Goal: Task Accomplishment & Management: Manage account settings

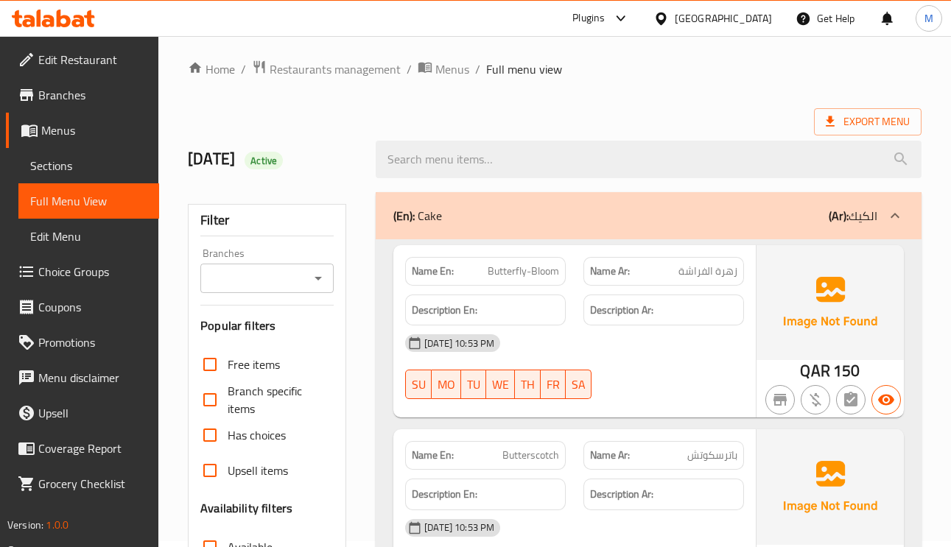
scroll to position [111, 0]
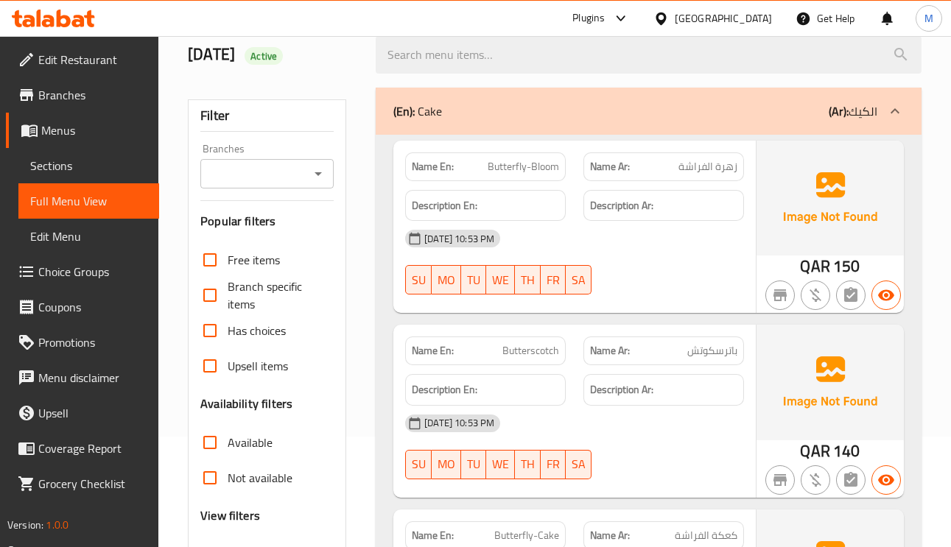
click at [704, 359] on span "باترسكوتش" at bounding box center [712, 350] width 50 height 15
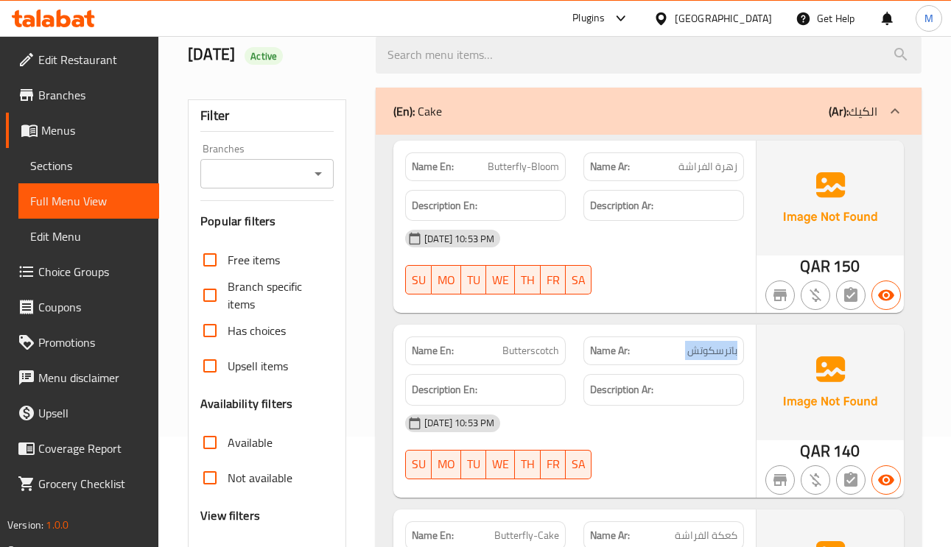
click at [550, 164] on span "Butterfly-Bloom" at bounding box center [523, 166] width 71 height 15
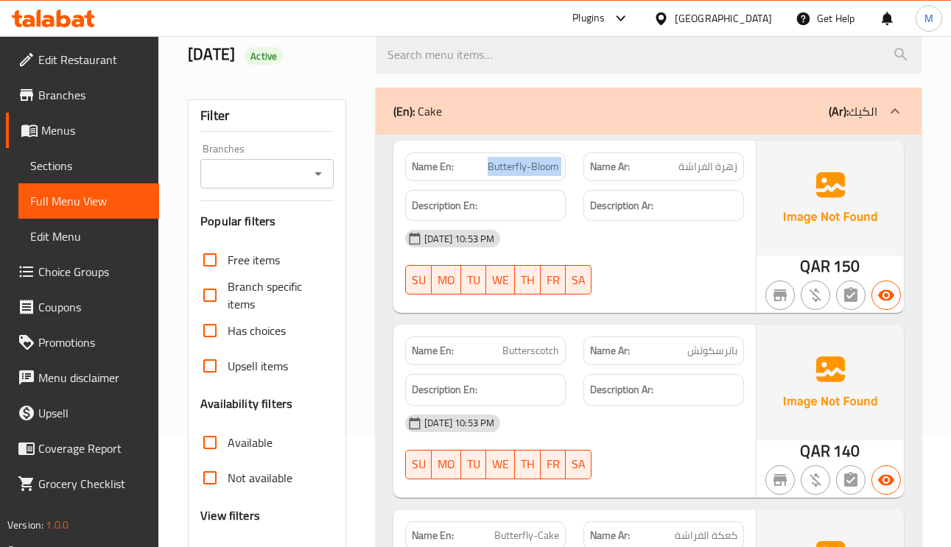
copy span "Butterfly-Bloom"
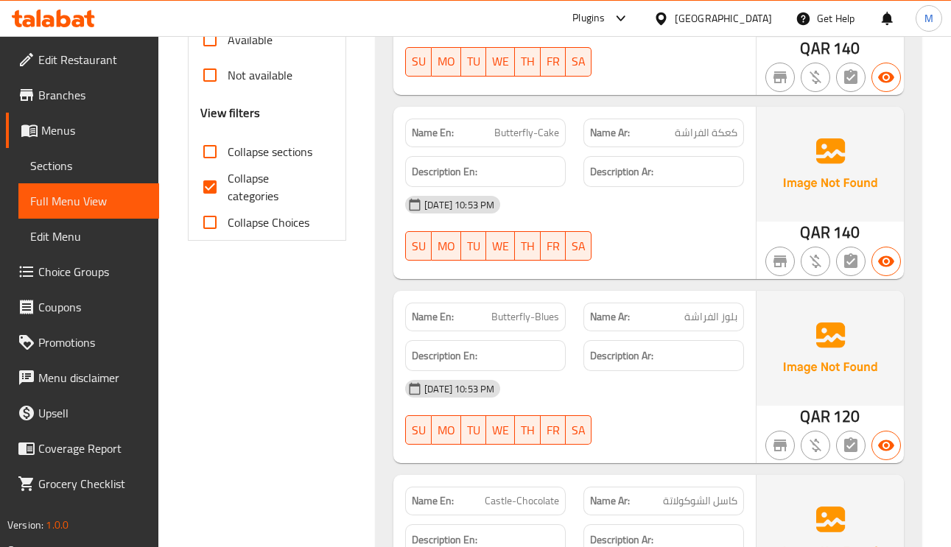
scroll to position [553, 0]
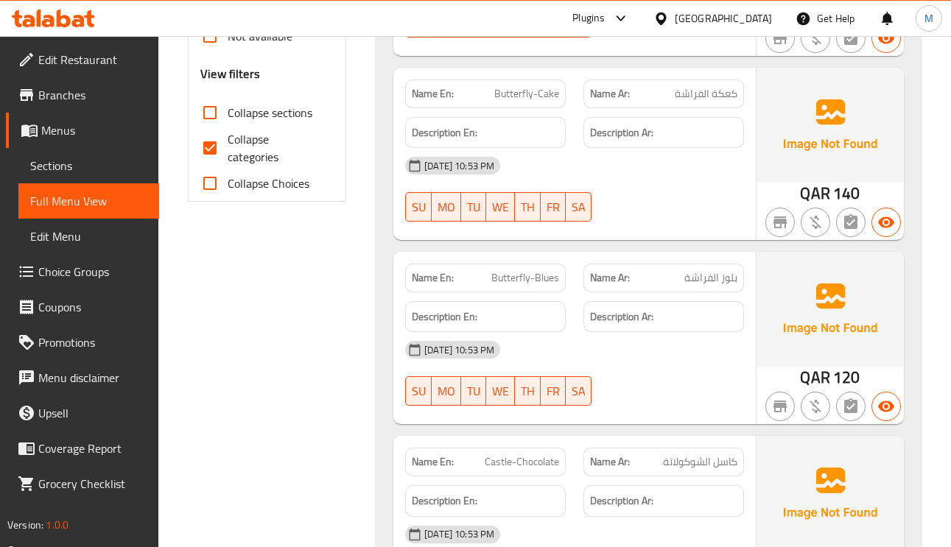
drag, startPoint x: 531, startPoint y: 265, endPoint x: 534, endPoint y: 297, distance: 32.6
click at [531, 267] on div "Name En: Butterfly-Blues" at bounding box center [485, 278] width 161 height 29
drag, startPoint x: 534, startPoint y: 297, endPoint x: 530, endPoint y: 264, distance: 33.4
click at [534, 295] on div "Description En:" at bounding box center [485, 317] width 178 height 49
click at [530, 262] on div "Name En: Butterfly-Blues" at bounding box center [485, 278] width 178 height 46
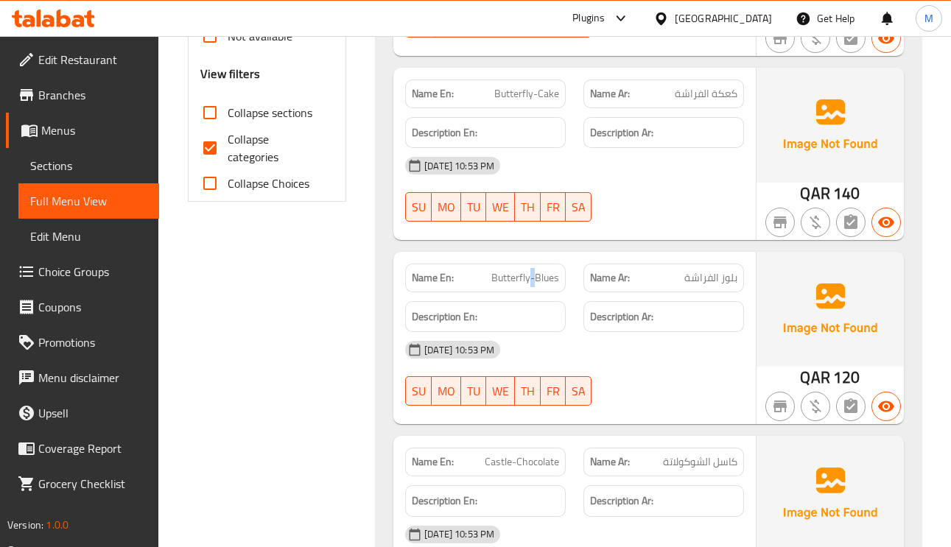
click at [530, 262] on div "Name En: Butterfly-Blues" at bounding box center [485, 278] width 178 height 46
copy span "-"
click at [530, 262] on div "Name En: Butterfly-Blues" at bounding box center [485, 278] width 178 height 46
copy span "Butterfly-Blues"
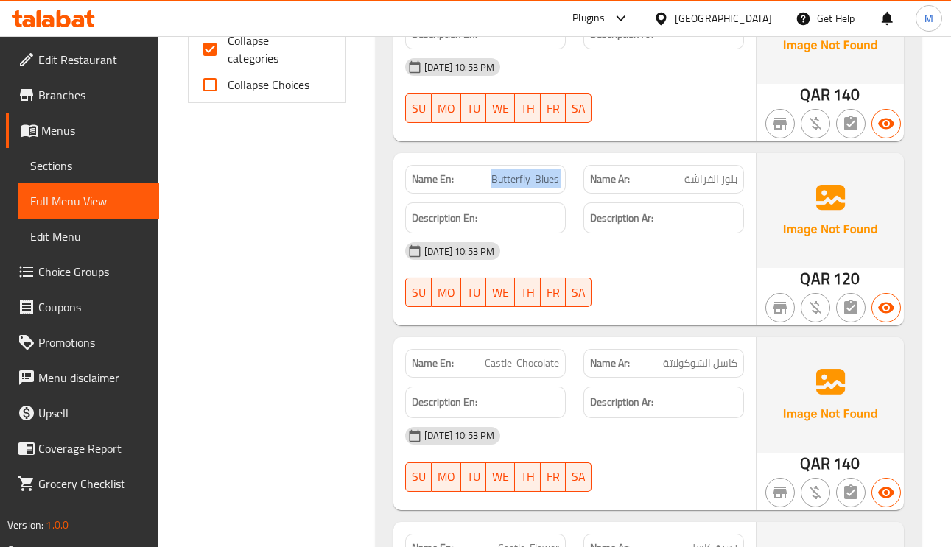
scroll to position [774, 0]
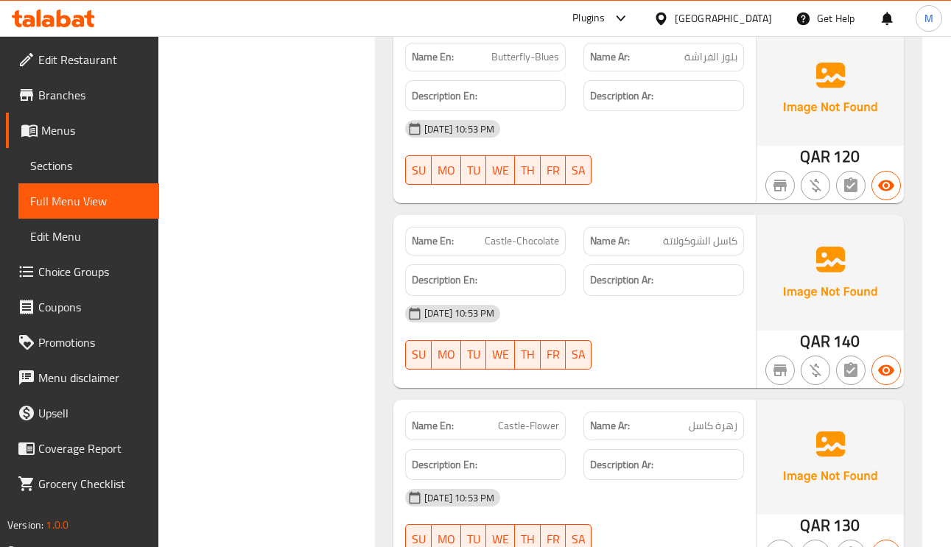
click at [527, 248] on span "Castle-Chocolate" at bounding box center [522, 241] width 74 height 15
copy span "Castle-Chocolate"
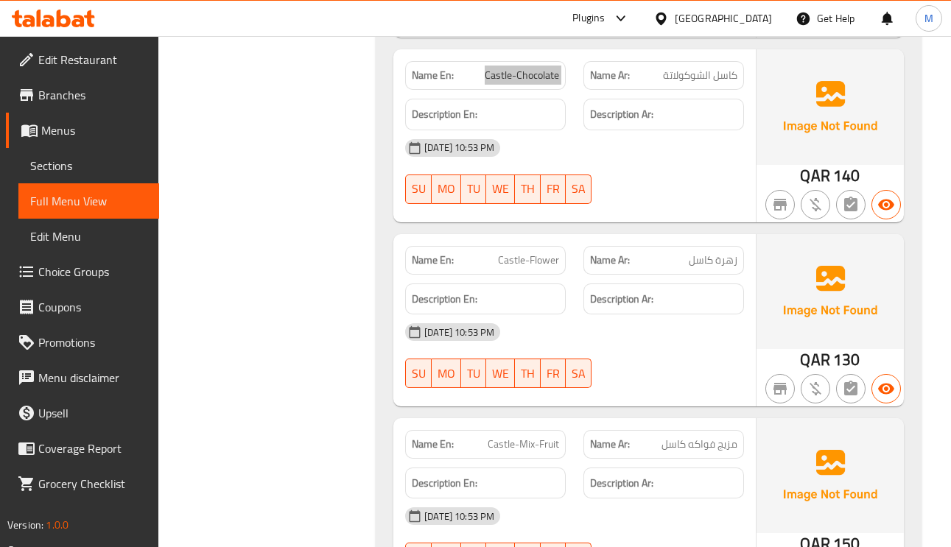
scroll to position [995, 0]
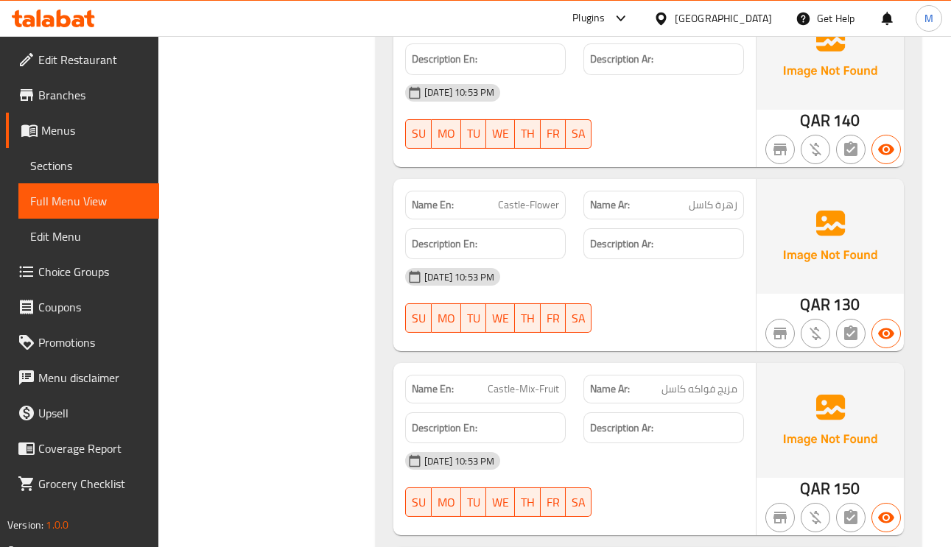
click at [526, 195] on div "Name En: Castle-Flower" at bounding box center [485, 205] width 161 height 29
copy span "-"
click at [526, 195] on div "Name En: Castle-Flower" at bounding box center [485, 205] width 161 height 29
click at [527, 197] on span "Castle-Flower" at bounding box center [528, 204] width 61 height 15
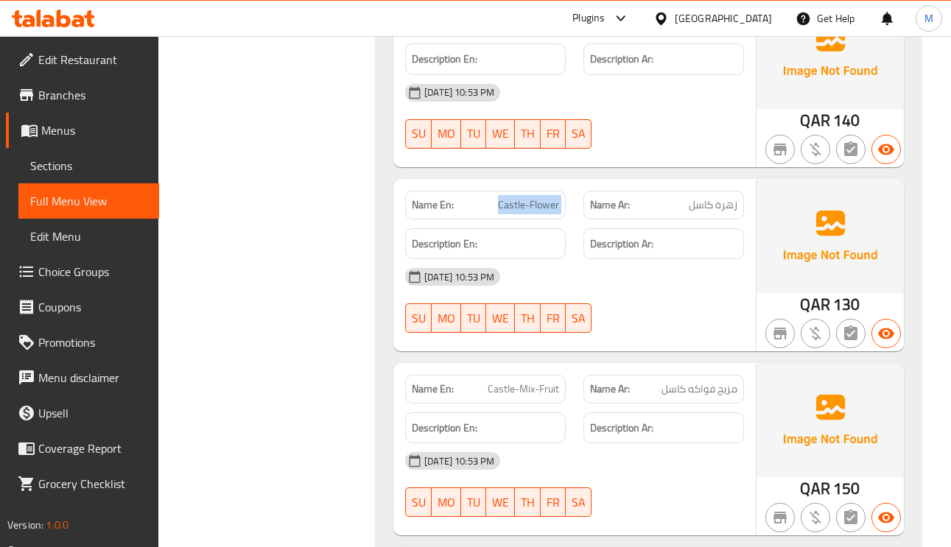
click at [527, 197] on span "Castle-Flower" at bounding box center [528, 204] width 61 height 15
click at [517, 389] on span "Castle-Mix-Fruit" at bounding box center [523, 389] width 71 height 15
copy span "Castle-Mix-Fruit"
click at [517, 389] on span "Castle-Mix-Fruit" at bounding box center [523, 389] width 71 height 15
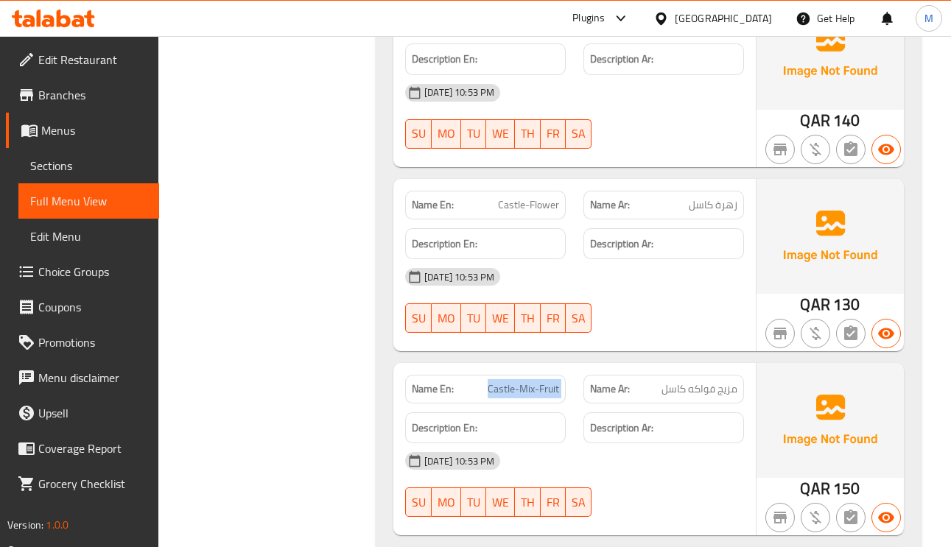
click at [517, 389] on span "Castle-Mix-Fruit" at bounding box center [523, 389] width 71 height 15
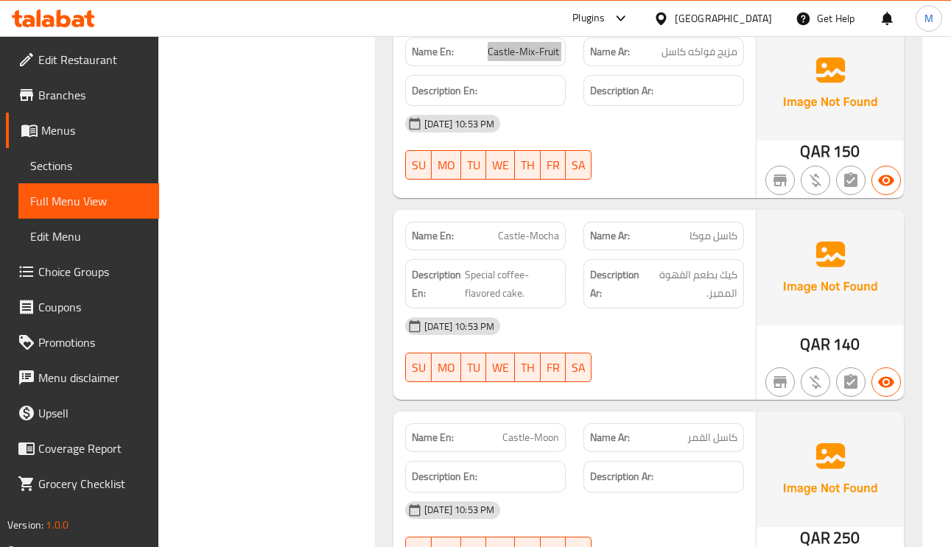
scroll to position [1547, 0]
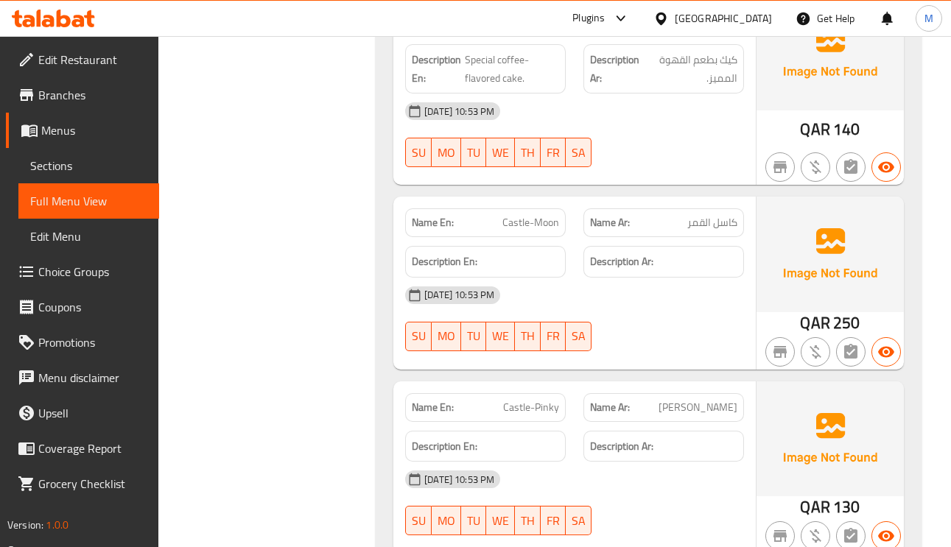
click at [506, 225] on span "Castle-Moon" at bounding box center [530, 222] width 57 height 15
click at [544, 217] on span "Castle-Moon" at bounding box center [530, 222] width 57 height 15
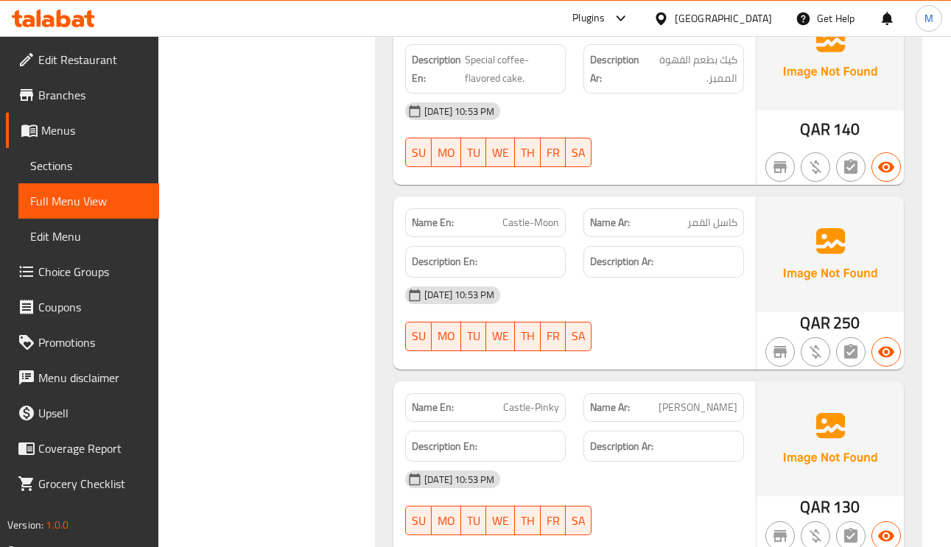
click at [544, 217] on span "Castle-Moon" at bounding box center [530, 222] width 57 height 15
copy span "Moon"
click at [544, 217] on span "Castle-Moon" at bounding box center [530, 222] width 57 height 15
copy span "Castle-Moon"
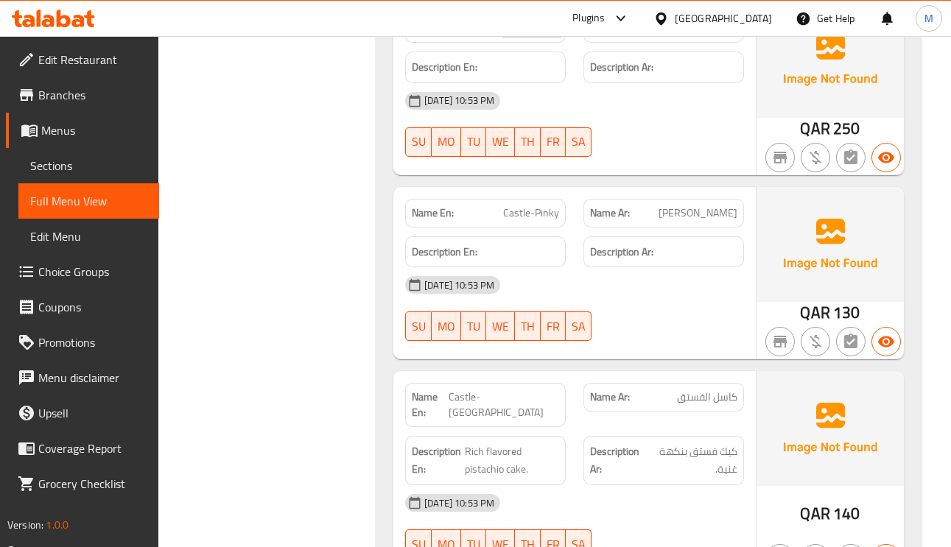
scroll to position [1768, 0]
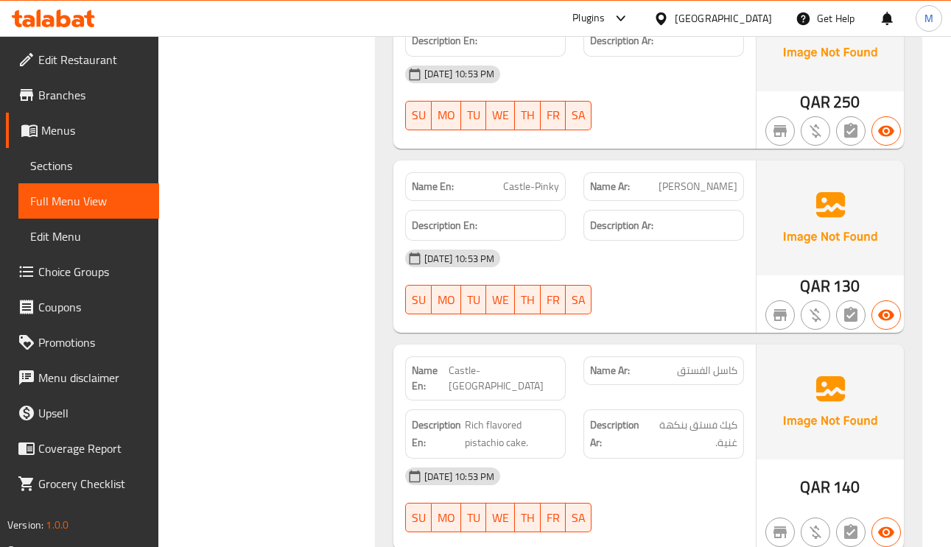
click at [533, 194] on span "Castle-Pinky" at bounding box center [531, 186] width 56 height 15
copy span "-"
copy span "Castle-Pinky"
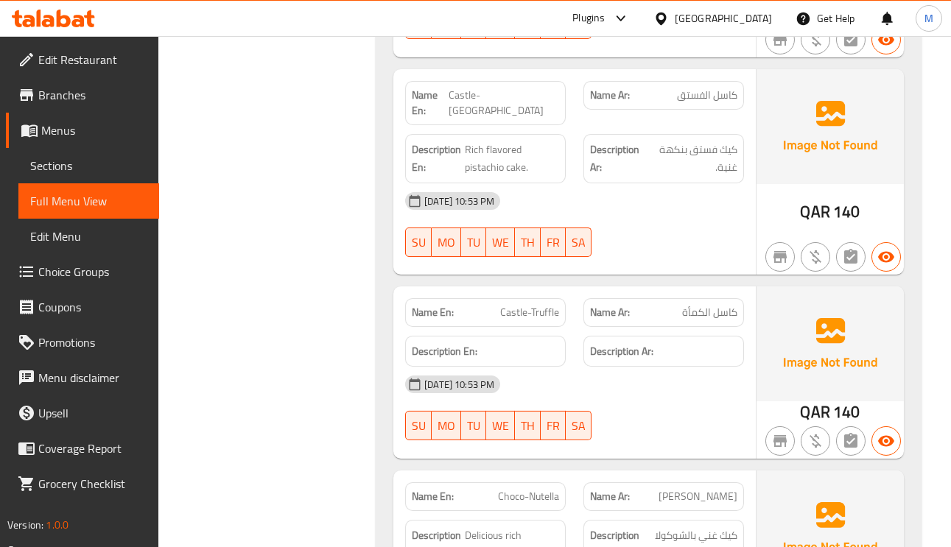
scroll to position [1989, 0]
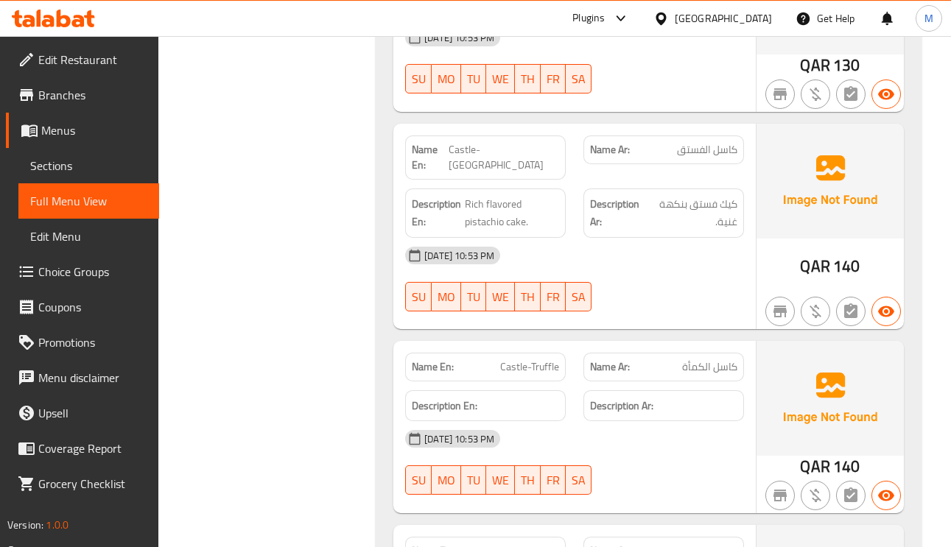
click at [528, 363] on span "Castle-Truffle" at bounding box center [529, 367] width 59 height 15
click at [531, 360] on span "Castle-Truffle" at bounding box center [529, 367] width 59 height 15
click at [533, 360] on span "Castle-Truffle" at bounding box center [529, 367] width 59 height 15
click at [541, 360] on span "Castle-Truffle" at bounding box center [529, 367] width 59 height 15
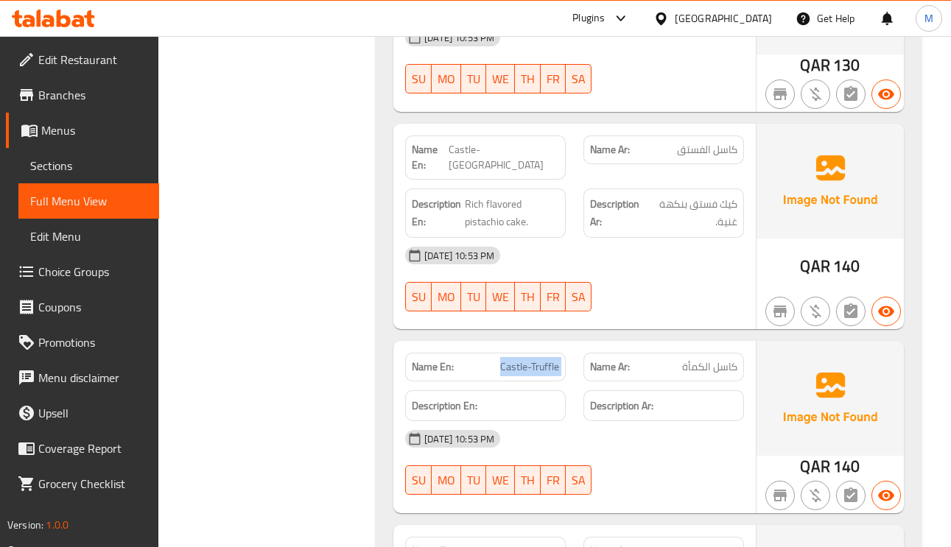
click at [541, 360] on span "Castle-Truffle" at bounding box center [529, 367] width 59 height 15
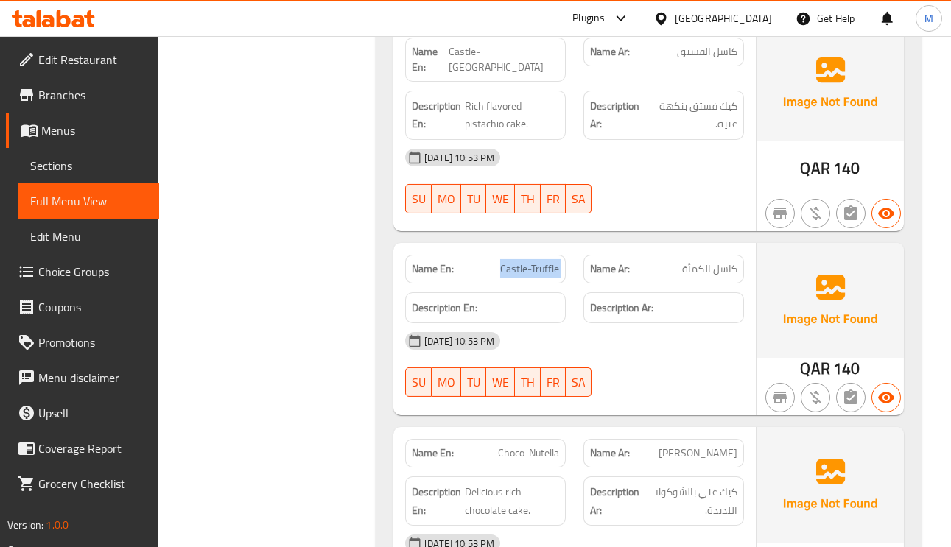
scroll to position [2210, 0]
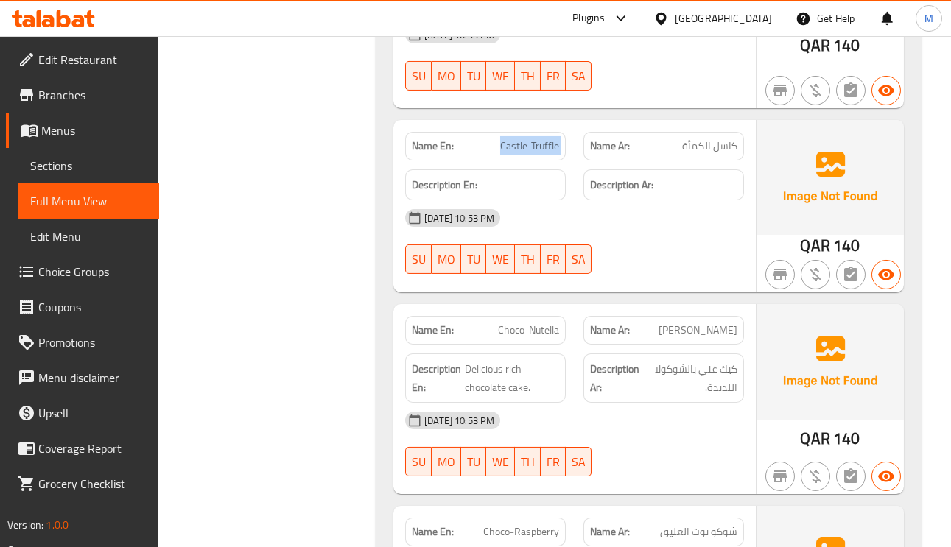
click at [722, 325] on span "[PERSON_NAME]" at bounding box center [698, 330] width 79 height 15
click at [548, 323] on span "Choco-Nutella" at bounding box center [528, 330] width 61 height 15
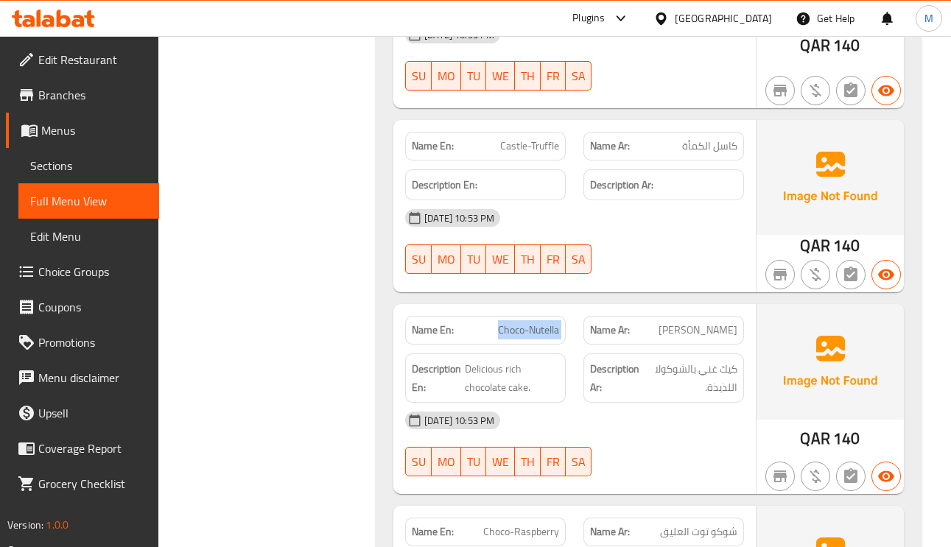
click at [548, 323] on span "Choco-Nutella" at bounding box center [528, 330] width 61 height 15
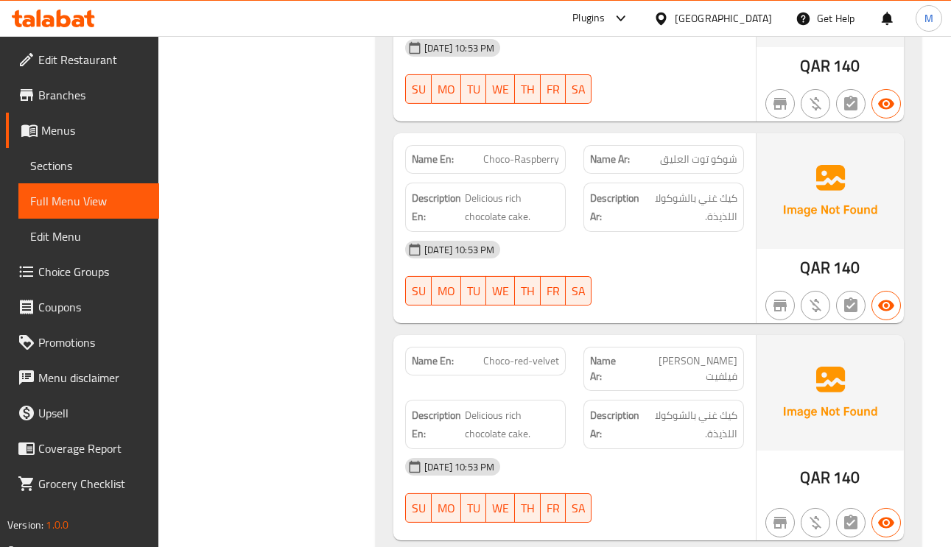
scroll to position [2652, 0]
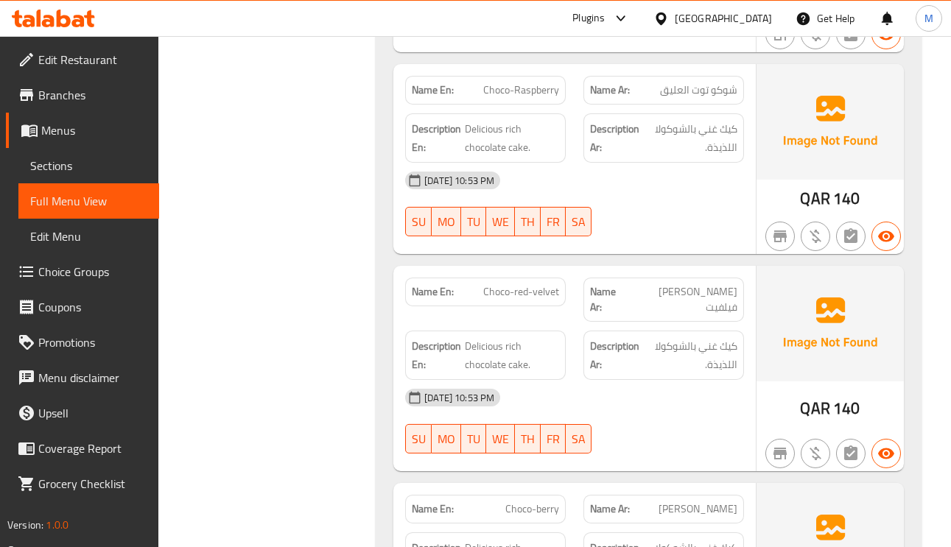
click at [541, 83] on span "Choco-Raspberry" at bounding box center [521, 90] width 76 height 15
click at [535, 83] on span "Choco-Raspberry" at bounding box center [521, 90] width 76 height 15
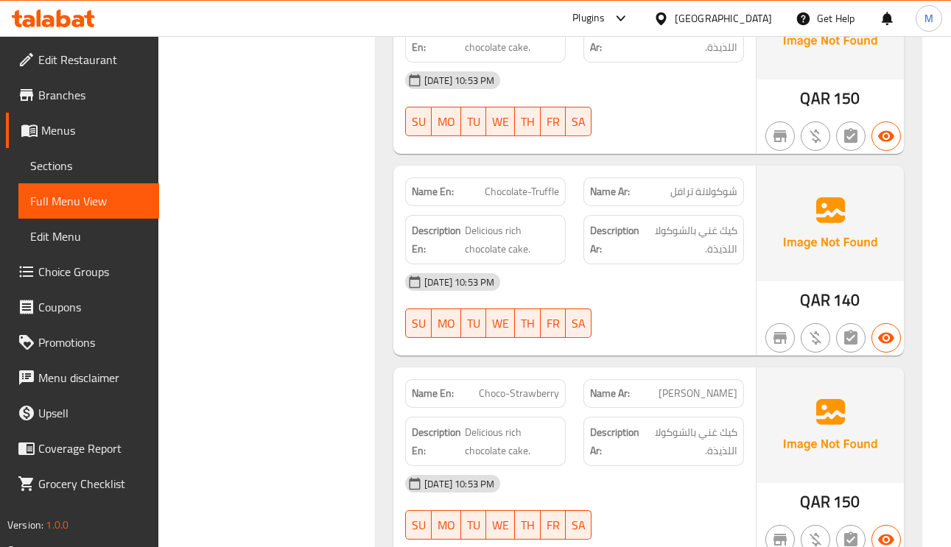
scroll to position [3205, 0]
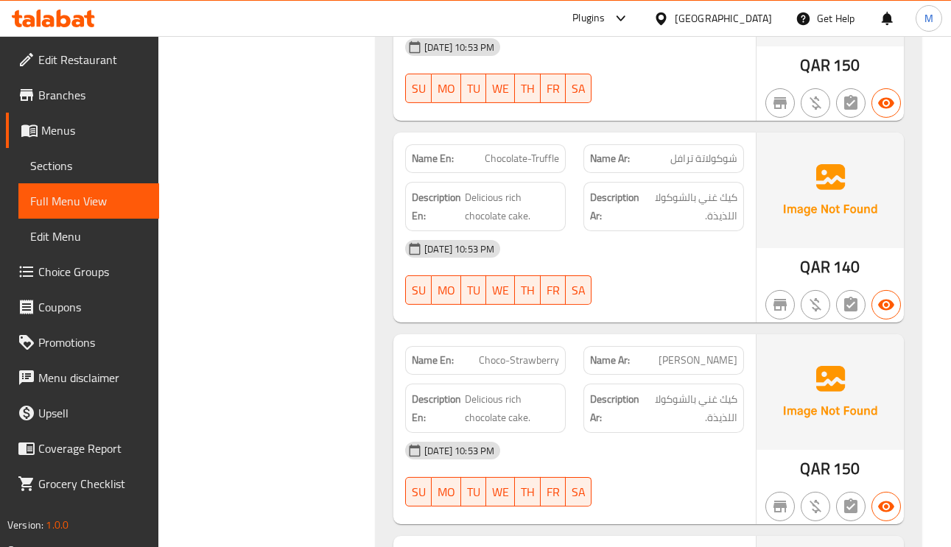
click at [543, 151] on span "Chocolate-Truffle" at bounding box center [522, 158] width 74 height 15
click at [691, 353] on span "[PERSON_NAME]" at bounding box center [698, 360] width 79 height 15
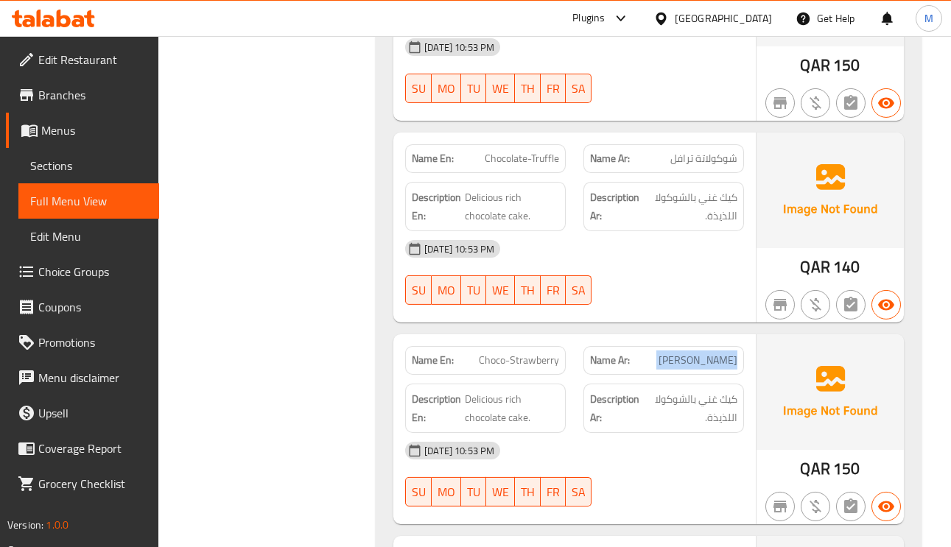
click at [691, 353] on span "[PERSON_NAME]" at bounding box center [698, 360] width 79 height 15
click at [503, 351] on div "Name En: Choco-Strawberry" at bounding box center [485, 360] width 161 height 29
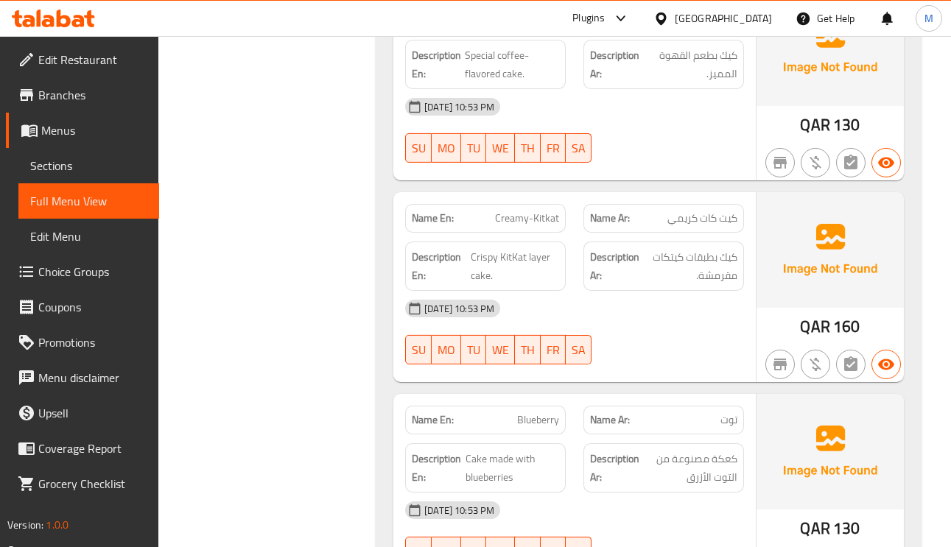
scroll to position [3758, 0]
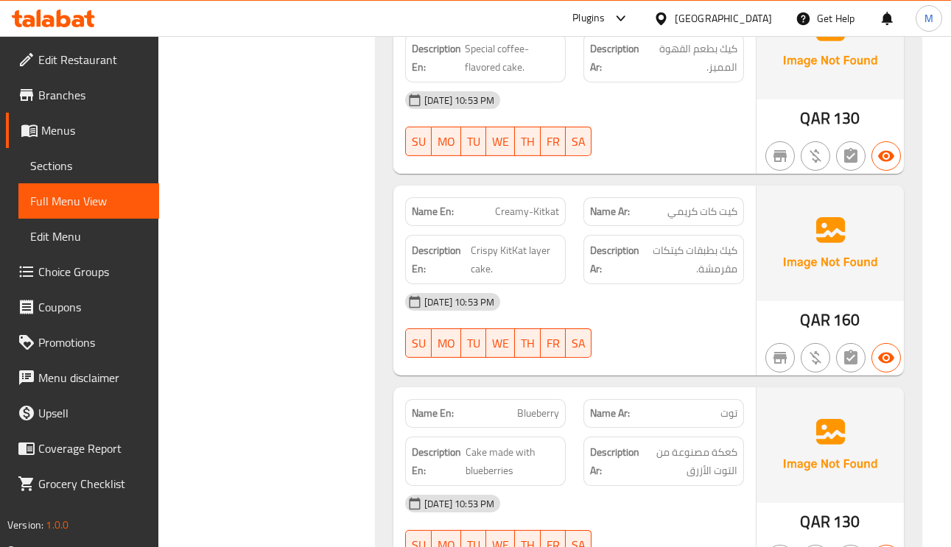
click at [543, 406] on span "Blueberry" at bounding box center [538, 413] width 42 height 15
click at [544, 406] on span "Blueberry" at bounding box center [538, 413] width 42 height 15
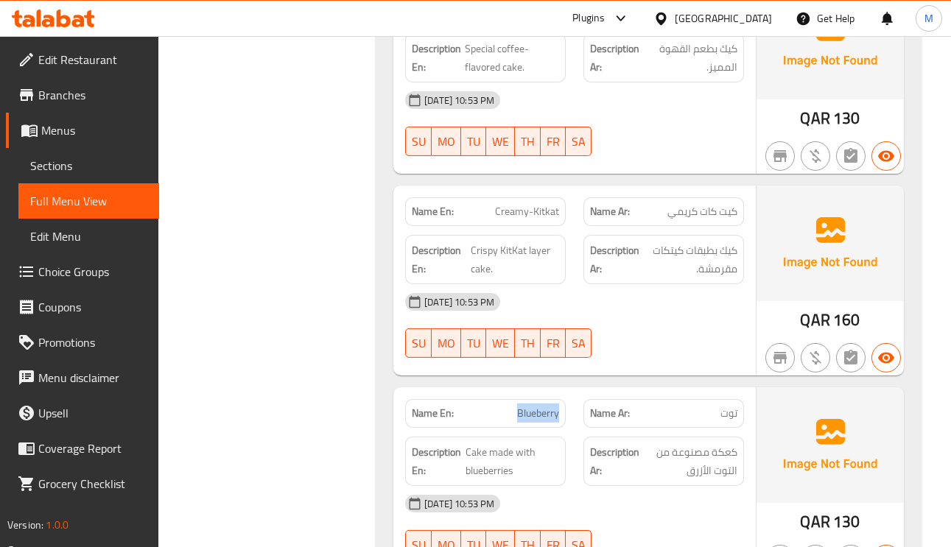
click at [544, 406] on span "Blueberry" at bounding box center [538, 413] width 42 height 15
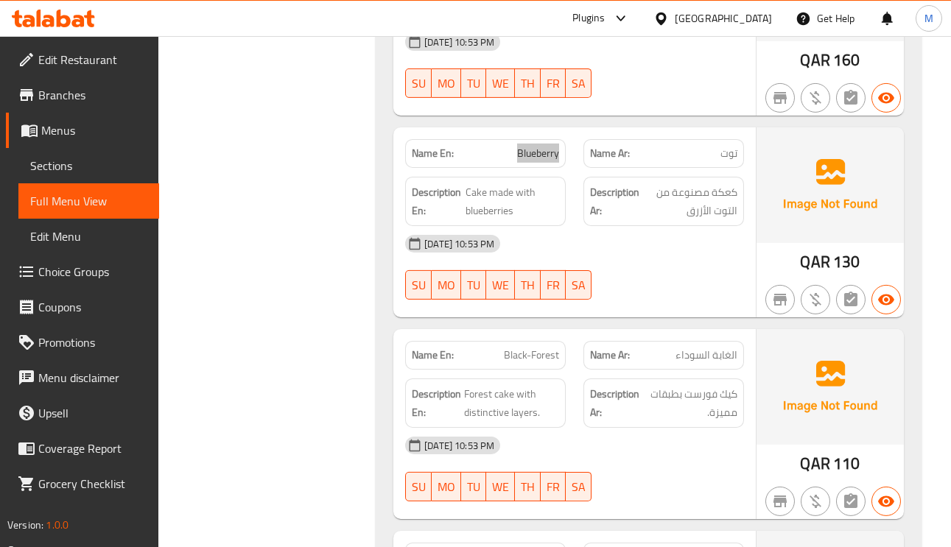
scroll to position [4089, 0]
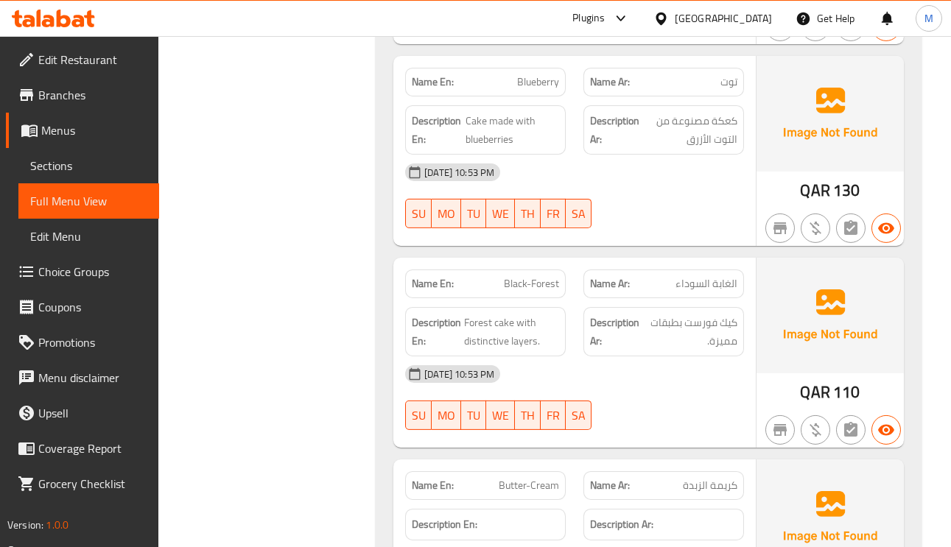
click at [535, 276] on span "Black-Forest" at bounding box center [531, 283] width 55 height 15
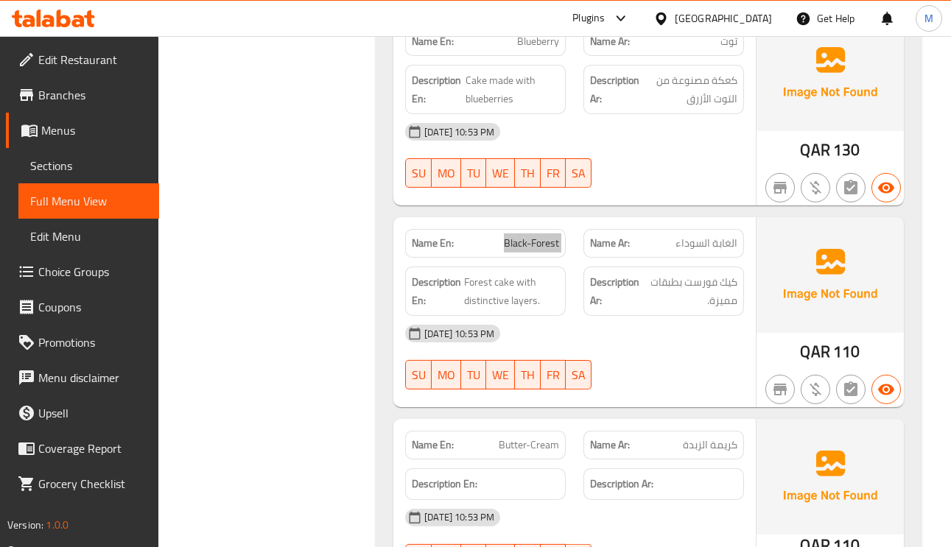
scroll to position [4200, 0]
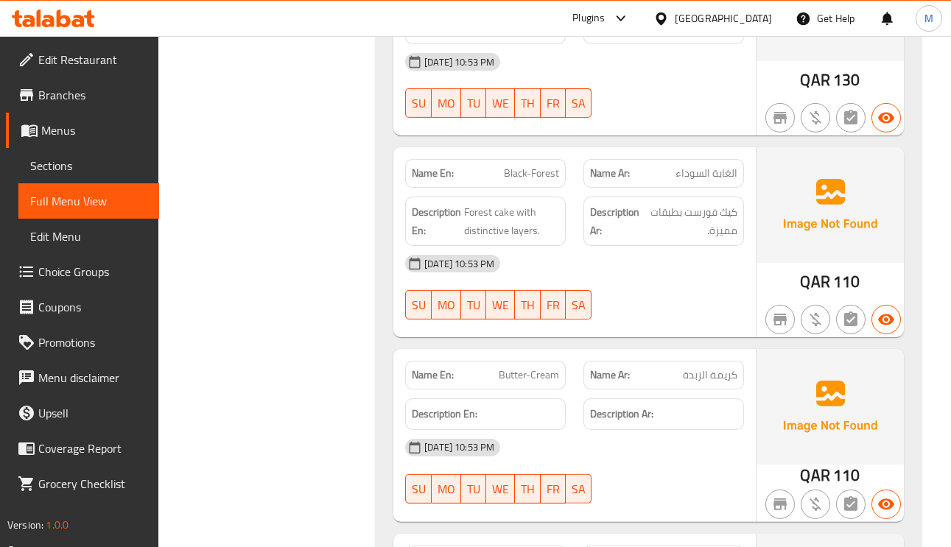
click at [535, 368] on span "Butter-Cream" at bounding box center [529, 375] width 60 height 15
click at [542, 368] on span "Butter-Cream" at bounding box center [529, 375] width 60 height 15
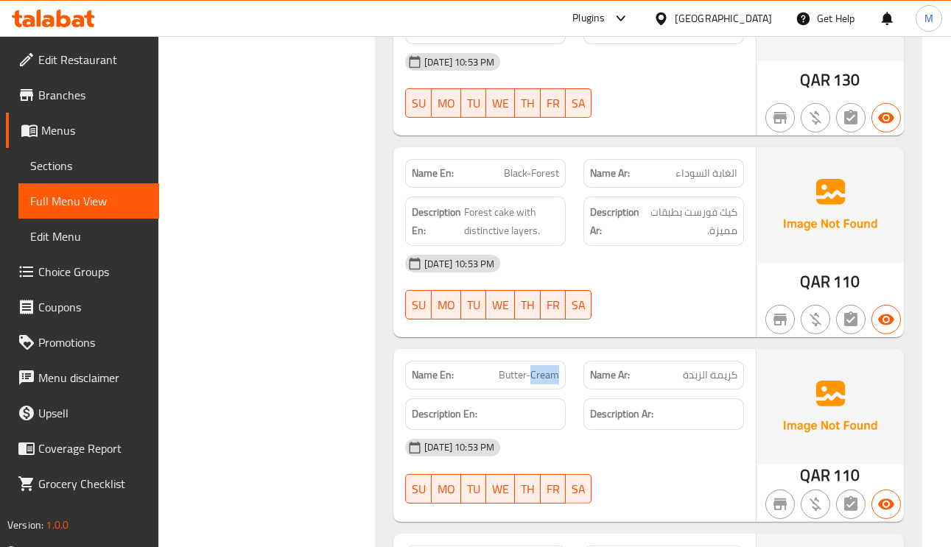
click at [542, 368] on span "Butter-Cream" at bounding box center [529, 375] width 60 height 15
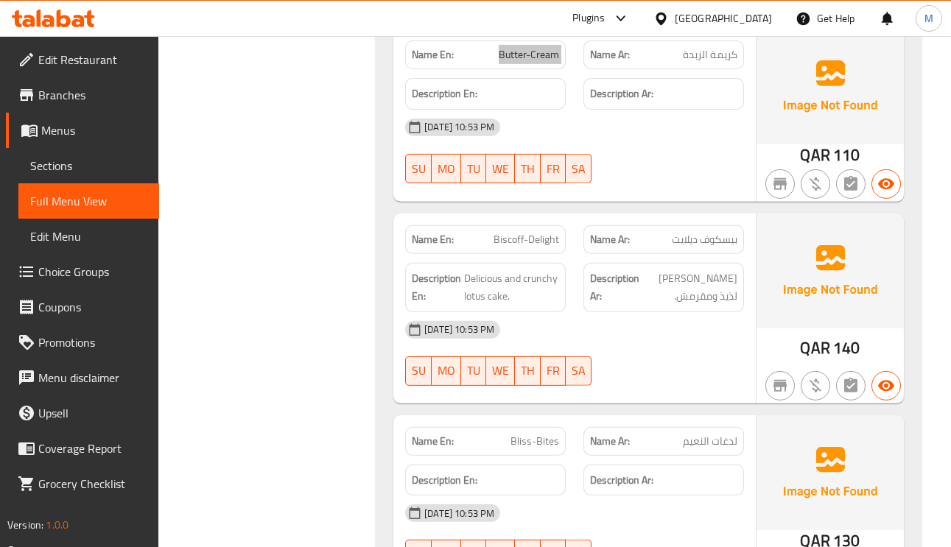
scroll to position [4642, 0]
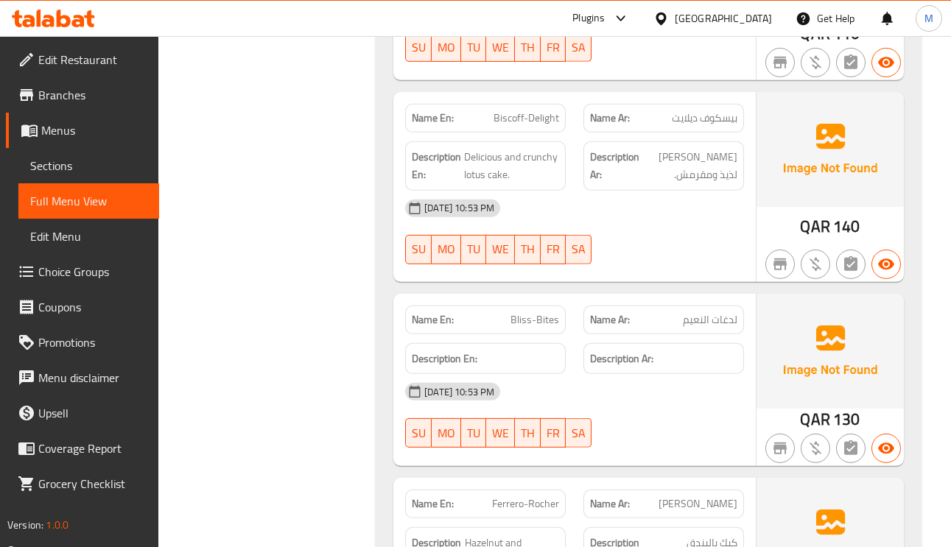
click at [715, 111] on span "بيسكوف ديلايت" at bounding box center [705, 118] width 66 height 15
click at [517, 111] on span "Biscoff-Delight" at bounding box center [527, 118] width 66 height 15
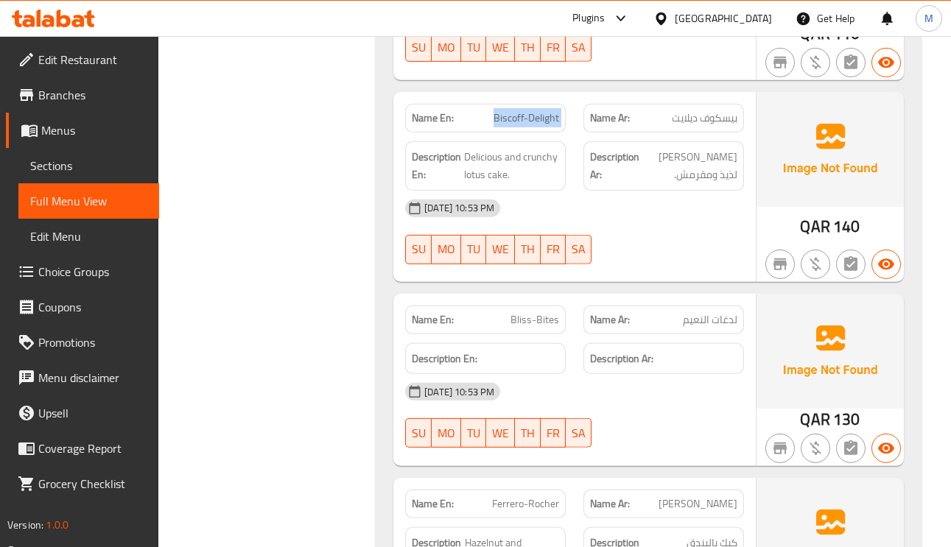
click at [517, 111] on span "Biscoff-Delight" at bounding box center [527, 118] width 66 height 15
click at [738, 154] on div "Description Ar: كيك لوتس لذيذ ومقرمش." at bounding box center [664, 165] width 161 height 49
click at [727, 148] on span "[PERSON_NAME] لذيذ ومقرمش." at bounding box center [689, 166] width 95 height 36
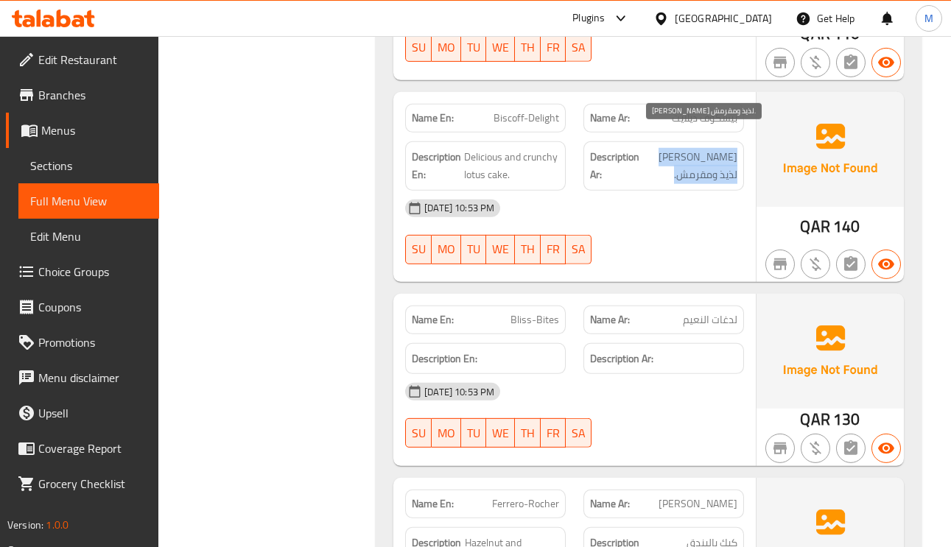
click at [727, 148] on span "[PERSON_NAME] لذيذ ومقرمش." at bounding box center [689, 166] width 95 height 36
click at [551, 148] on span "Delicious and crunchy lotus cake." at bounding box center [511, 166] width 95 height 36
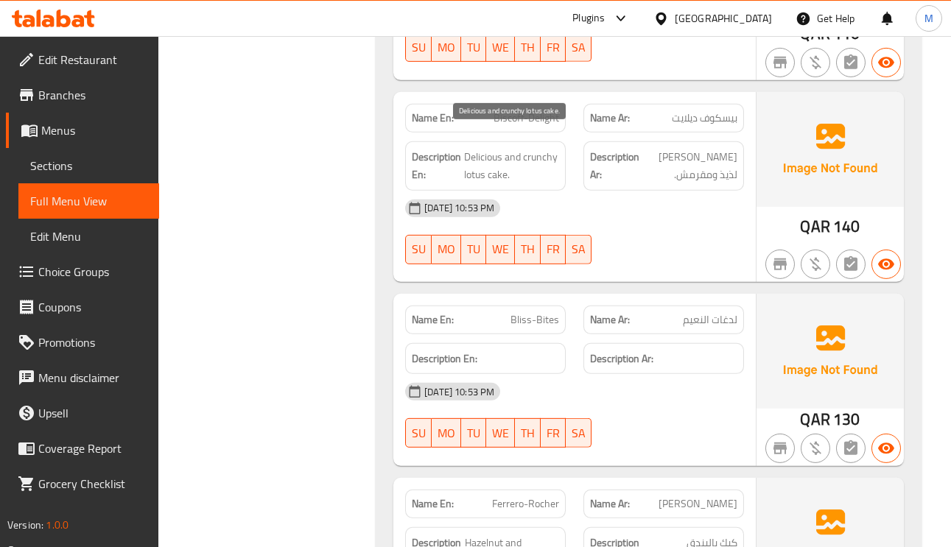
click at [551, 148] on span "Delicious and crunchy lotus cake." at bounding box center [511, 166] width 95 height 36
click at [702, 312] on span "لدغات النعيم" at bounding box center [710, 319] width 55 height 15
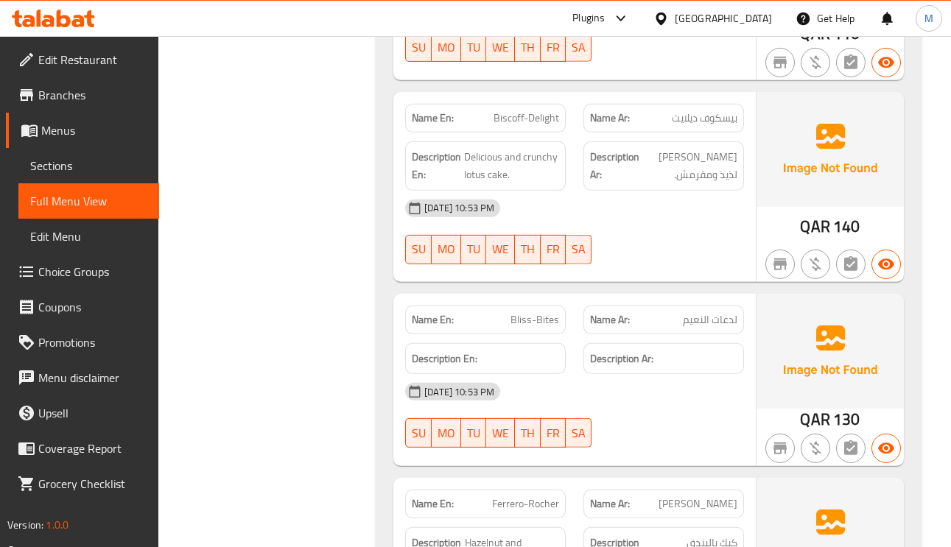
click at [528, 312] on span "Bliss-Bites" at bounding box center [535, 319] width 49 height 15
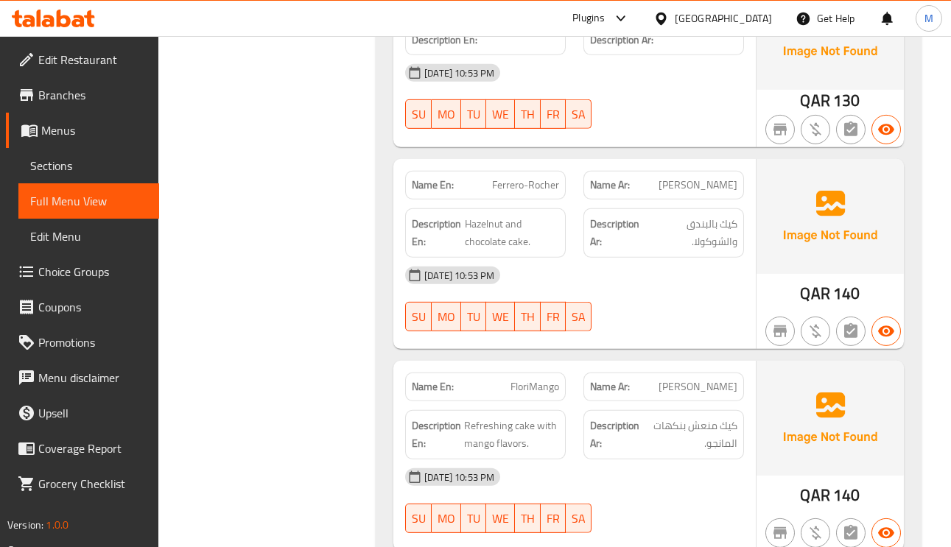
scroll to position [5084, 0]
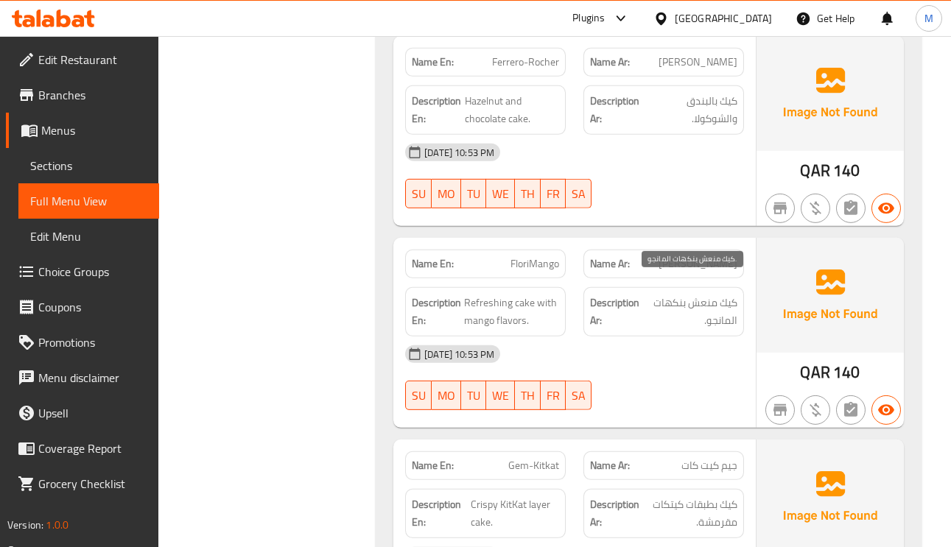
click at [725, 294] on span "كيك منعش بنكهات المانجو." at bounding box center [690, 312] width 94 height 36
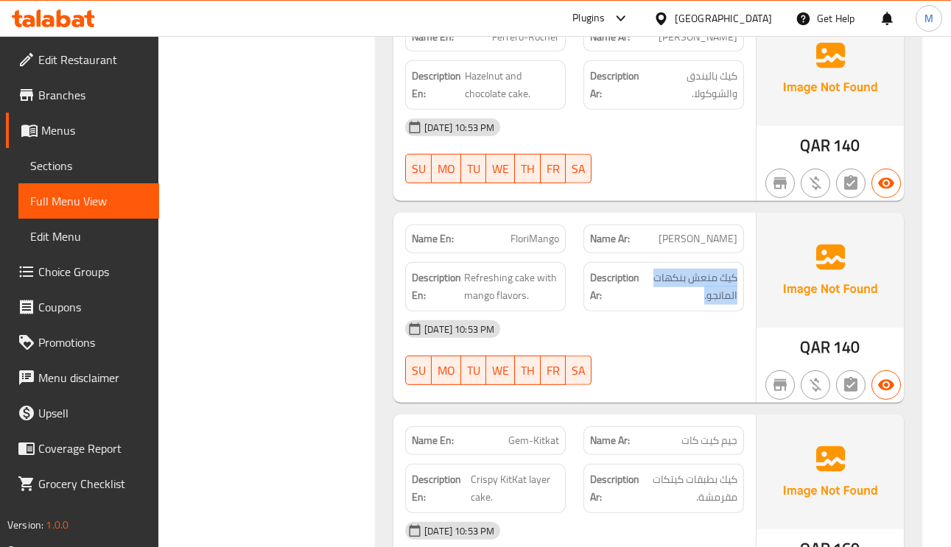
scroll to position [5194, 0]
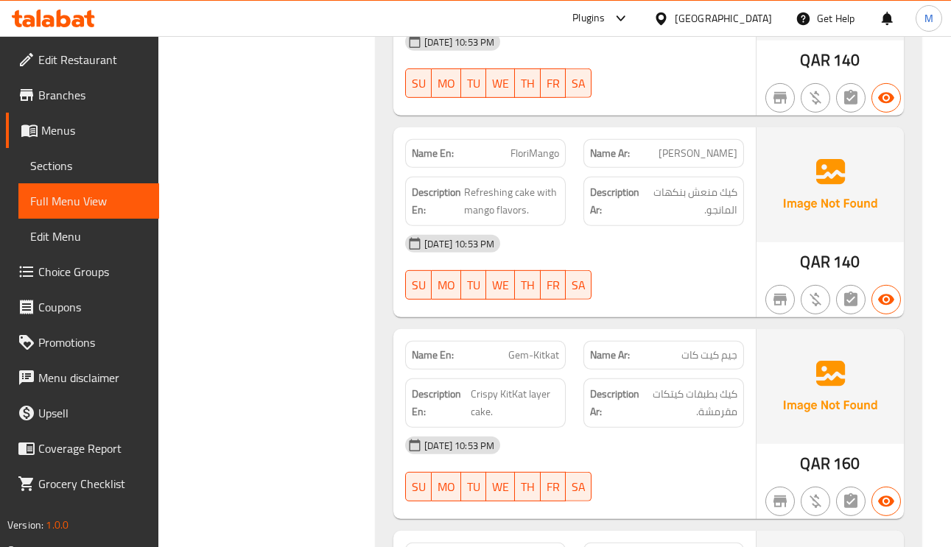
click at [534, 146] on span "FloriMango" at bounding box center [535, 153] width 49 height 15
click at [721, 195] on span "كيك منعش بنكهات المانجو." at bounding box center [690, 201] width 94 height 36
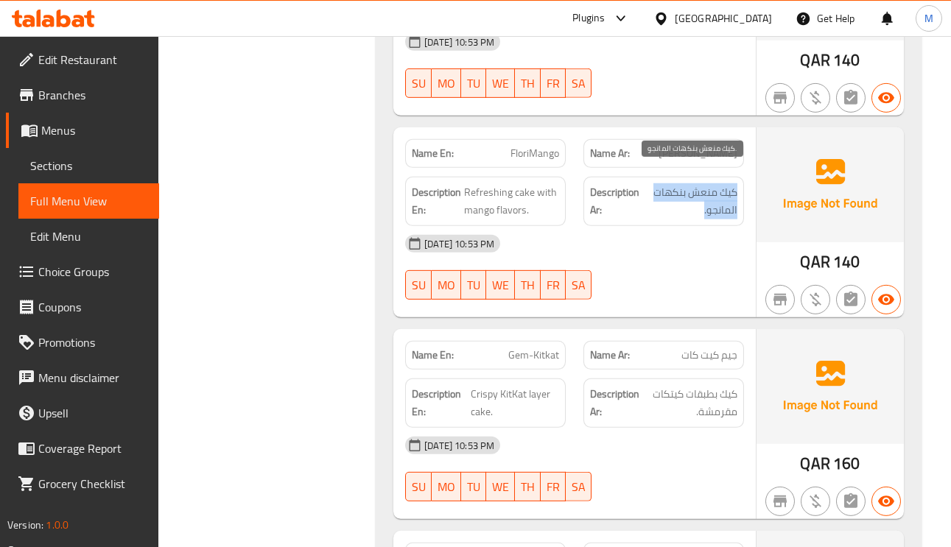
click at [721, 195] on span "كيك منعش بنكهات المانجو." at bounding box center [690, 201] width 94 height 36
click at [493, 197] on span "Refreshing cake with mango flavors." at bounding box center [511, 201] width 95 height 36
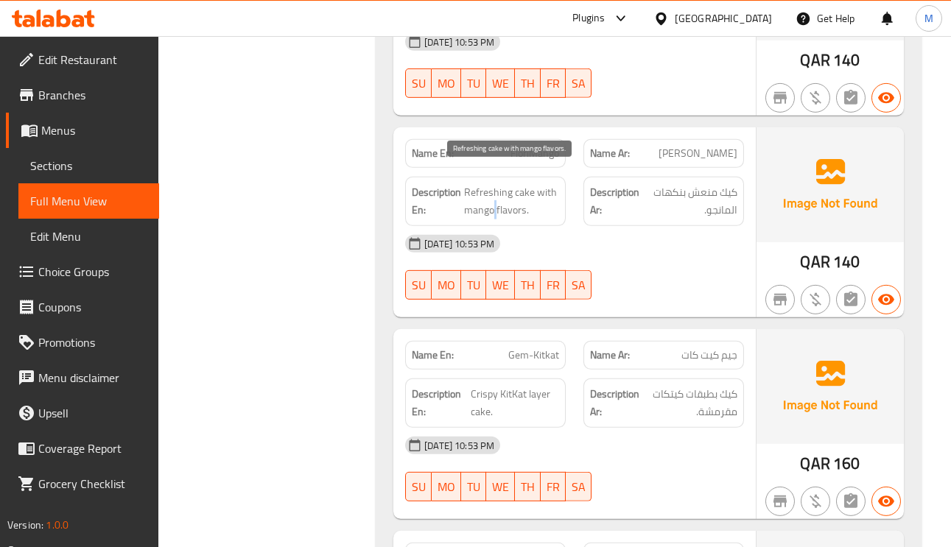
click at [493, 197] on span "Refreshing cake with mango flavors." at bounding box center [511, 201] width 95 height 36
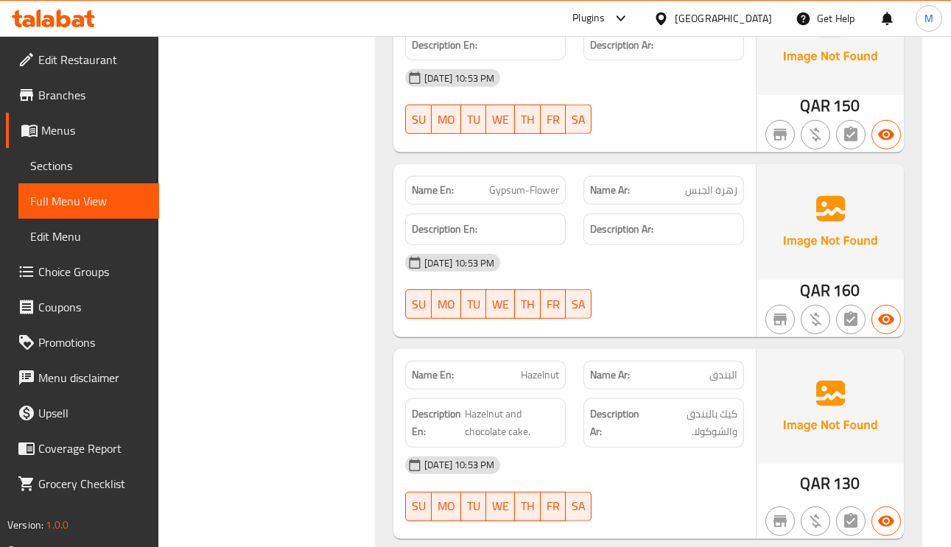
scroll to position [5747, 0]
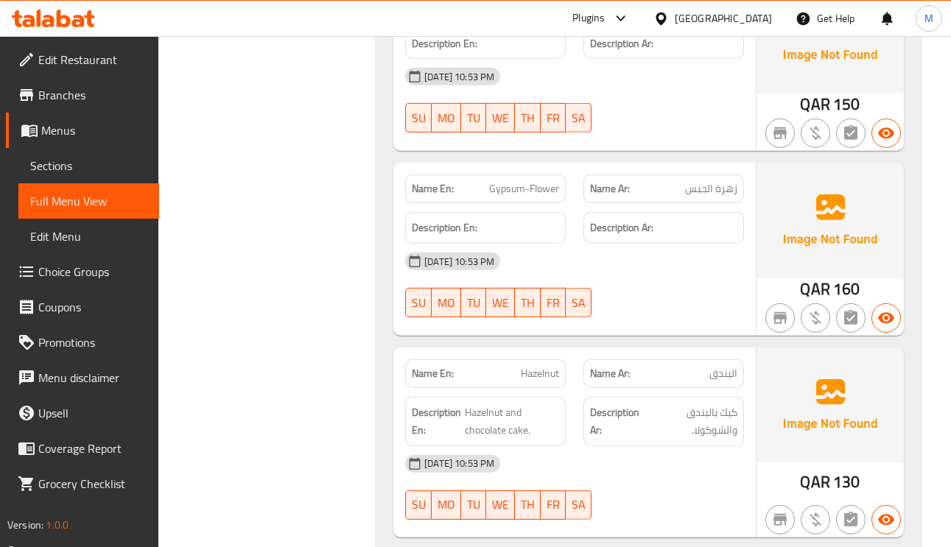
click at [513, 181] on span "Gypsum-Flower" at bounding box center [524, 188] width 70 height 15
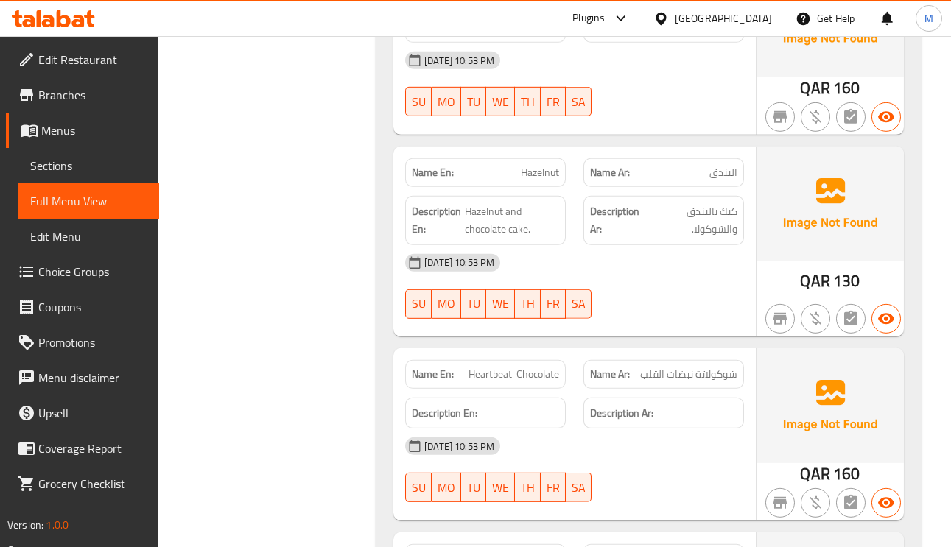
scroll to position [5968, 0]
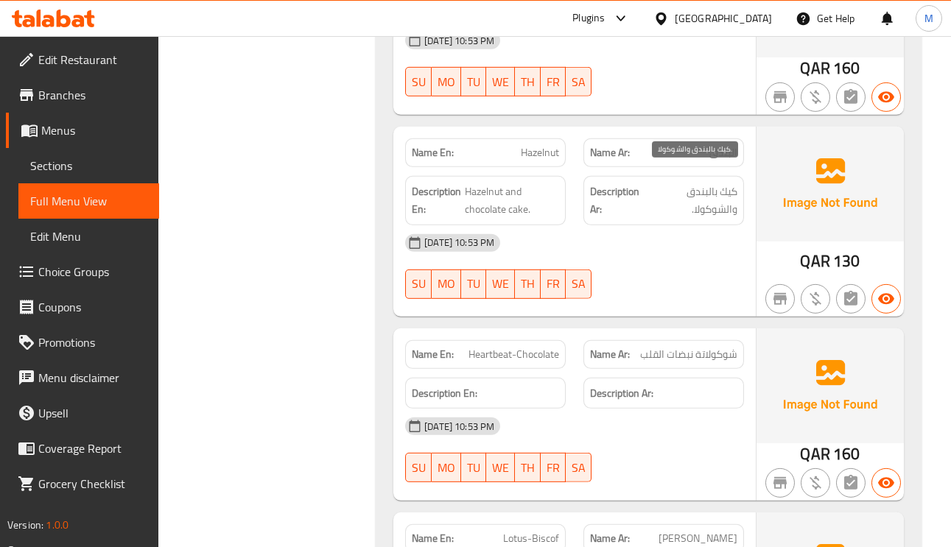
click at [702, 183] on span "كيك بالبندق والشوكولا." at bounding box center [694, 201] width 88 height 36
click at [701, 183] on span "كيك بالبندق والشوكولا." at bounding box center [694, 201] width 88 height 36
click at [520, 347] on span "Heartbeat-Chocolate" at bounding box center [514, 354] width 91 height 15
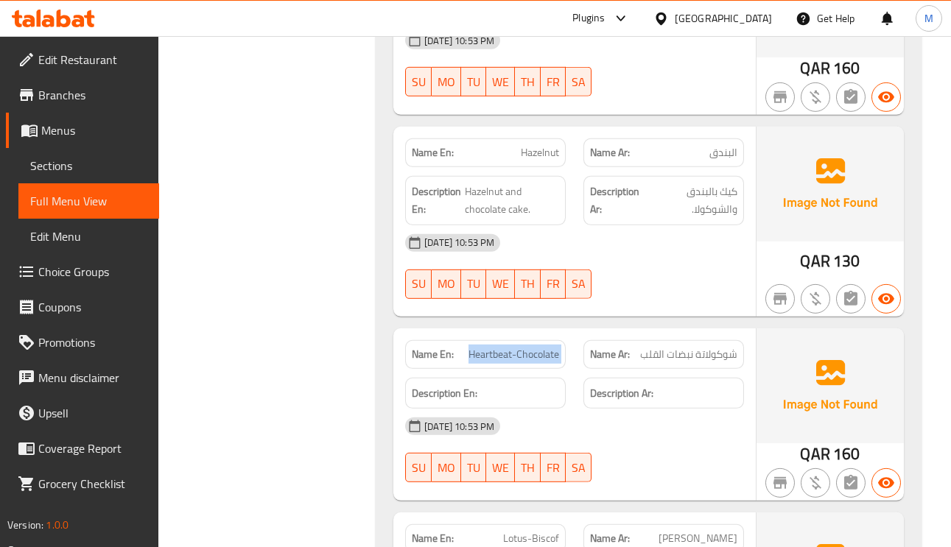
click at [520, 347] on span "Heartbeat-Chocolate" at bounding box center [514, 354] width 91 height 15
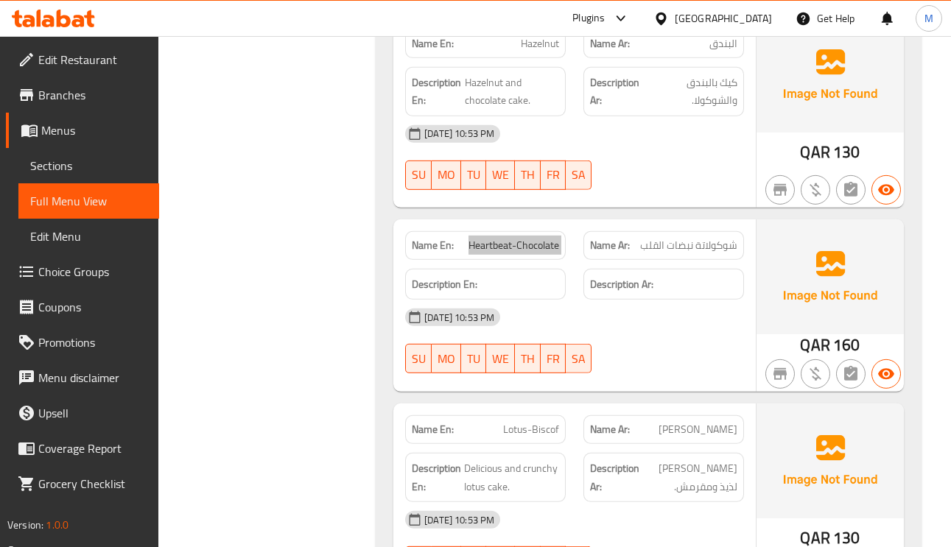
scroll to position [6189, 0]
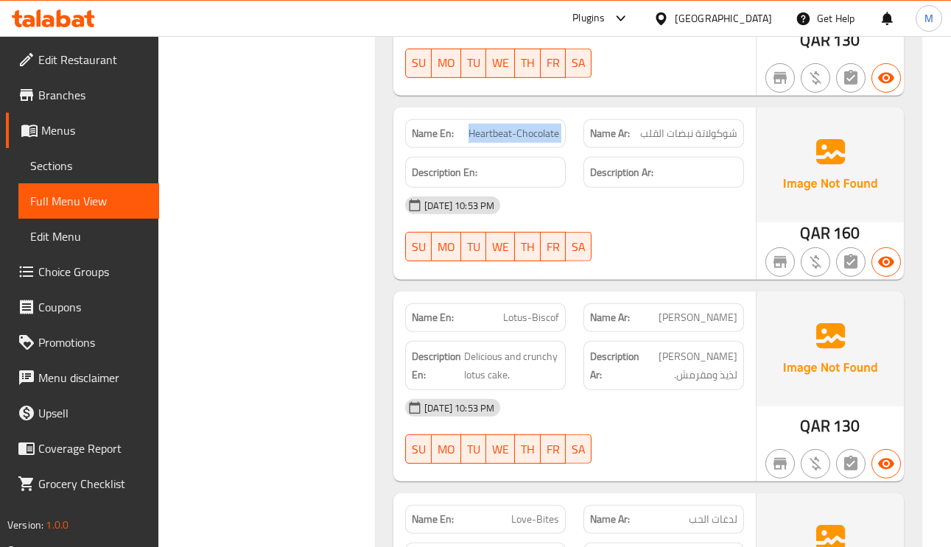
click at [528, 310] on span "Lotus-Biscof" at bounding box center [531, 317] width 56 height 15
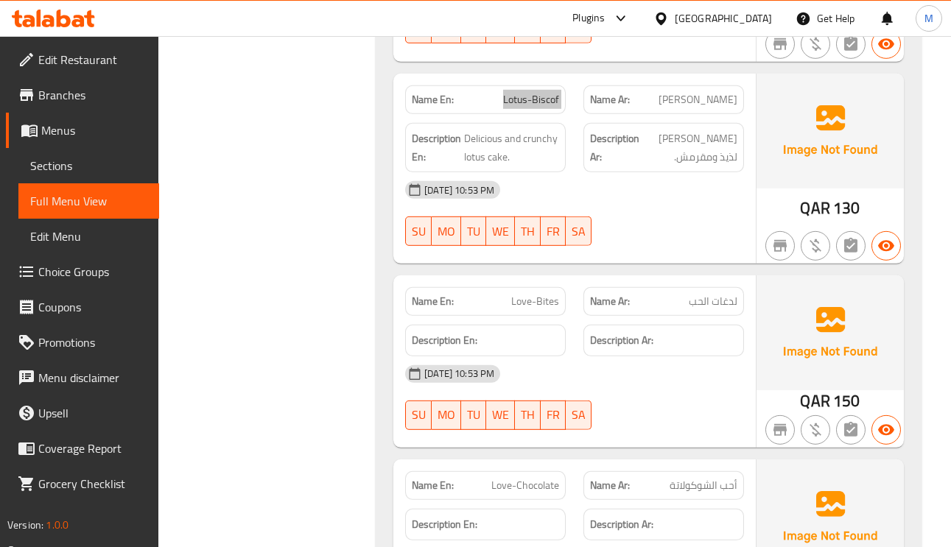
scroll to position [6410, 0]
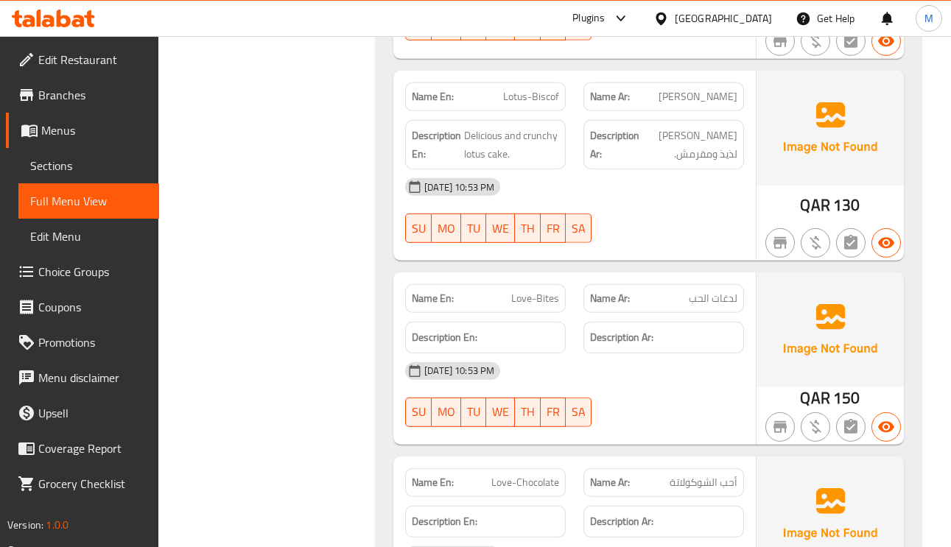
click at [526, 293] on span "Love-Bites" at bounding box center [535, 298] width 48 height 15
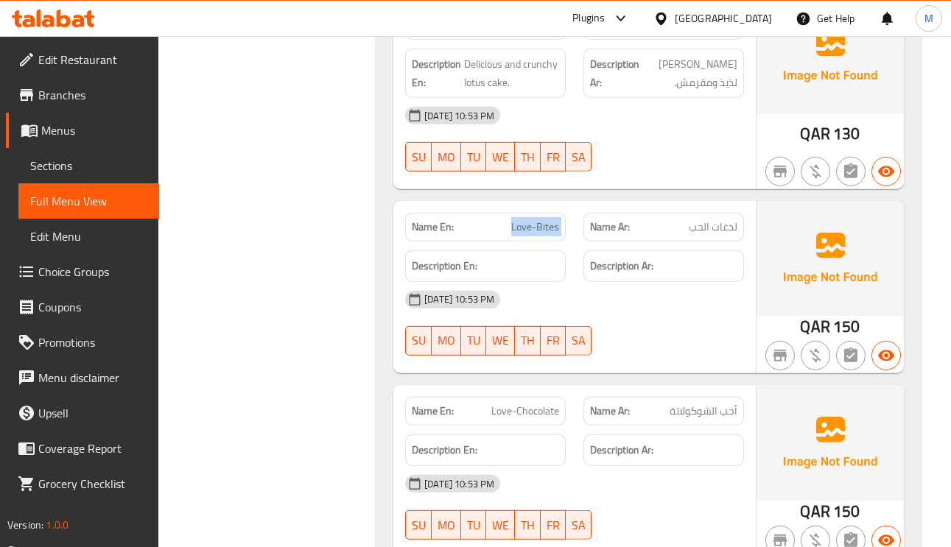
scroll to position [6521, 0]
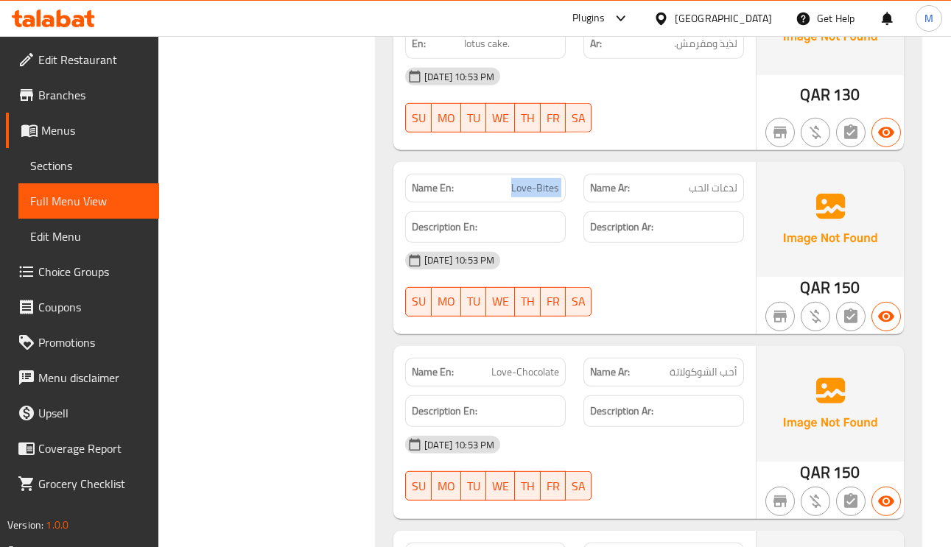
click at [535, 365] on span "Love-Chocolate" at bounding box center [525, 372] width 68 height 15
click at [530, 365] on span "Love-Chocolate" at bounding box center [525, 372] width 68 height 15
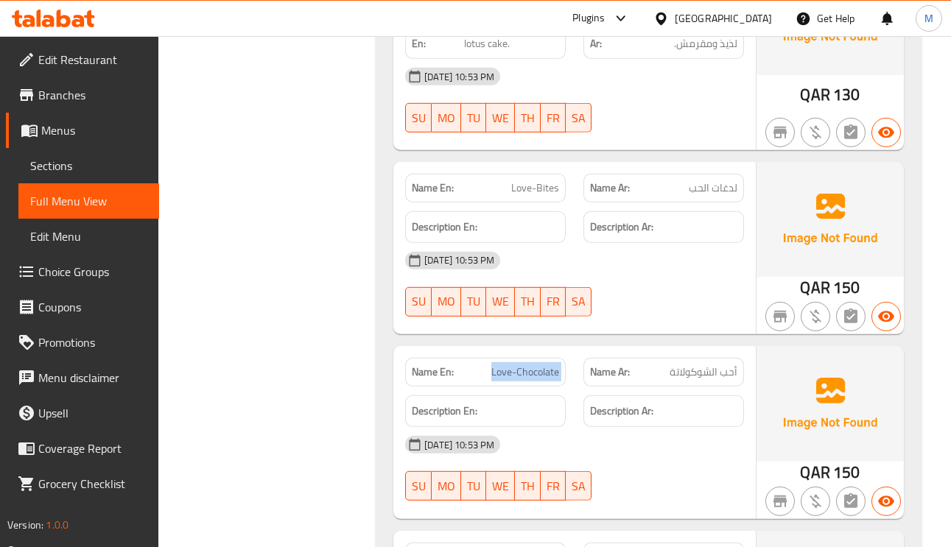
click at [530, 365] on span "Love-Chocolate" at bounding box center [525, 372] width 68 height 15
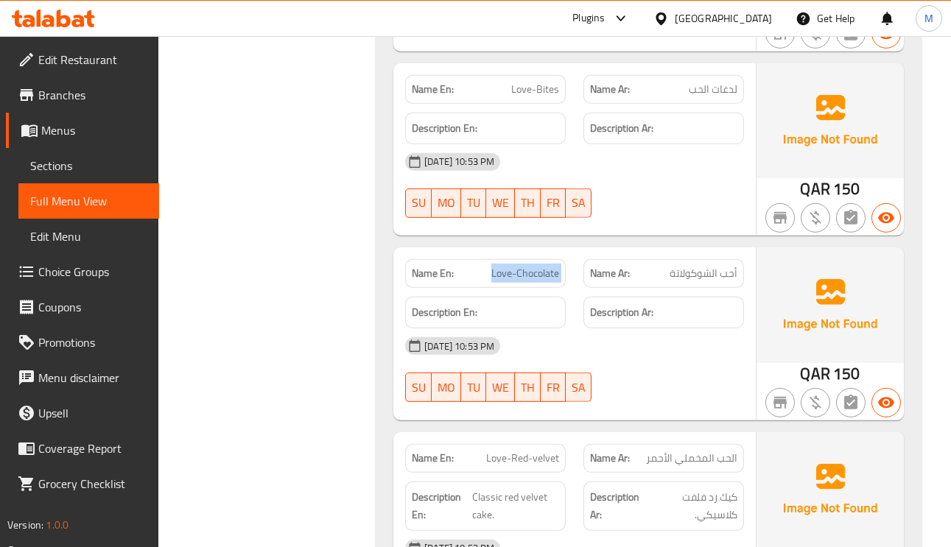
scroll to position [6742, 0]
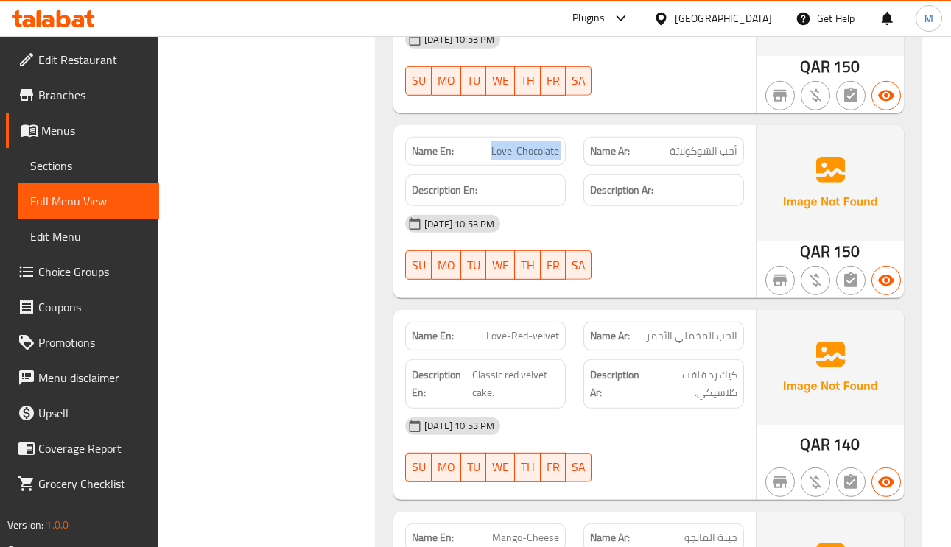
click at [688, 144] on span "أحب الشوكولاتة" at bounding box center [704, 151] width 68 height 15
click at [541, 331] on span "Love-Red-velvet" at bounding box center [522, 336] width 73 height 15
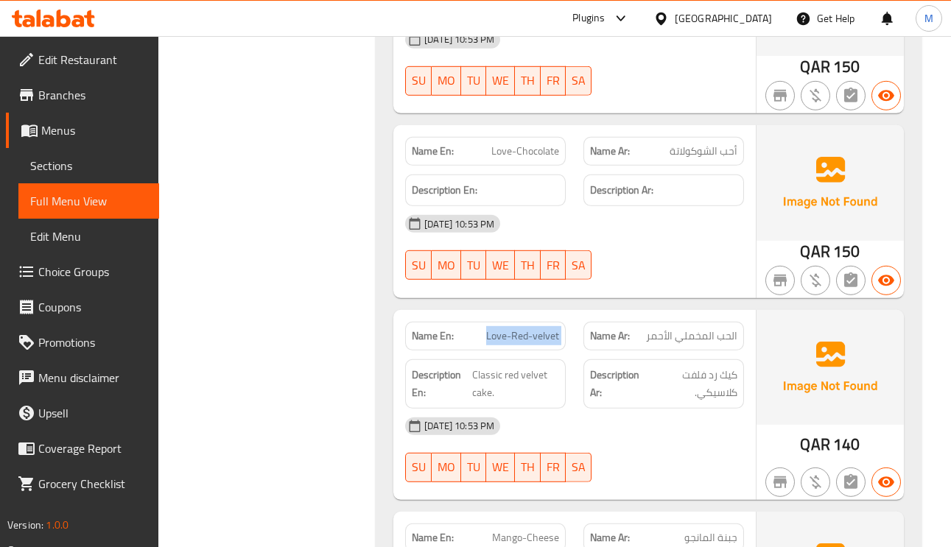
click at [541, 331] on span "Love-Red-velvet" at bounding box center [522, 336] width 73 height 15
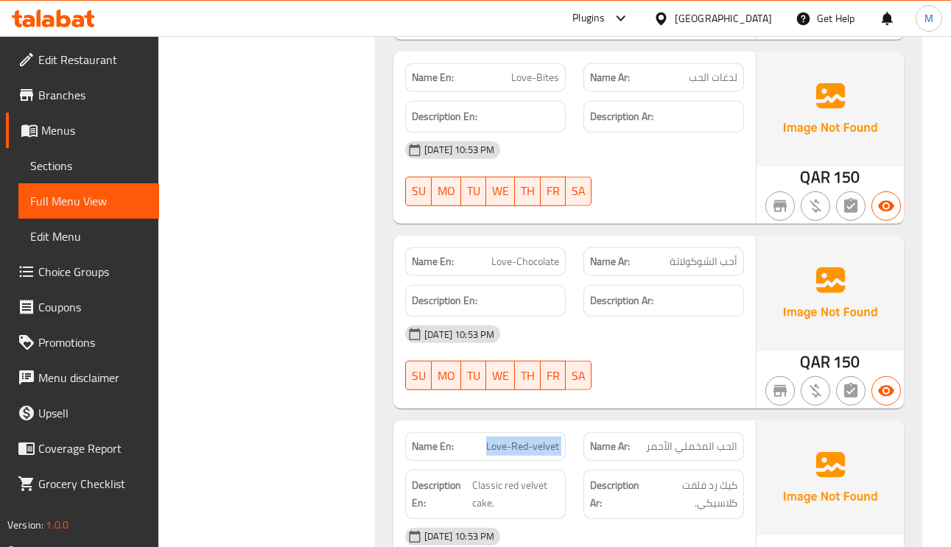
scroll to position [6521, 0]
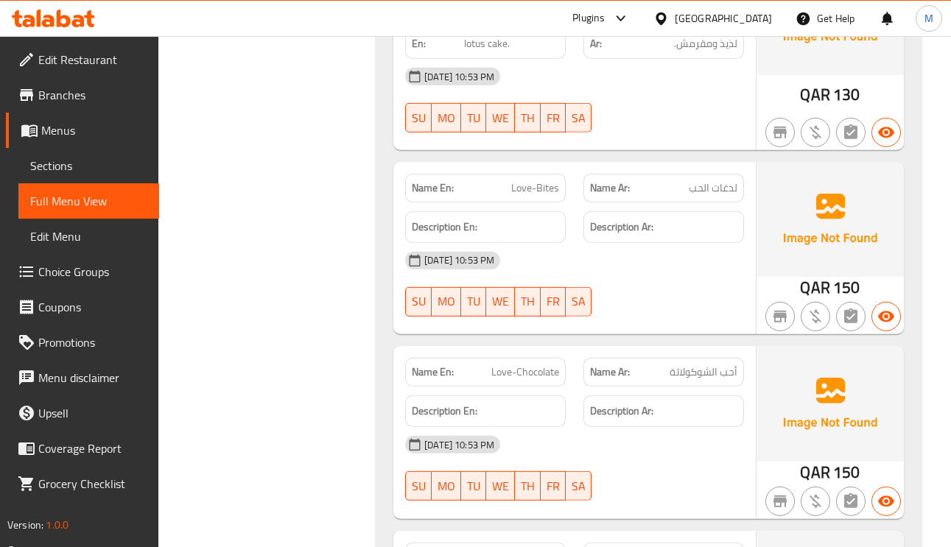
click at [531, 181] on span "Love-Bites" at bounding box center [535, 188] width 48 height 15
click at [721, 181] on span "لدغات الحب" at bounding box center [713, 188] width 49 height 15
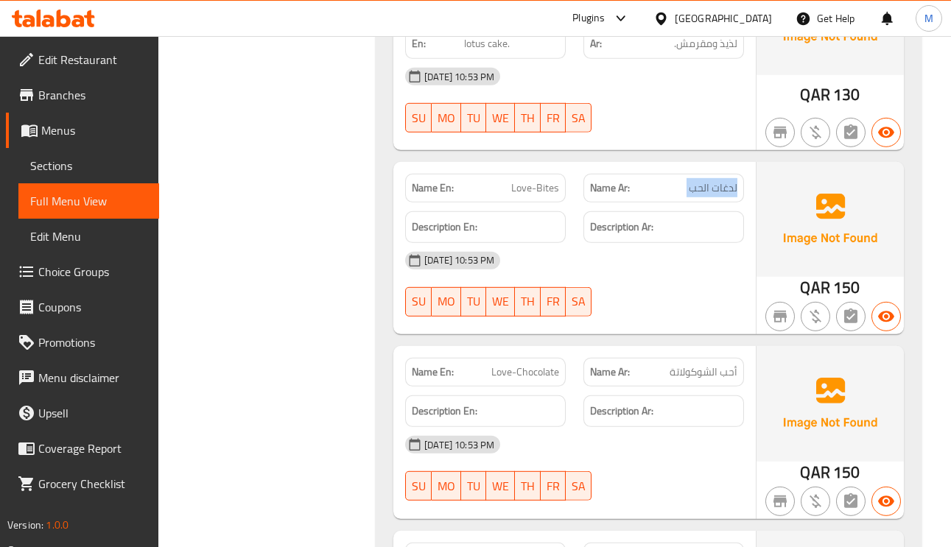
click at [721, 181] on span "لدغات الحب" at bounding box center [713, 188] width 49 height 15
click at [704, 365] on span "أحب الشوكولاتة" at bounding box center [704, 372] width 68 height 15
click at [523, 365] on span "Love-Chocolate" at bounding box center [525, 372] width 68 height 15
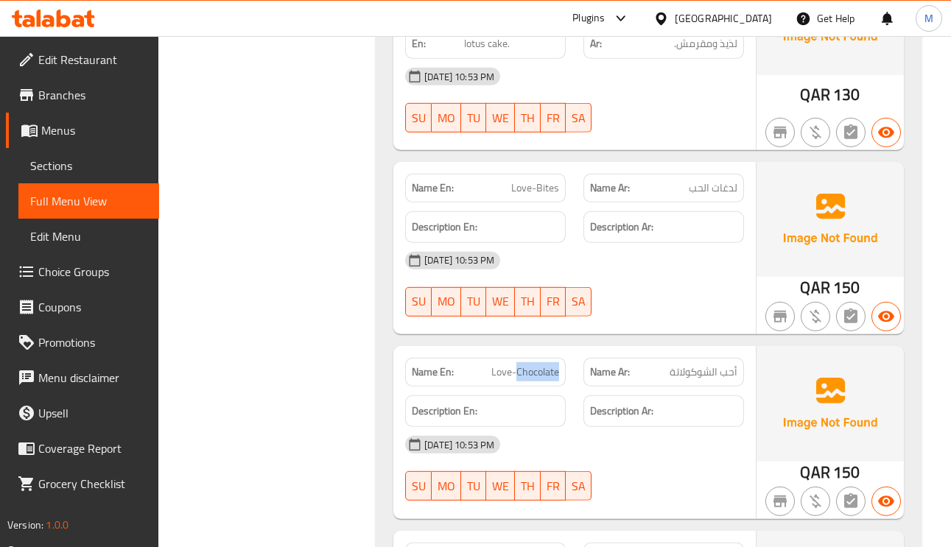
click at [523, 365] on span "Love-Chocolate" at bounding box center [525, 372] width 68 height 15
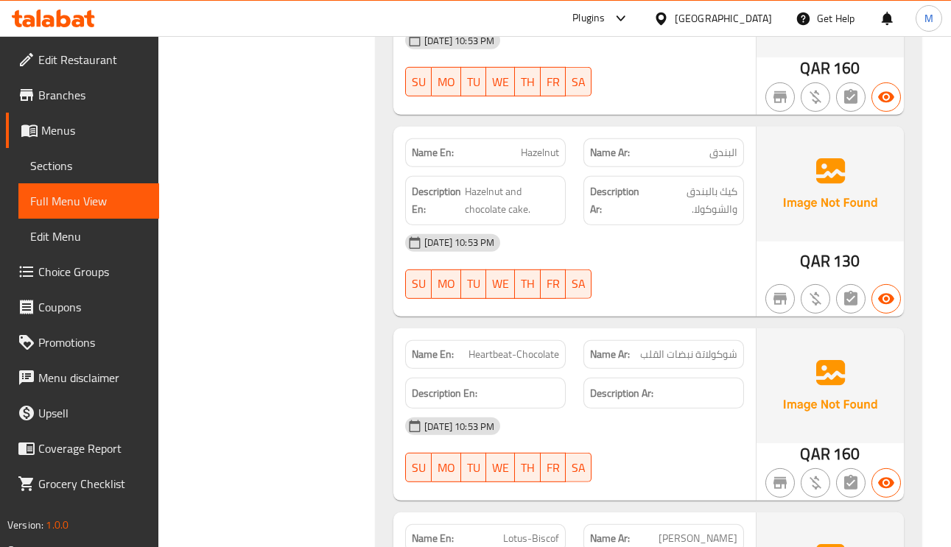
scroll to position [5747, 0]
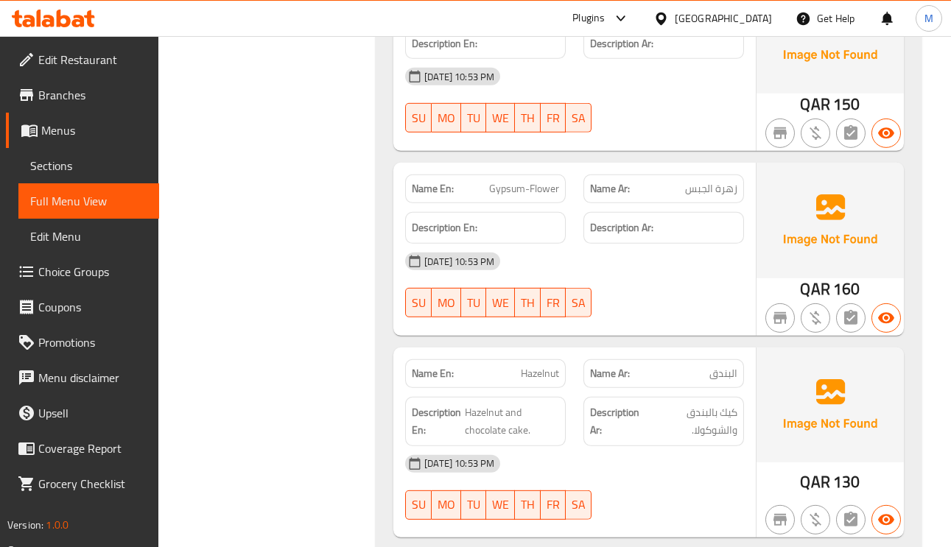
click at [511, 175] on div "Name En: Gypsum-Flower" at bounding box center [485, 189] width 161 height 29
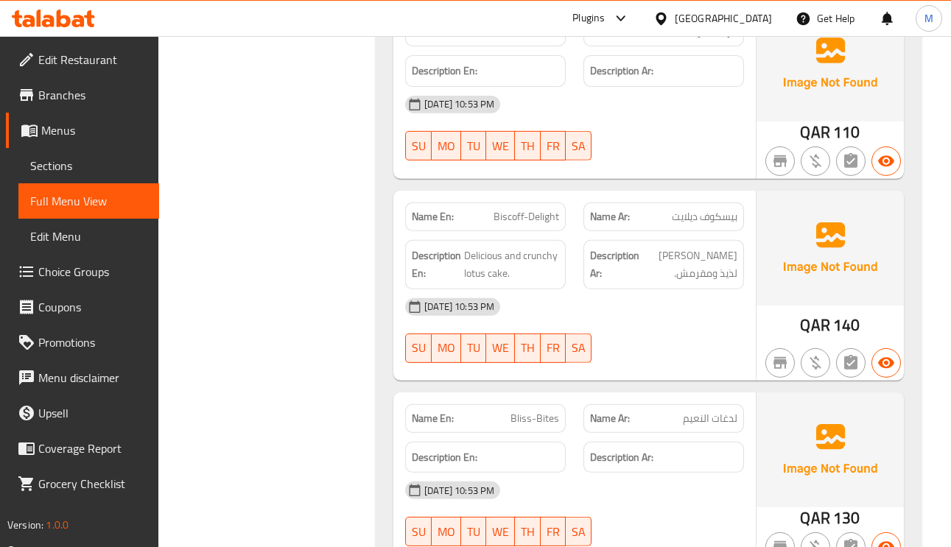
scroll to position [4642, 0]
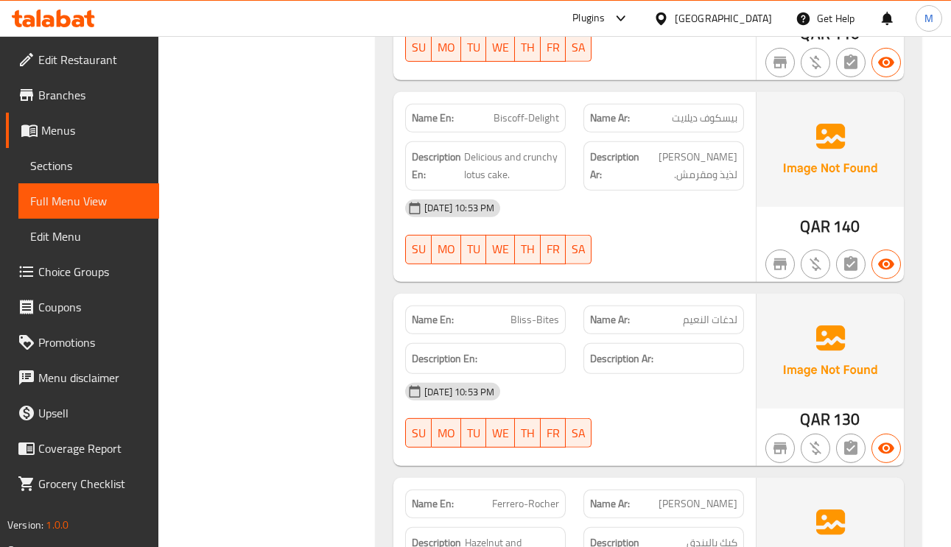
click at [539, 312] on span "Bliss-Bites" at bounding box center [535, 319] width 49 height 15
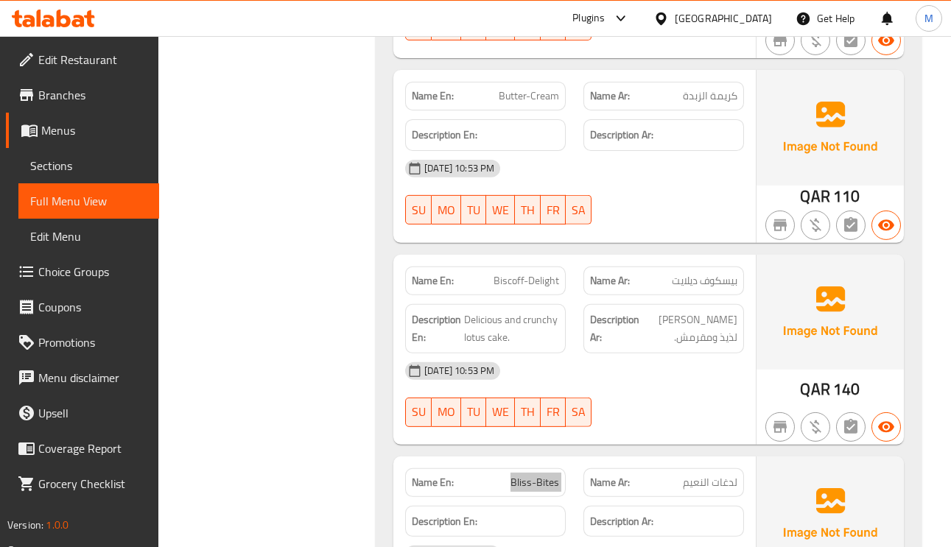
scroll to position [4421, 0]
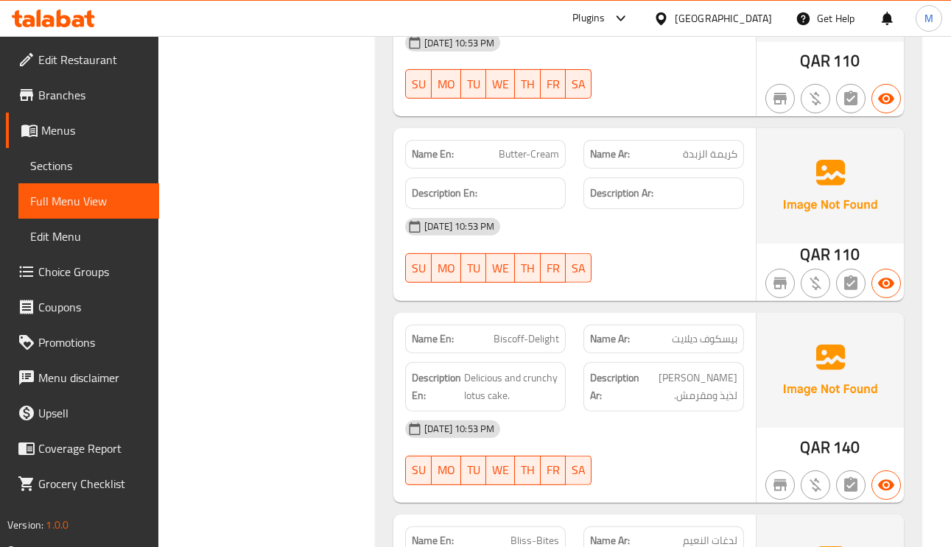
click at [556, 147] on span "Butter-Cream" at bounding box center [529, 154] width 60 height 15
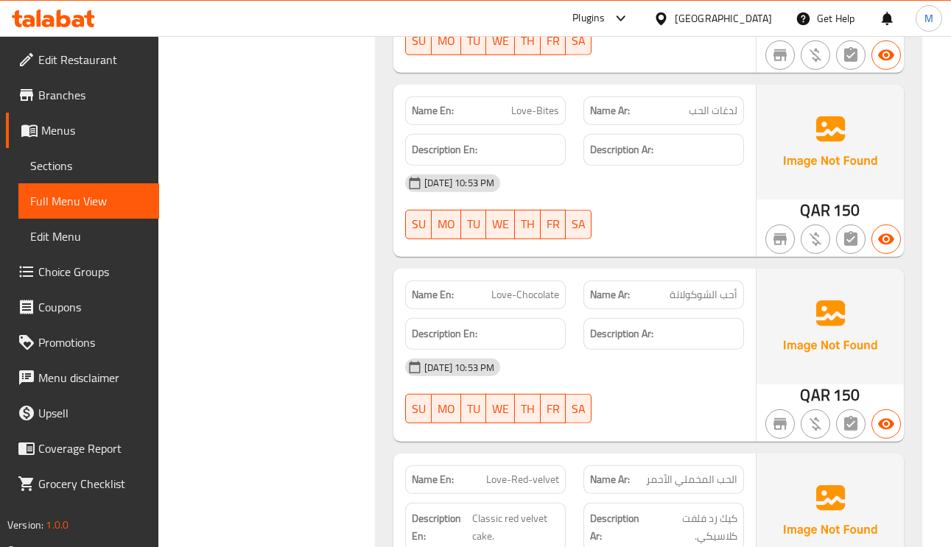
scroll to position [6742, 0]
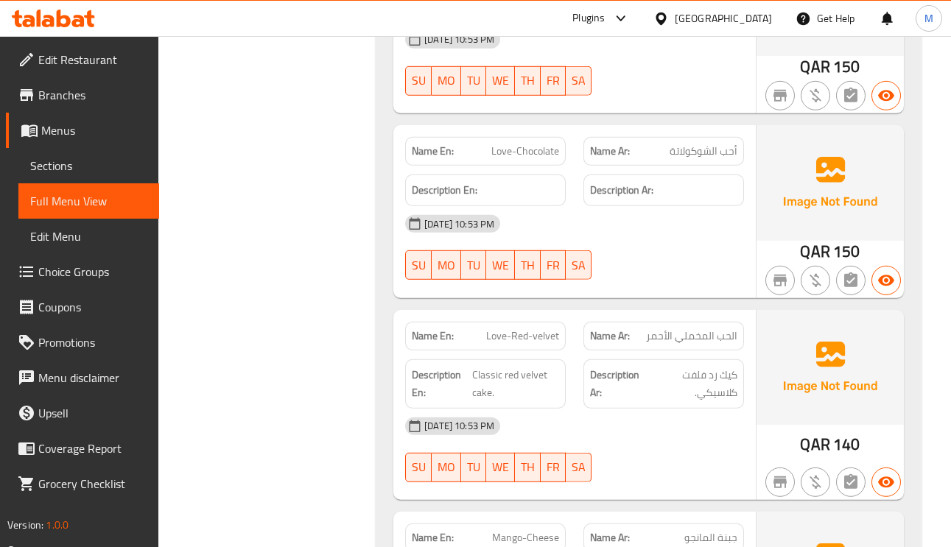
click at [540, 144] on span "Love-Chocolate" at bounding box center [525, 151] width 68 height 15
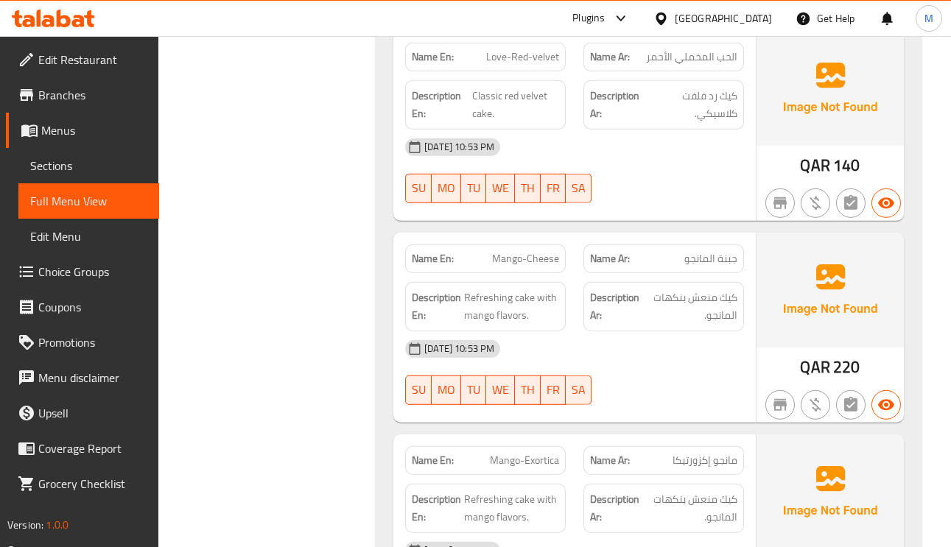
scroll to position [7184, 0]
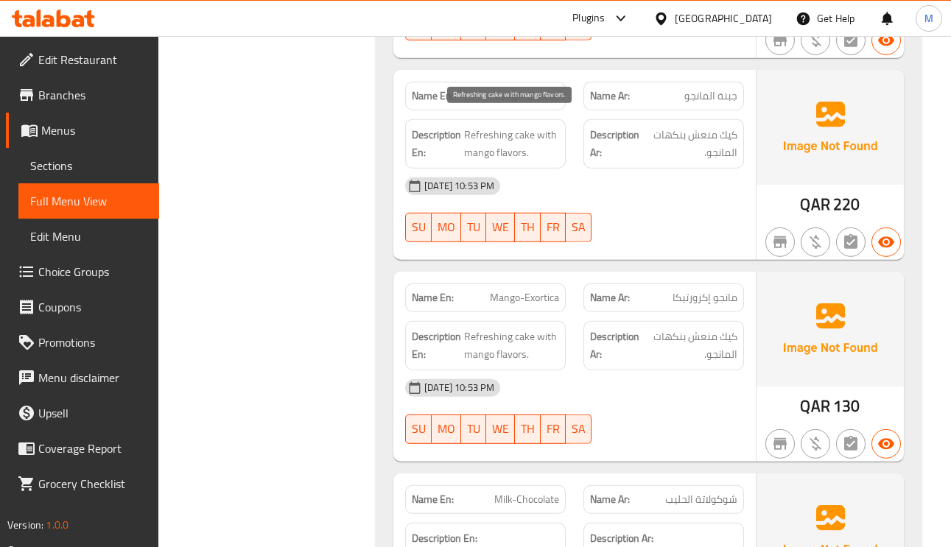
click at [474, 138] on span "Refreshing cake with mango flavors." at bounding box center [511, 144] width 95 height 36
click at [688, 290] on span "مانجو إكزورتيكا" at bounding box center [705, 297] width 65 height 15
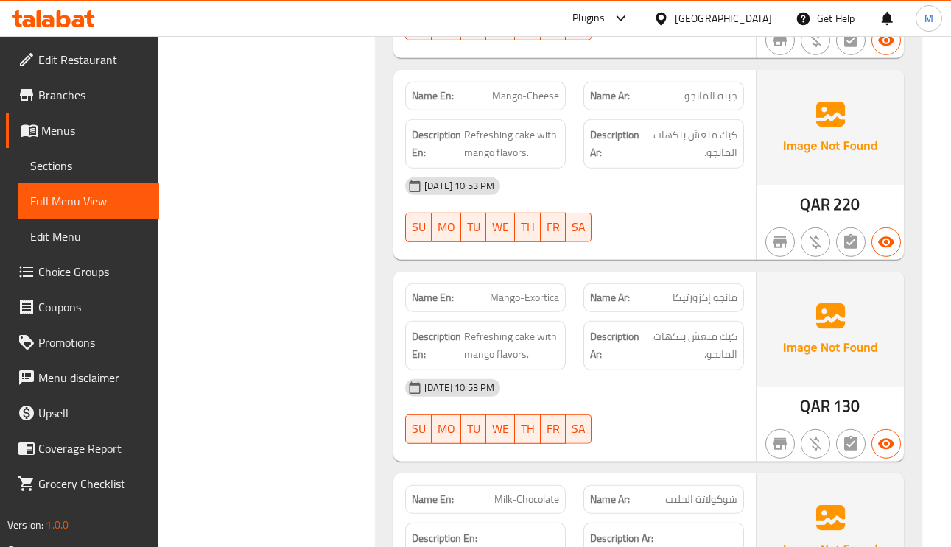
click at [688, 290] on span "مانجو إكزورتيكا" at bounding box center [705, 297] width 65 height 15
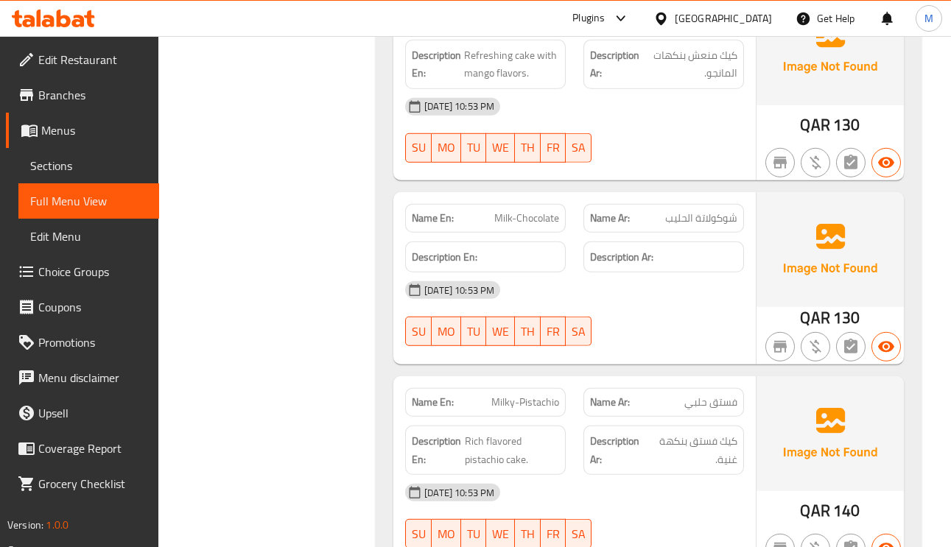
scroll to position [7515, 0]
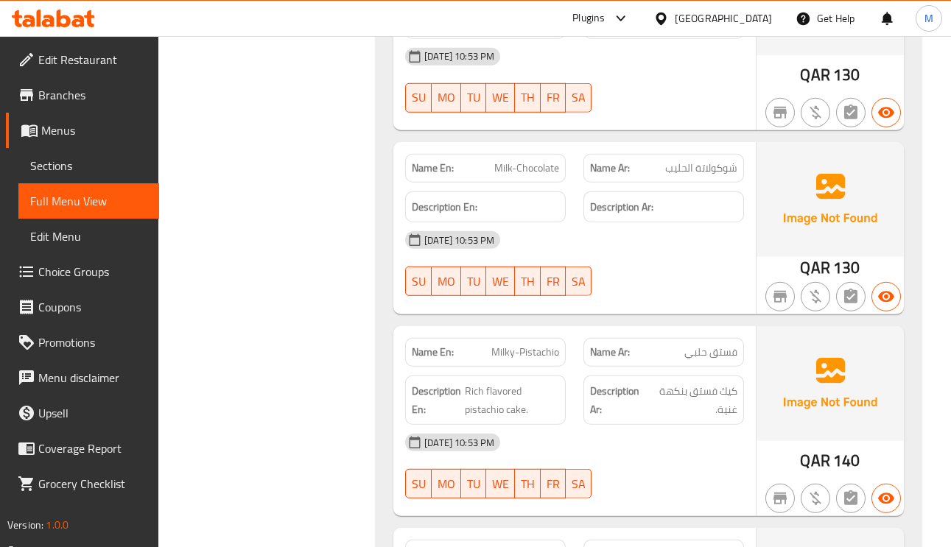
click at [724, 345] on span "فستق حلبي" at bounding box center [710, 352] width 53 height 15
click at [500, 347] on span "Milky-Pistachio" at bounding box center [525, 352] width 68 height 15
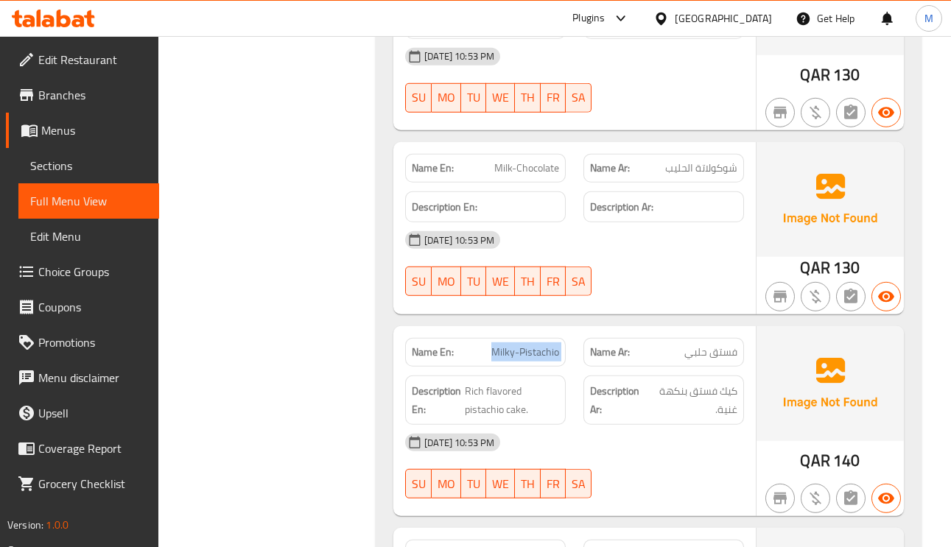
click at [500, 347] on span "Milky-Pistachio" at bounding box center [525, 352] width 68 height 15
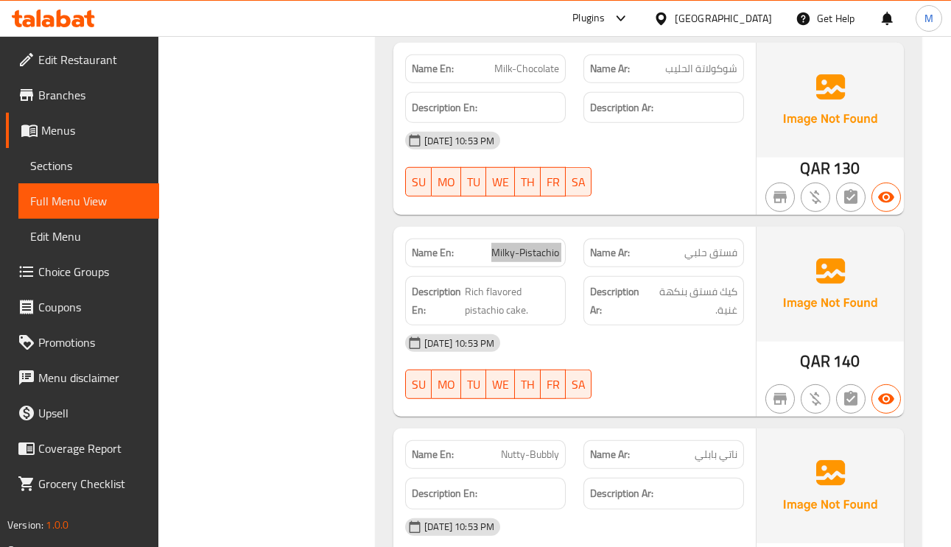
scroll to position [7736, 0]
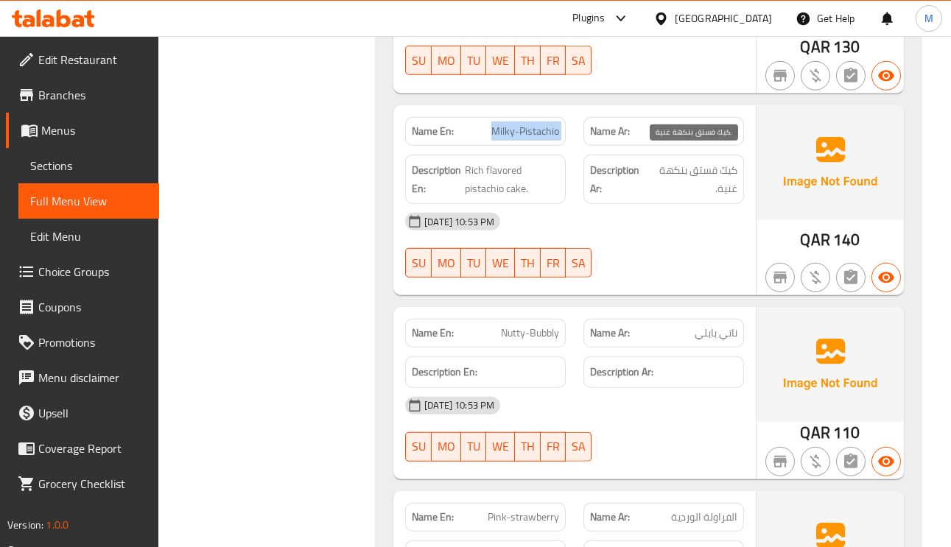
click at [707, 161] on span "كيك فستق بنكهة غنية." at bounding box center [692, 179] width 89 height 36
click at [487, 175] on span "Rich flavored pistachio cake." at bounding box center [512, 179] width 94 height 36
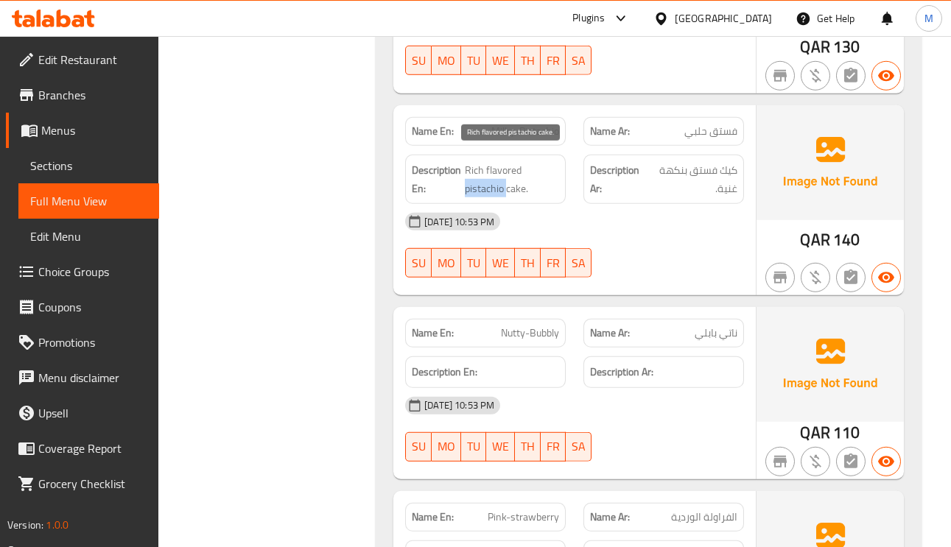
click at [487, 175] on span "Rich flavored pistachio cake." at bounding box center [512, 179] width 94 height 36
click at [441, 357] on div "Description En:" at bounding box center [485, 373] width 161 height 32
drag, startPoint x: 441, startPoint y: 346, endPoint x: 542, endPoint y: 354, distance: 101.3
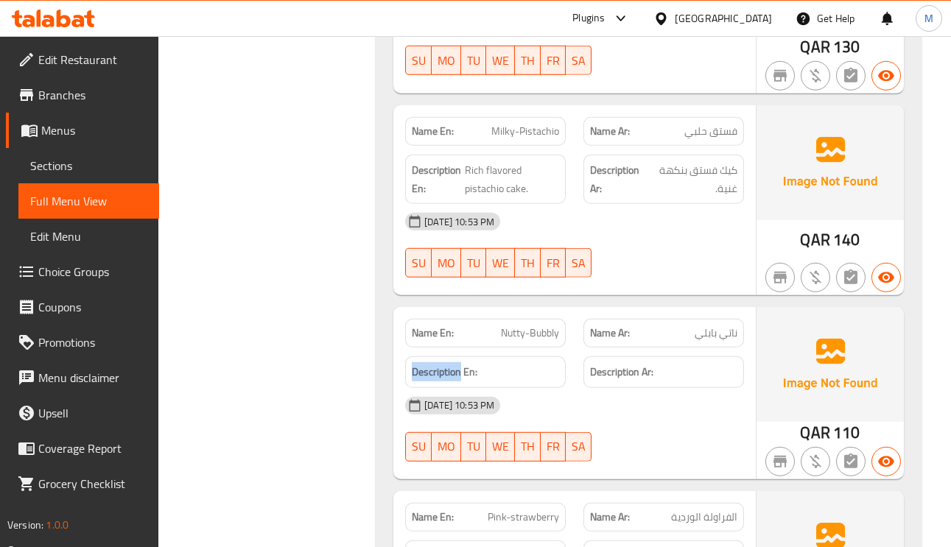
click at [441, 357] on div "Description En:" at bounding box center [485, 373] width 161 height 32
click at [527, 326] on span "Nutty-Bubbly" at bounding box center [530, 333] width 58 height 15
click at [525, 326] on span "Nutty-Bubbly" at bounding box center [530, 333] width 58 height 15
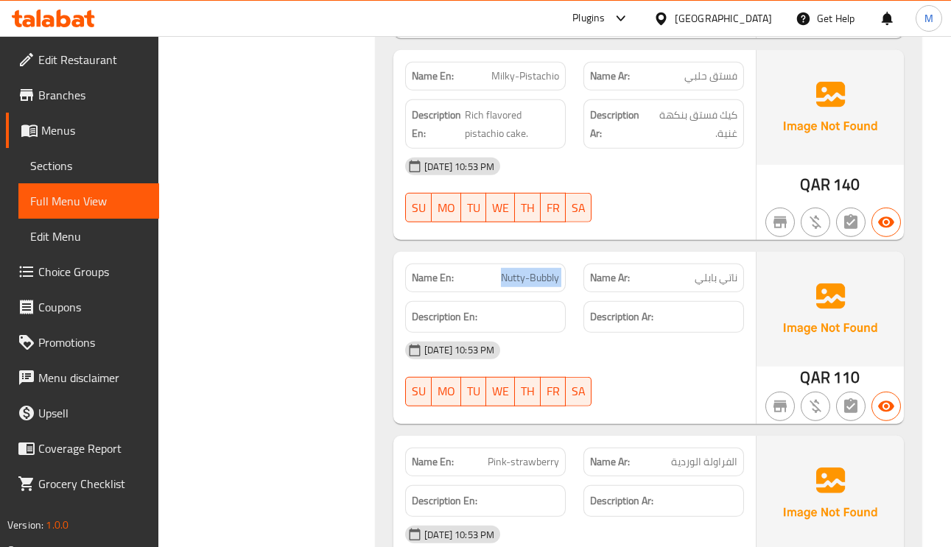
scroll to position [7847, 0]
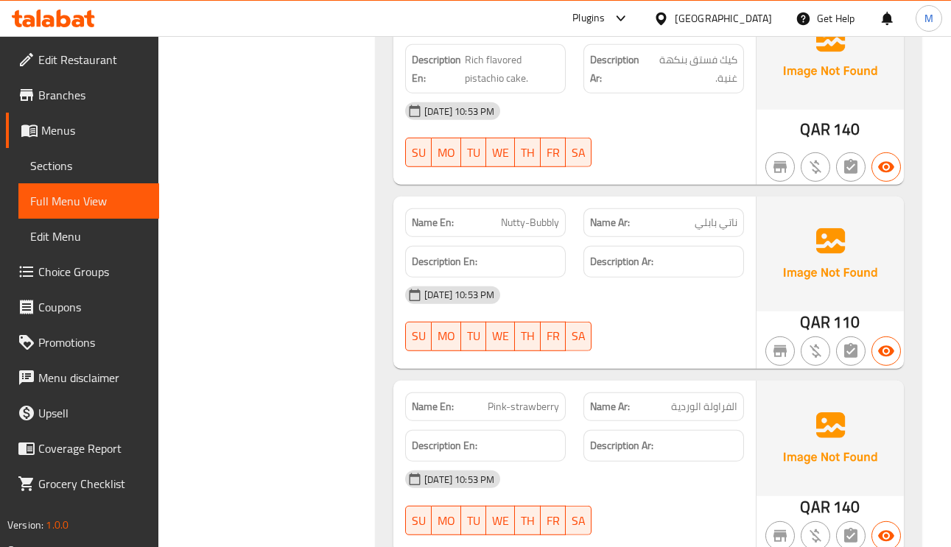
click at [839, 308] on span "110" at bounding box center [846, 322] width 27 height 29
click at [701, 219] on span "ناتي بابلي" at bounding box center [716, 222] width 43 height 15
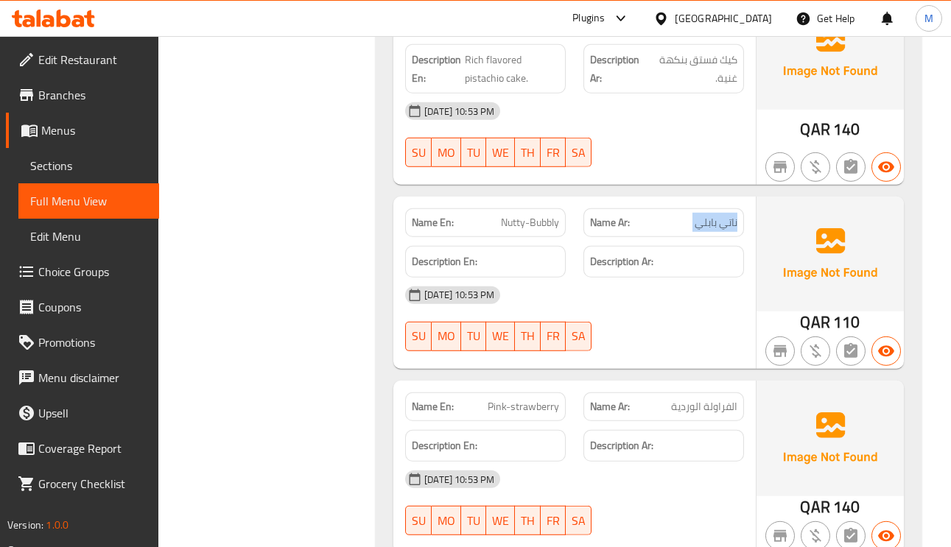
click at [701, 219] on span "ناتي بابلي" at bounding box center [716, 222] width 43 height 15
click at [682, 399] on span "الفراولة الوردية" at bounding box center [704, 406] width 66 height 15
click at [547, 399] on span "Pink-strawberry" at bounding box center [523, 406] width 71 height 15
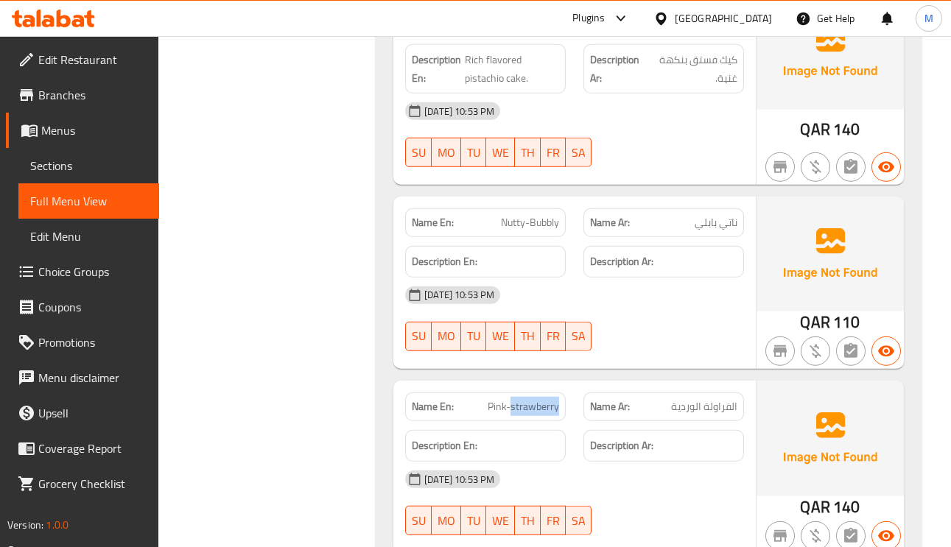
click at [547, 399] on span "Pink-strawberry" at bounding box center [523, 406] width 71 height 15
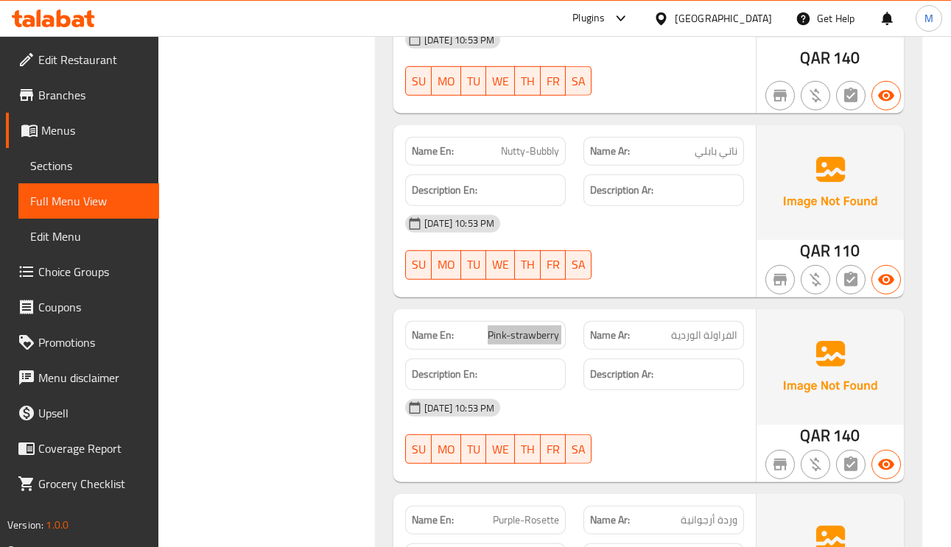
scroll to position [7957, 0]
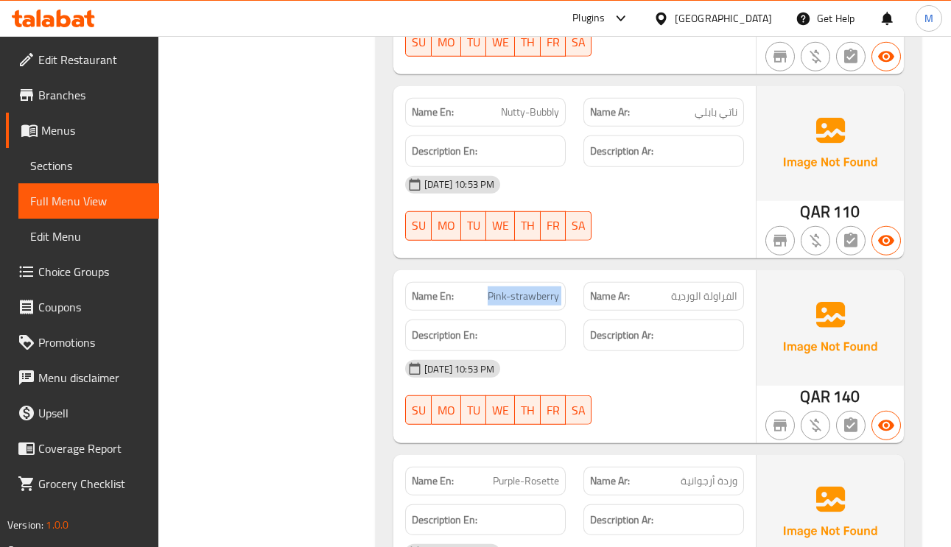
click at [526, 295] on span "Pink-strawberry" at bounding box center [523, 296] width 71 height 15
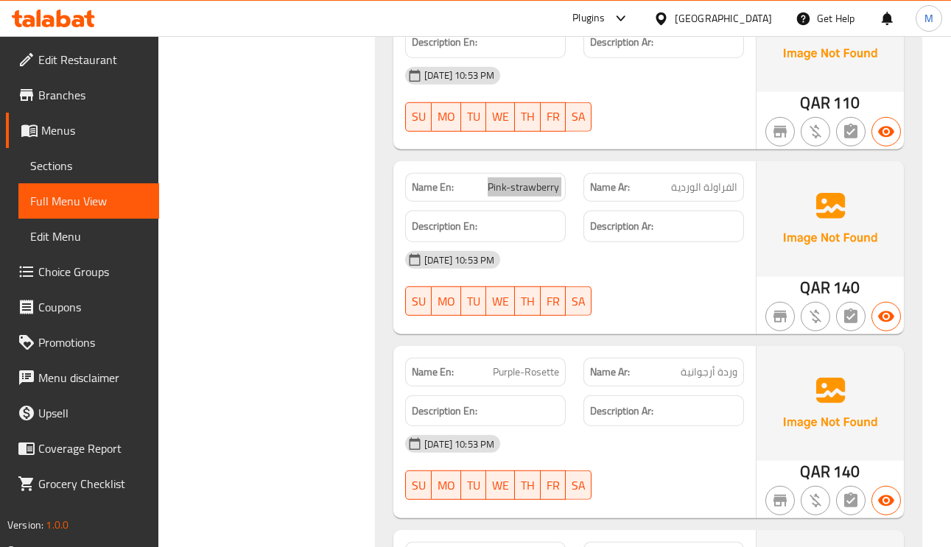
scroll to position [8068, 0]
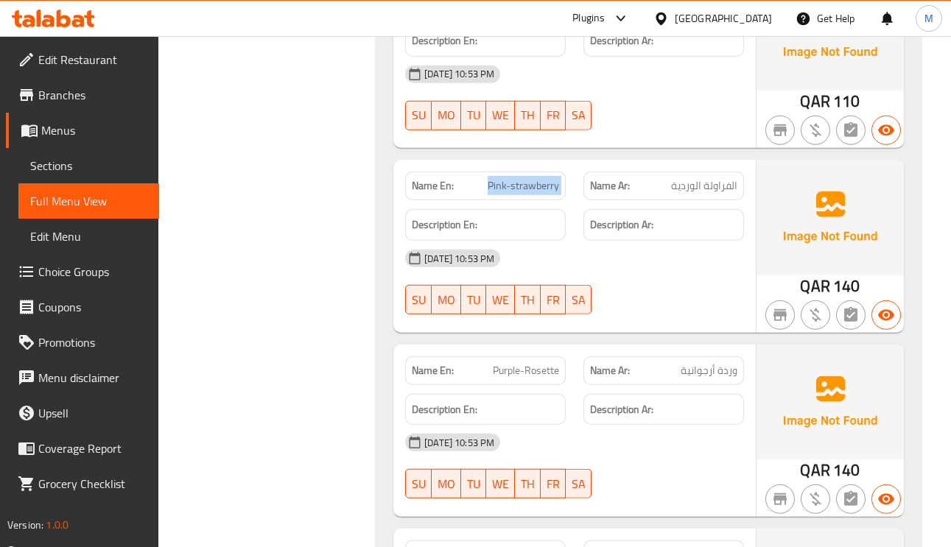
click at [547, 365] on span "Purple-Rosette" at bounding box center [526, 370] width 66 height 15
click at [527, 371] on div "Name En: Purple-Rosette" at bounding box center [485, 371] width 161 height 29
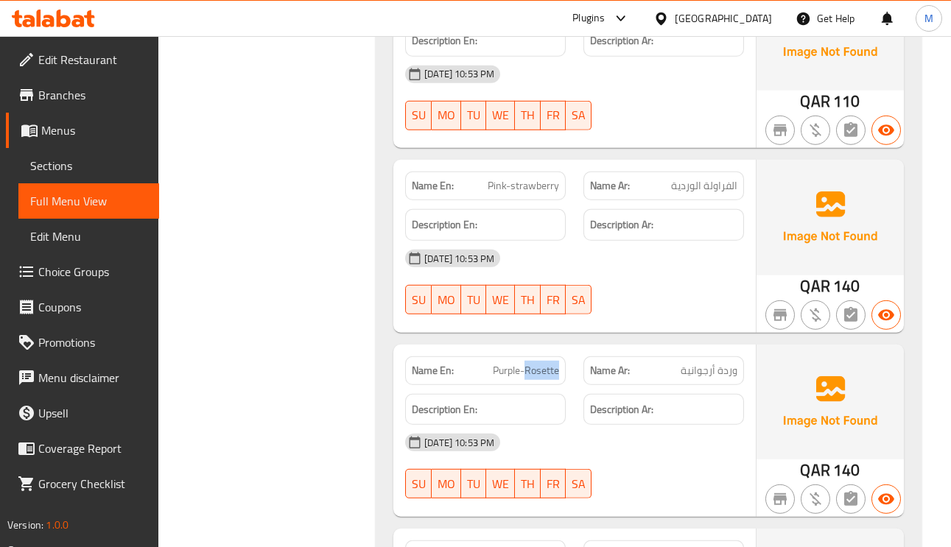
click at [527, 371] on div "Name En: Purple-Rosette" at bounding box center [485, 371] width 161 height 29
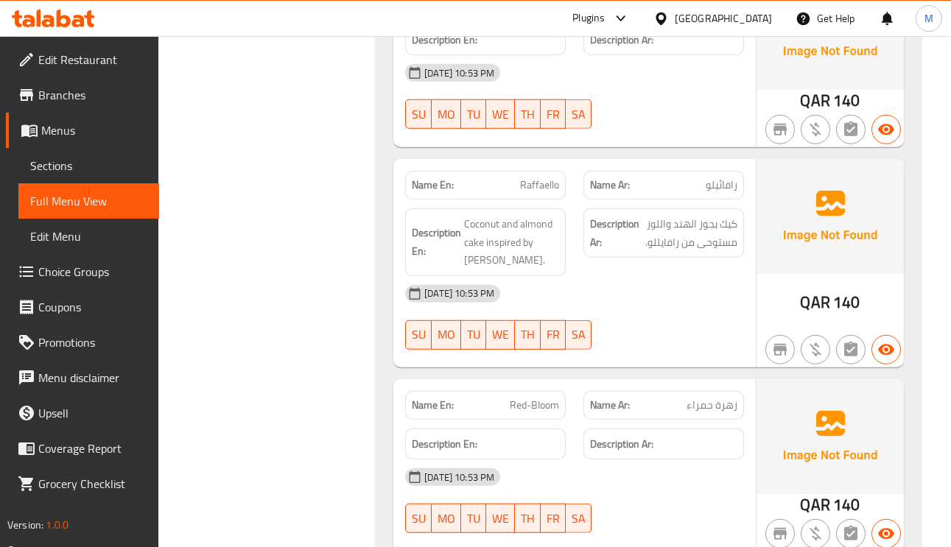
scroll to position [8399, 0]
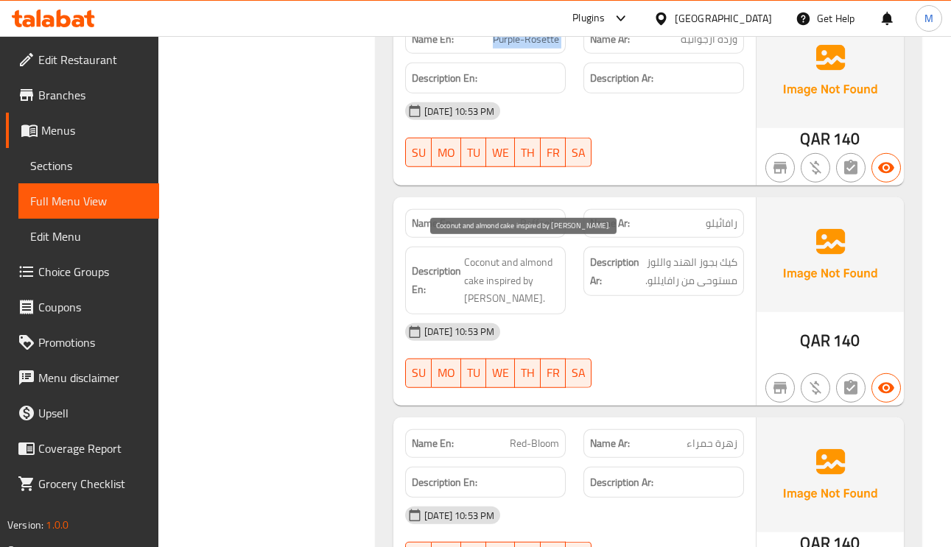
click at [477, 272] on span "Coconut and almond cake inspired by [PERSON_NAME]." at bounding box center [511, 280] width 95 height 55
click at [554, 253] on span "Coconut and almond cake inspired by [PERSON_NAME]." at bounding box center [511, 280] width 95 height 55
click at [542, 253] on span "Coconut and almond cake inspired by [PERSON_NAME]." at bounding box center [511, 280] width 95 height 55
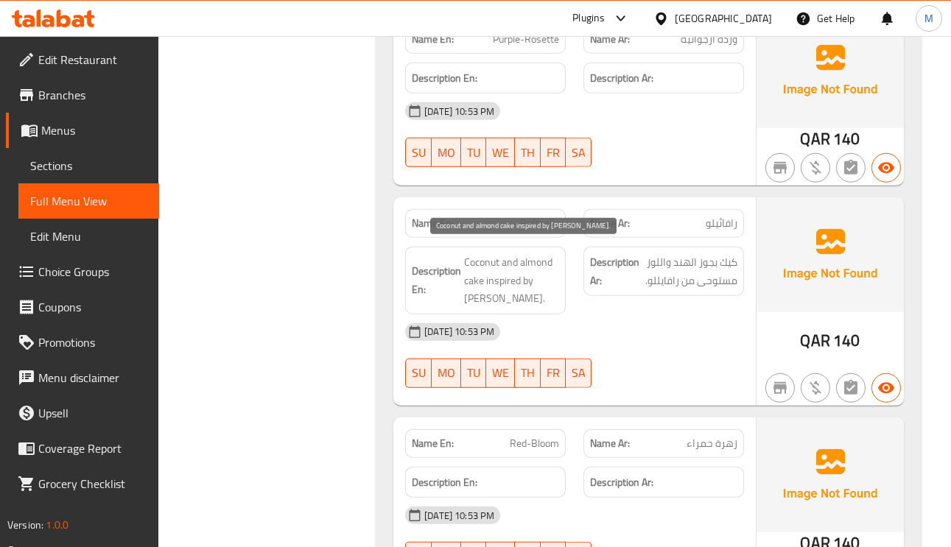
click at [481, 277] on span "Coconut and almond cake inspired by [PERSON_NAME]." at bounding box center [511, 280] width 95 height 55
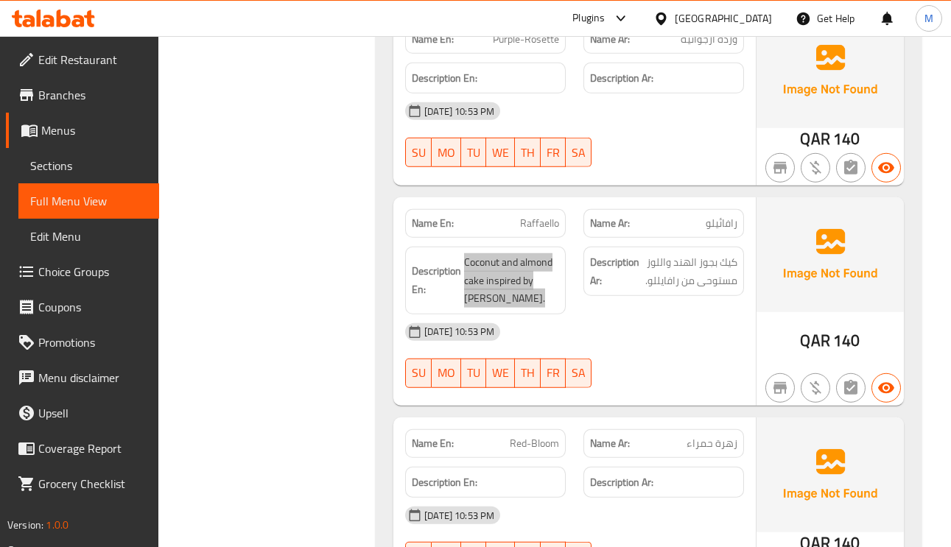
scroll to position [8510, 0]
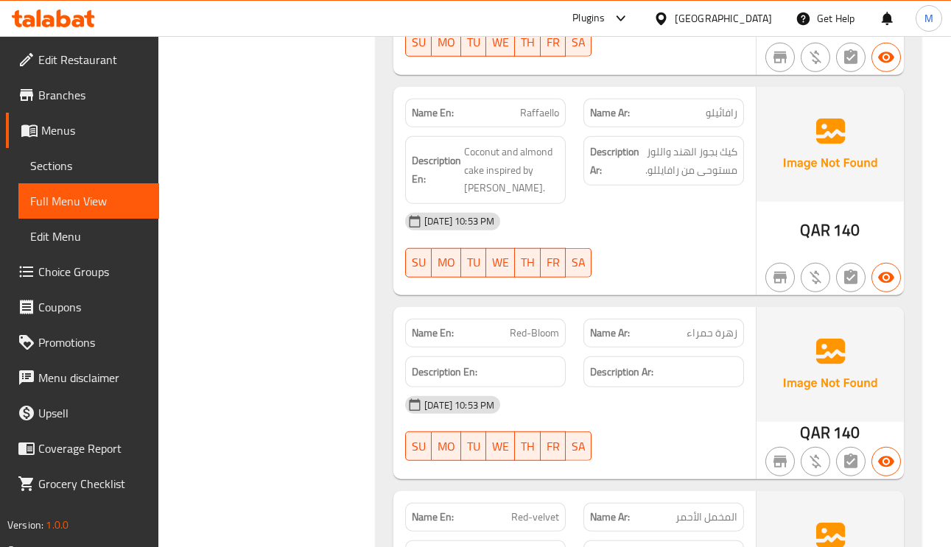
click at [535, 332] on span "Red-Bloom" at bounding box center [534, 333] width 49 height 15
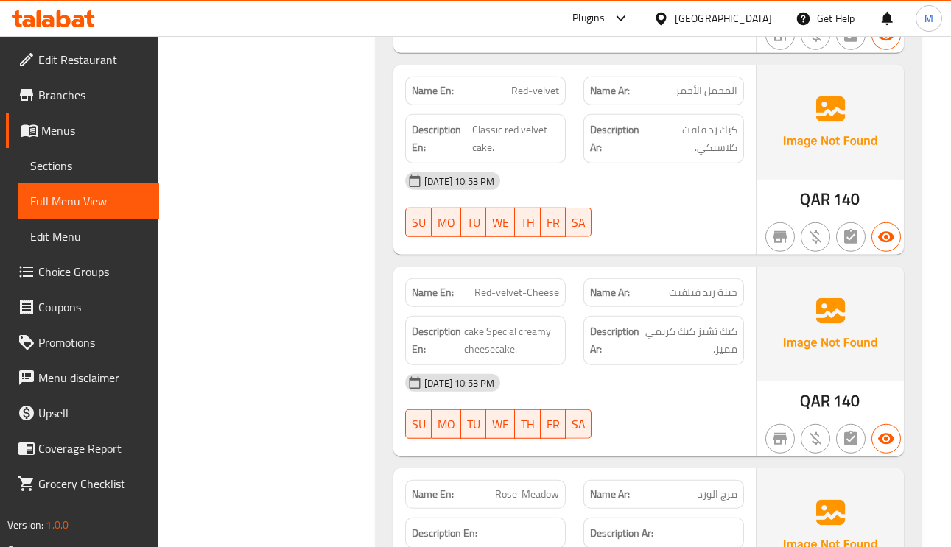
scroll to position [8952, 0]
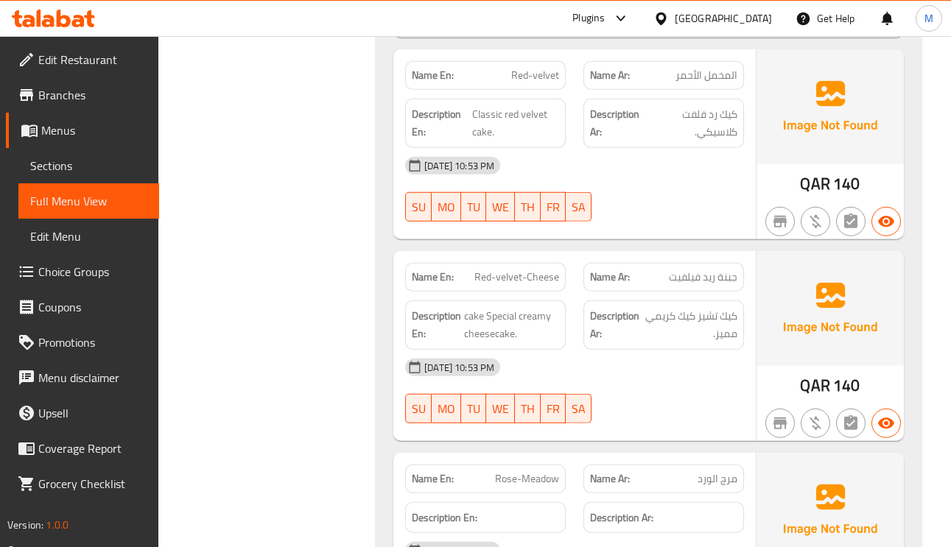
click at [494, 274] on span "Red-velvet-Cheese" at bounding box center [516, 277] width 85 height 15
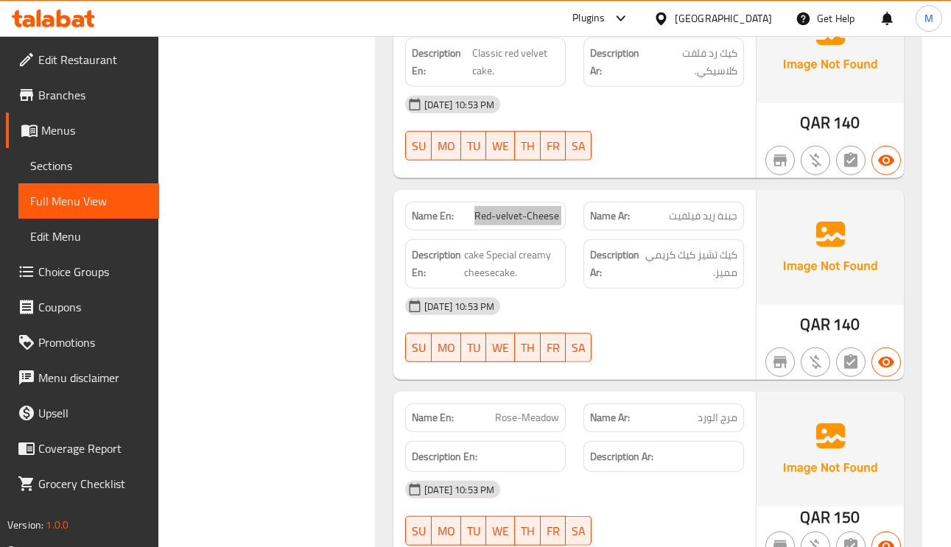
scroll to position [9063, 0]
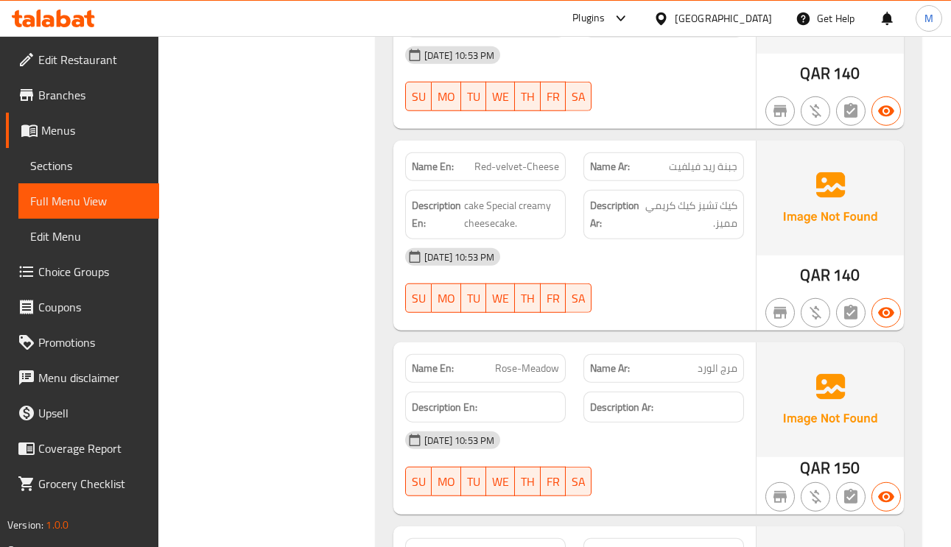
click at [556, 369] on span "Rose-Meadow" at bounding box center [527, 368] width 64 height 15
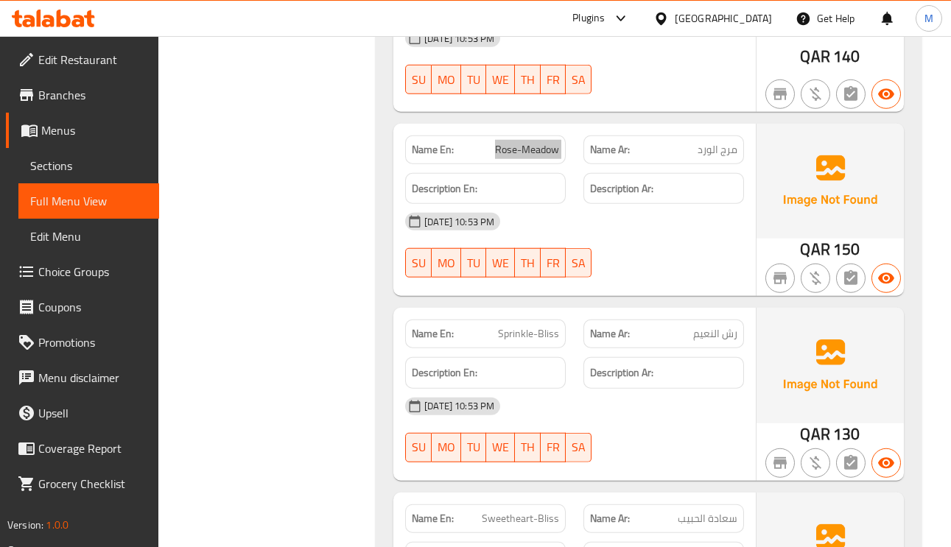
scroll to position [9284, 0]
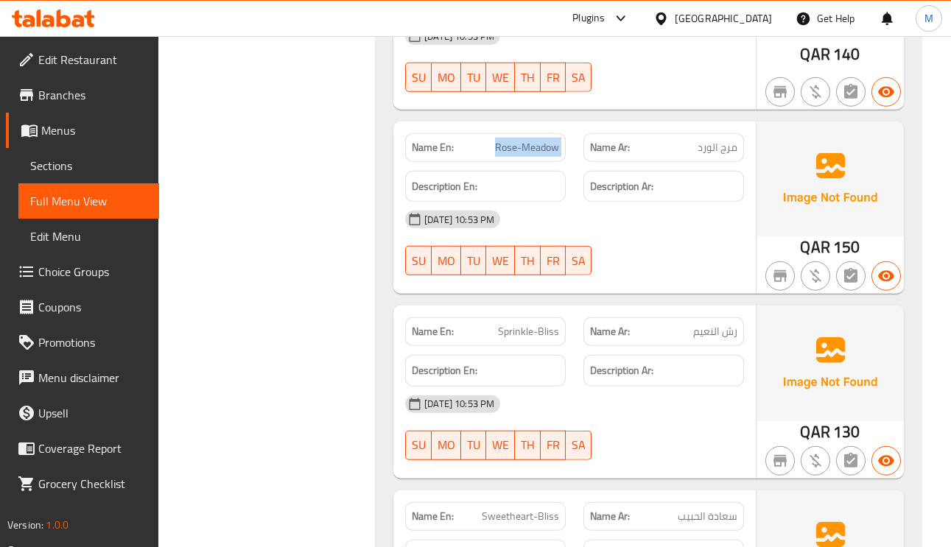
click at [517, 140] on span "Rose-Meadow" at bounding box center [527, 147] width 64 height 15
click at [519, 140] on span "Rose-Meadow" at bounding box center [527, 147] width 64 height 15
click at [522, 328] on span "Sprinkle-Bliss" at bounding box center [528, 331] width 61 height 15
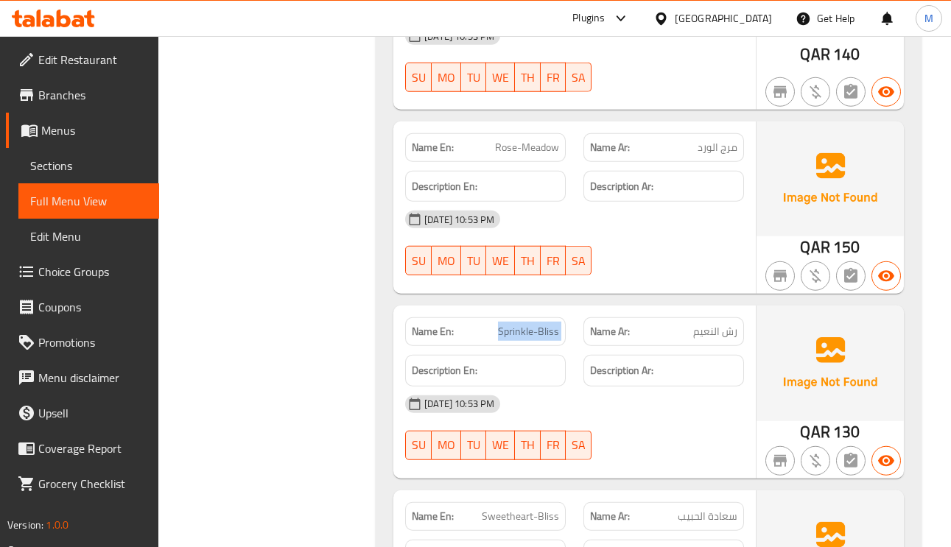
click at [522, 328] on span "Sprinkle-Bliss" at bounding box center [528, 331] width 61 height 15
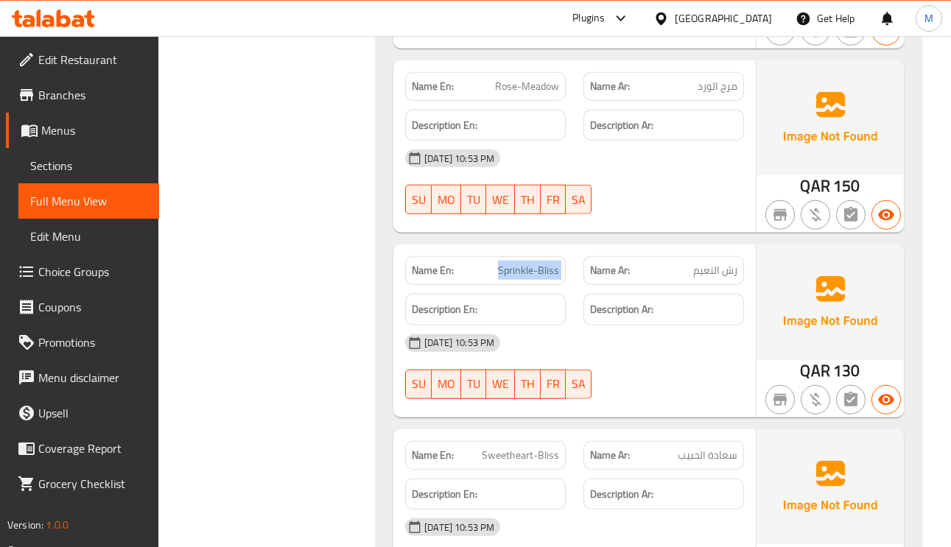
scroll to position [9505, 0]
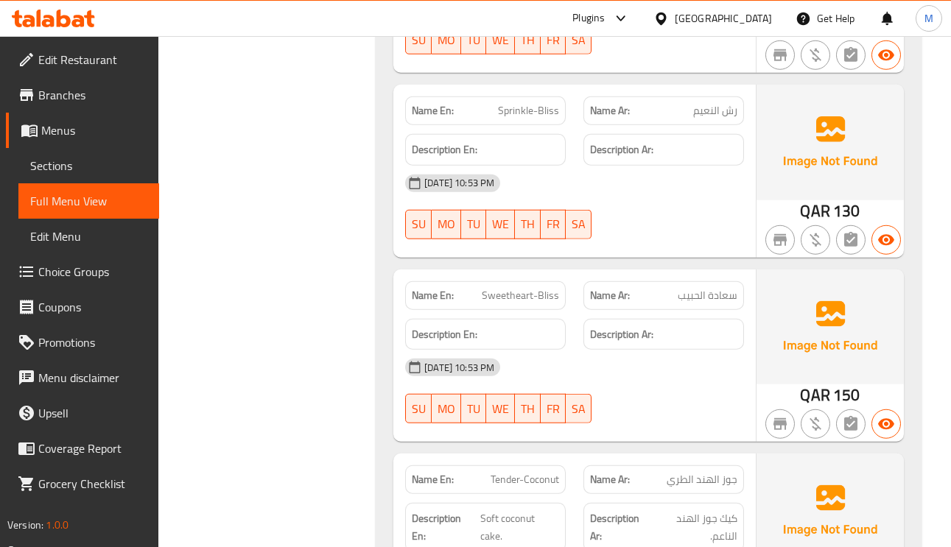
click at [524, 289] on span "Sweetheart-Bliss" at bounding box center [520, 295] width 77 height 15
drag, startPoint x: 524, startPoint y: 289, endPoint x: 528, endPoint y: 217, distance: 72.3
click at [524, 288] on span "Sweetheart-Bliss" at bounding box center [520, 295] width 77 height 15
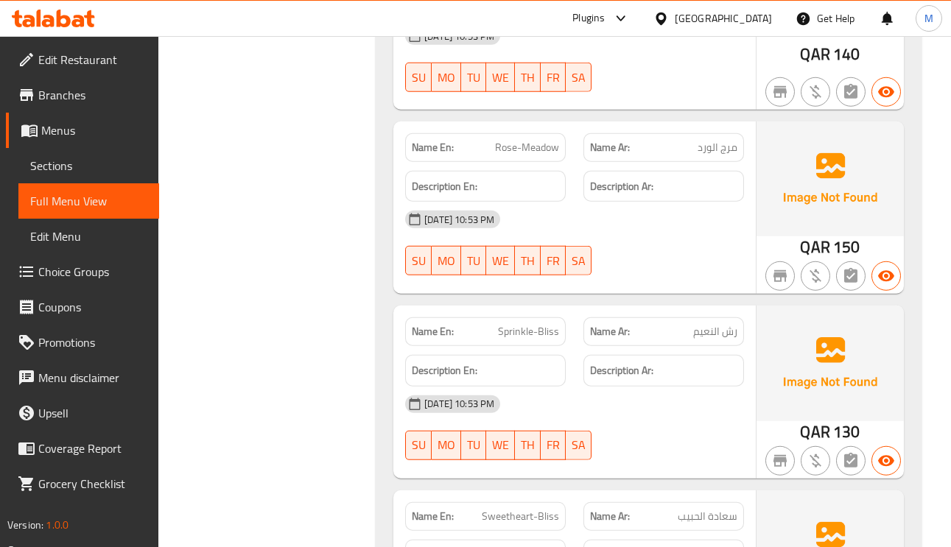
click at [531, 141] on span "Rose-Meadow" at bounding box center [527, 147] width 64 height 15
click at [533, 140] on span "Rose-Meadow" at bounding box center [527, 147] width 64 height 15
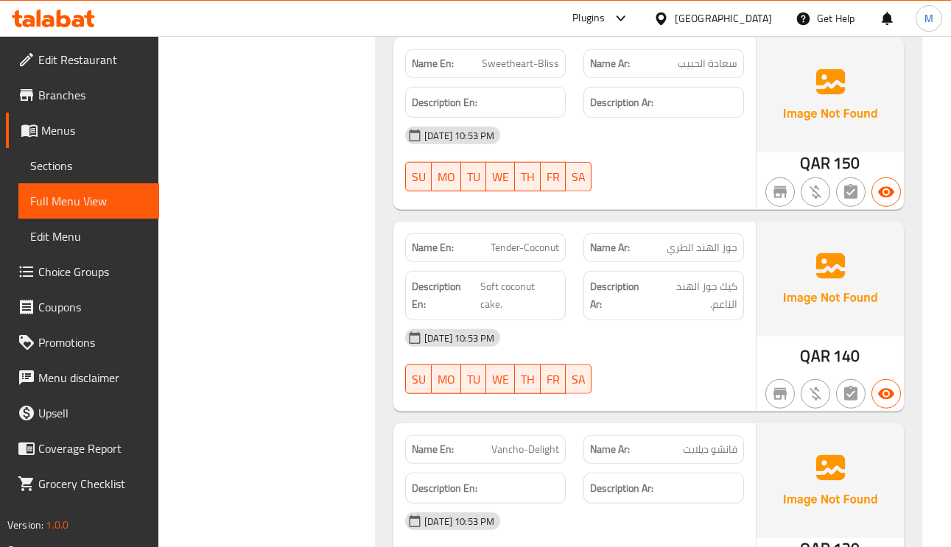
scroll to position [9836, 0]
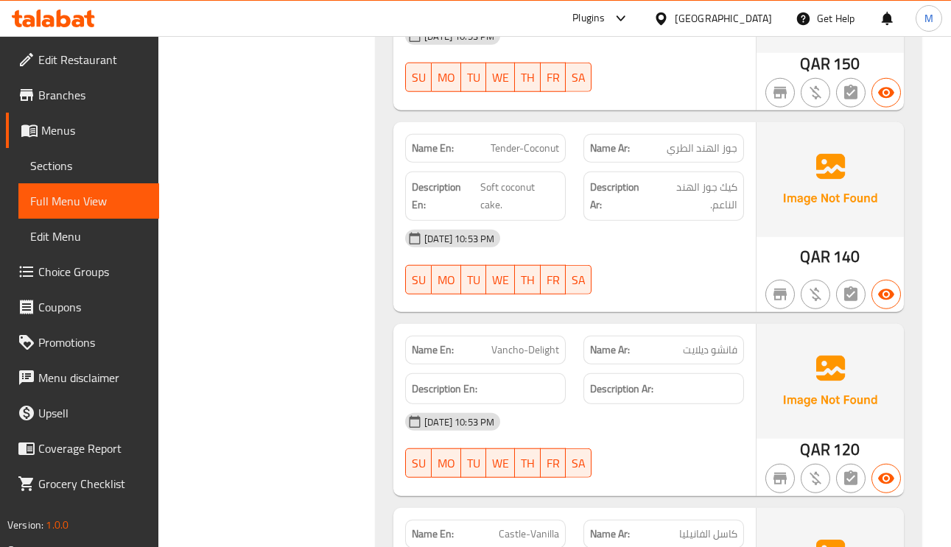
click at [718, 141] on span "جوز الهند الطري" at bounding box center [702, 148] width 71 height 15
click at [516, 141] on span "Tender-Coconut" at bounding box center [525, 148] width 69 height 15
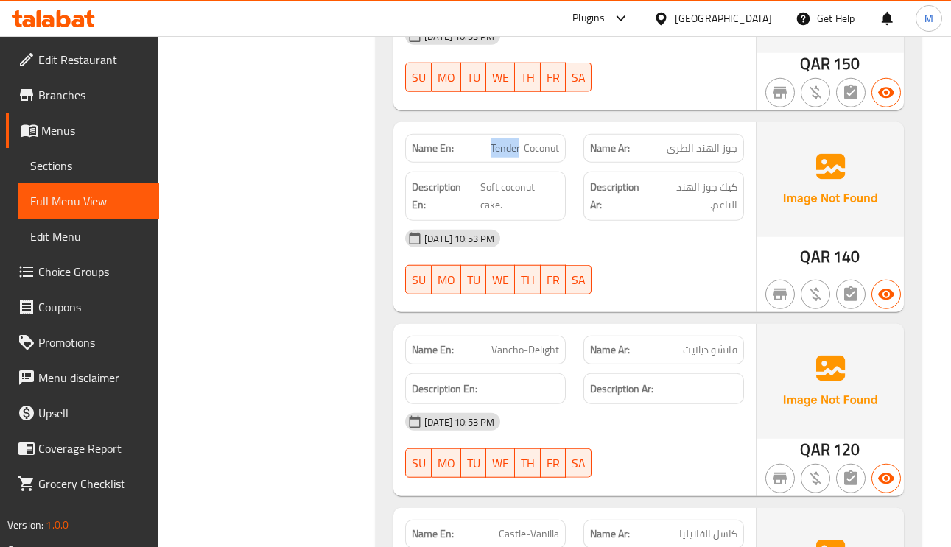
click at [516, 141] on span "Tender-Coconut" at bounding box center [525, 148] width 69 height 15
drag, startPoint x: 516, startPoint y: 139, endPoint x: 446, endPoint y: 180, distance: 80.9
click at [446, 180] on strong "Description En:" at bounding box center [445, 196] width 66 height 36
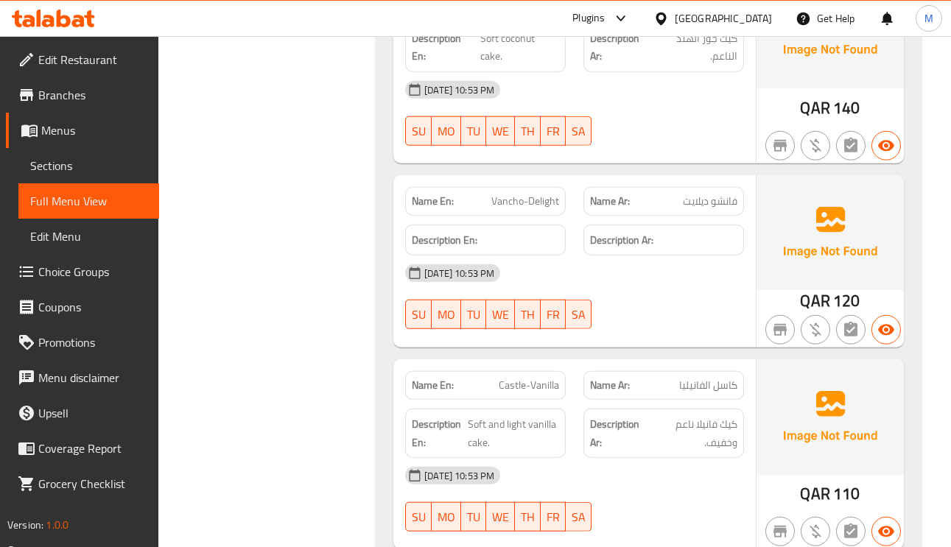
scroll to position [9947, 0]
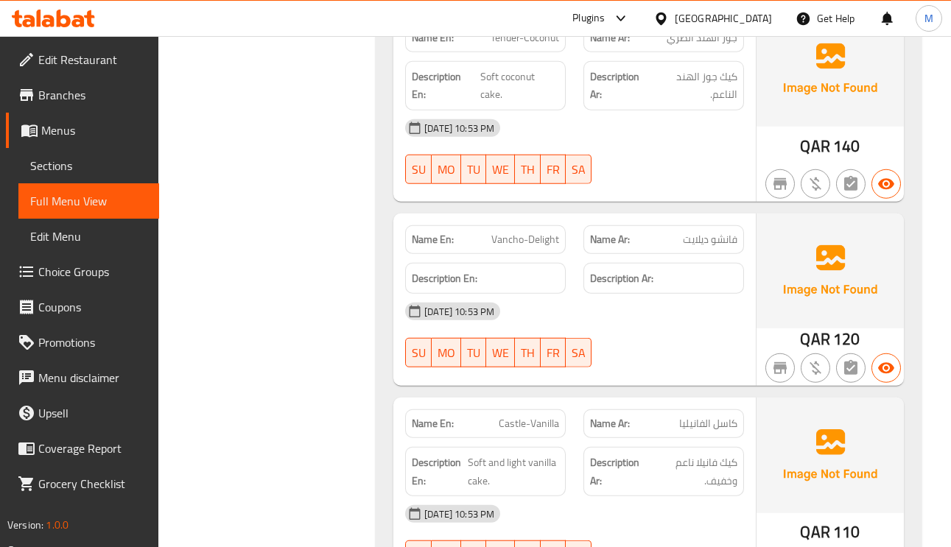
click at [732, 234] on span "فانشو ديلايت" at bounding box center [710, 239] width 55 height 15
click at [550, 232] on span "Vancho-Delight" at bounding box center [525, 239] width 68 height 15
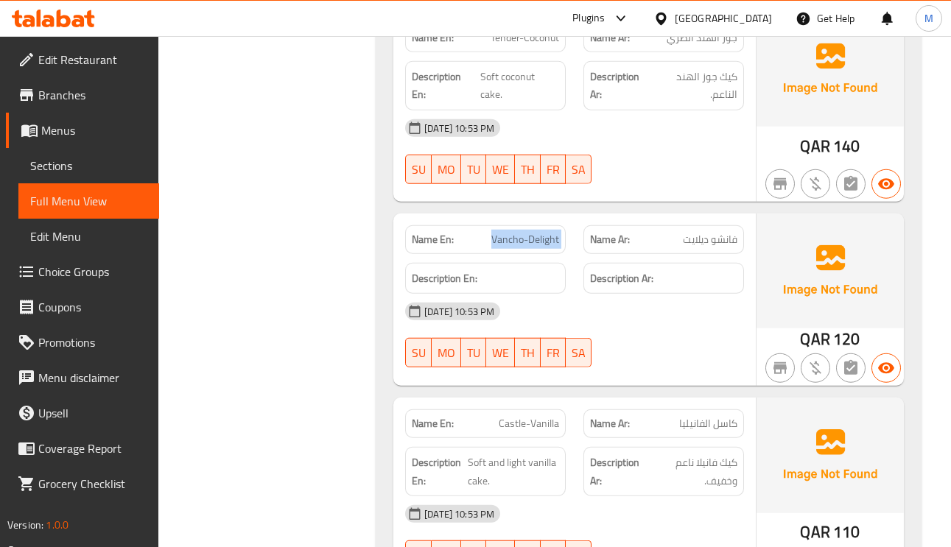
click at [550, 232] on span "Vancho-Delight" at bounding box center [525, 239] width 68 height 15
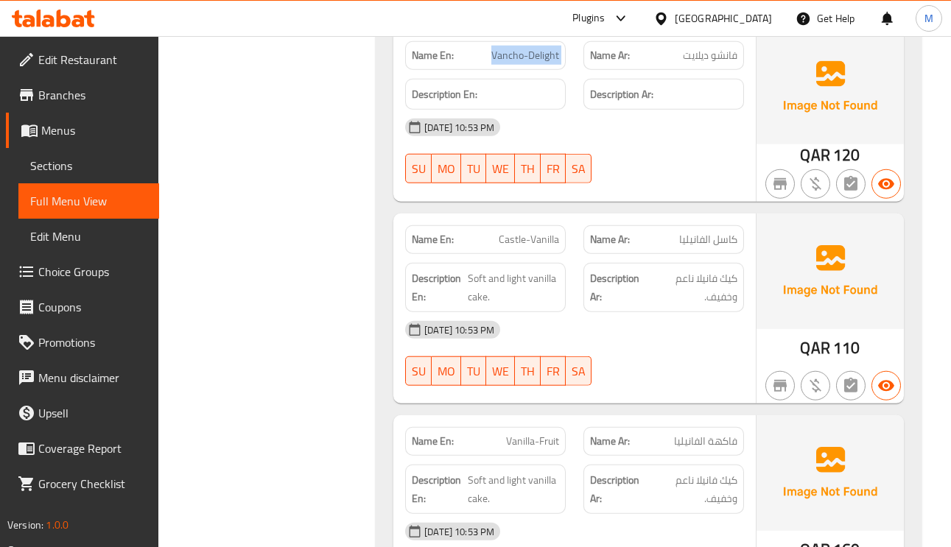
scroll to position [10278, 0]
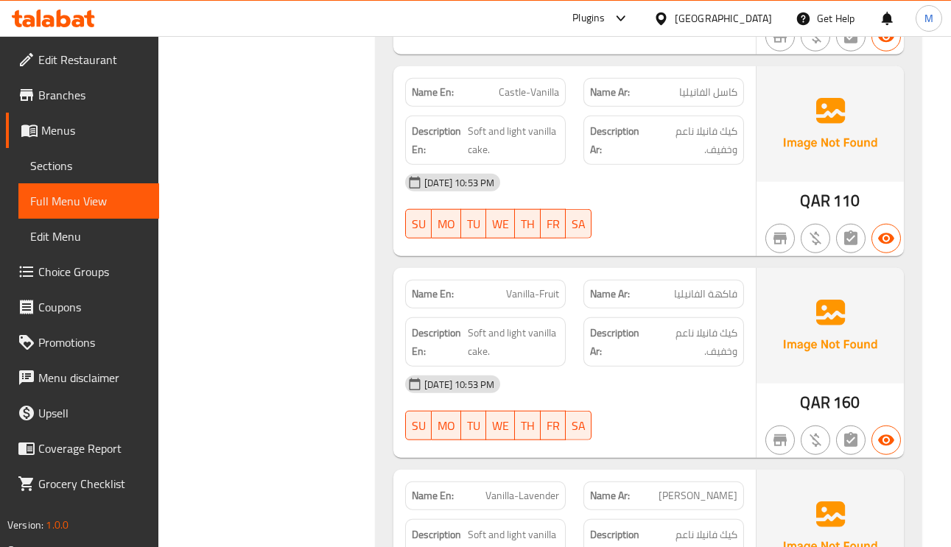
click at [701, 287] on span "فاكهة الفانيليا" at bounding box center [705, 294] width 63 height 15
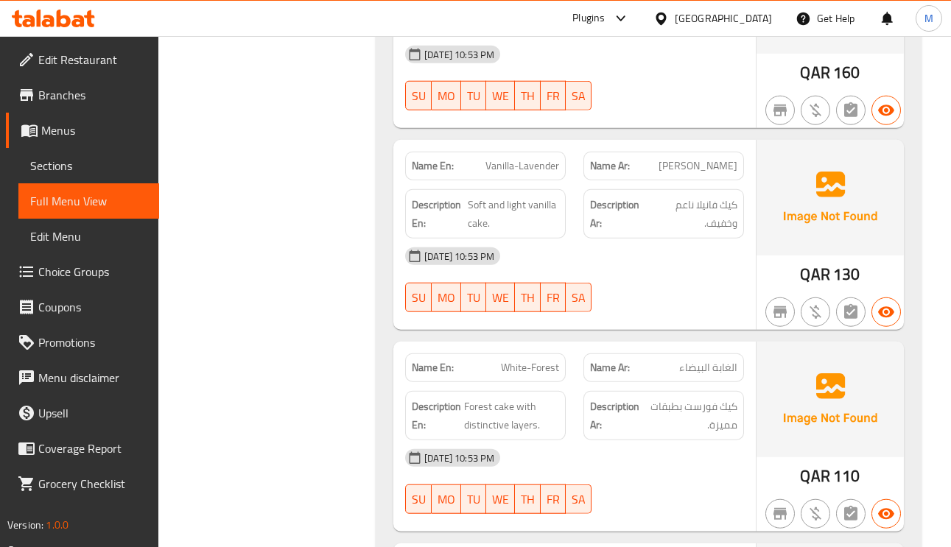
scroll to position [10610, 0]
click at [550, 359] on span "White-Forest" at bounding box center [530, 366] width 58 height 15
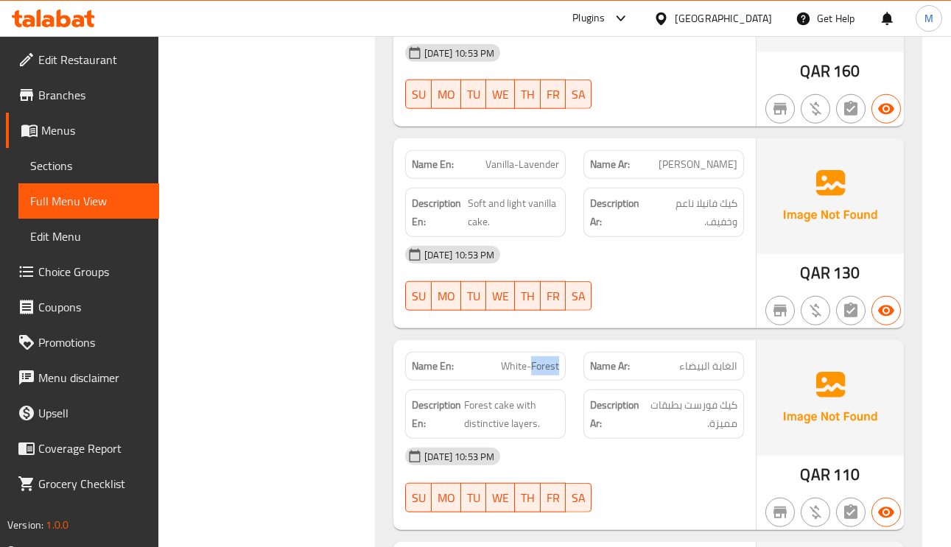
click at [550, 359] on span "White-Forest" at bounding box center [530, 366] width 58 height 15
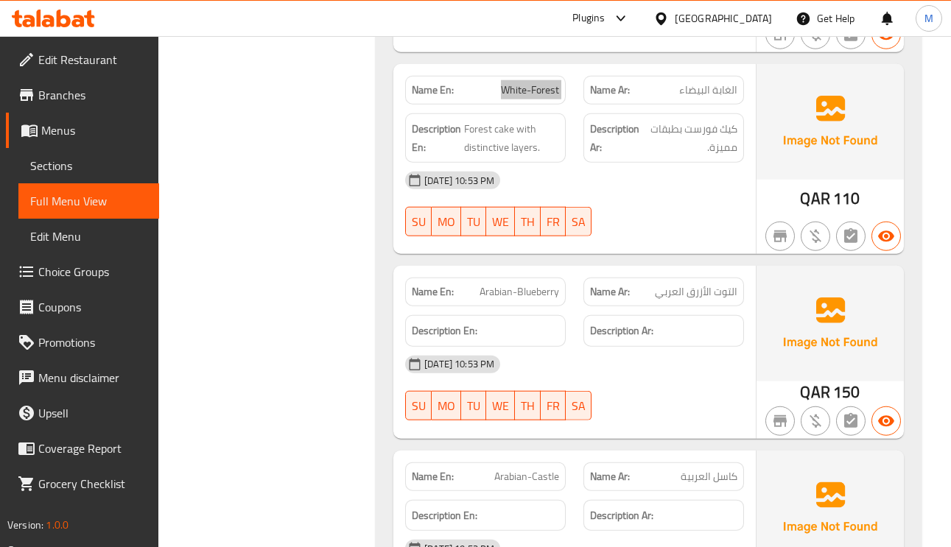
scroll to position [10941, 0]
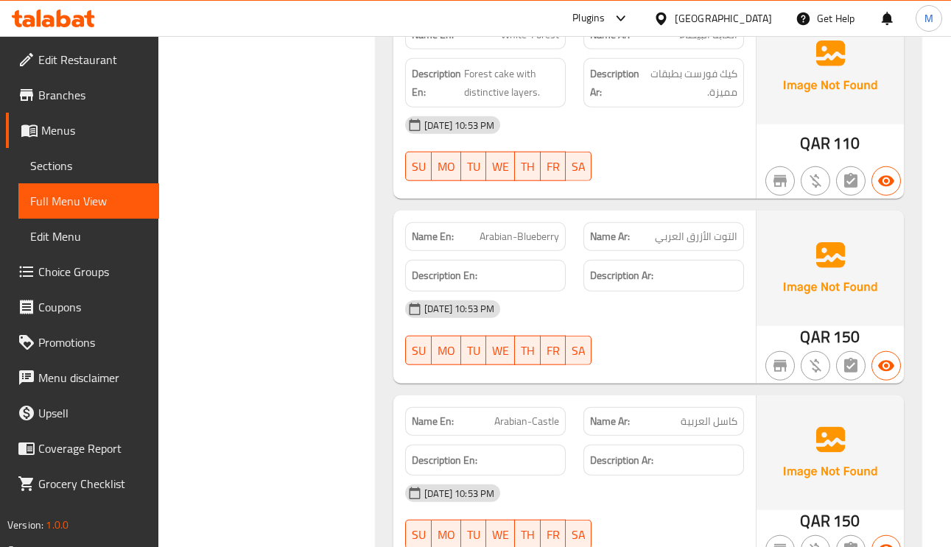
click at [540, 231] on span "Arabian-Blueberry" at bounding box center [520, 236] width 80 height 15
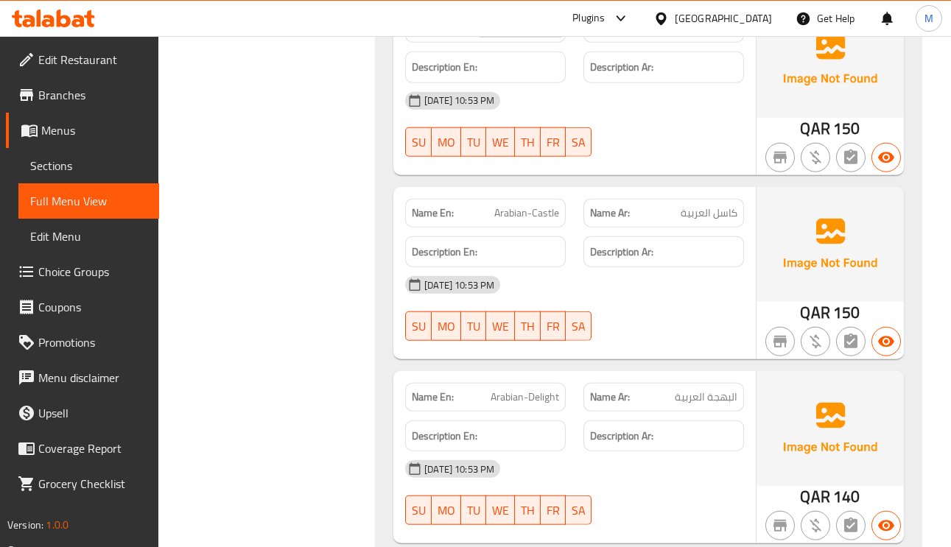
scroll to position [11273, 0]
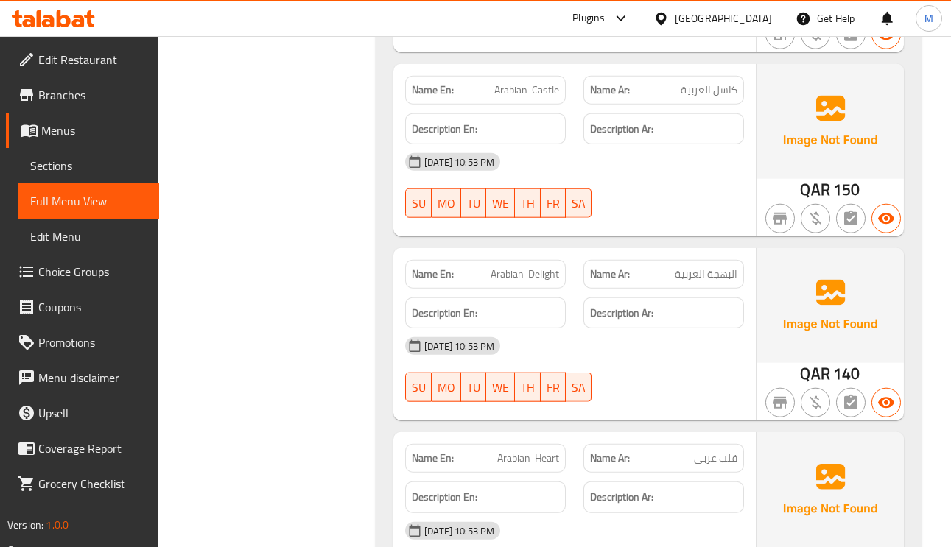
click at [548, 83] on span "Arabian-Castle" at bounding box center [526, 90] width 65 height 15
click at [550, 273] on span "Arabian-Delight" at bounding box center [525, 274] width 69 height 15
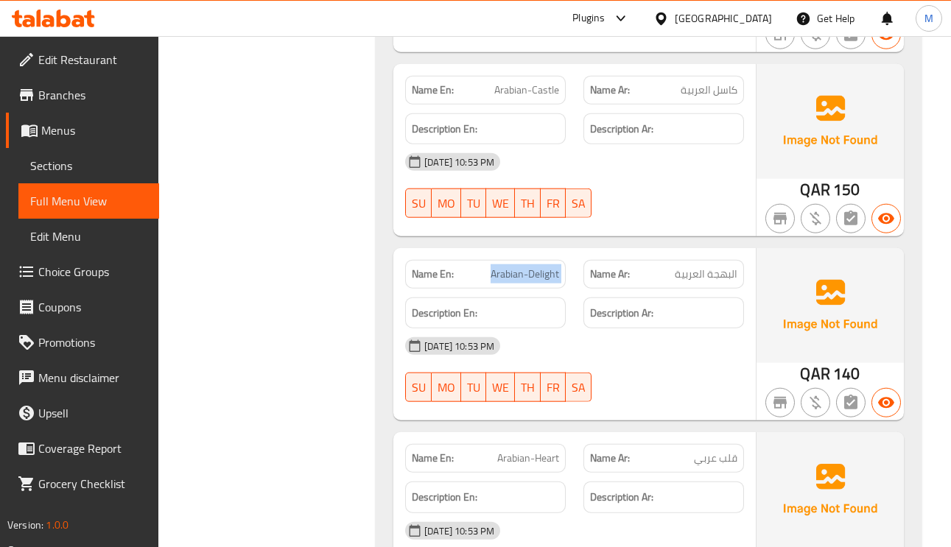
click at [550, 273] on span "Arabian-Delight" at bounding box center [525, 274] width 69 height 15
click at [543, 267] on span "Arabian-Delight" at bounding box center [525, 274] width 69 height 15
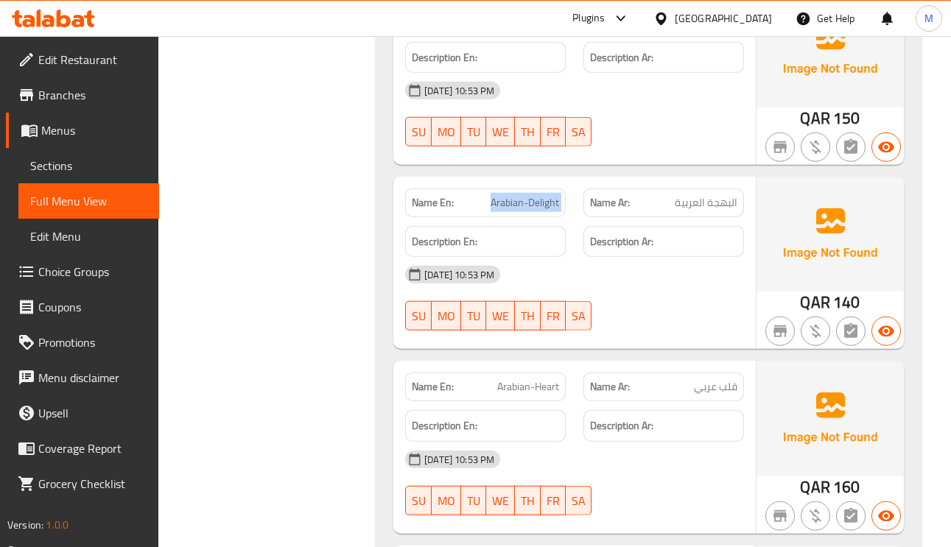
scroll to position [11383, 0]
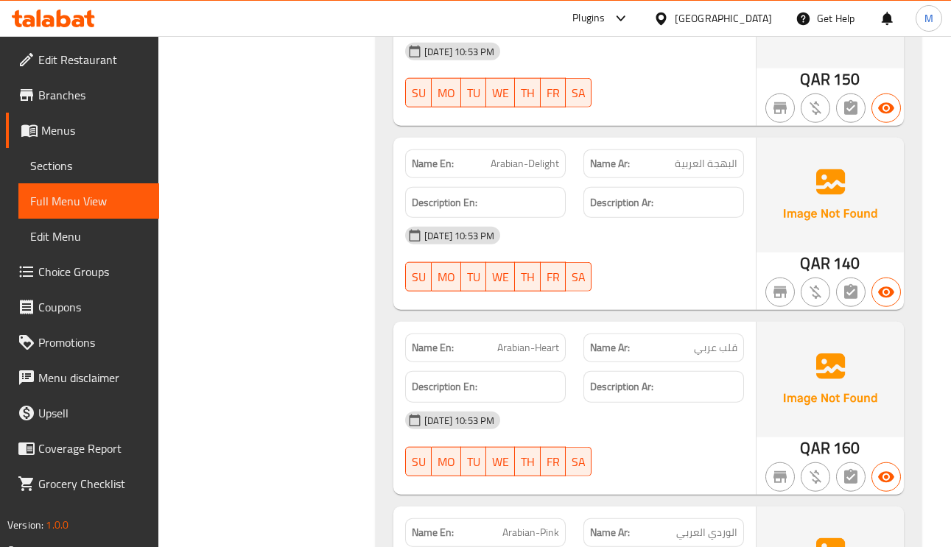
click at [530, 343] on span "Arabian-Heart" at bounding box center [528, 347] width 62 height 15
click at [546, 348] on span "Arabian-Heart" at bounding box center [528, 347] width 62 height 15
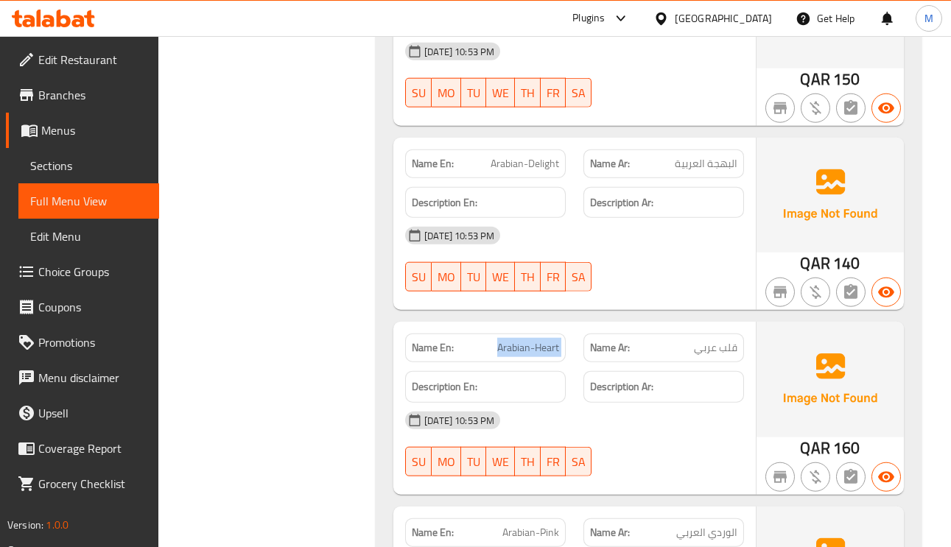
click at [546, 348] on span "Arabian-Heart" at bounding box center [528, 347] width 62 height 15
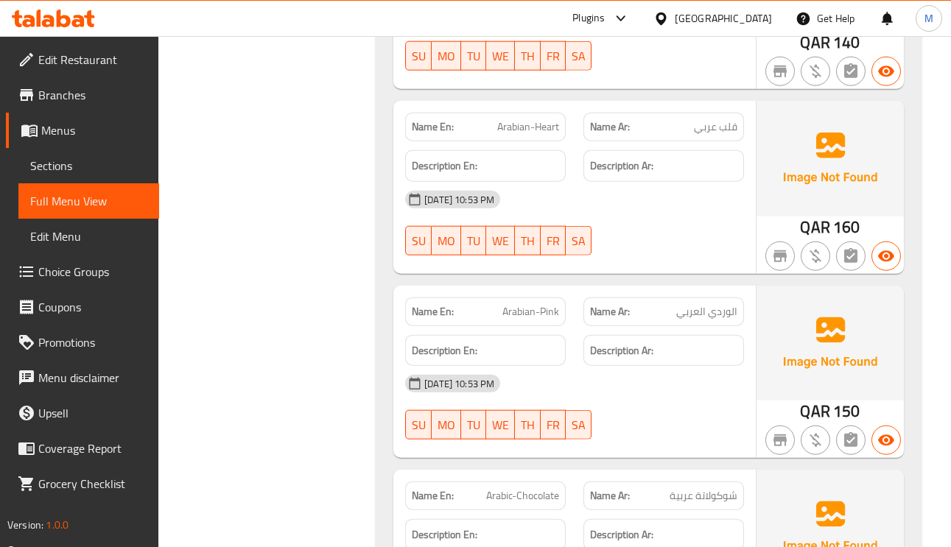
click at [517, 315] on span "Arabian-Pink" at bounding box center [530, 311] width 57 height 15
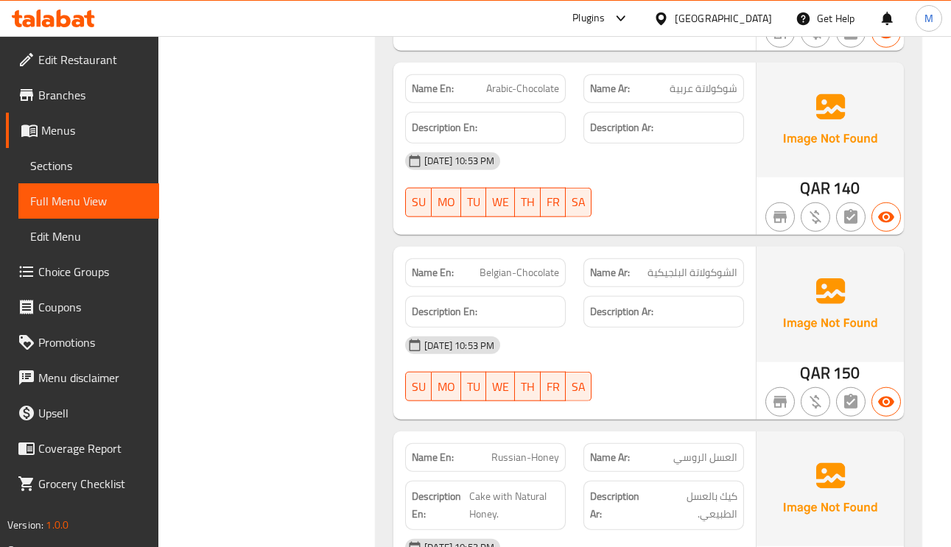
scroll to position [12047, 0]
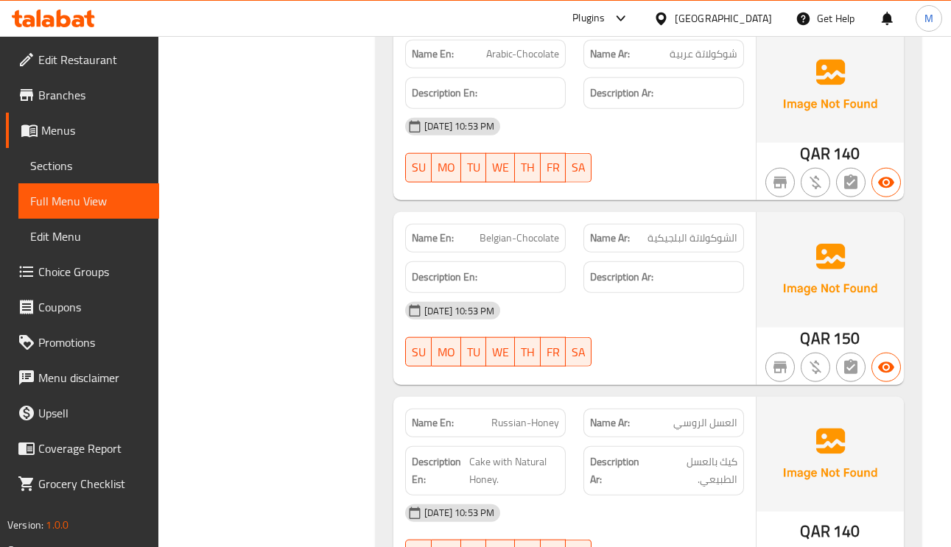
click at [494, 231] on span "Belgian-Chocolate" at bounding box center [520, 238] width 80 height 15
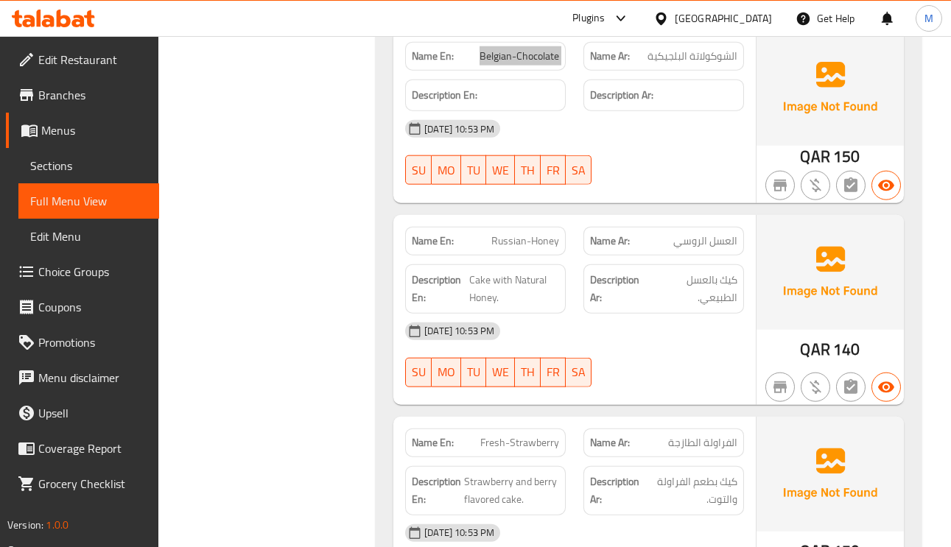
scroll to position [12268, 0]
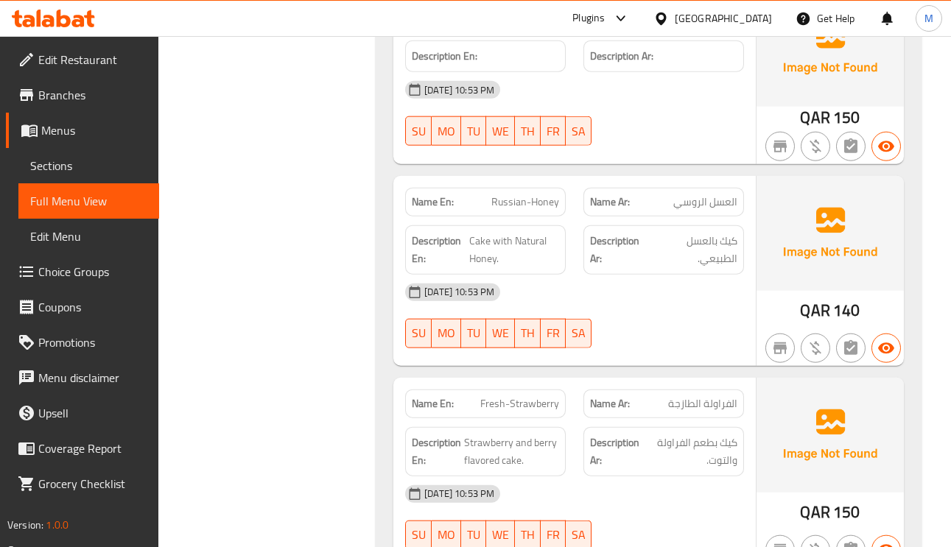
click at [533, 200] on span "Russian-Honey" at bounding box center [525, 202] width 68 height 15
click at [712, 405] on span "الفراولة الطازجة" at bounding box center [702, 403] width 69 height 15
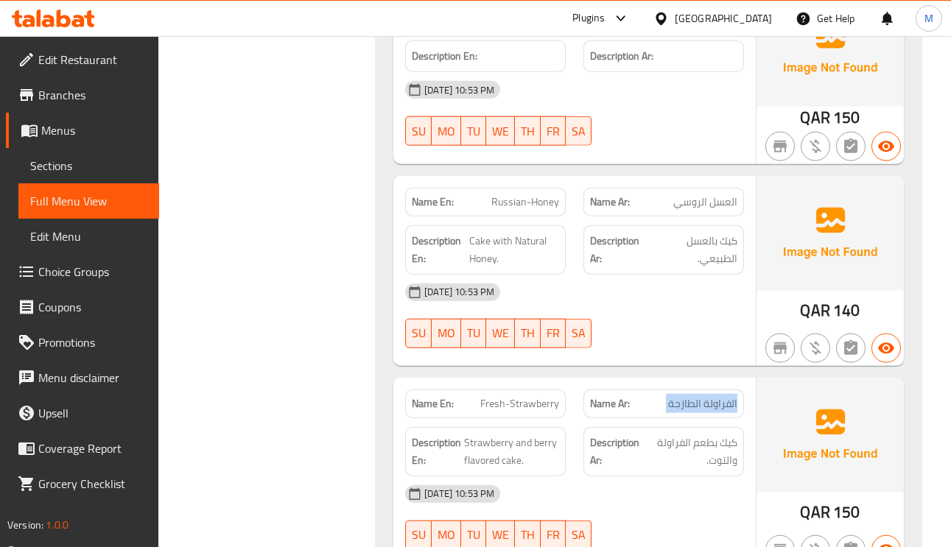
click at [712, 405] on span "الفراولة الطازجة" at bounding box center [702, 403] width 69 height 15
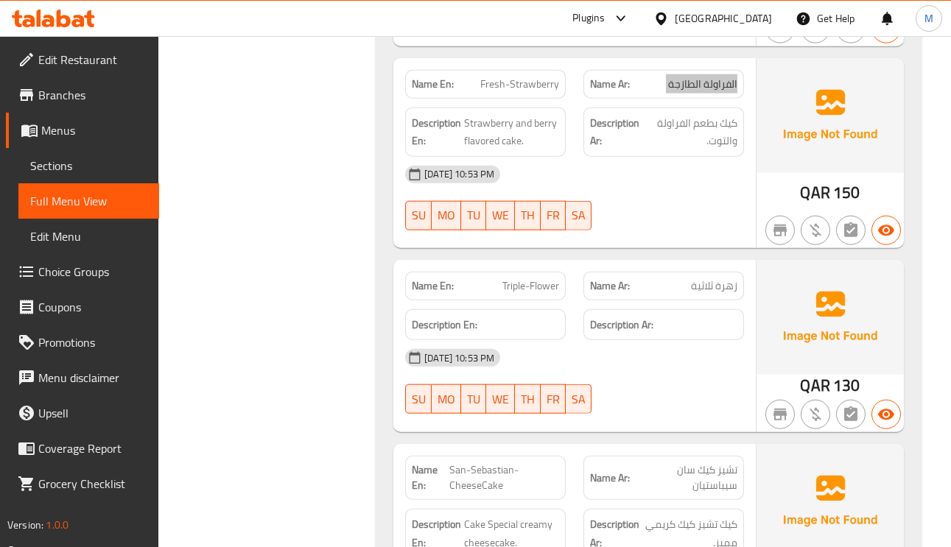
scroll to position [12599, 0]
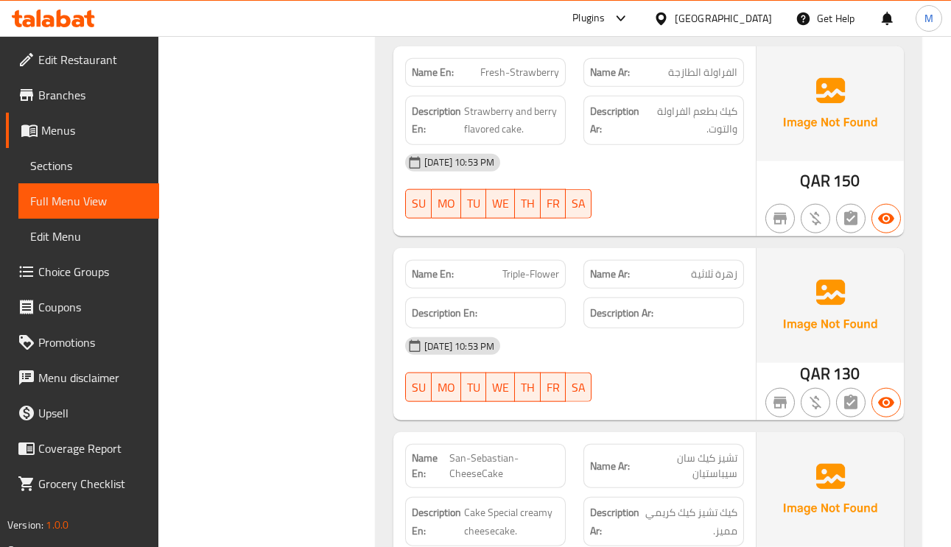
click at [534, 278] on span "Triple-Flower" at bounding box center [530, 274] width 57 height 15
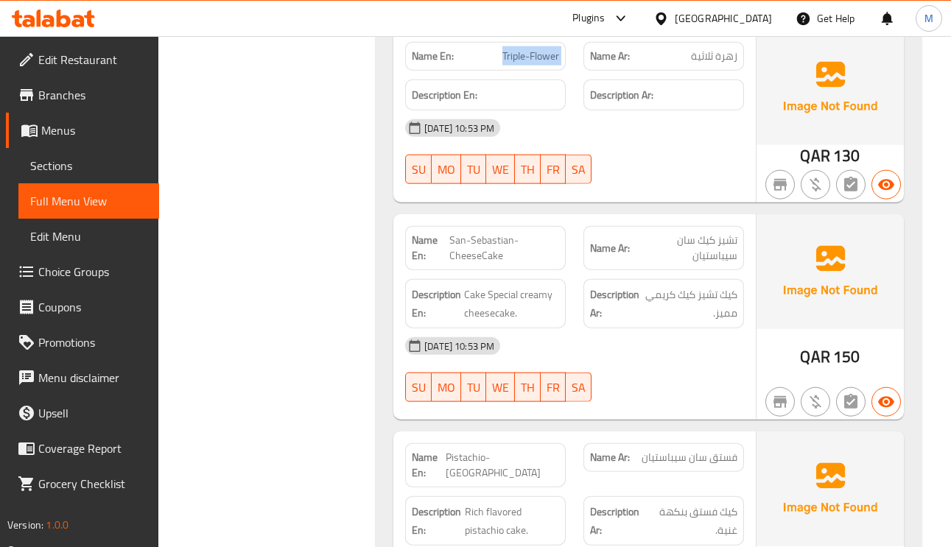
scroll to position [12820, 0]
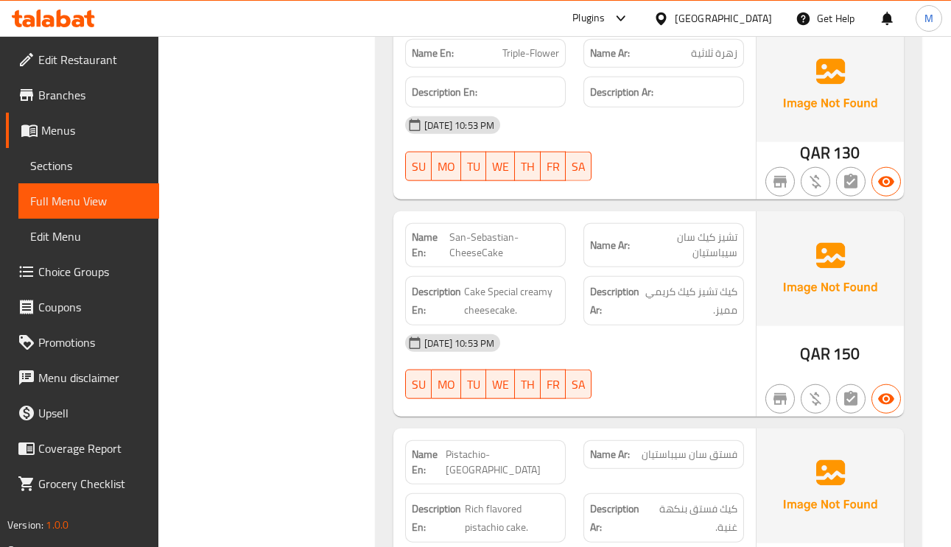
click at [721, 241] on span "تشيز كيك سان سيباستيان" at bounding box center [684, 245] width 108 height 31
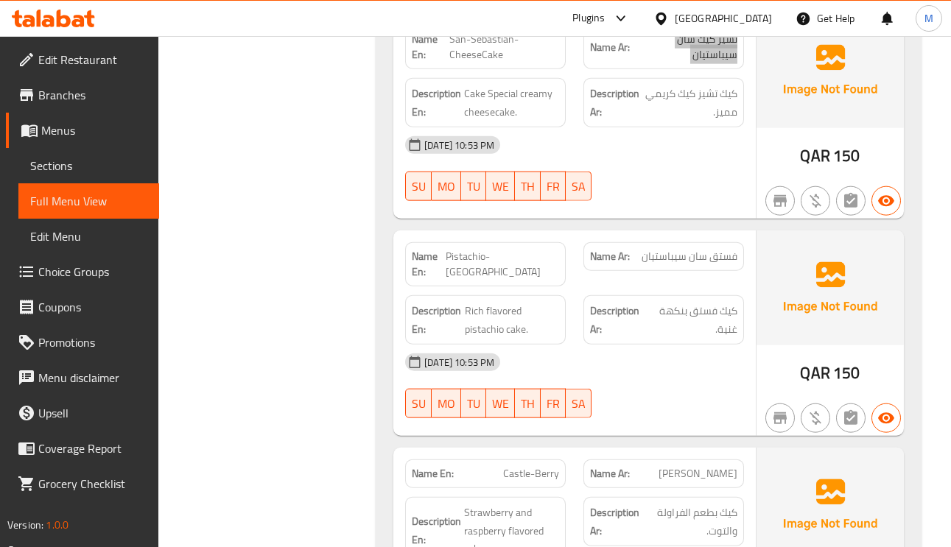
scroll to position [13152, 0]
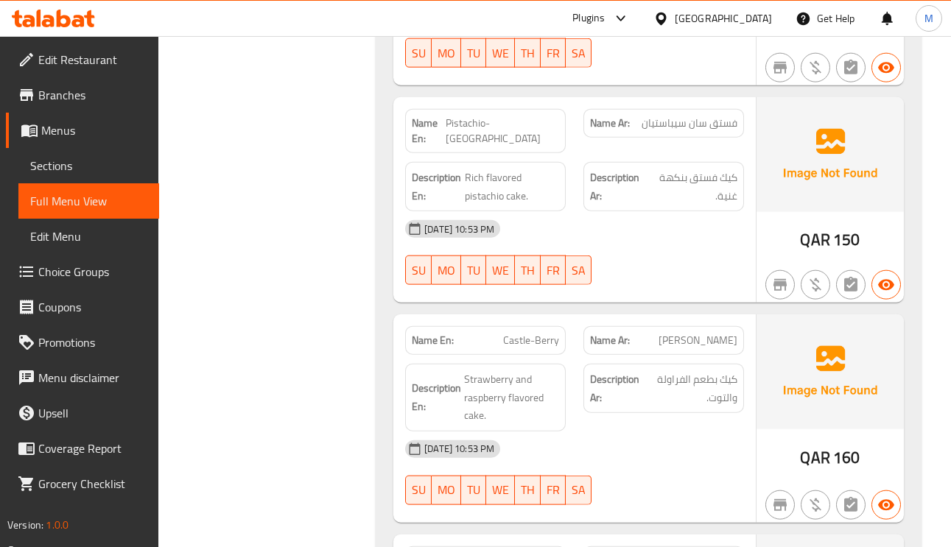
click at [540, 347] on span "Castle-Berry" at bounding box center [531, 340] width 56 height 15
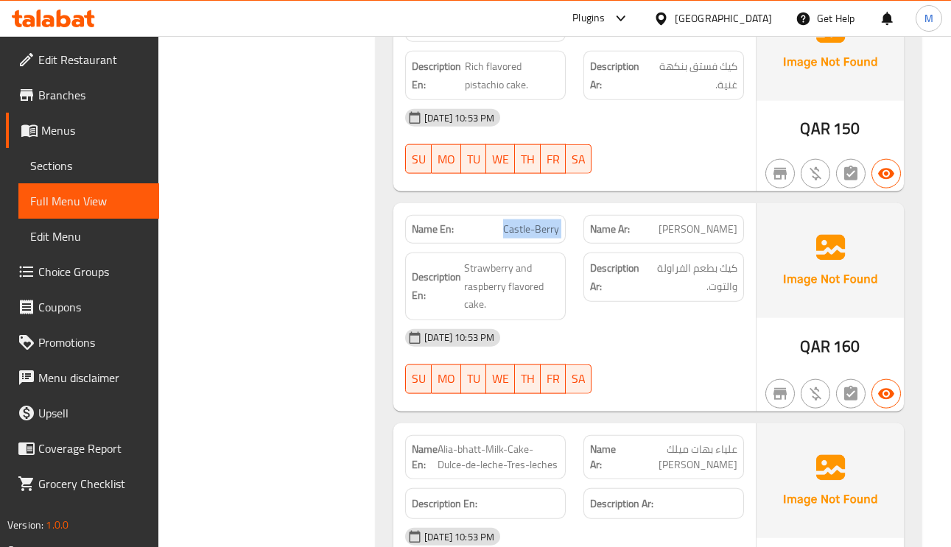
scroll to position [13373, 0]
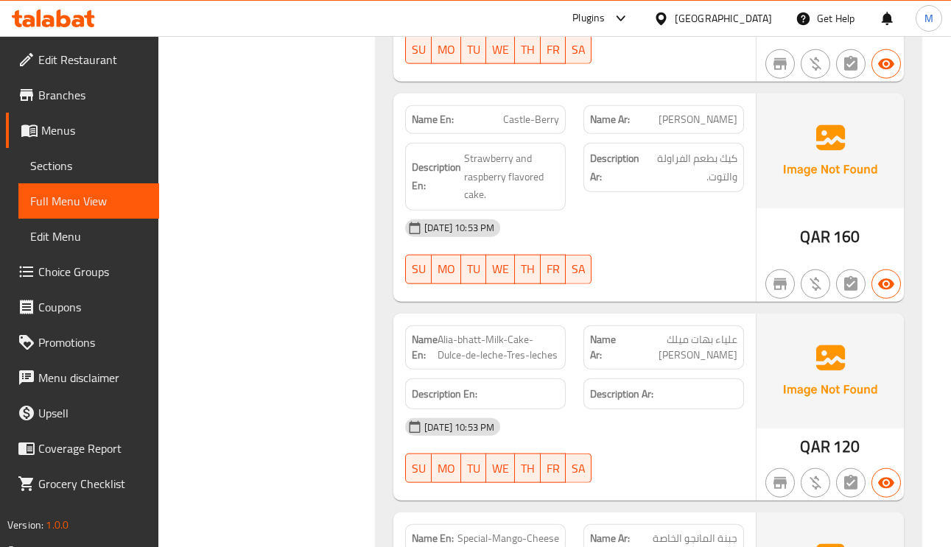
click at [699, 127] on span "[PERSON_NAME]" at bounding box center [698, 119] width 79 height 15
click at [729, 342] on span "علياء بهات ميلك [PERSON_NAME]" at bounding box center [679, 347] width 116 height 31
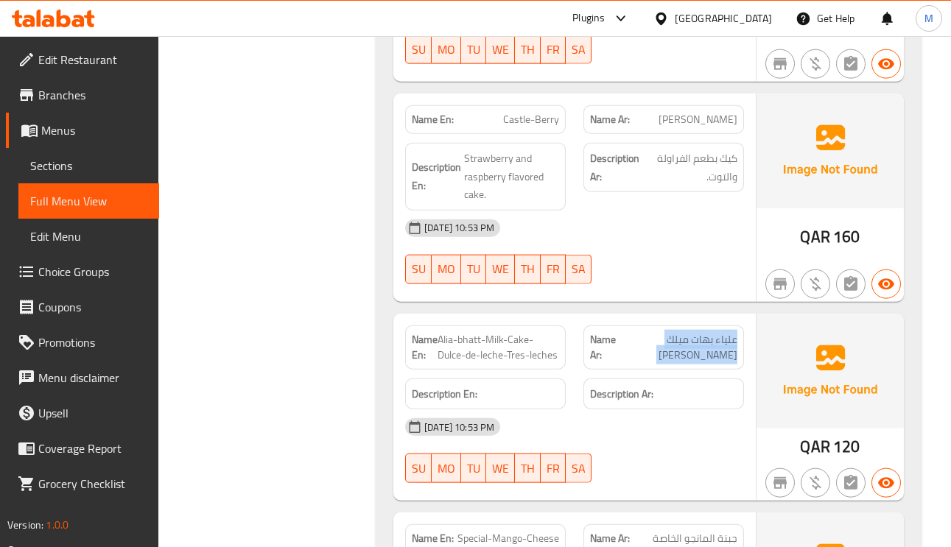
click at [729, 342] on span "علياء بهات ميلك [PERSON_NAME]" at bounding box center [679, 347] width 116 height 31
click at [520, 336] on span "Alia-bhatt-Milk-Cake-Dulce-de-leche-Tres-leches" at bounding box center [499, 347] width 122 height 31
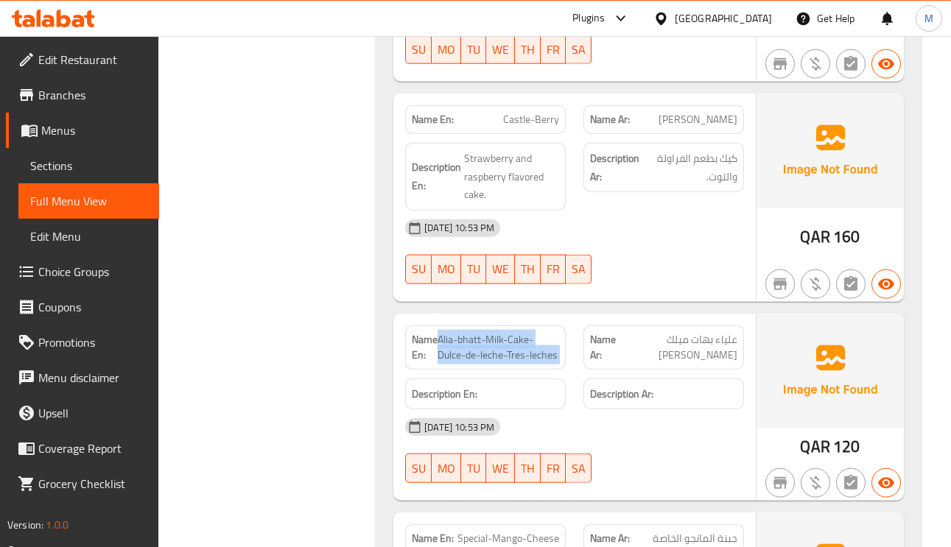
click at [520, 336] on span "Alia-bhatt-Milk-Cake-Dulce-de-leche-Tres-leches" at bounding box center [499, 347] width 122 height 31
click at [518, 338] on span "Alia-bhatt-Milk-Cake-Dulce-de-leche-Tres-leches" at bounding box center [499, 347] width 122 height 31
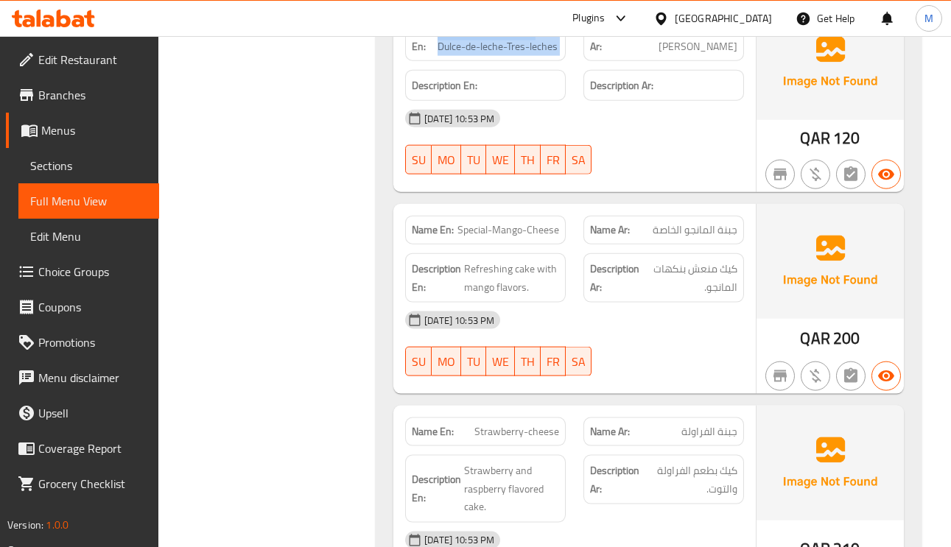
scroll to position [13815, 0]
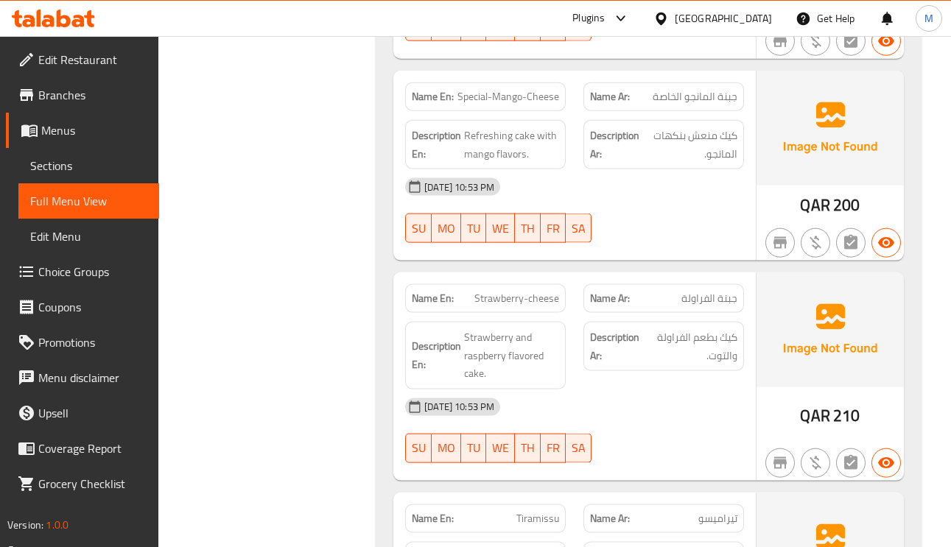
click at [721, 302] on span "جبنة الفراولة" at bounding box center [710, 298] width 56 height 15
click at [721, 304] on span "جبنة الفراولة" at bounding box center [710, 298] width 56 height 15
click at [508, 304] on span "Strawberry-cheese" at bounding box center [516, 298] width 85 height 15
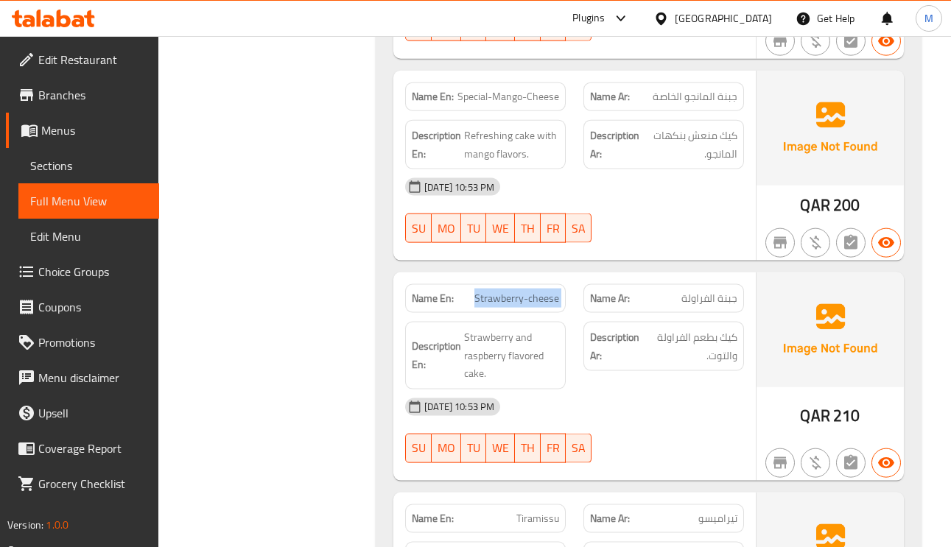
click at [508, 304] on span "Strawberry-cheese" at bounding box center [516, 298] width 85 height 15
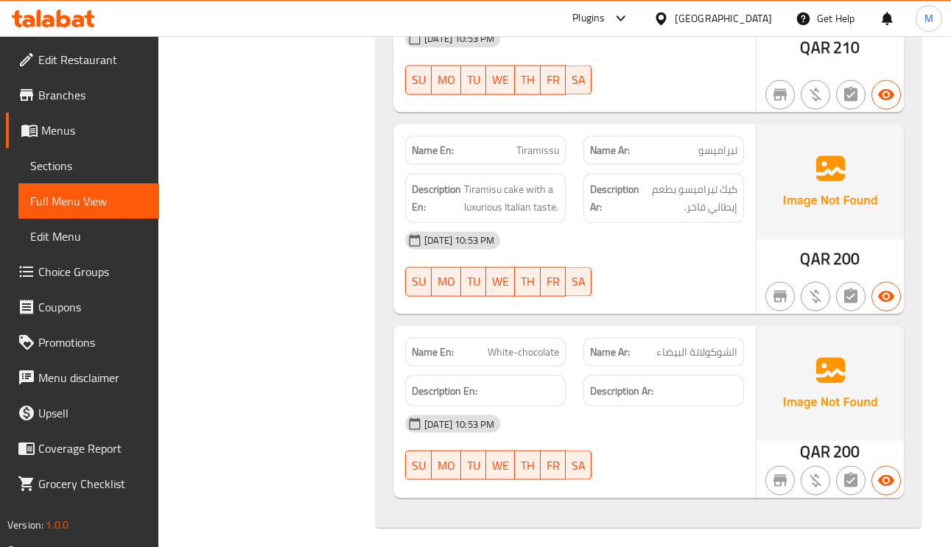
scroll to position [14216, 0]
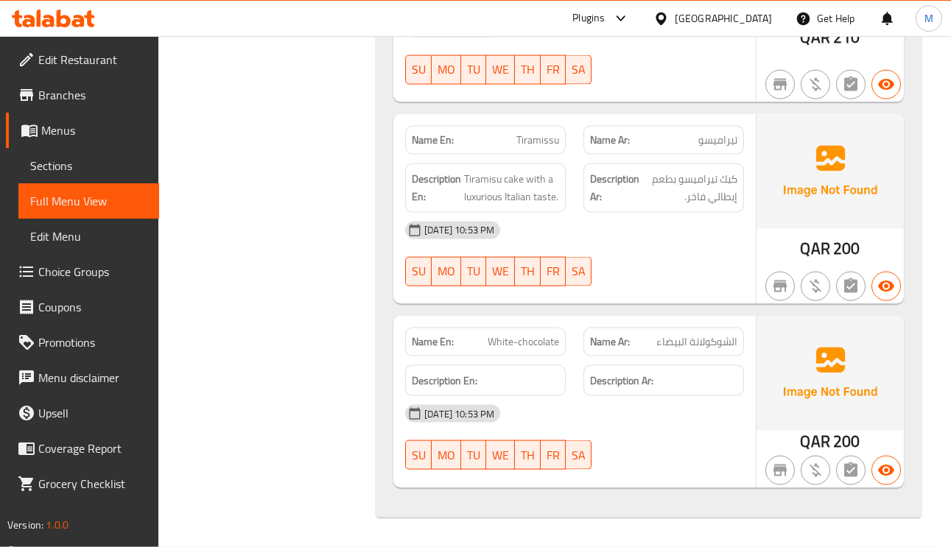
click at [523, 348] on span "White-chocolate" at bounding box center [523, 342] width 71 height 15
drag, startPoint x: 523, startPoint y: 348, endPoint x: 547, endPoint y: 161, distance: 188.6
click at [523, 347] on span "White-chocolate" at bounding box center [523, 342] width 71 height 15
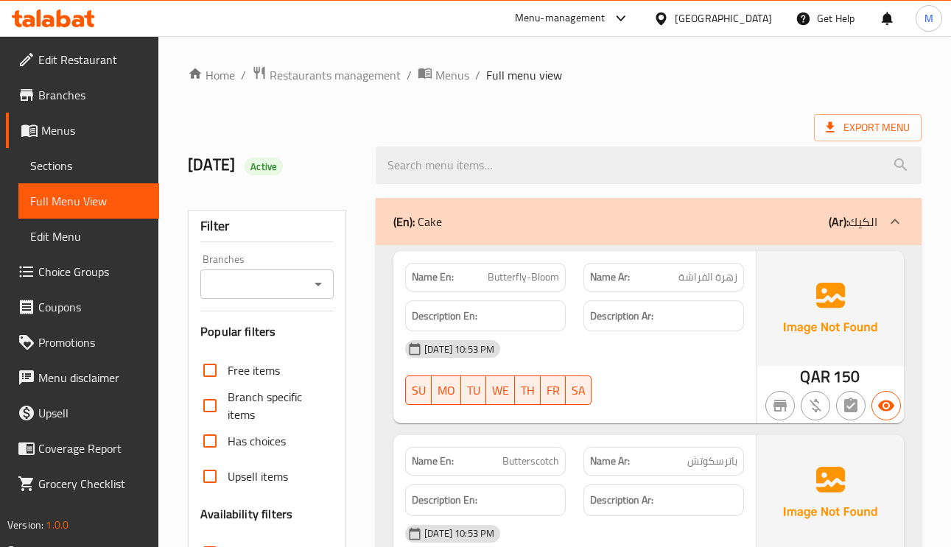
click at [65, 170] on span "Sections" at bounding box center [88, 166] width 117 height 18
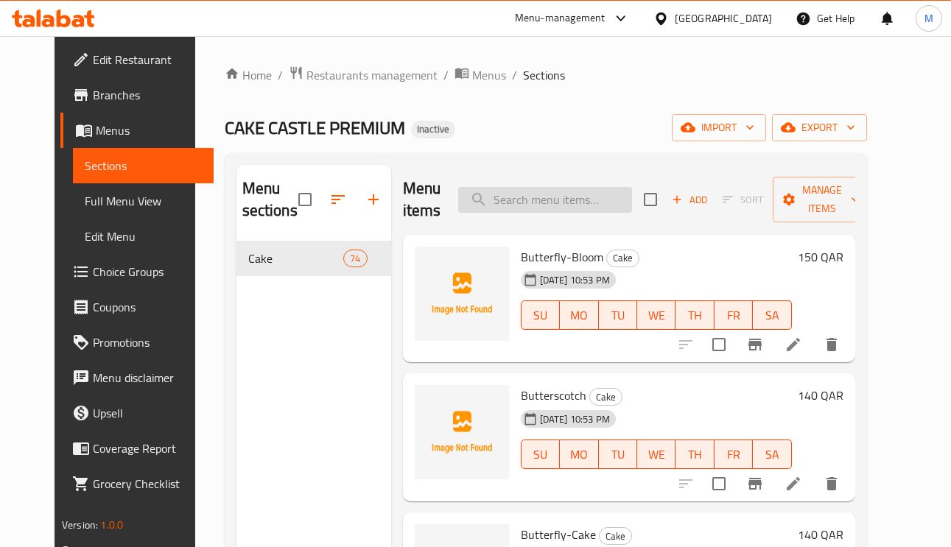
click at [546, 200] on input "search" at bounding box center [545, 200] width 174 height 26
paste input "Butterfly-Bloom"
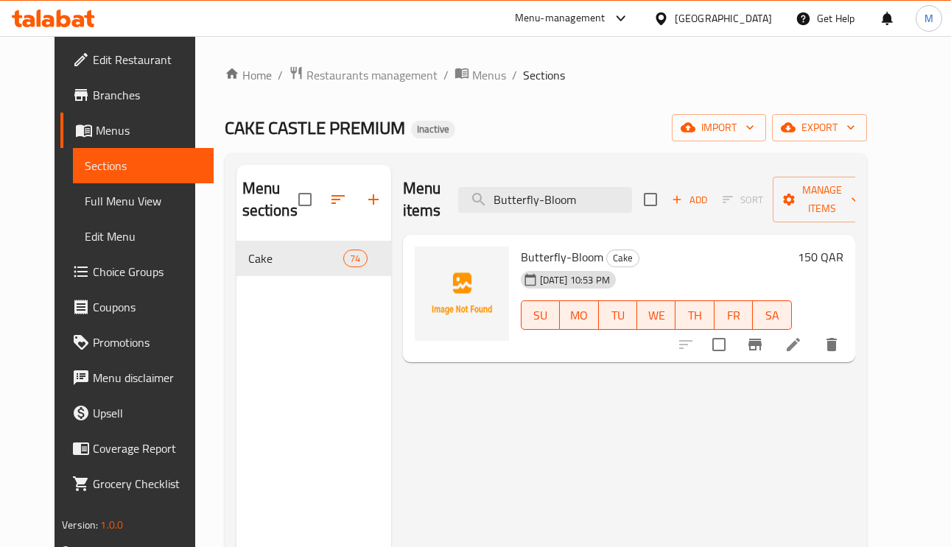
type input "Butterfly-Bloom"
click at [814, 351] on li at bounding box center [793, 345] width 41 height 27
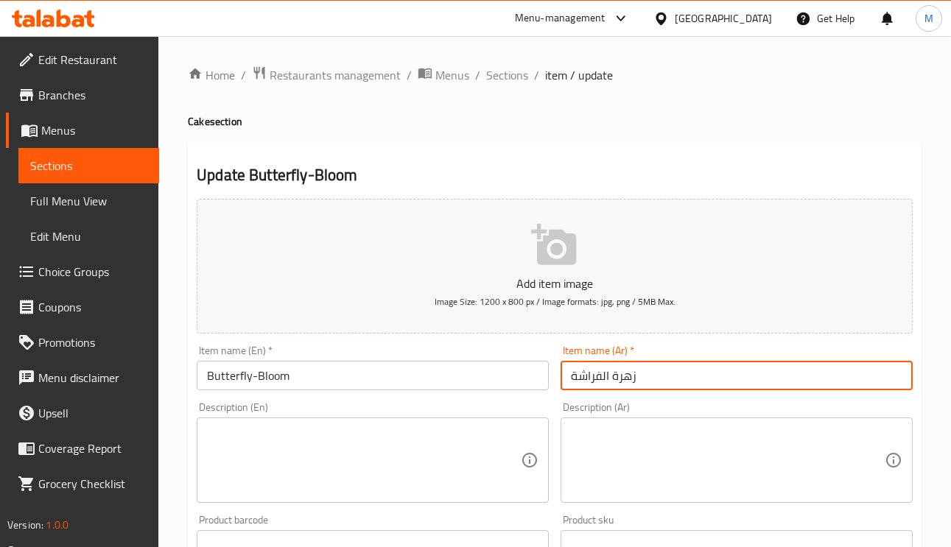
click at [678, 382] on input "زهرة الفراشة" at bounding box center [737, 375] width 352 height 29
type input "f"
type input "باترفلاي بلوم"
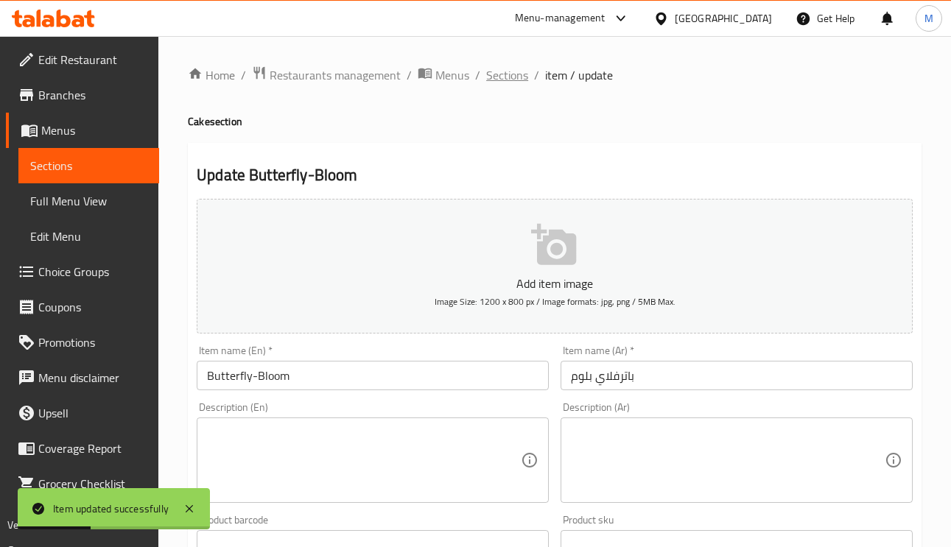
click at [500, 74] on span "Sections" at bounding box center [507, 75] width 42 height 18
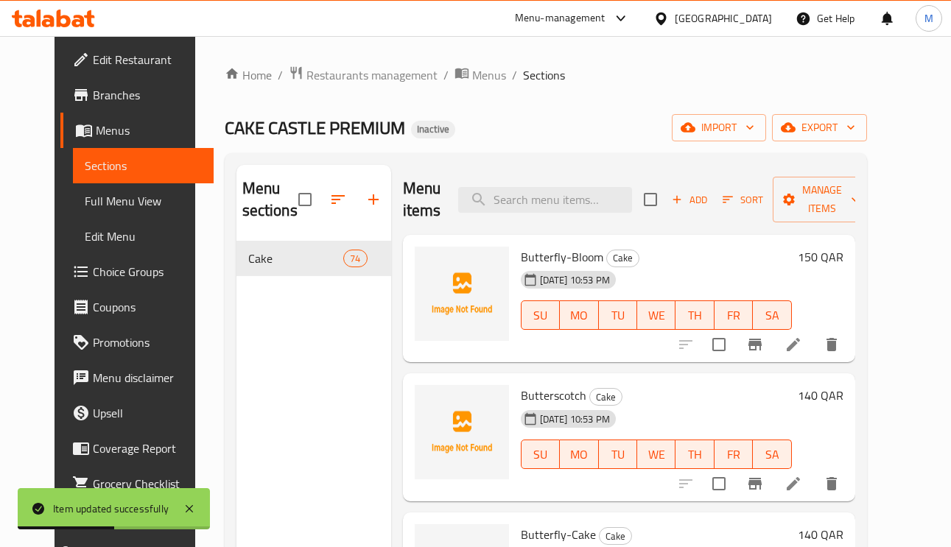
click at [814, 346] on li at bounding box center [793, 345] width 41 height 27
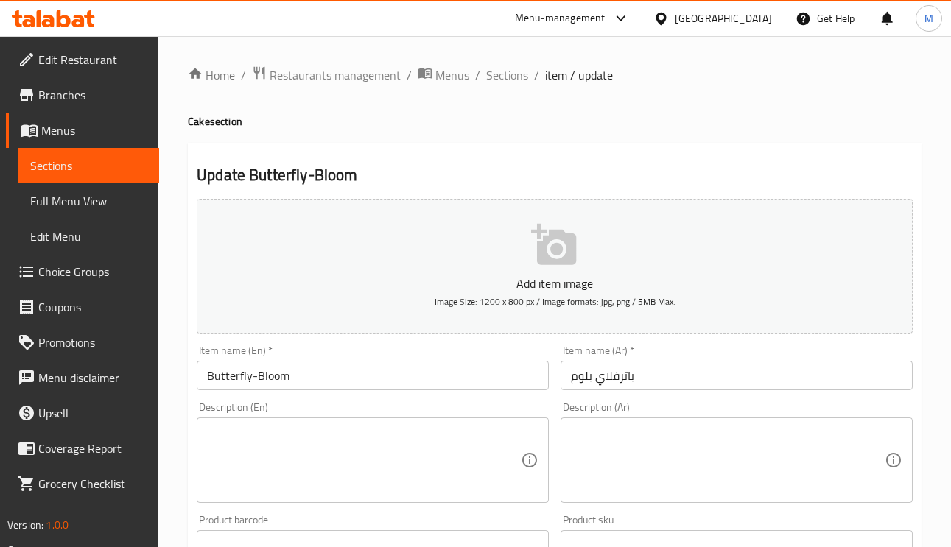
paste textarea "كيك مميز"
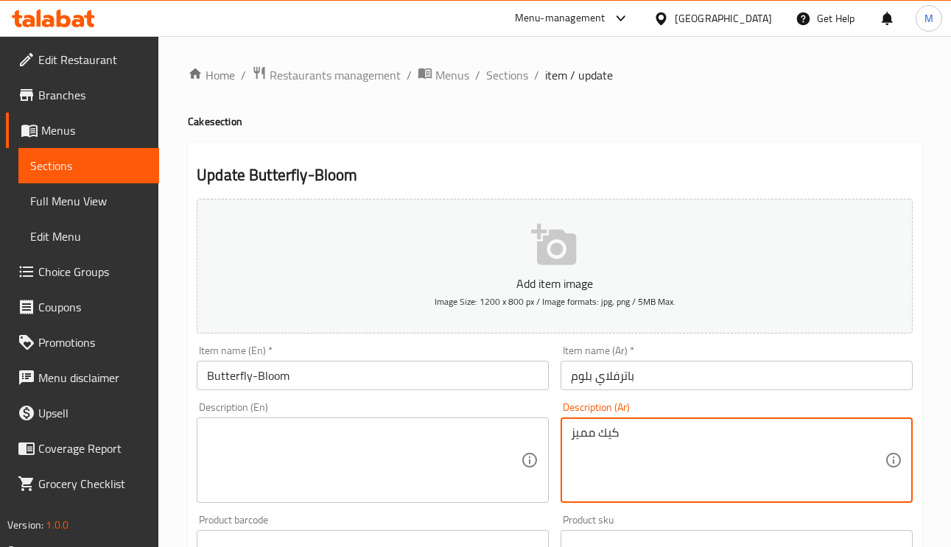
type textarea "كيك مميز"
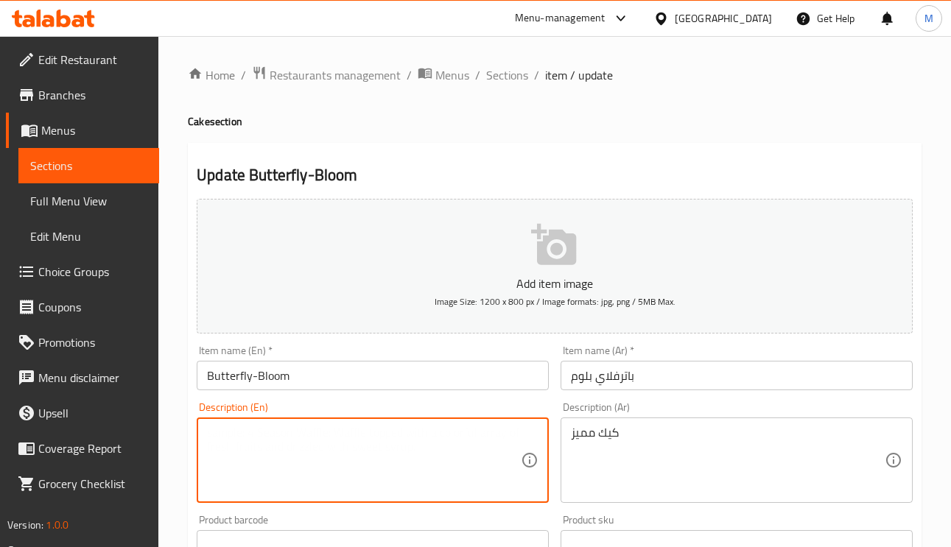
paste textarea "Special cake"
type textarea "Special cake"
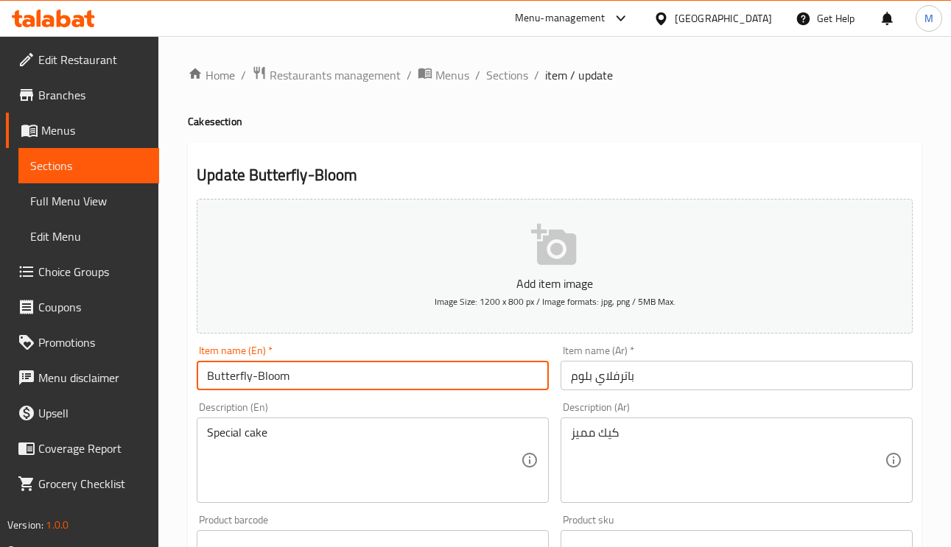
click at [363, 362] on input "Butterfly-Bloom" at bounding box center [373, 375] width 352 height 29
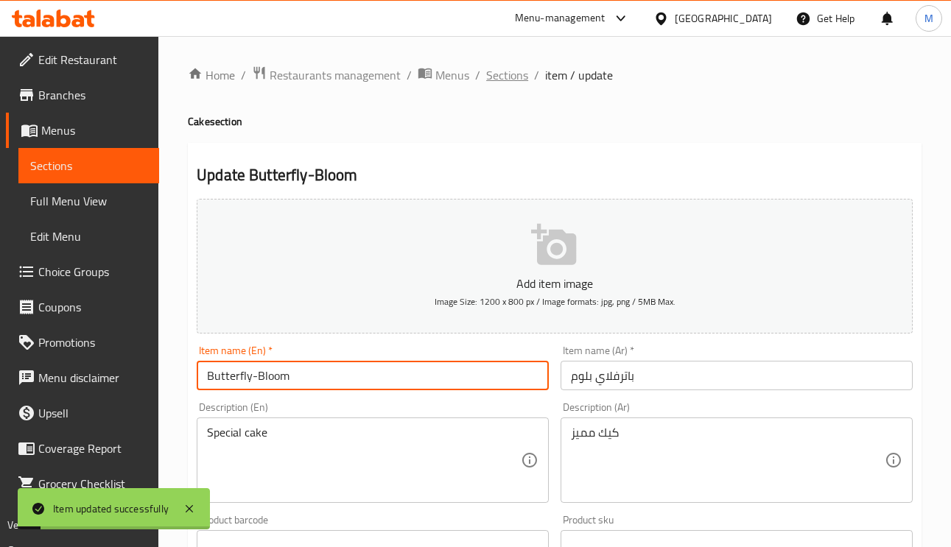
click at [504, 66] on span "Sections" at bounding box center [507, 75] width 42 height 18
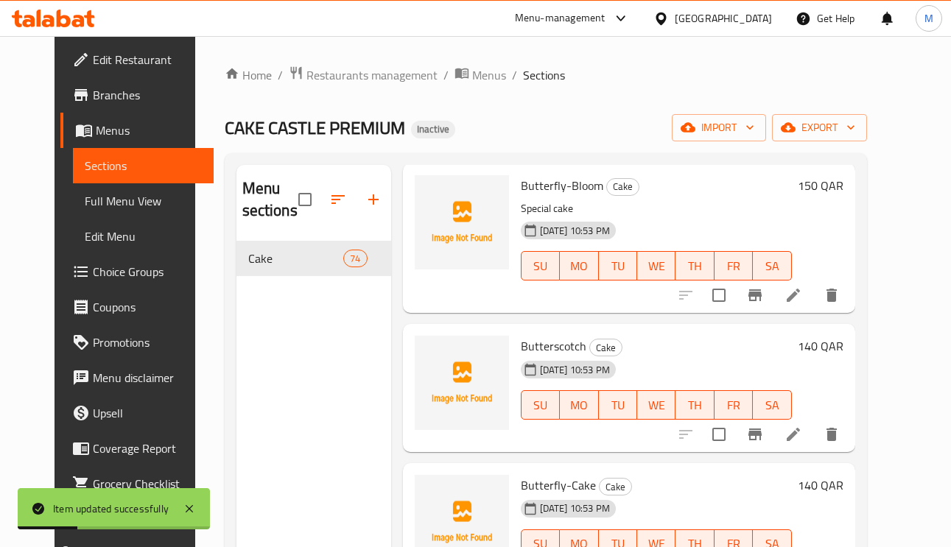
scroll to position [111, 0]
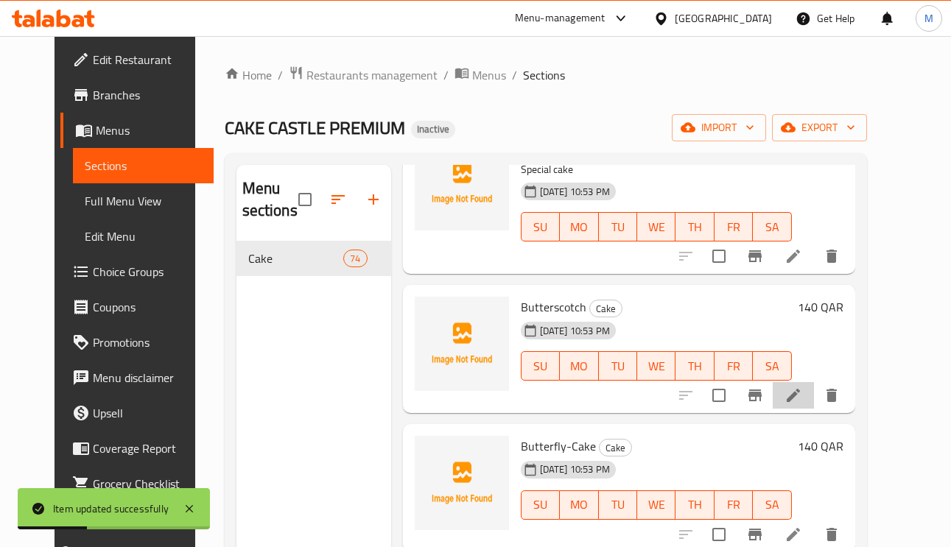
click at [814, 402] on li at bounding box center [793, 395] width 41 height 27
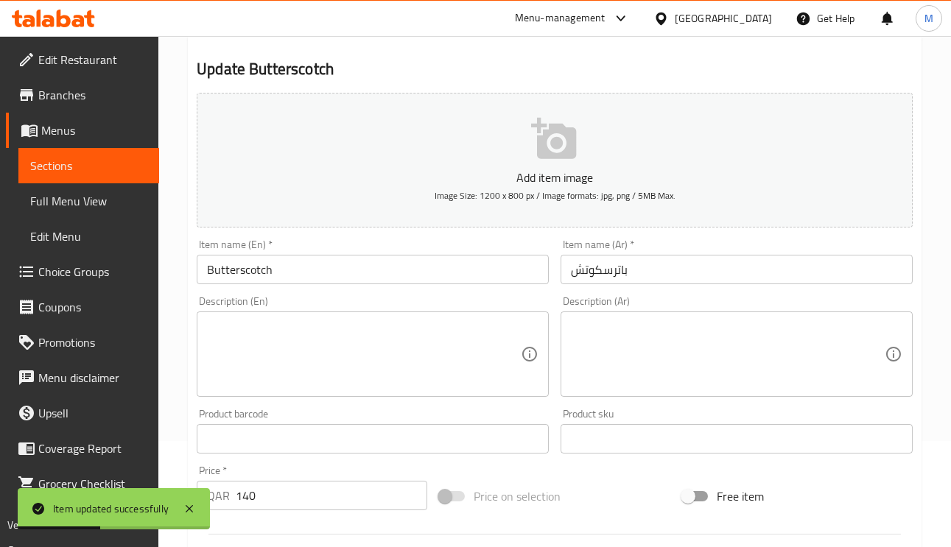
scroll to position [221, 0]
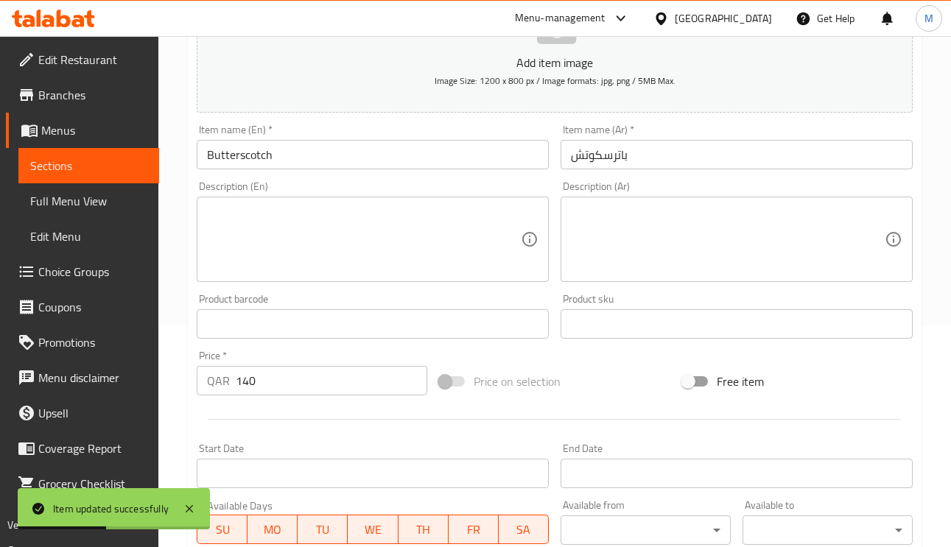
paste textarea "Special cake"
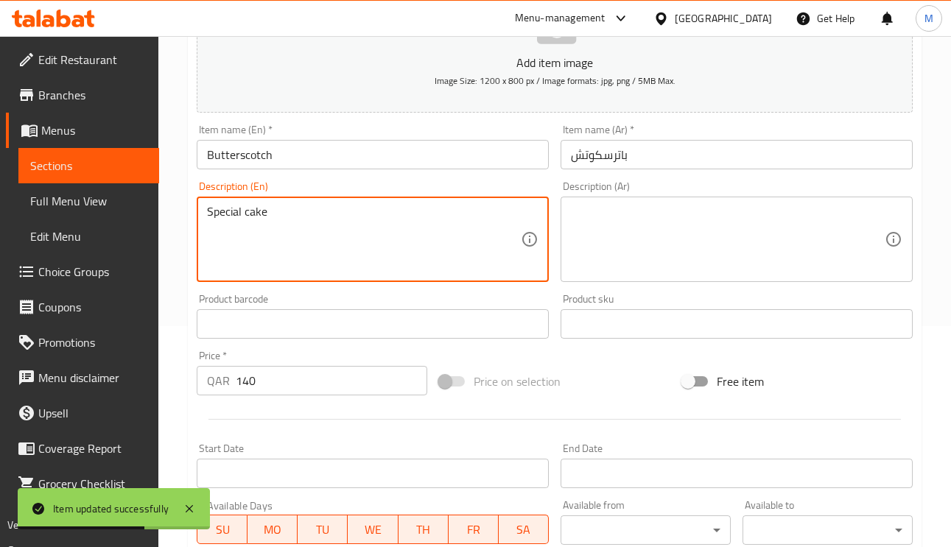
type textarea "Special cake"
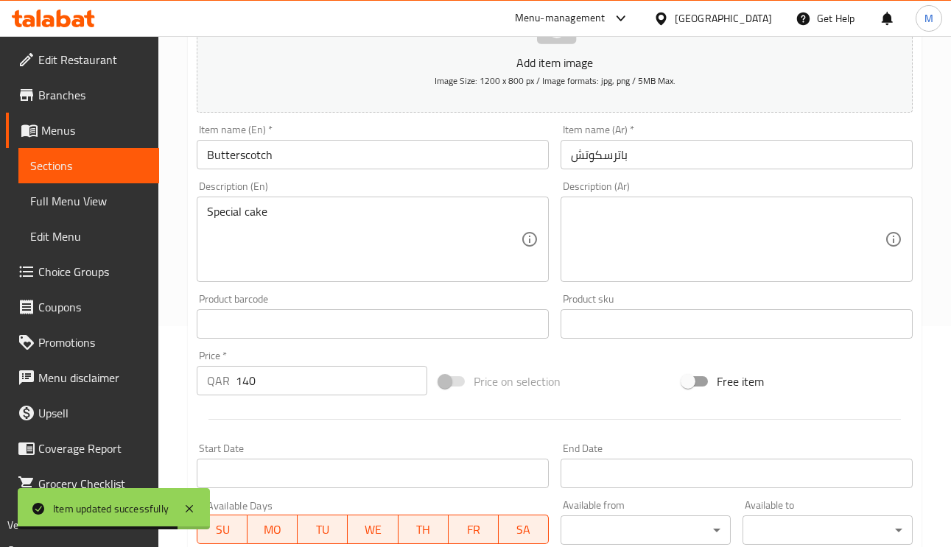
paste textarea "كيك مميز"
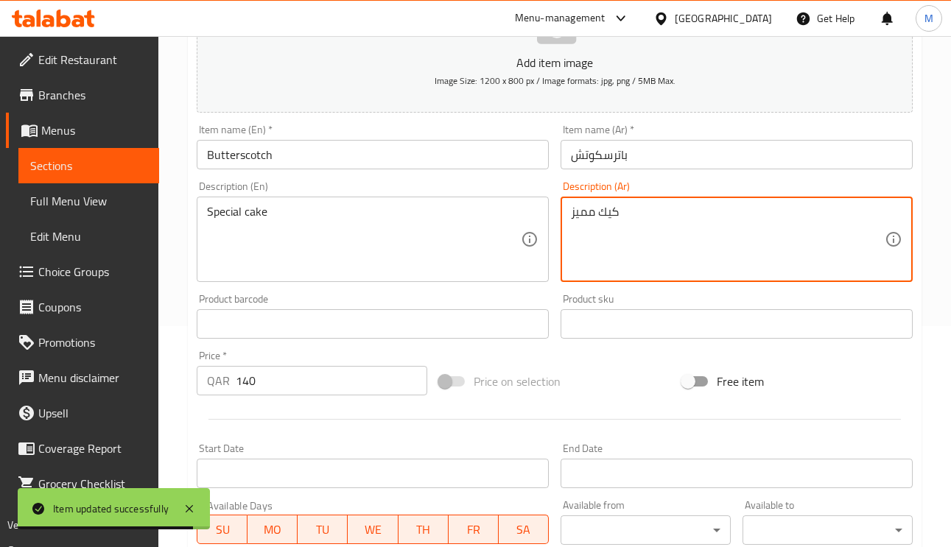
type textarea "كيك مميز"
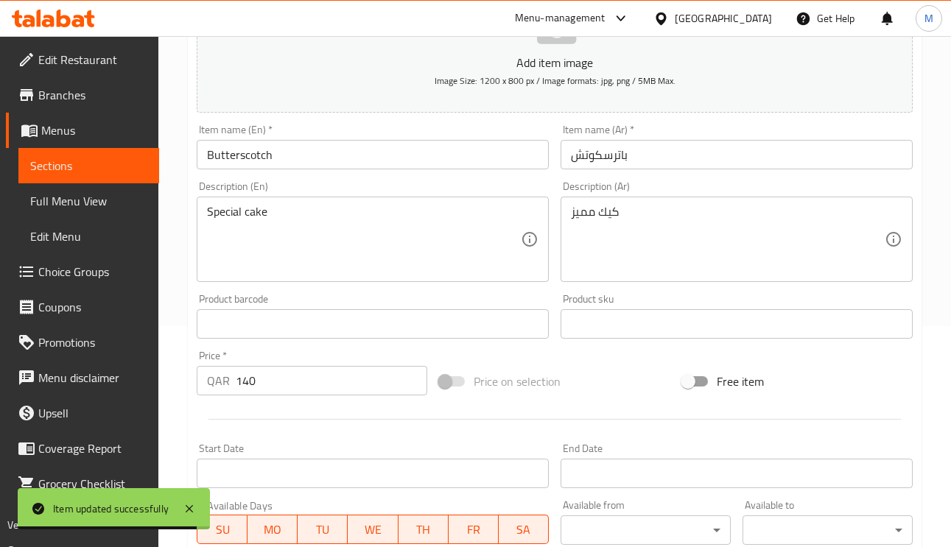
drag, startPoint x: 710, startPoint y: 127, endPoint x: 710, endPoint y: 144, distance: 16.2
click at [710, 128] on div "Item name (Ar)   * باترسكوتش Item name (Ar) *" at bounding box center [737, 147] width 352 height 45
click at [712, 151] on input "باترسكوتش" at bounding box center [737, 154] width 352 height 29
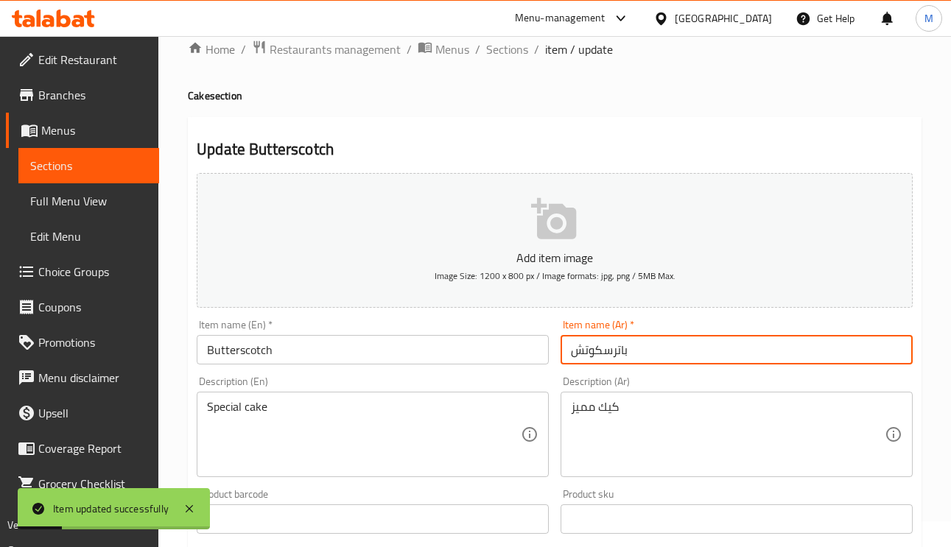
scroll to position [0, 0]
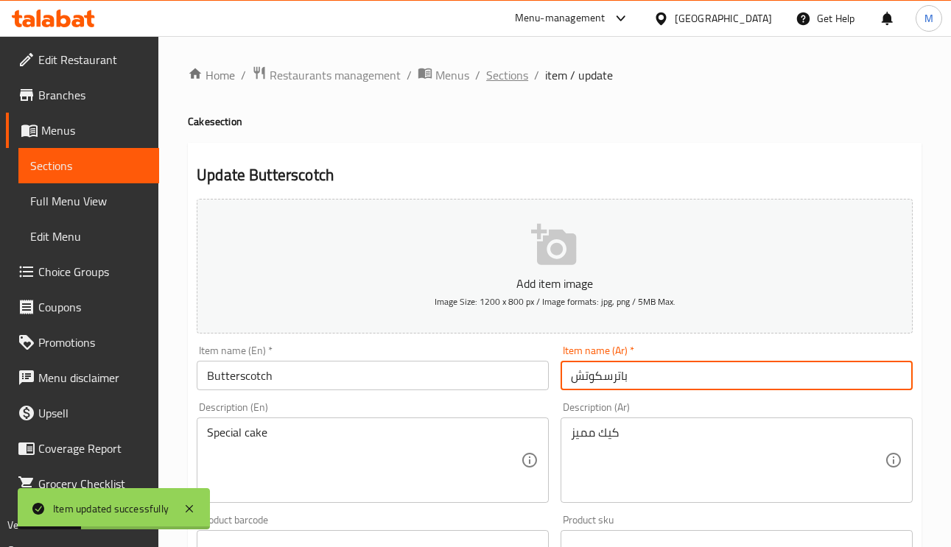
click at [516, 74] on span "Sections" at bounding box center [507, 75] width 42 height 18
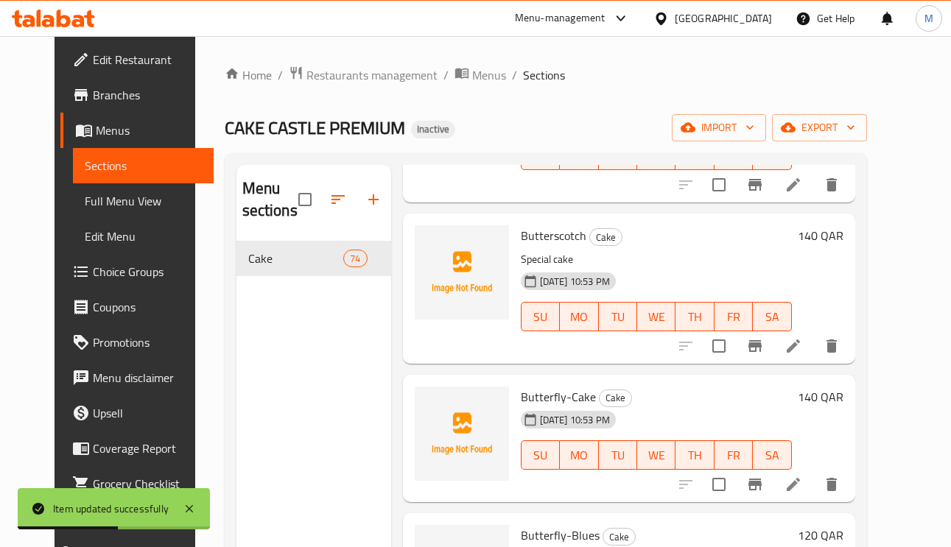
scroll to position [221, 0]
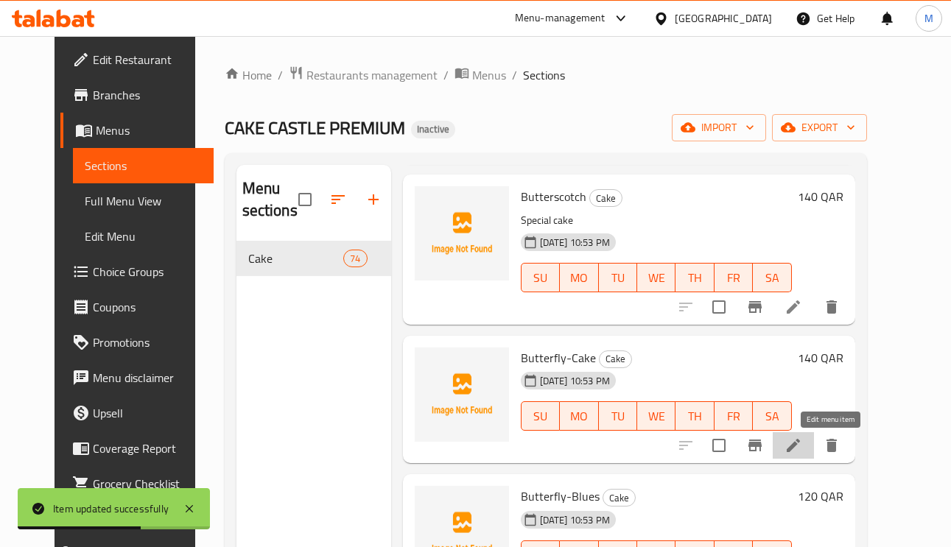
click at [800, 452] on icon at bounding box center [793, 445] width 13 height 13
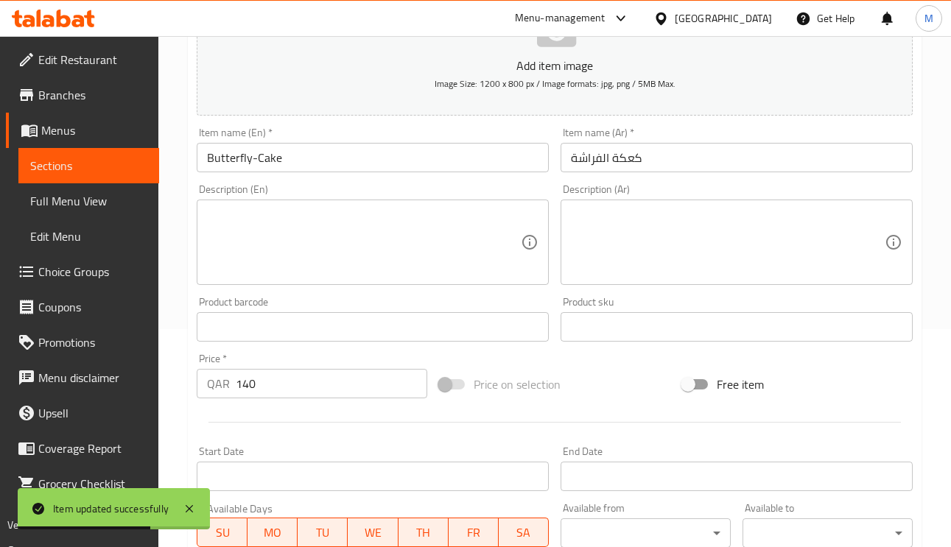
scroll to position [221, 0]
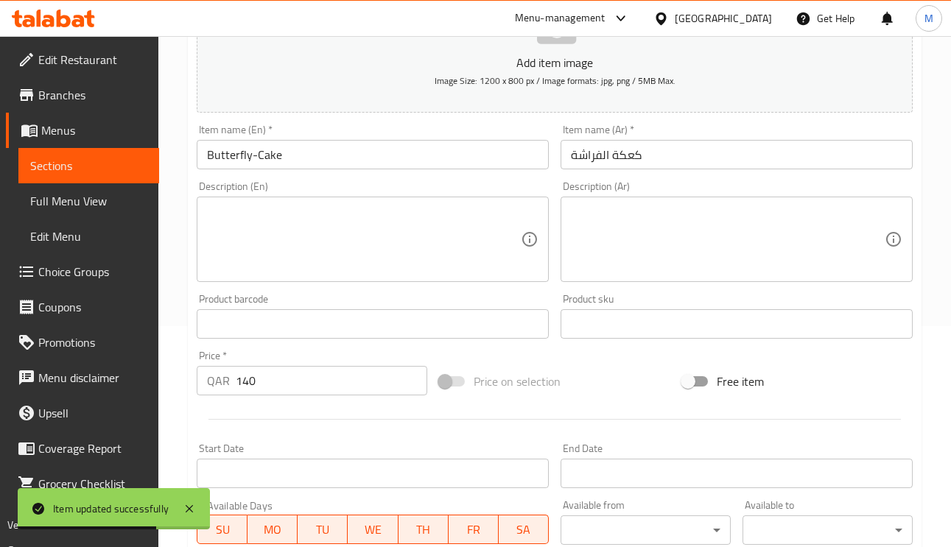
paste textarea "كيك مميز"
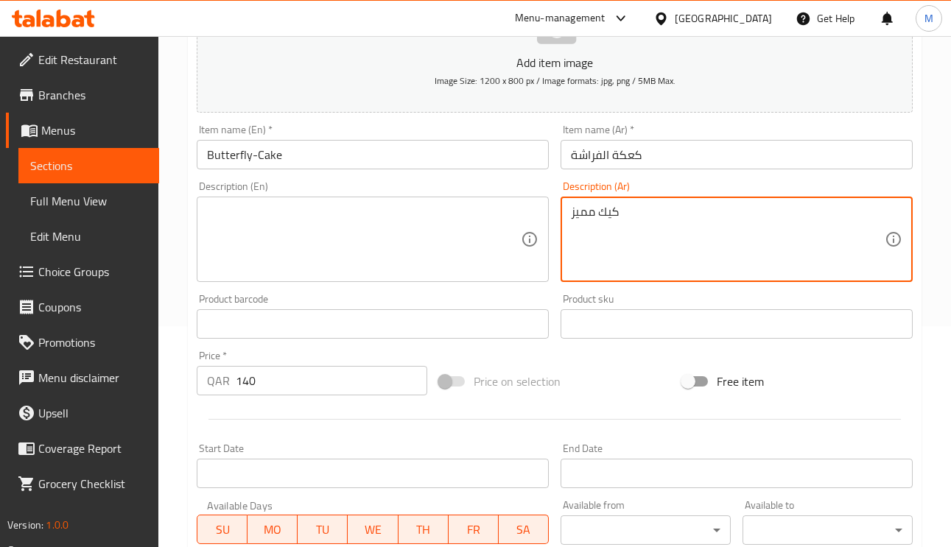
type textarea "كيك مميز"
paste textarea "Special cake"
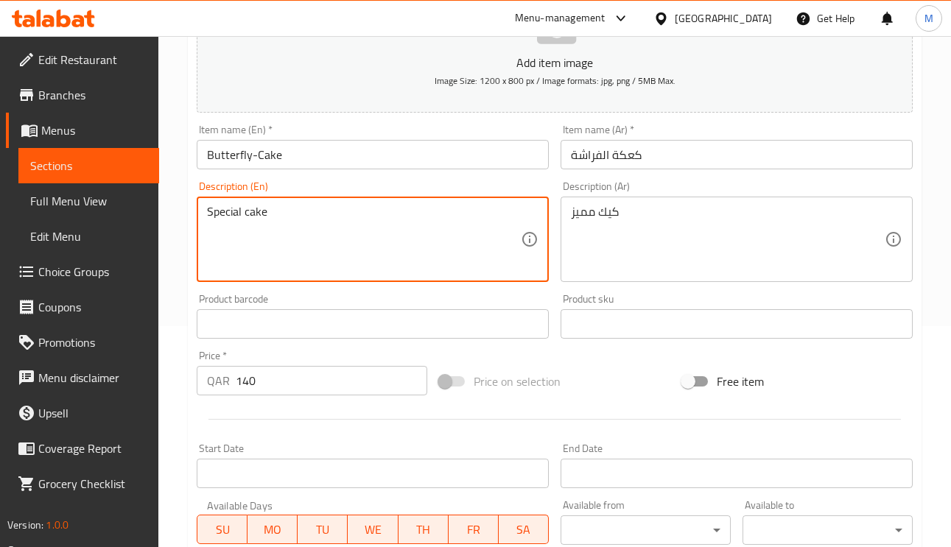
type textarea "Special cake"
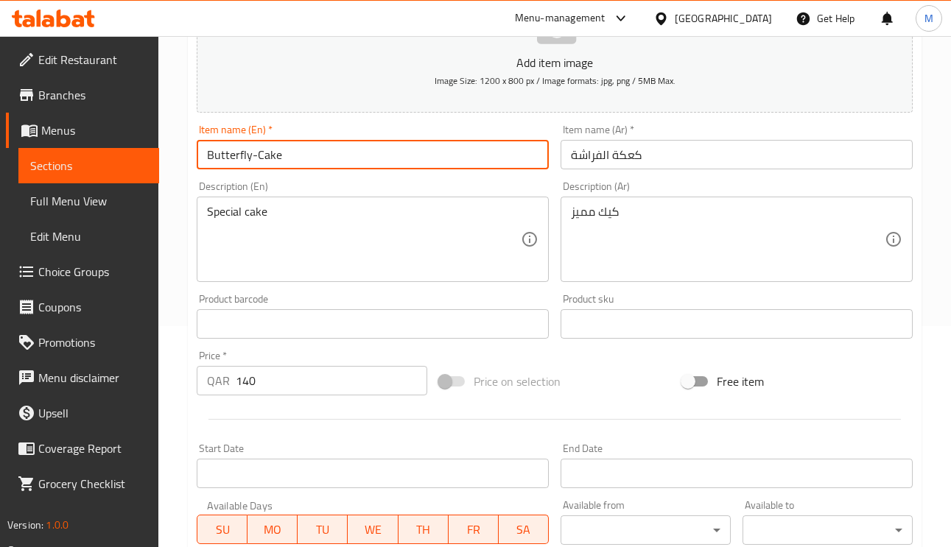
click at [404, 158] on input "Butterfly-Cake" at bounding box center [373, 154] width 352 height 29
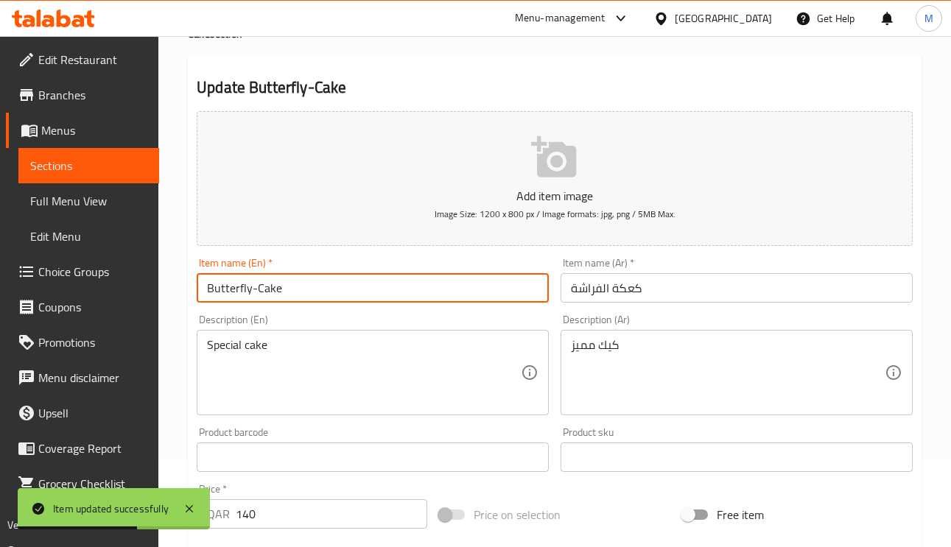
scroll to position [0, 0]
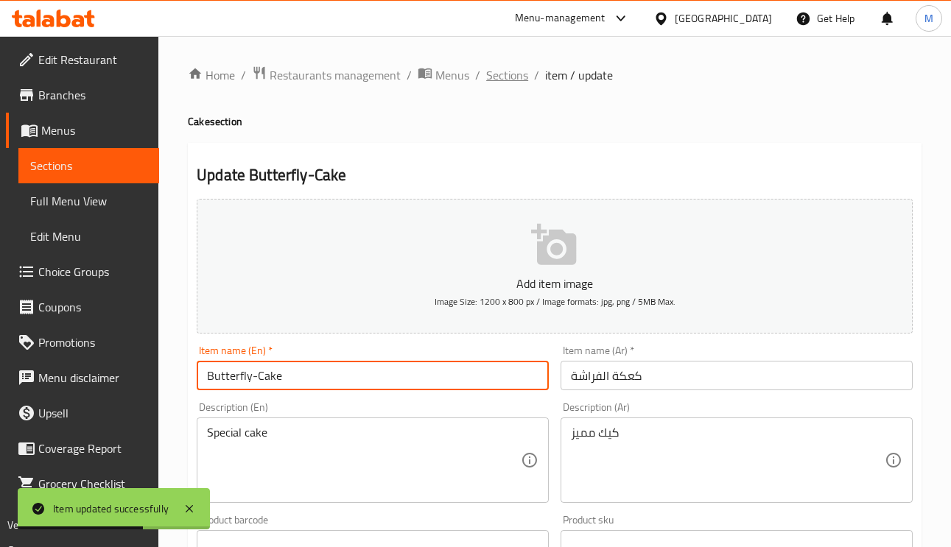
click at [501, 77] on span "Sections" at bounding box center [507, 75] width 42 height 18
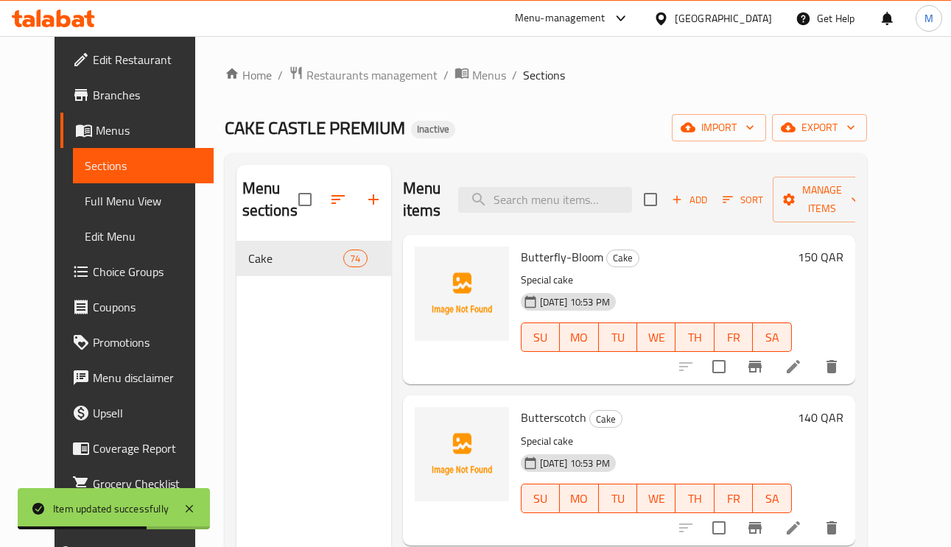
click at [591, 181] on div "Menu items Add Sort Manage items" at bounding box center [629, 200] width 452 height 70
paste input "Butterfly-Blues"
click at [591, 195] on input "Butterfly-Blues" at bounding box center [545, 200] width 174 height 26
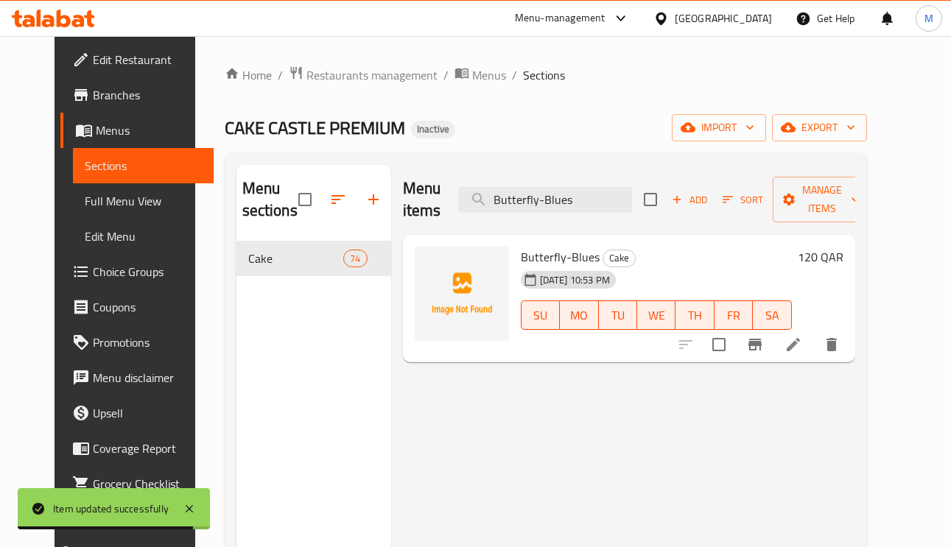
type input "Butterfly-Blues"
click at [802, 341] on icon at bounding box center [794, 345] width 18 height 18
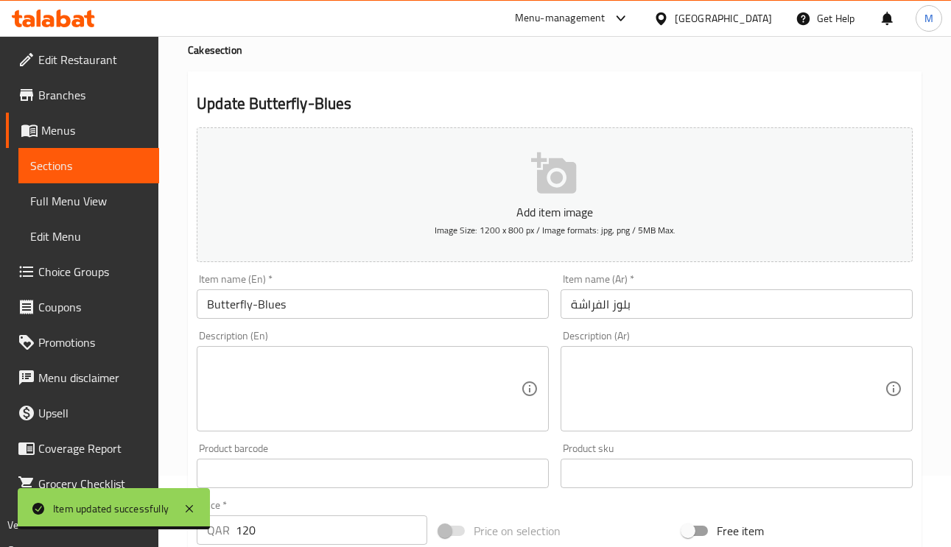
scroll to position [111, 0]
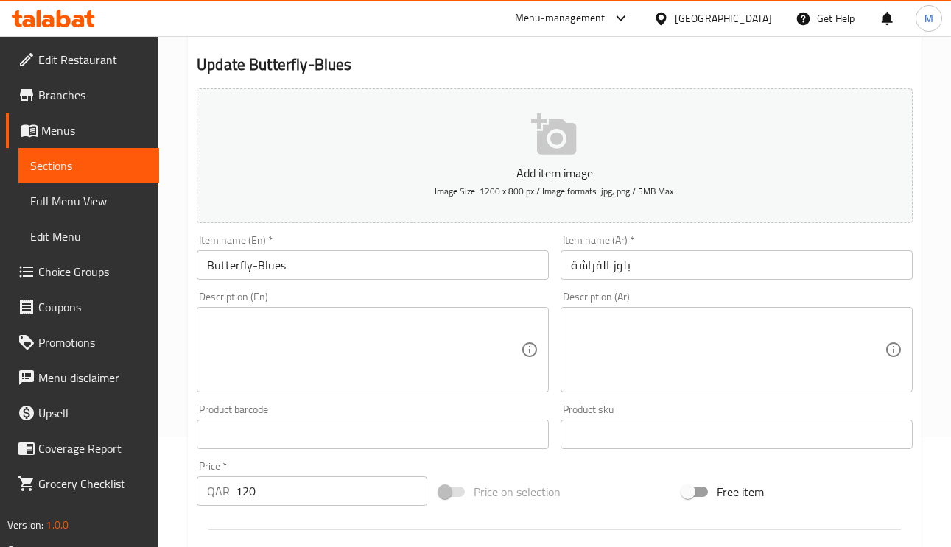
paste textarea "كيك مميز"
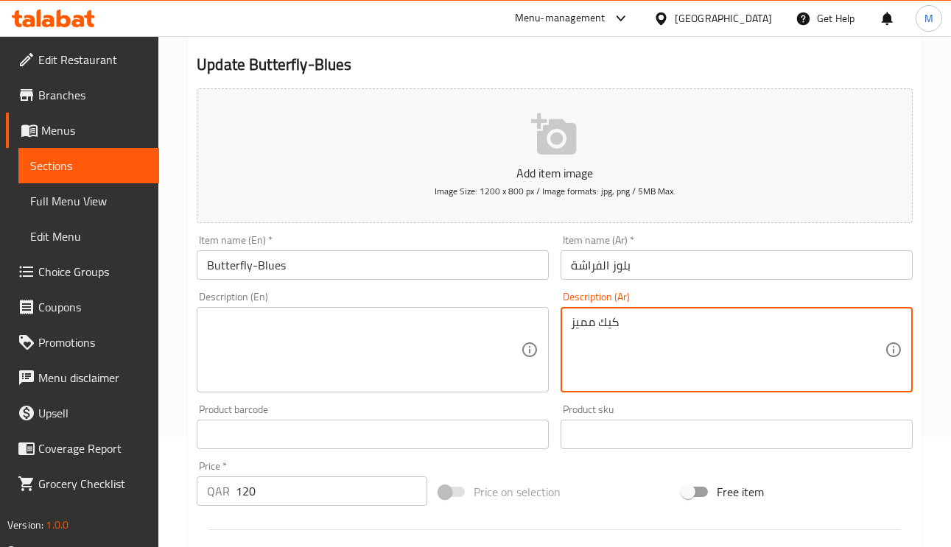
type textarea "كيك مميز"
click at [458, 329] on textarea at bounding box center [364, 350] width 314 height 70
paste textarea "Special cake"
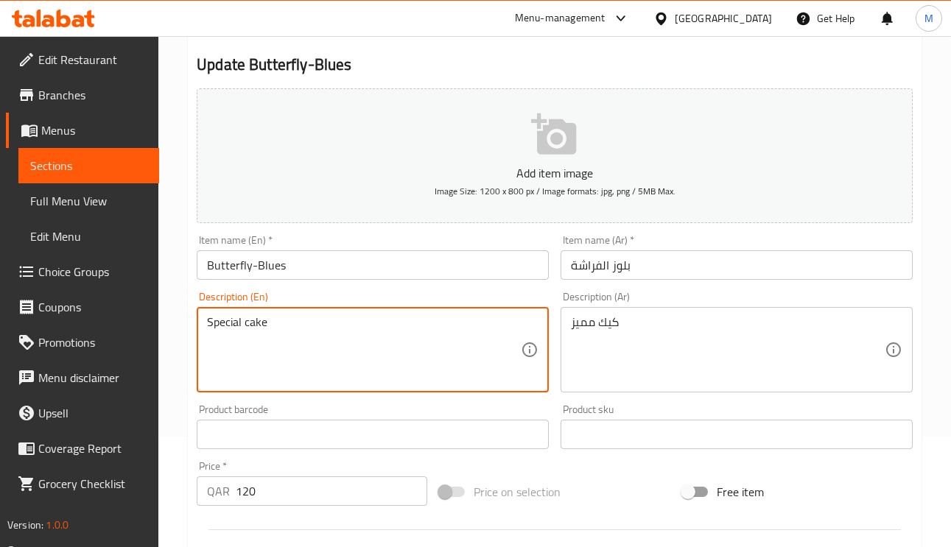
type textarea "Special cake"
click at [440, 280] on input "Butterfly-Blues" at bounding box center [373, 265] width 352 height 29
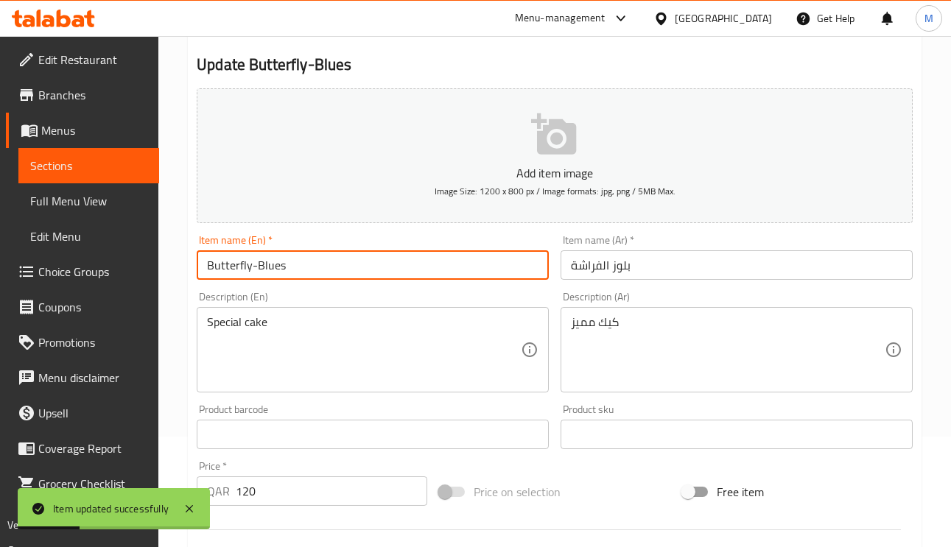
scroll to position [0, 0]
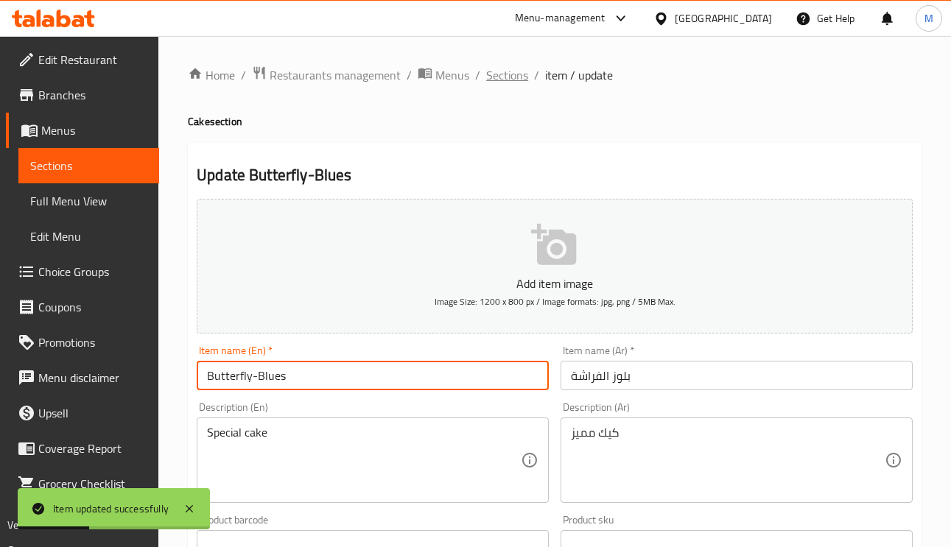
click at [509, 80] on span "Sections" at bounding box center [507, 75] width 42 height 18
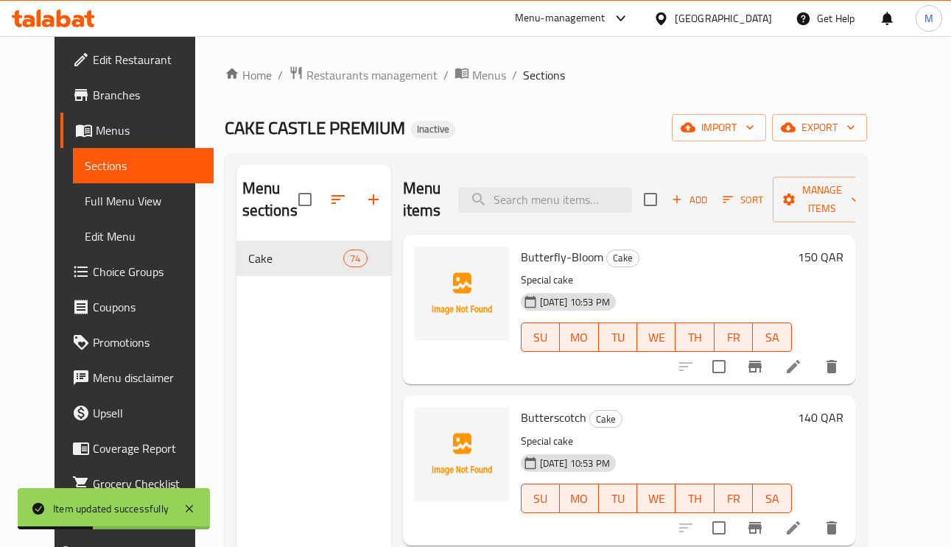
click at [567, 186] on div "Menu items Add Sort Manage items" at bounding box center [629, 200] width 452 height 70
paste input "Castle-Chocolate"
click at [561, 197] on input "search" at bounding box center [545, 200] width 174 height 26
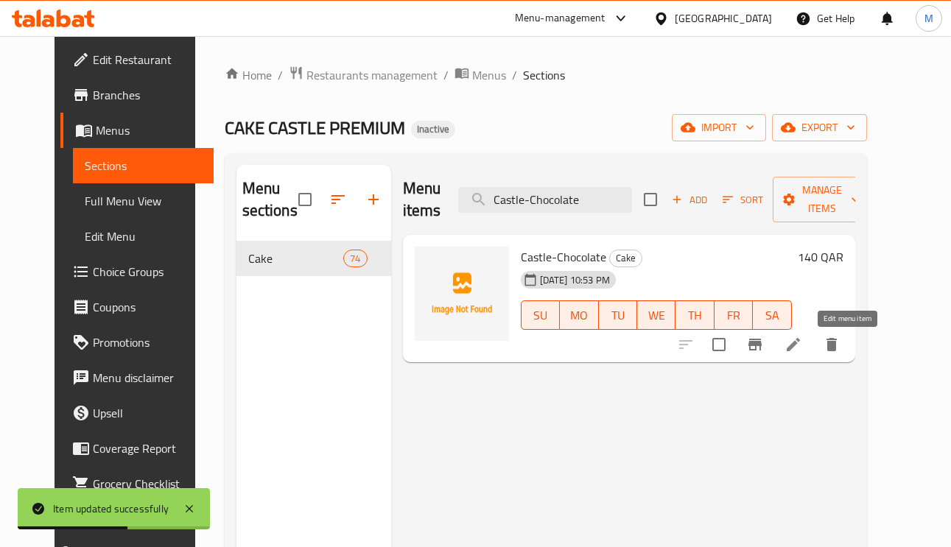
type input "Castle-Chocolate"
click at [802, 352] on icon at bounding box center [794, 345] width 18 height 18
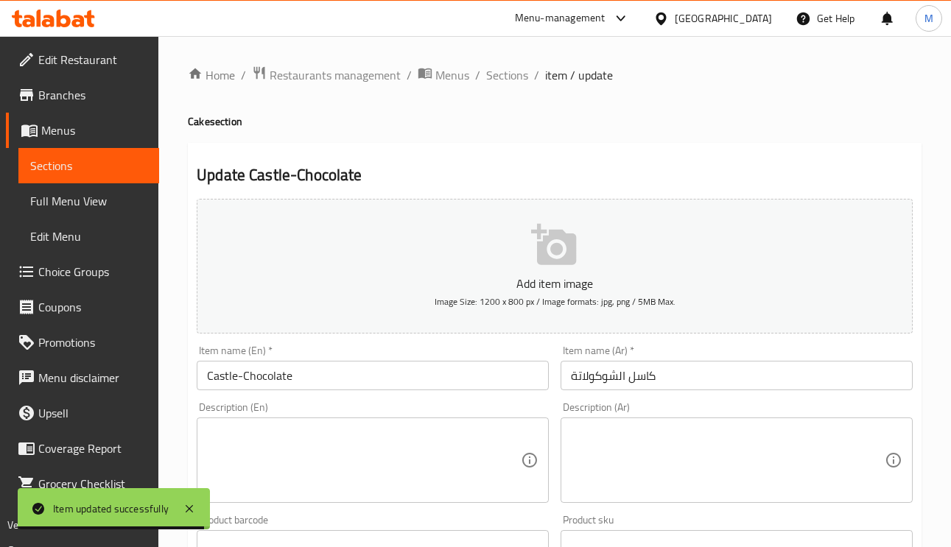
paste textarea "كيك غني بالشوكولا"
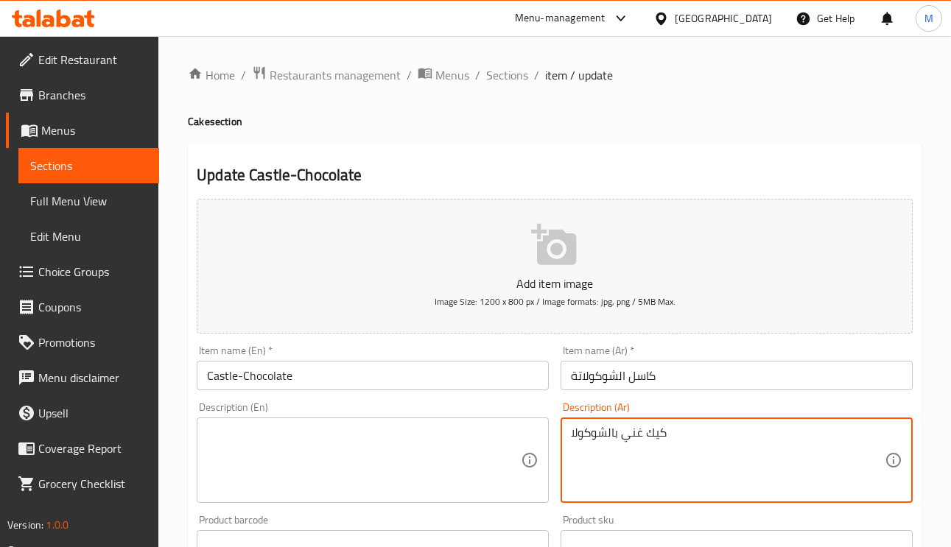
type textarea "كيك غني بالشوكولا"
paste textarea "Rich chocolate cake"
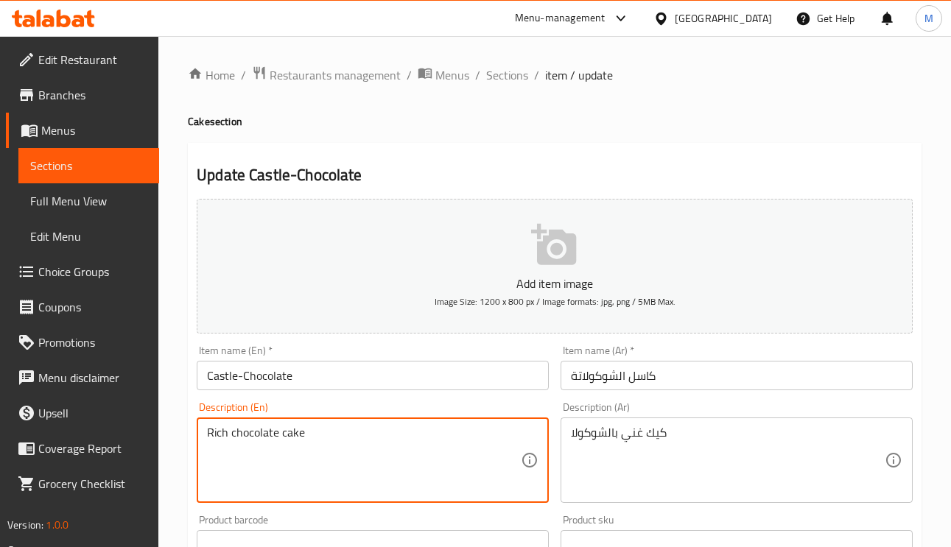
type textarea "Rich chocolate cake"
click at [366, 384] on input "Castle-Chocolate" at bounding box center [373, 375] width 352 height 29
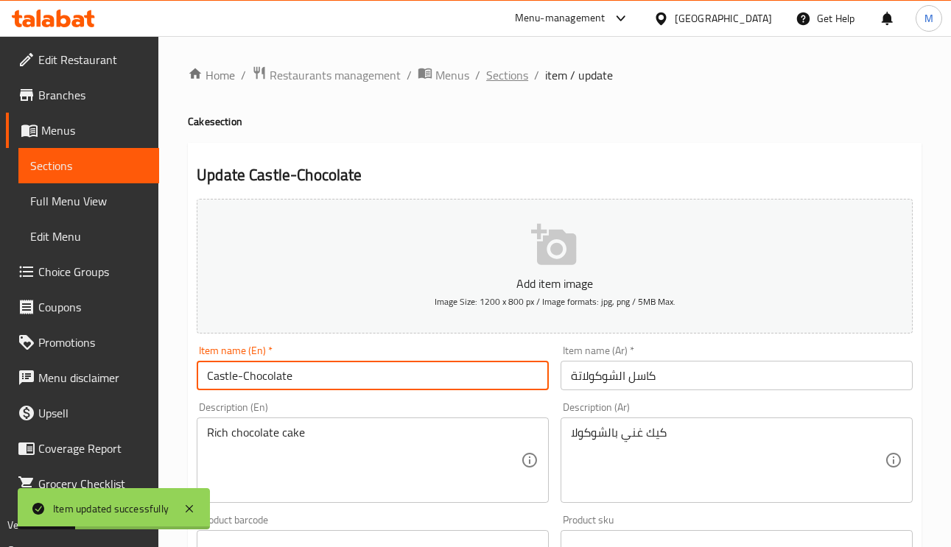
click at [514, 77] on span "Sections" at bounding box center [507, 75] width 42 height 18
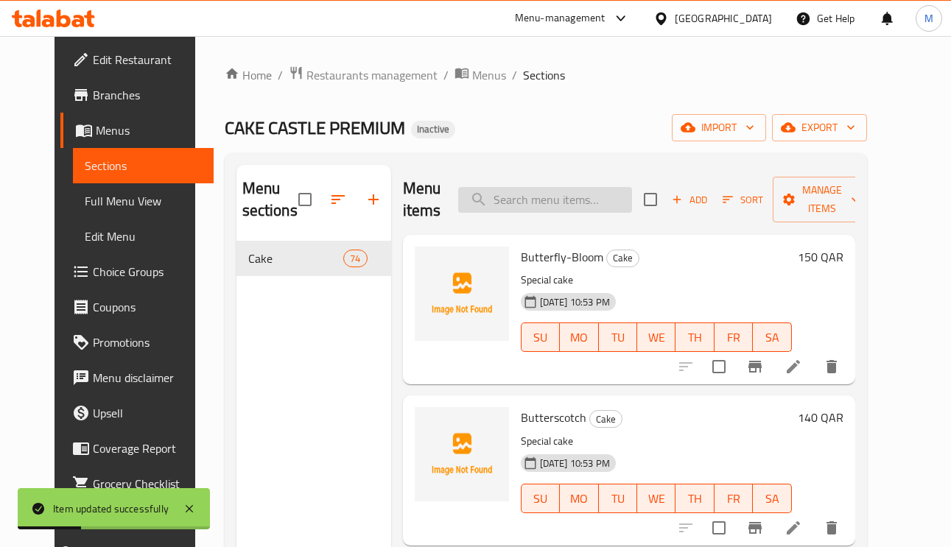
click at [564, 197] on input "search" at bounding box center [545, 200] width 174 height 26
paste input "Castle-Flower"
type input "Castle-Flower"
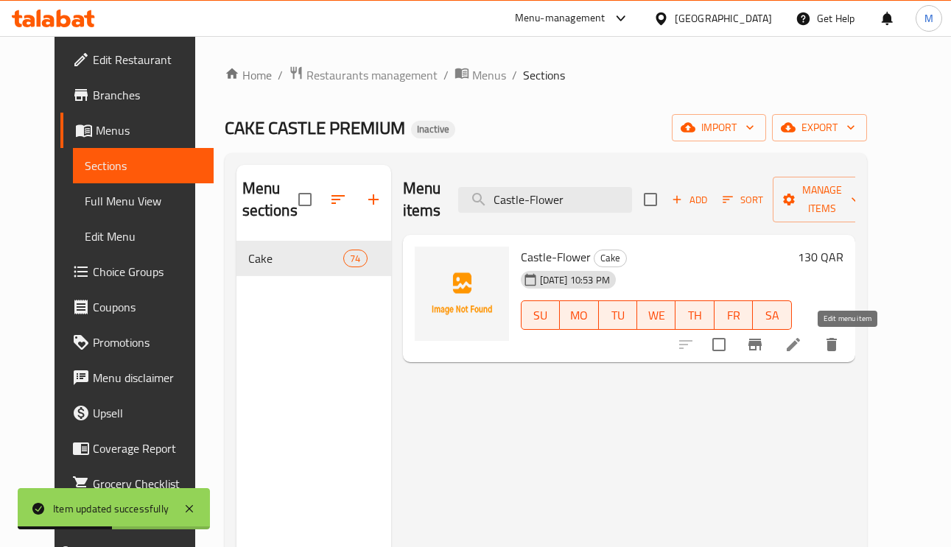
click at [802, 352] on icon at bounding box center [794, 345] width 18 height 18
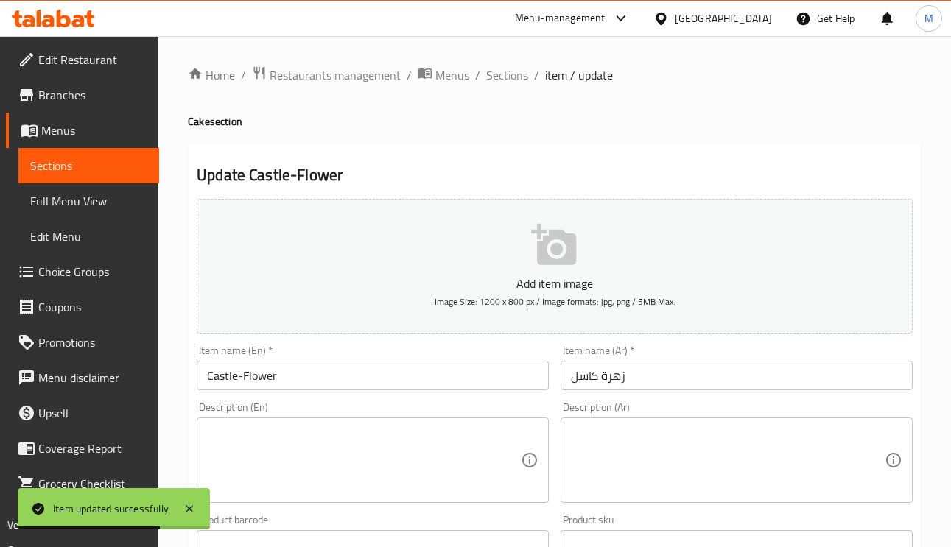
click at [767, 419] on div "Description (Ar)" at bounding box center [737, 460] width 352 height 85
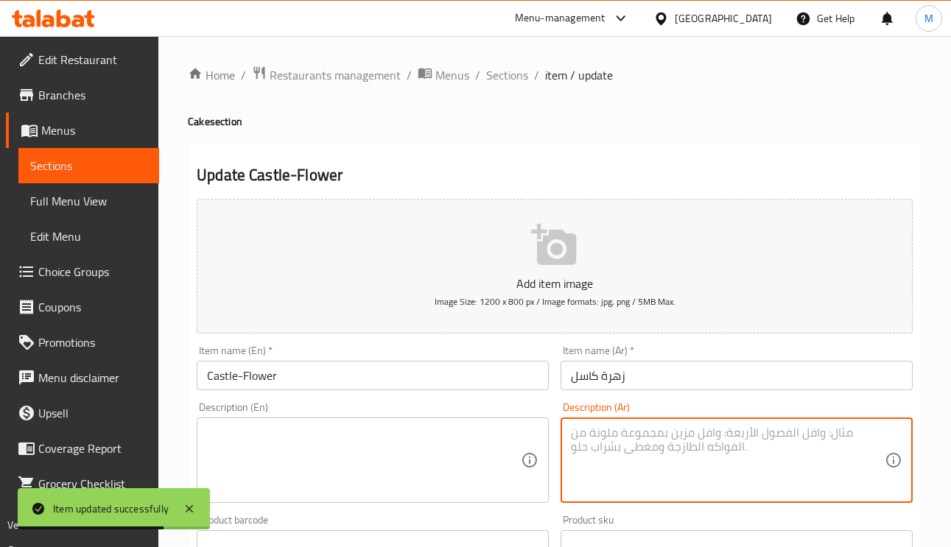
paste textarea "كيك مميز"
type textarea "كيك مميز"
paste textarea "Special cake"
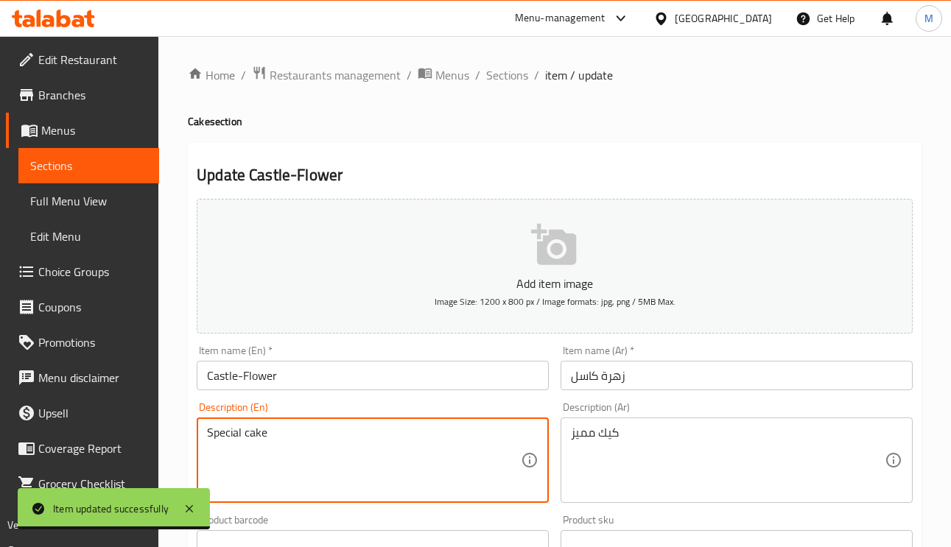
type textarea "Special cake"
click at [369, 368] on input "Castle-Flower" at bounding box center [373, 375] width 352 height 29
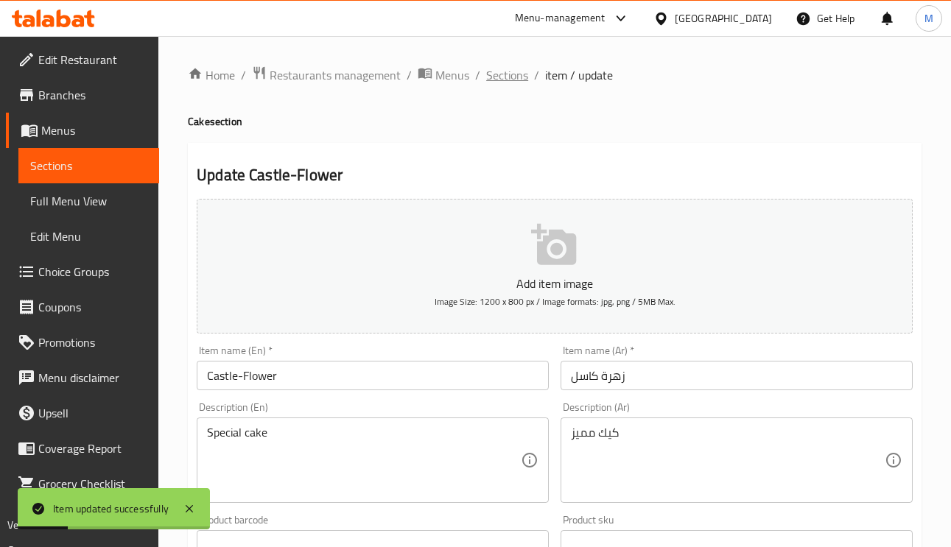
click at [500, 80] on span "Sections" at bounding box center [507, 75] width 42 height 18
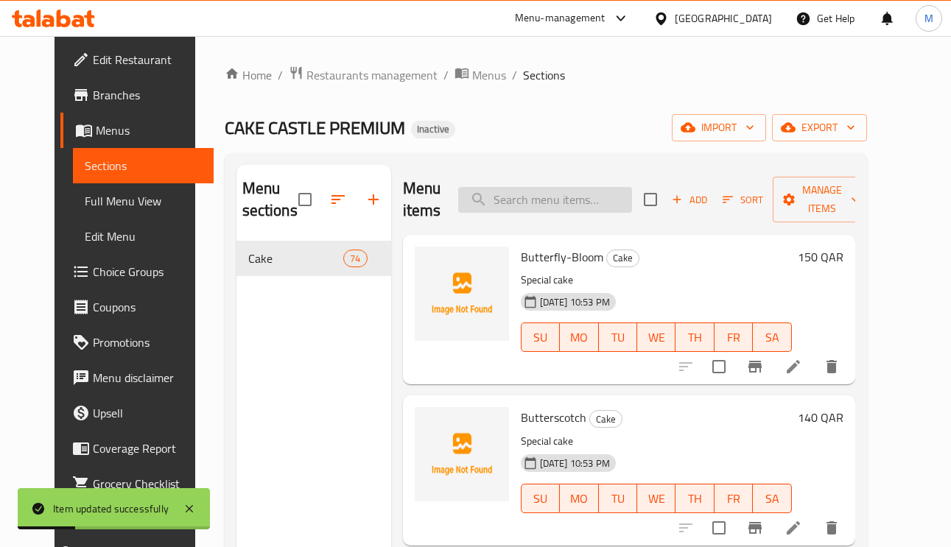
paste input "Castle-Mix-Fruit"
click at [533, 202] on input "search" at bounding box center [545, 200] width 174 height 26
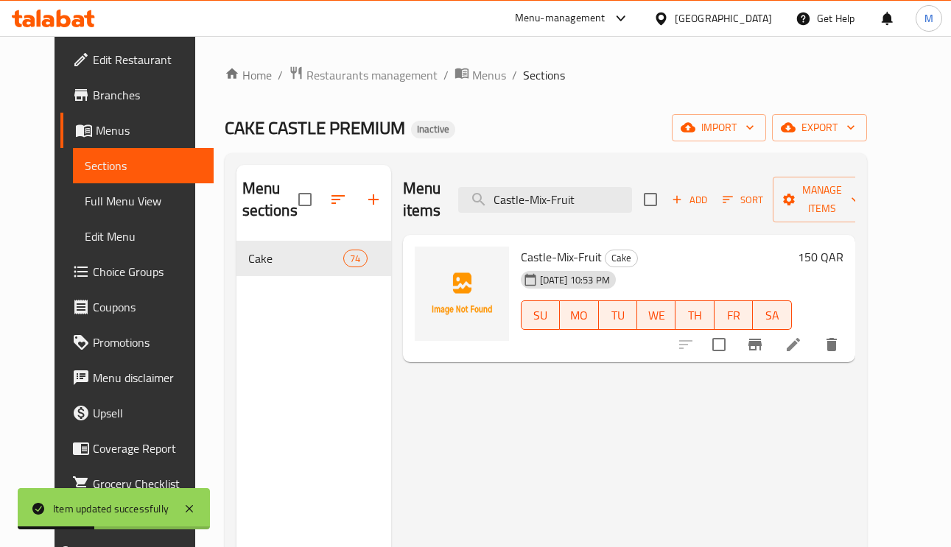
type input "Castle-Mix-Fruit"
click at [802, 349] on icon at bounding box center [794, 345] width 18 height 18
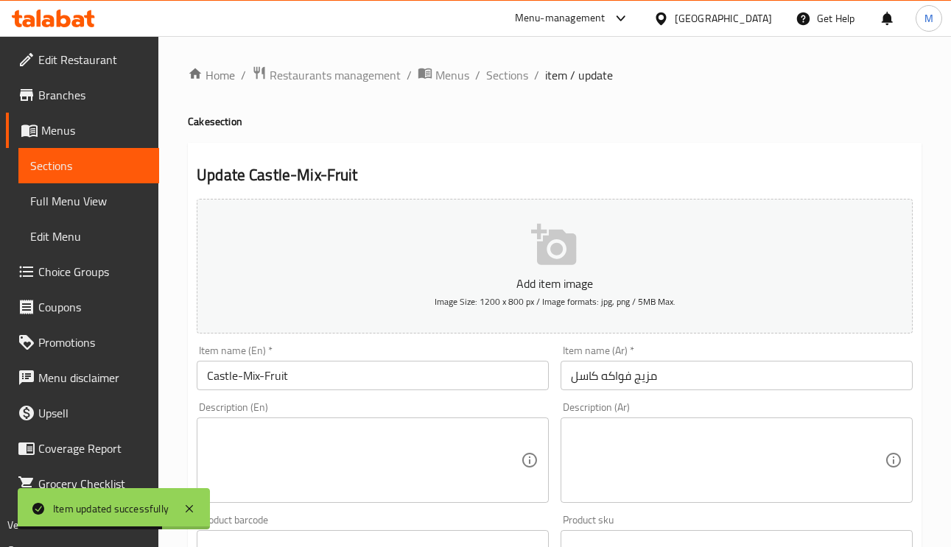
click at [708, 502] on div "Description (Ar)" at bounding box center [737, 460] width 352 height 85
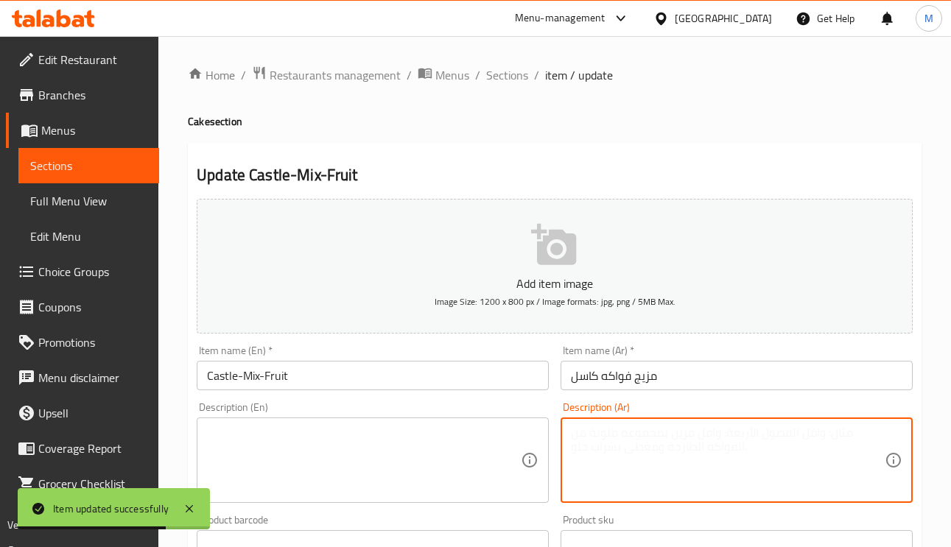
paste textarea "كيك مميز"
type textarea "كيك مميز"
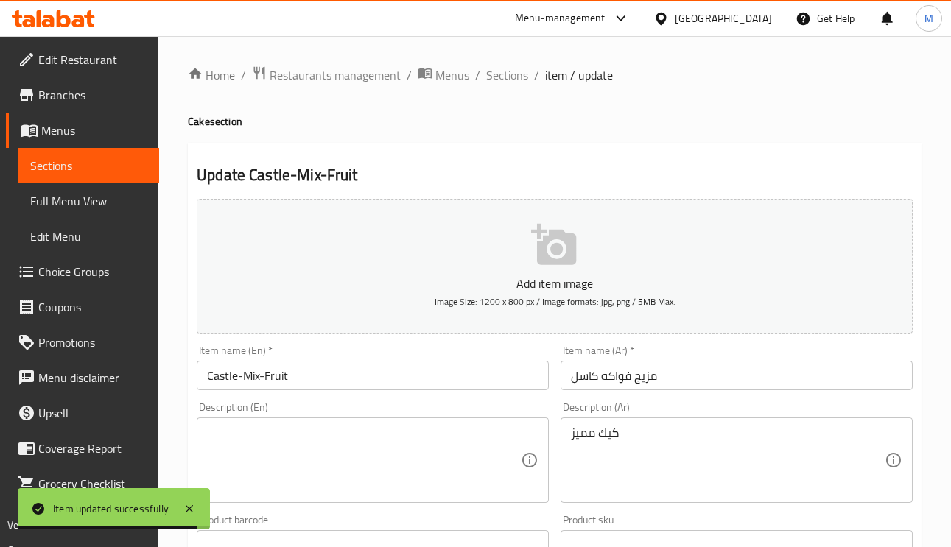
click at [363, 510] on div "Product barcode Product barcode" at bounding box center [373, 537] width 364 height 57
paste textarea "Special cake"
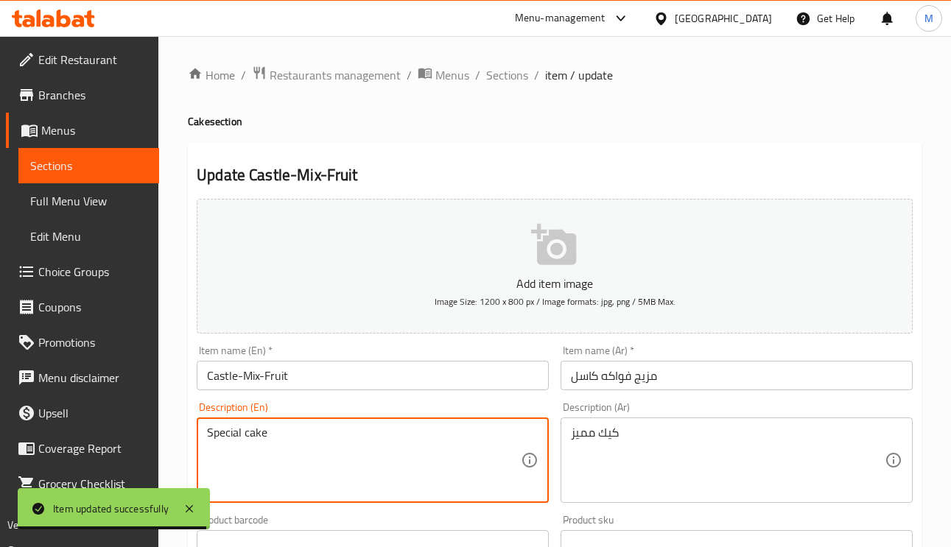
type textarea "Special cake"
click at [323, 391] on input "Castle-Mix-Fruit" at bounding box center [373, 375] width 352 height 29
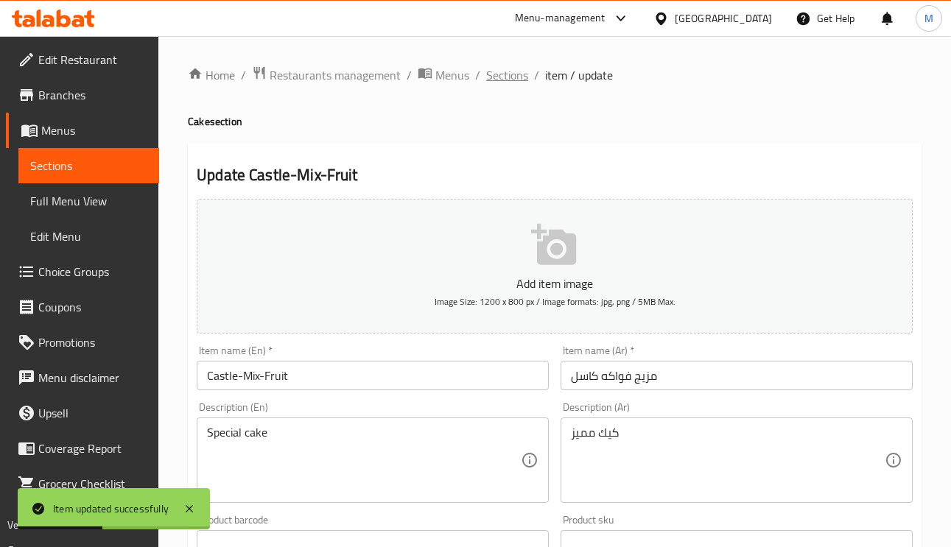
click at [493, 77] on span "Sections" at bounding box center [507, 75] width 42 height 18
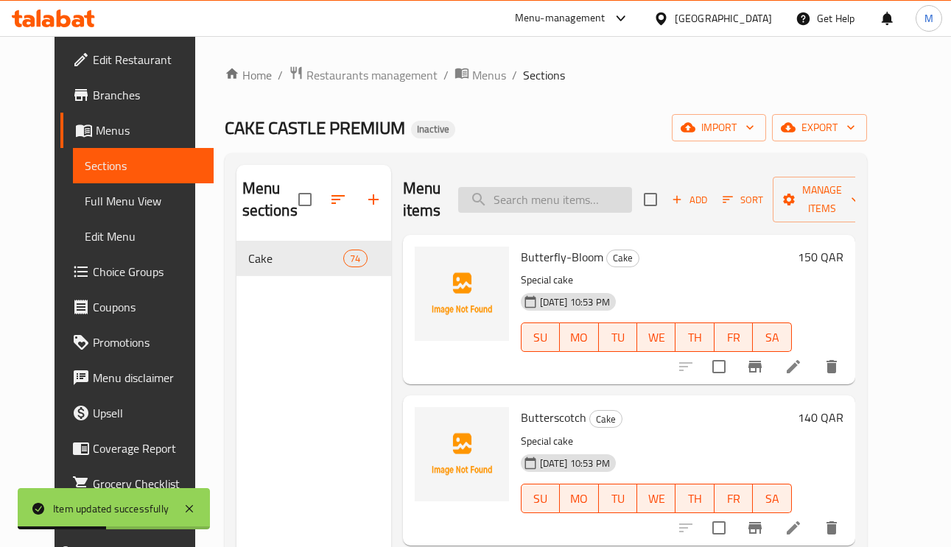
click at [587, 207] on input "search" at bounding box center [545, 200] width 174 height 26
paste input "Castle-Moon"
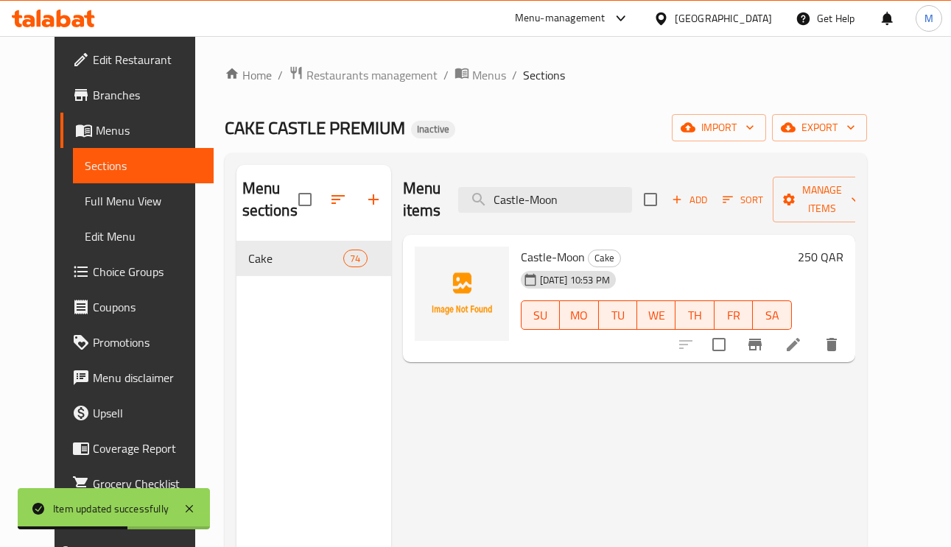
type input "Castle-Moon"
click at [802, 351] on icon at bounding box center [794, 345] width 18 height 18
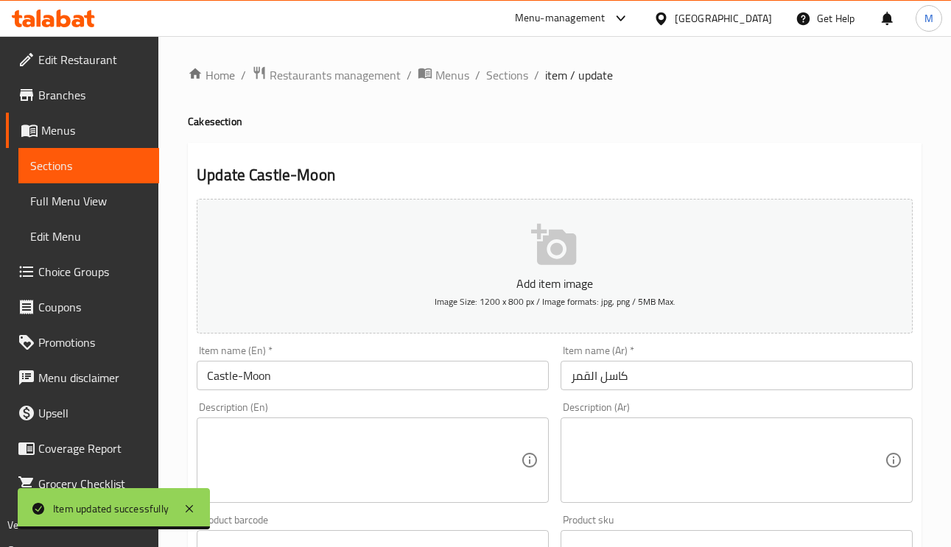
paste textarea "كيك مميز"
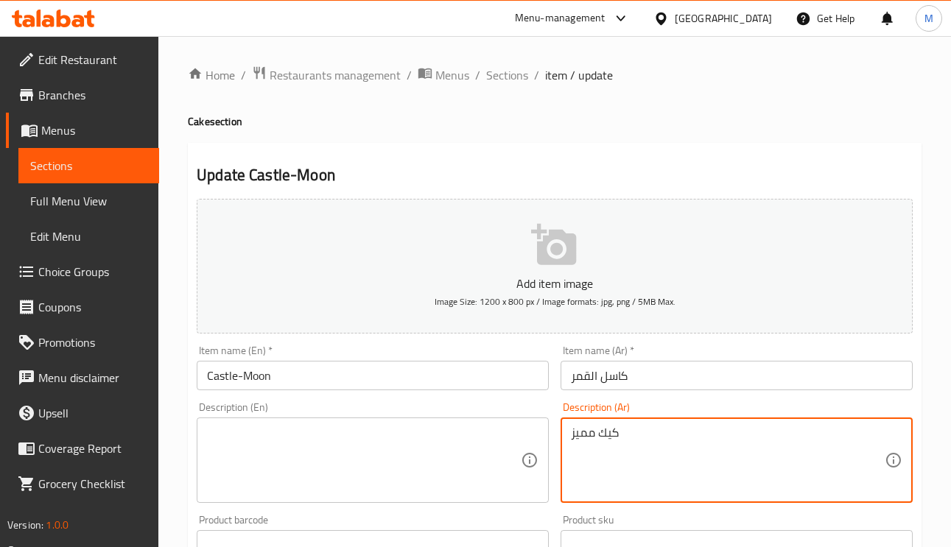
type textarea "كيك مميز"
paste textarea "Special cake"
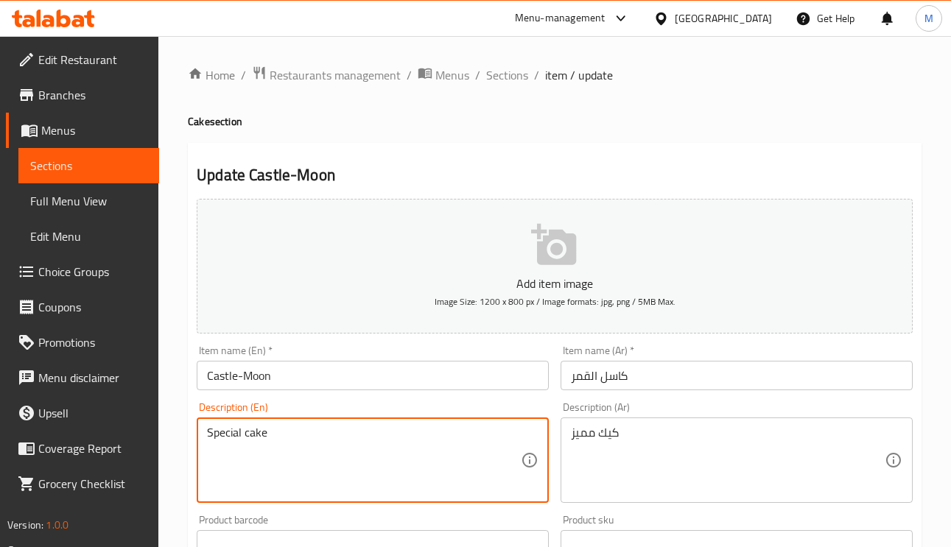
type textarea "Special cake"
click at [380, 362] on input "Castle-Moon" at bounding box center [373, 375] width 352 height 29
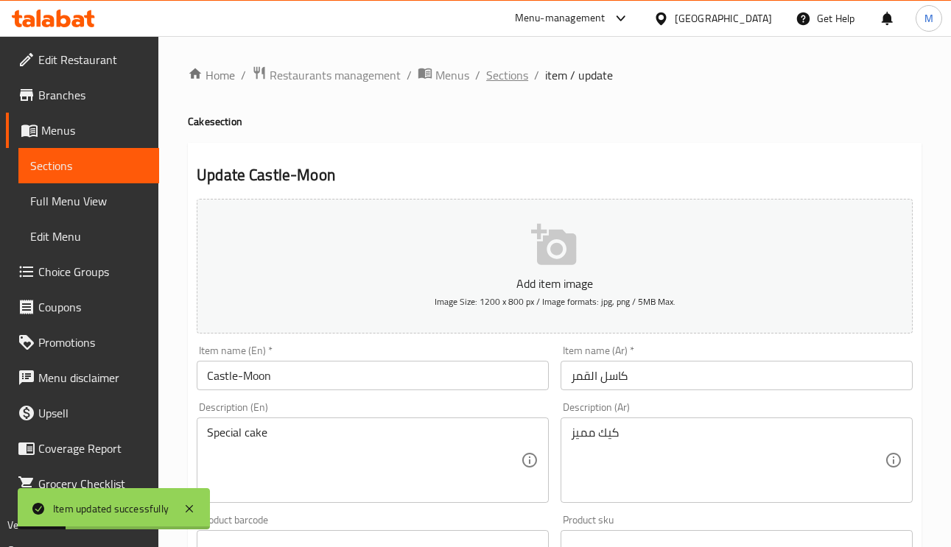
click at [496, 81] on span "Sections" at bounding box center [507, 75] width 42 height 18
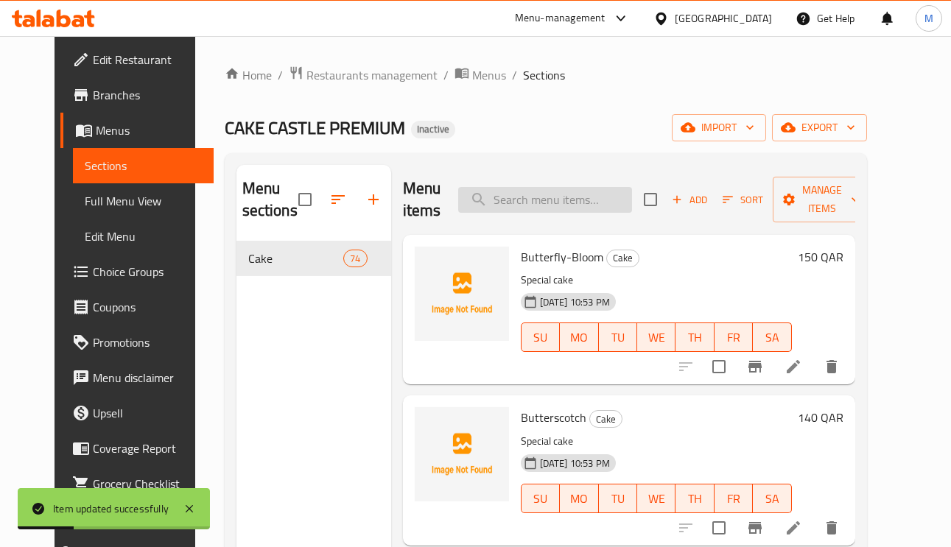
click at [533, 192] on input "search" at bounding box center [545, 200] width 174 height 26
paste input "Castle-Pinky"
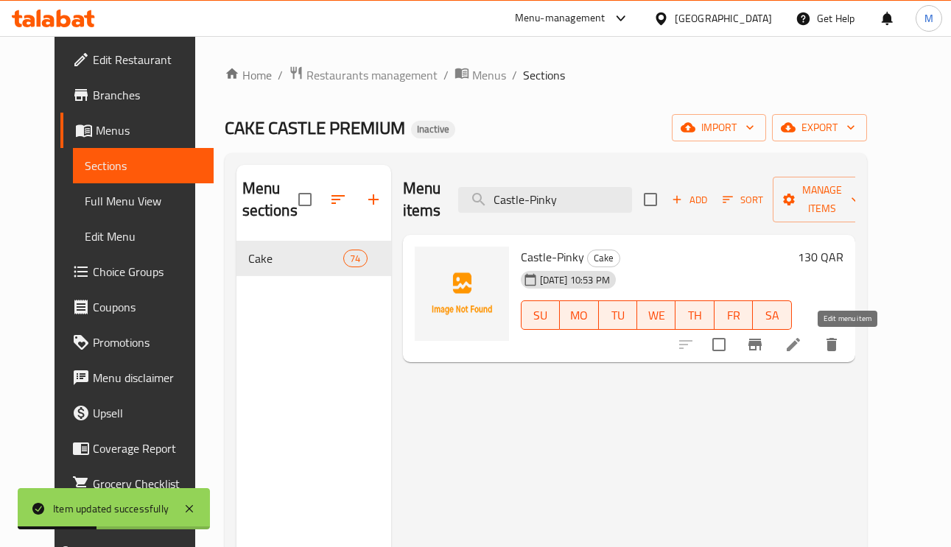
type input "Castle-Pinky"
click at [802, 347] on icon at bounding box center [794, 345] width 18 height 18
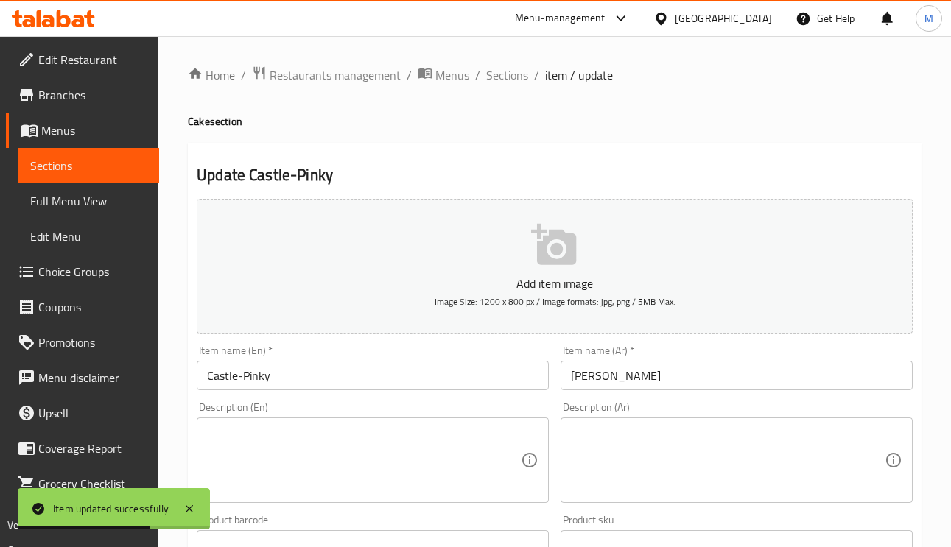
click at [744, 429] on textarea at bounding box center [728, 461] width 314 height 70
paste textarea "كيك مميز"
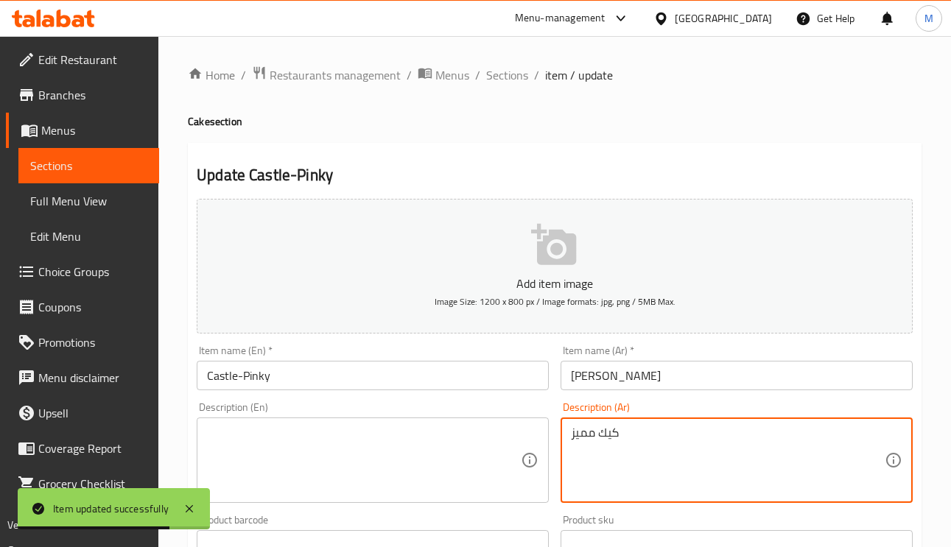
type textarea "كيك مميز"
paste textarea "Special cake"
drag, startPoint x: 335, startPoint y: 431, endPoint x: 343, endPoint y: 393, distance: 39.2
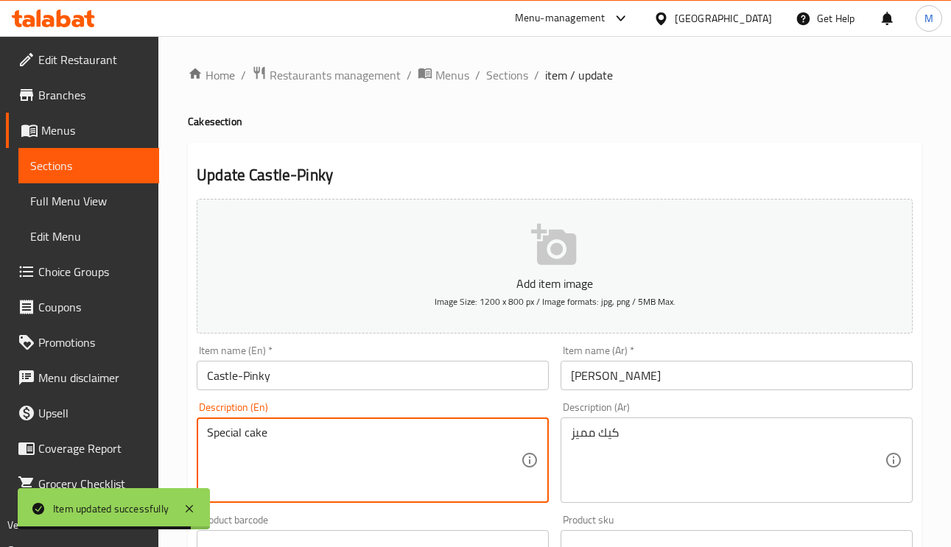
type textarea "Special cake"
click at [343, 388] on input "Castle-Pinky" at bounding box center [373, 375] width 352 height 29
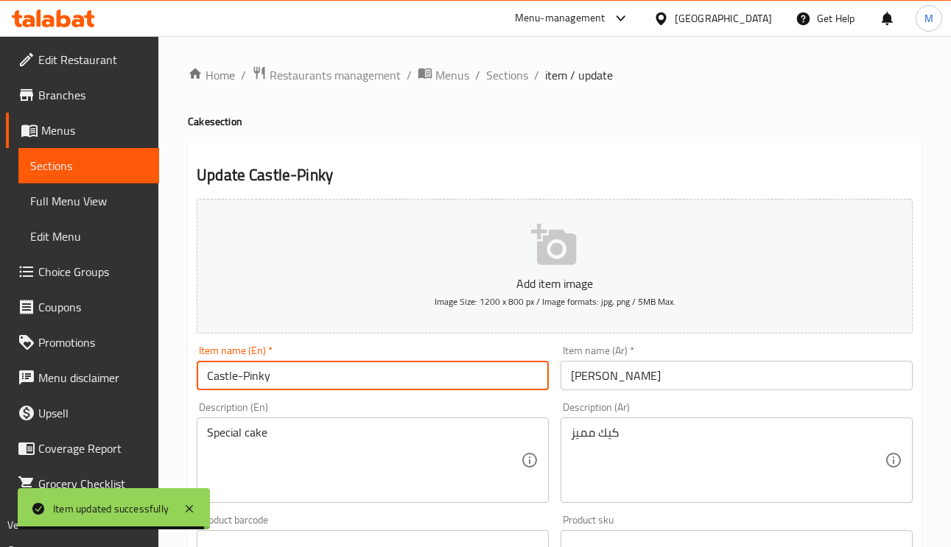
drag, startPoint x: 511, startPoint y: 66, endPoint x: 556, endPoint y: 26, distance: 60.0
click at [511, 66] on span "Sections" at bounding box center [507, 75] width 42 height 18
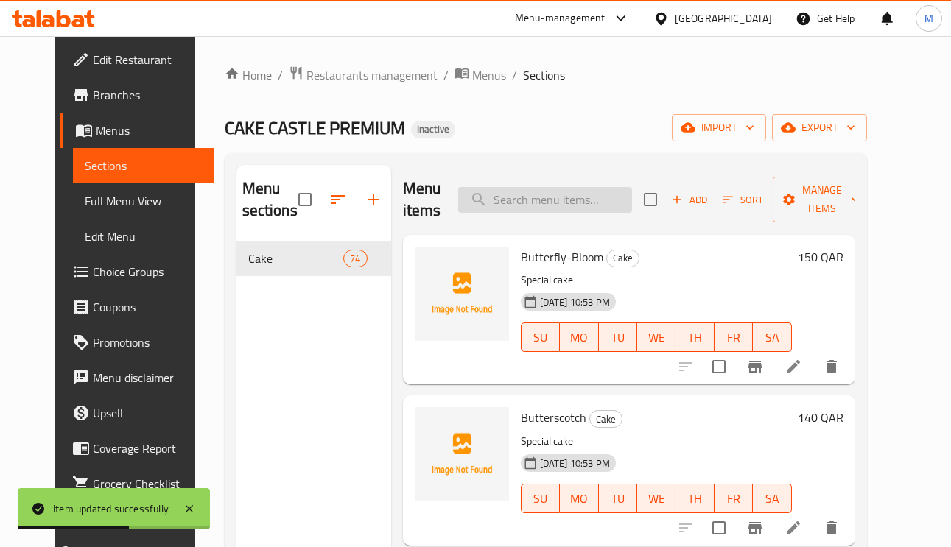
paste input "Castle-Truffle"
click at [563, 207] on input "search" at bounding box center [545, 200] width 174 height 26
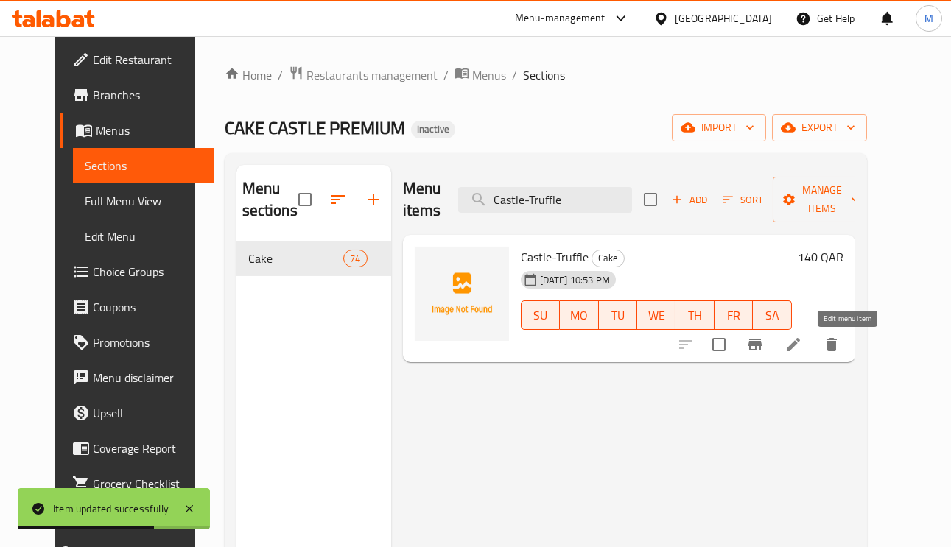
type input "Castle-Truffle"
click at [802, 347] on icon at bounding box center [794, 345] width 18 height 18
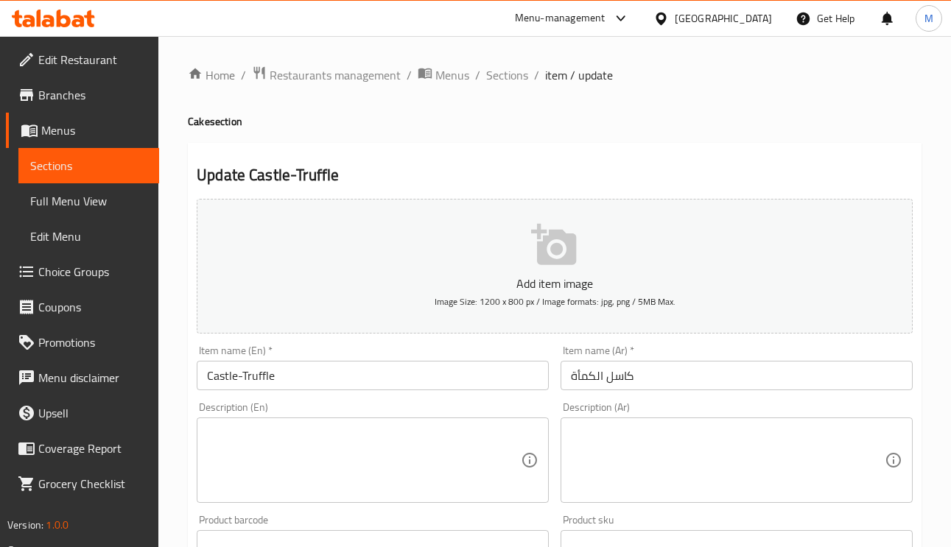
paste textarea "كيك مميز"
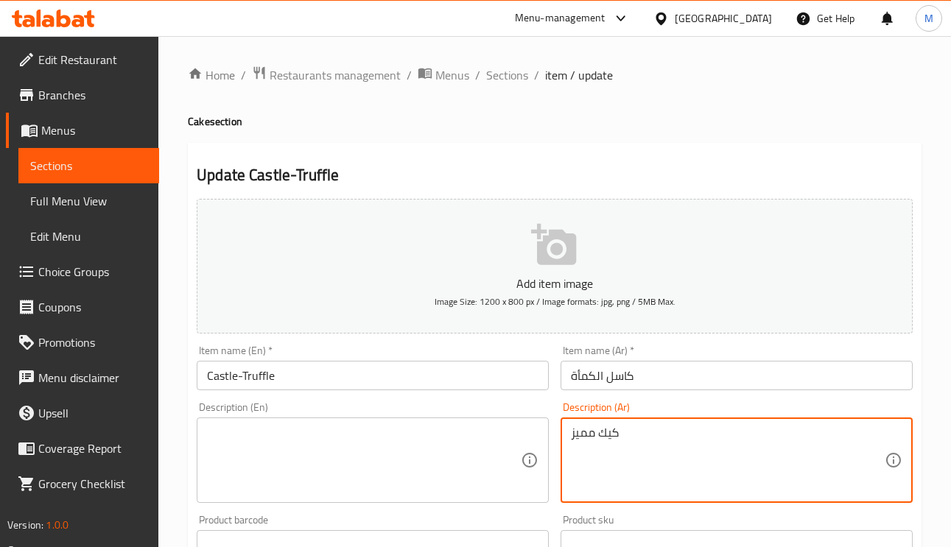
type textarea "كيك مميز"
paste textarea "Special cake"
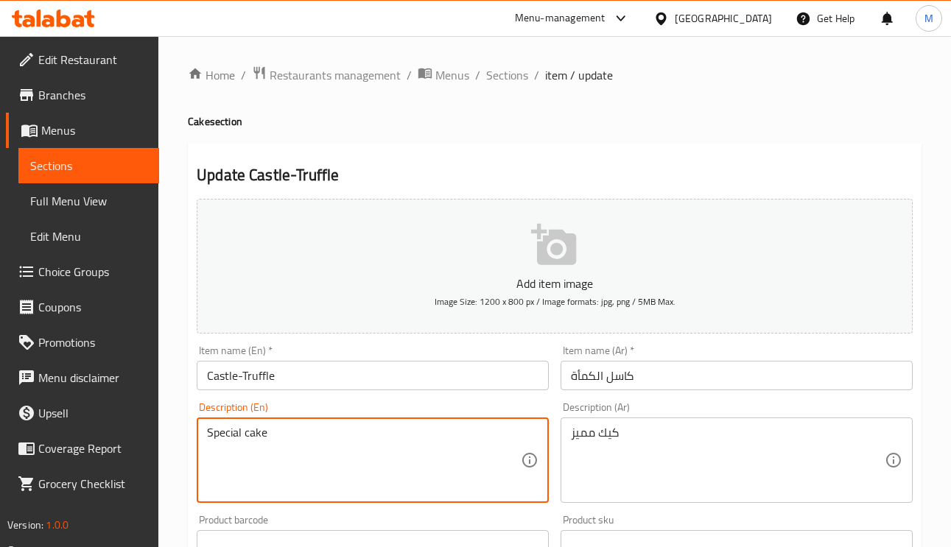
type textarea "Special cake"
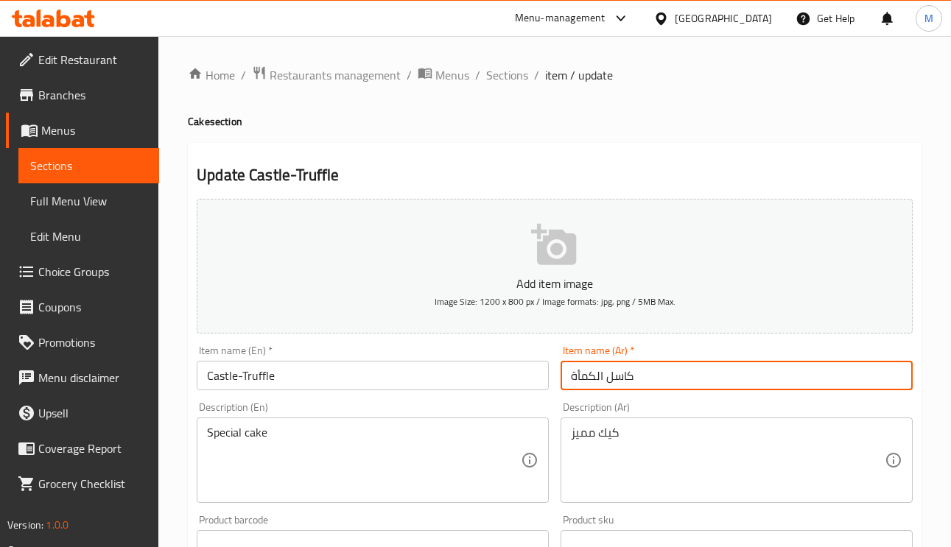
click at [664, 364] on input "كاسل الكمأة" at bounding box center [737, 375] width 352 height 29
click at [519, 66] on span "Sections" at bounding box center [507, 75] width 42 height 18
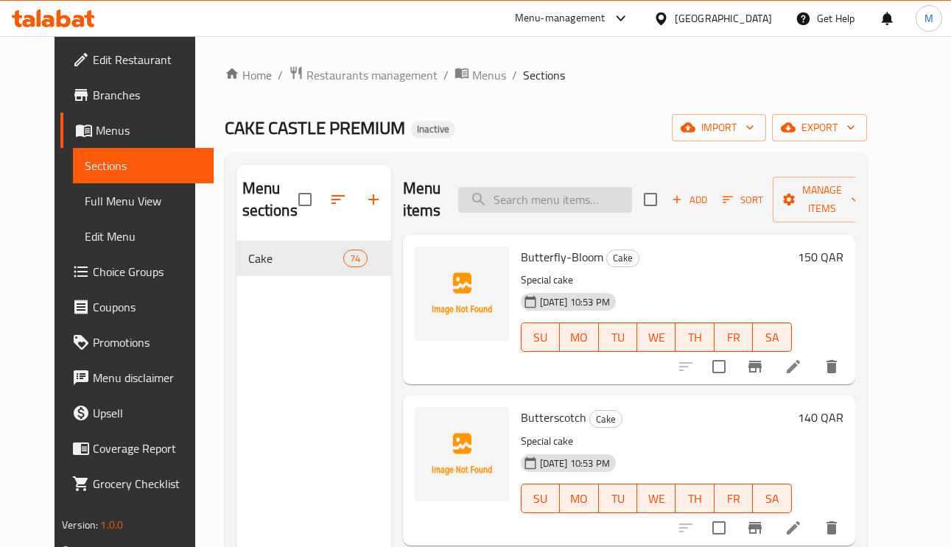
paste input "Chocolate-Truffle"
click at [618, 197] on input "Chocolate-Truffle" at bounding box center [545, 200] width 174 height 26
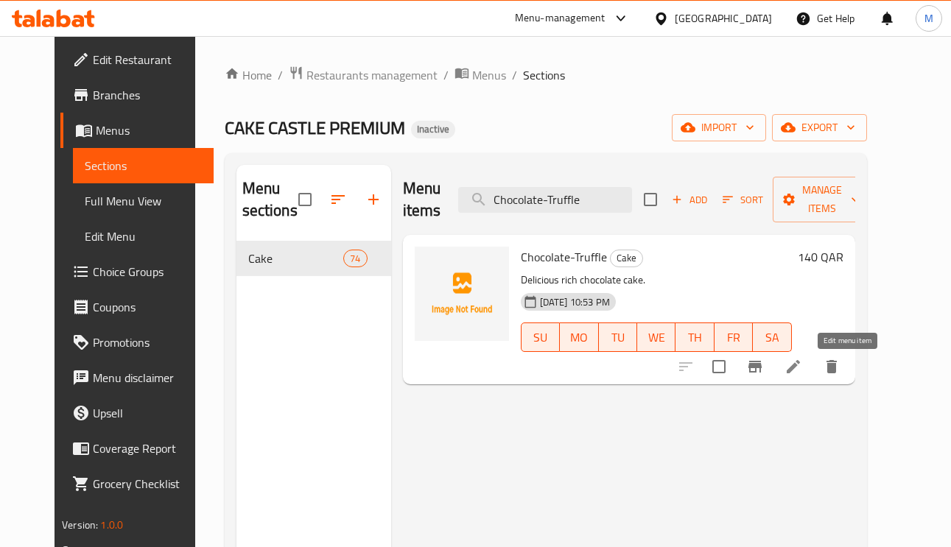
type input "Chocolate-Truffle"
click at [802, 368] on icon at bounding box center [794, 367] width 18 height 18
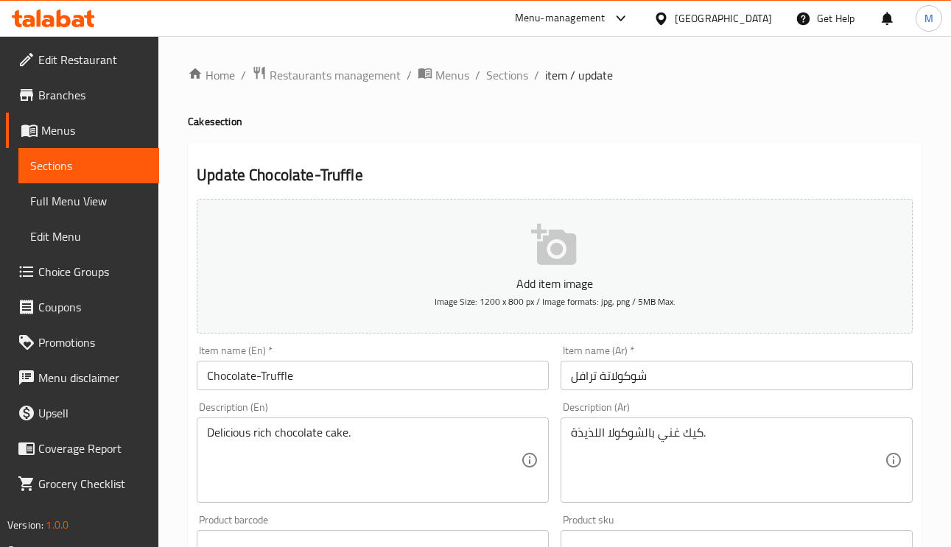
click at [584, 373] on input "شوكولاتة ترافل" at bounding box center [737, 375] width 352 height 29
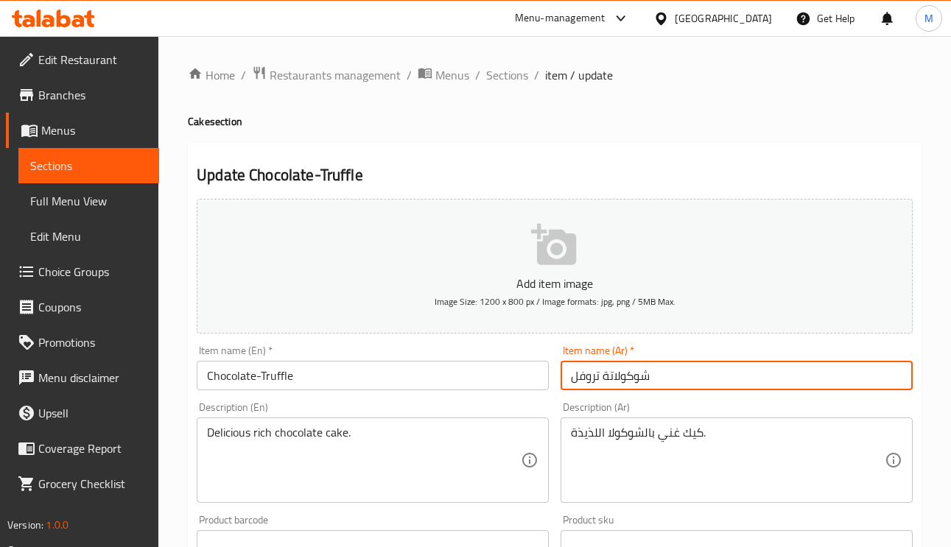
type input "شوكولاتة تروفل"
click at [487, 80] on span "Sections" at bounding box center [507, 75] width 42 height 18
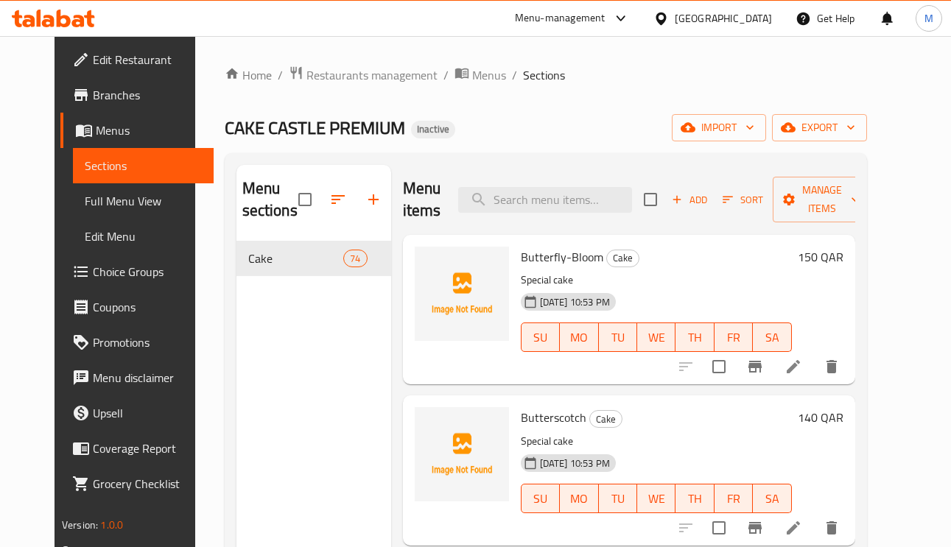
click at [556, 219] on div "Menu items Add Sort Manage items" at bounding box center [629, 200] width 452 height 70
paste input "Blueberry"
click at [550, 208] on input "Blueberry" at bounding box center [545, 200] width 174 height 26
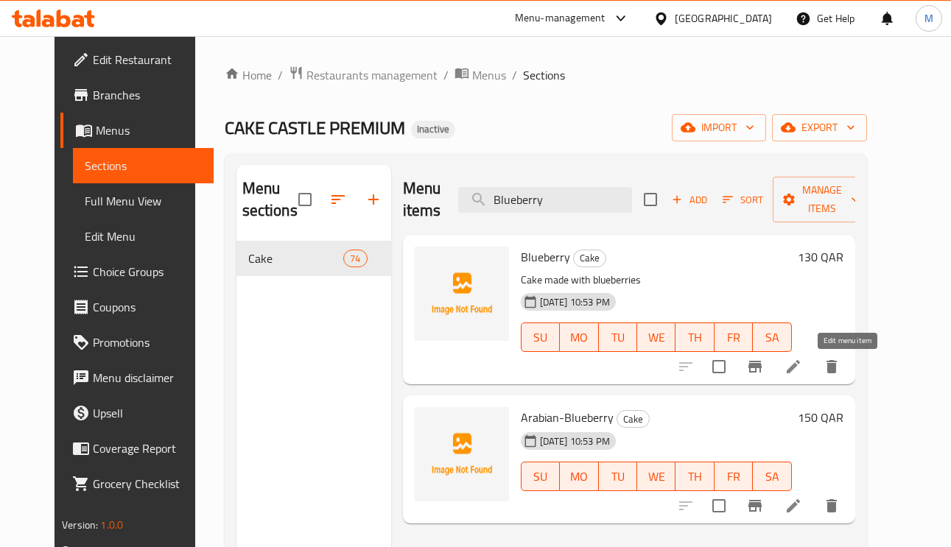
type input "Blueberry"
click at [802, 363] on icon at bounding box center [794, 367] width 18 height 18
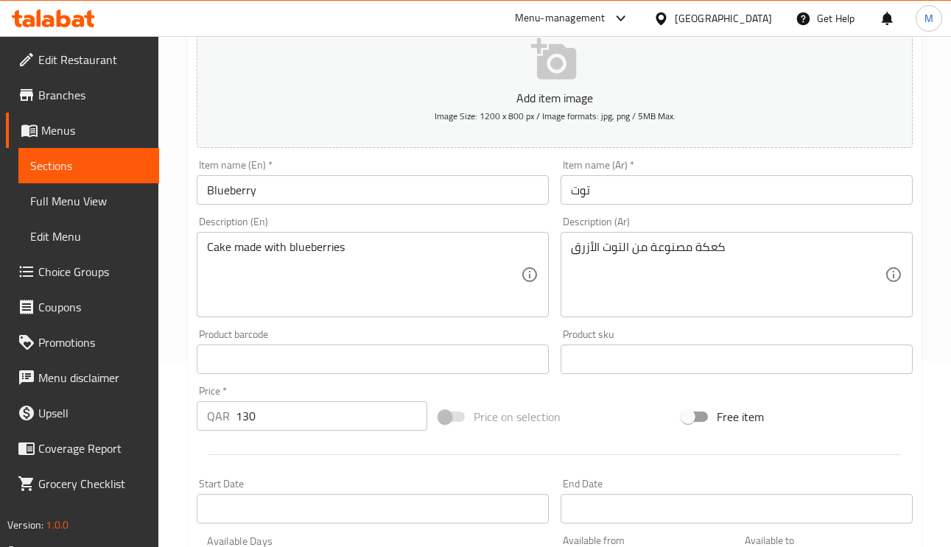
scroll to position [332, 0]
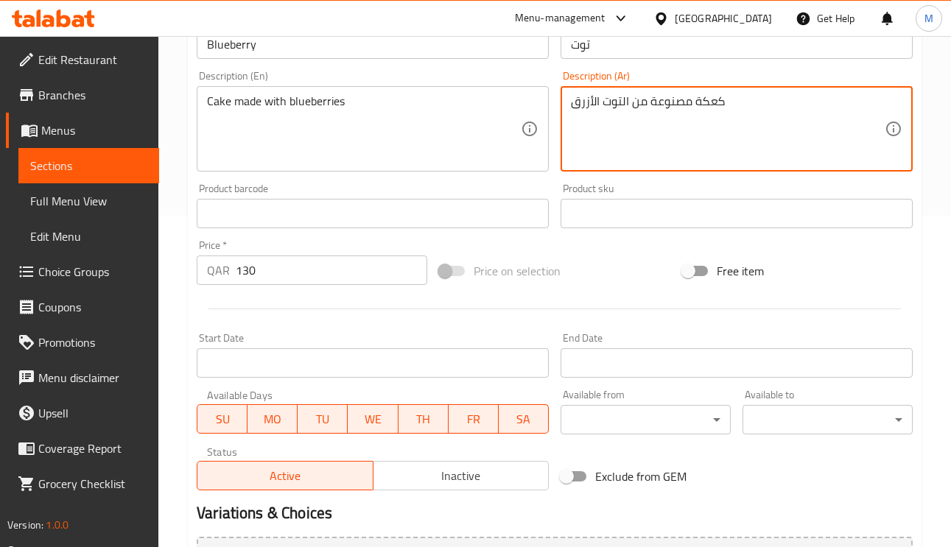
drag, startPoint x: 593, startPoint y: 104, endPoint x: 570, endPoint y: 104, distance: 22.8
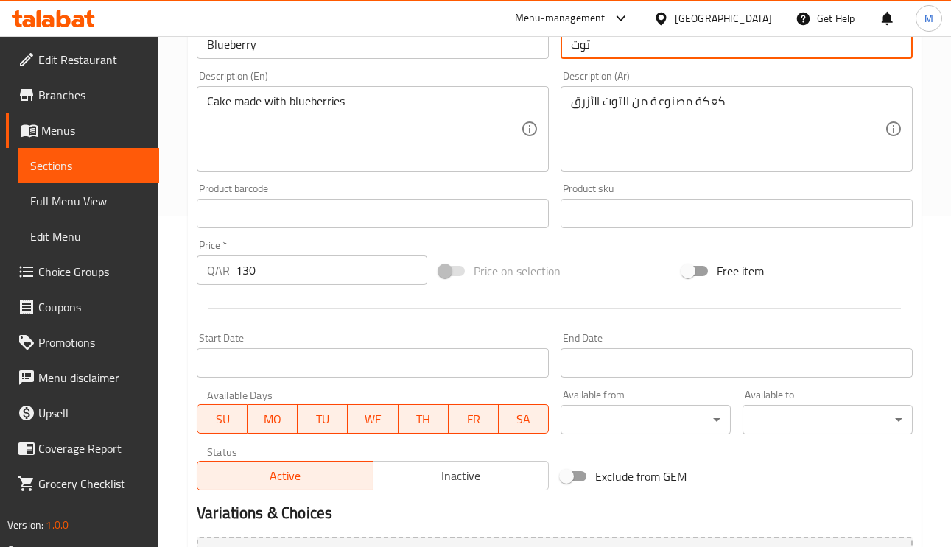
click at [612, 49] on input "توت" at bounding box center [737, 43] width 352 height 29
paste input "أزرق"
type input "توت أزرق"
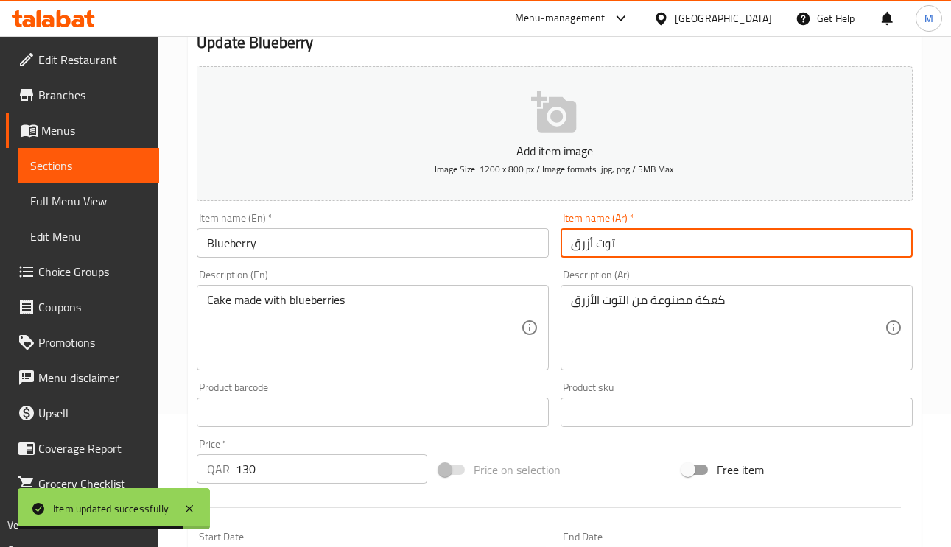
scroll to position [0, 0]
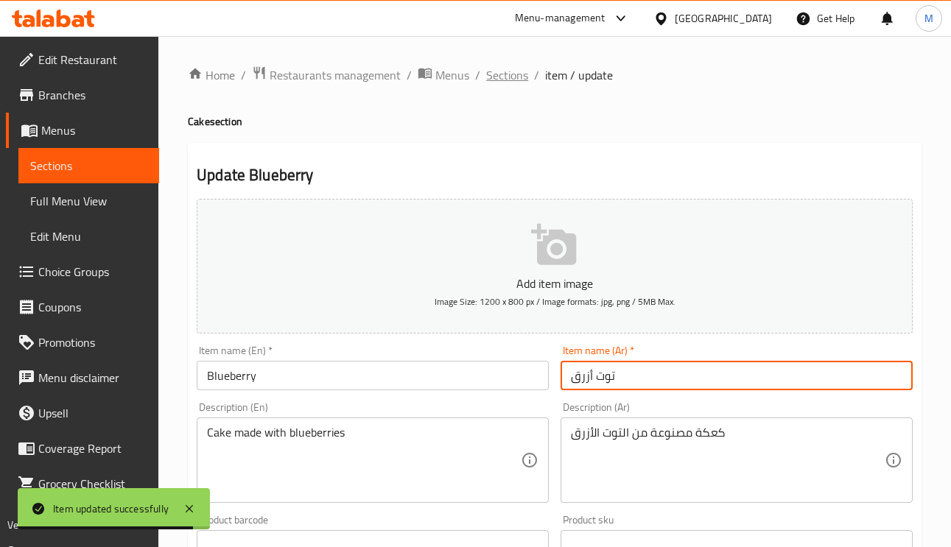
click at [498, 71] on span "Sections" at bounding box center [507, 75] width 42 height 18
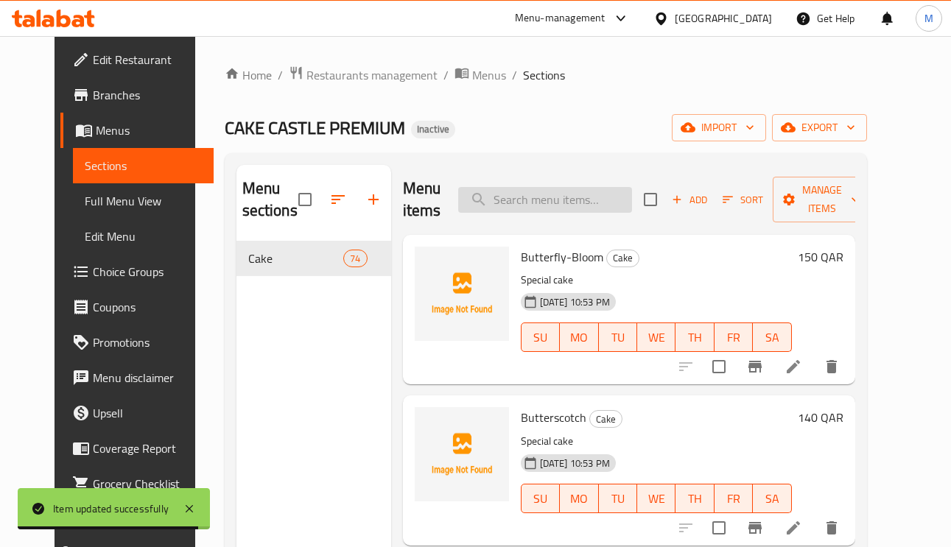
paste input "Black-Forest"
click at [567, 195] on input "search" at bounding box center [545, 200] width 174 height 26
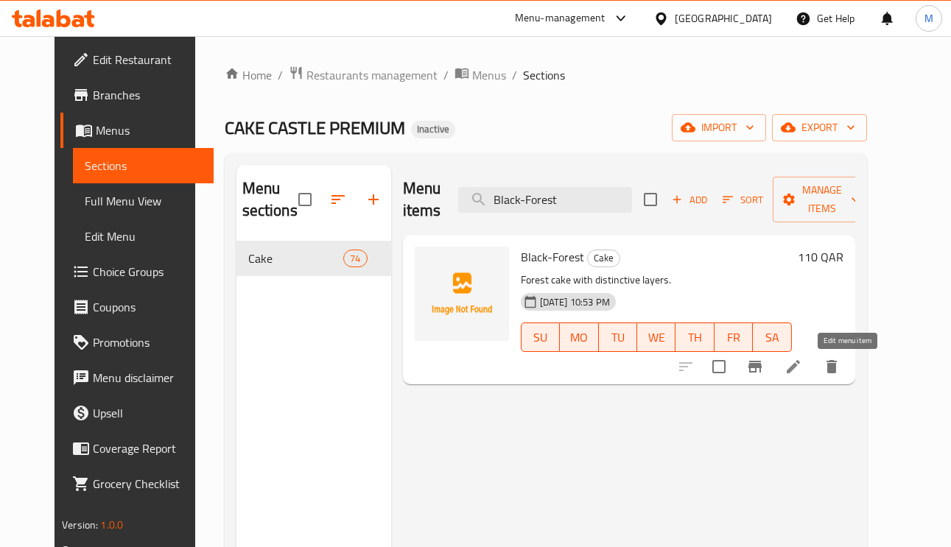
type input "Black-Forest"
click at [802, 363] on icon at bounding box center [794, 367] width 18 height 18
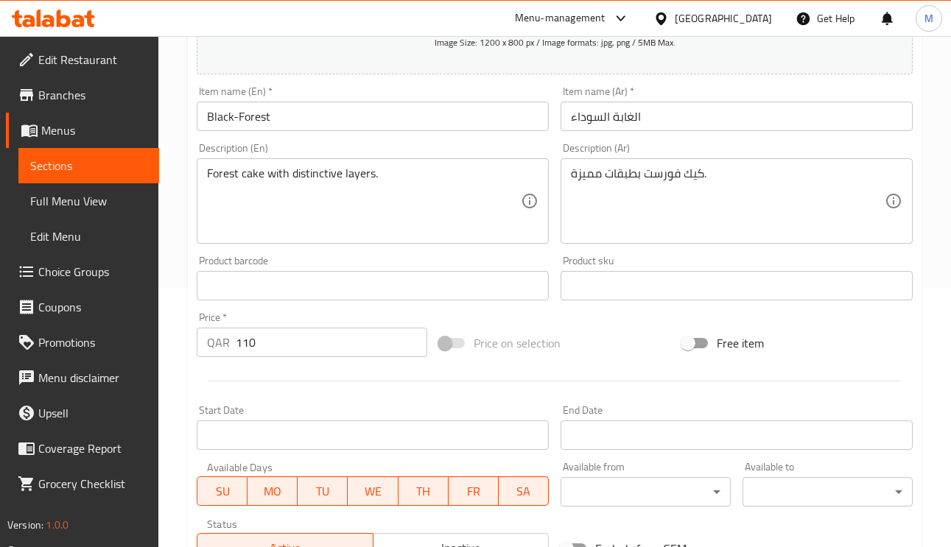
scroll to position [221, 0]
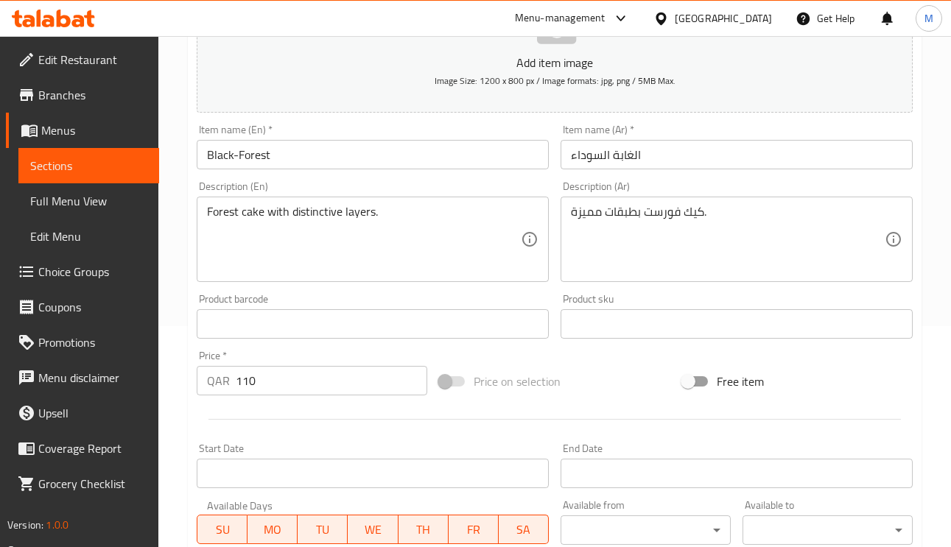
click at [618, 145] on input "الغابة السوداء" at bounding box center [737, 154] width 352 height 29
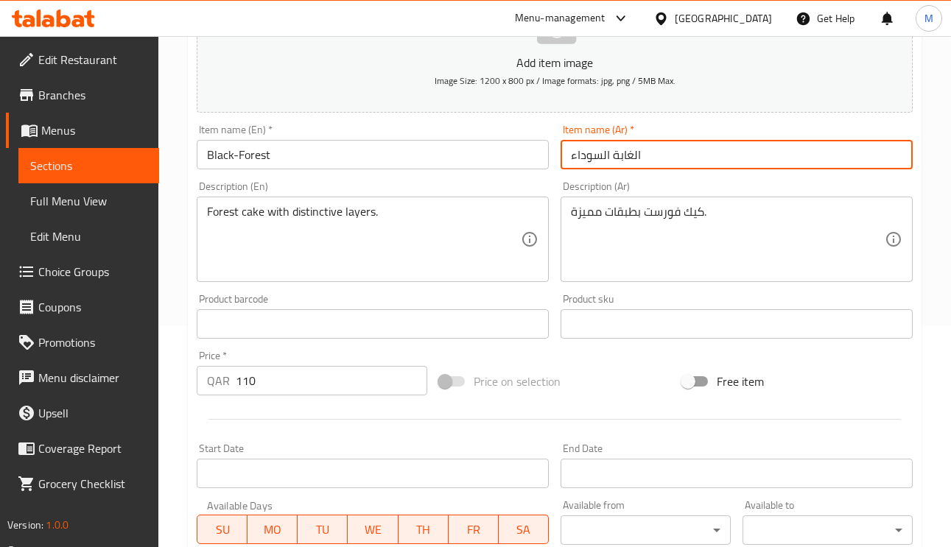
click at [618, 145] on input "الغابة السوداء" at bounding box center [737, 154] width 352 height 29
type input "بلاك فوريست"
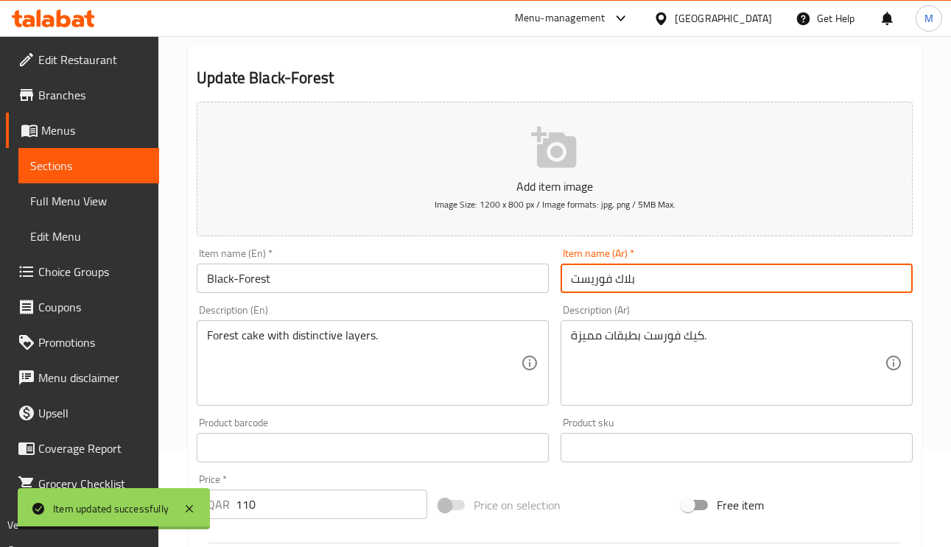
scroll to position [0, 0]
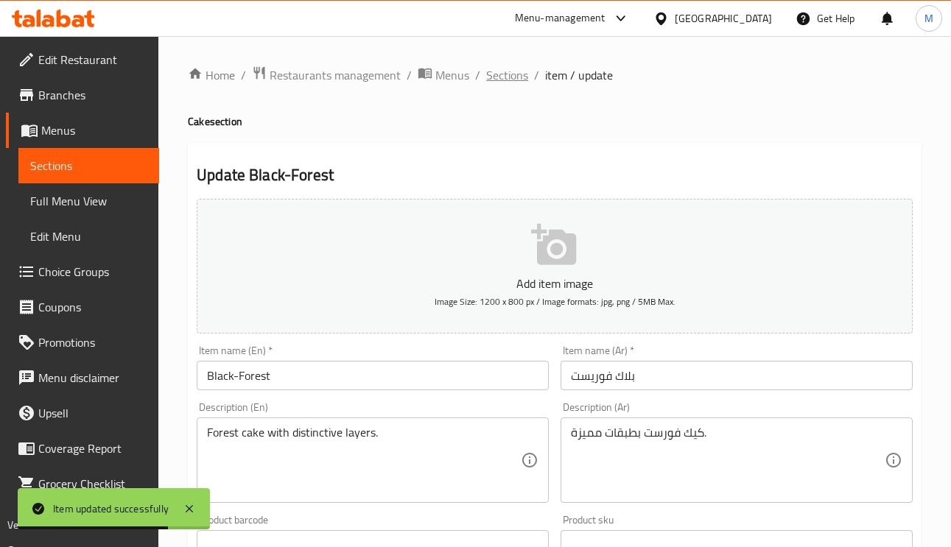
click at [521, 70] on span "Sections" at bounding box center [507, 75] width 42 height 18
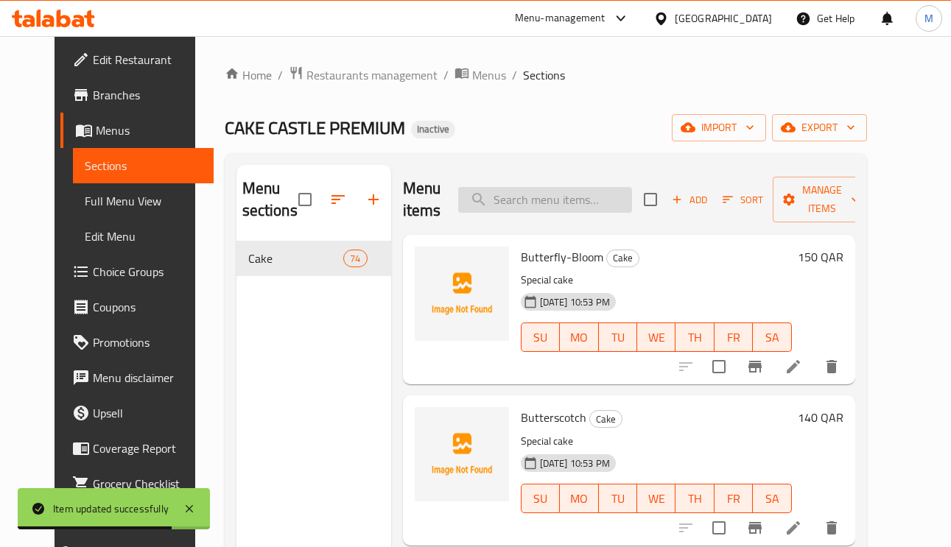
click at [608, 202] on input "search" at bounding box center [545, 200] width 174 height 26
paste input "Butter-Cream"
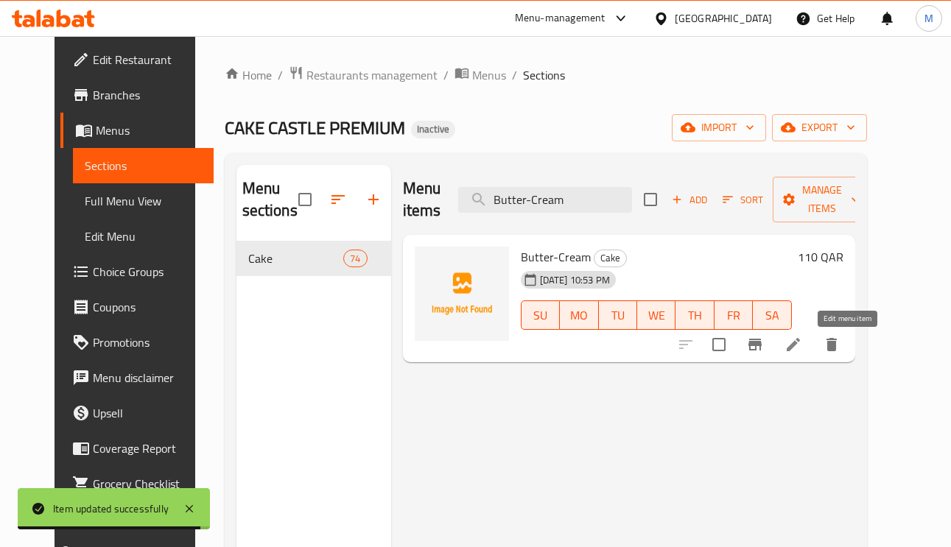
type input "Butter-Cream"
click at [802, 349] on icon at bounding box center [794, 345] width 18 height 18
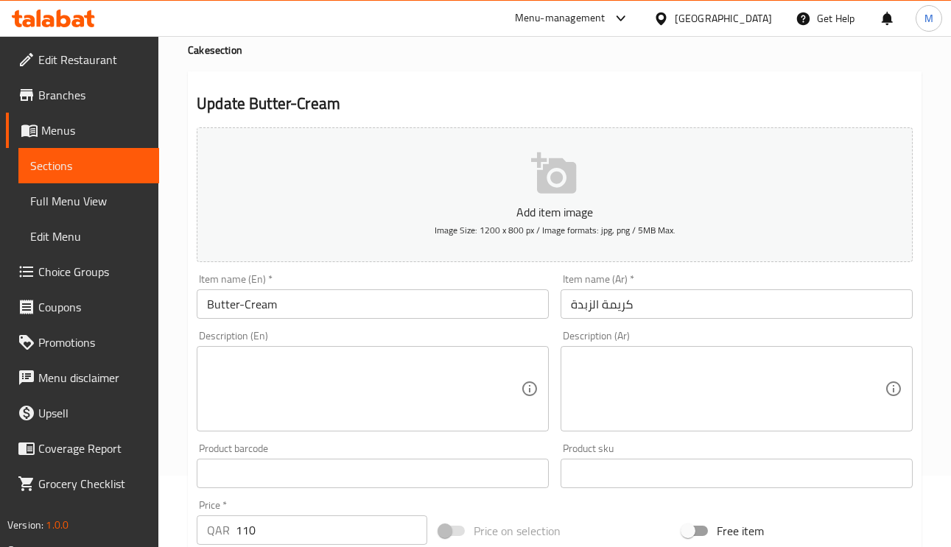
scroll to position [111, 0]
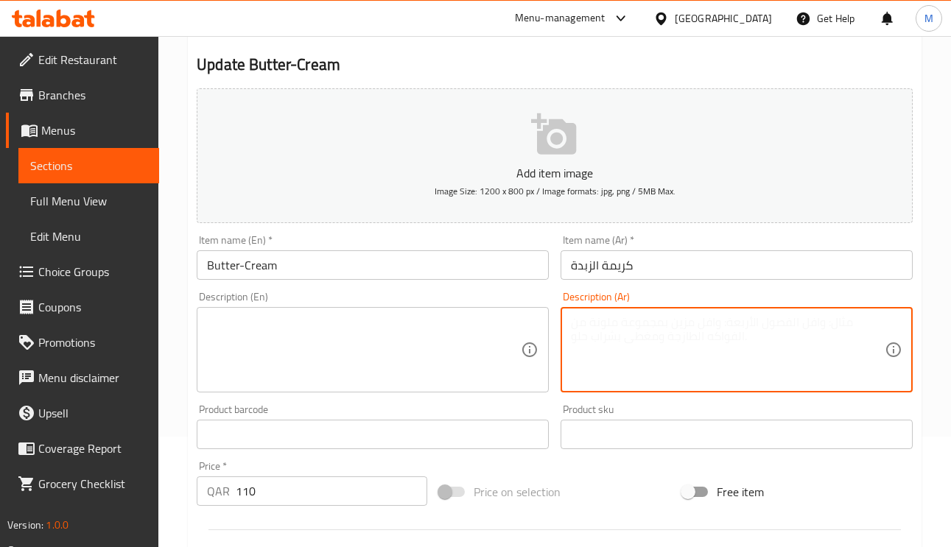
paste textarea "كيك مميز"
type textarea "كيك مميز"
paste textarea "Special cake"
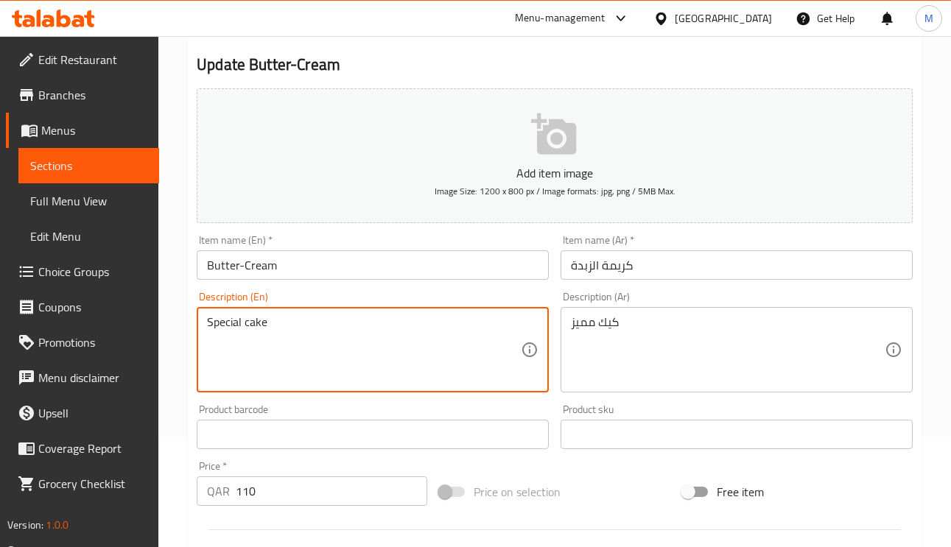
drag, startPoint x: 394, startPoint y: 371, endPoint x: 364, endPoint y: 288, distance: 87.9
type textarea "Special cake"
click at [356, 257] on input "Butter-Cream" at bounding box center [373, 265] width 352 height 29
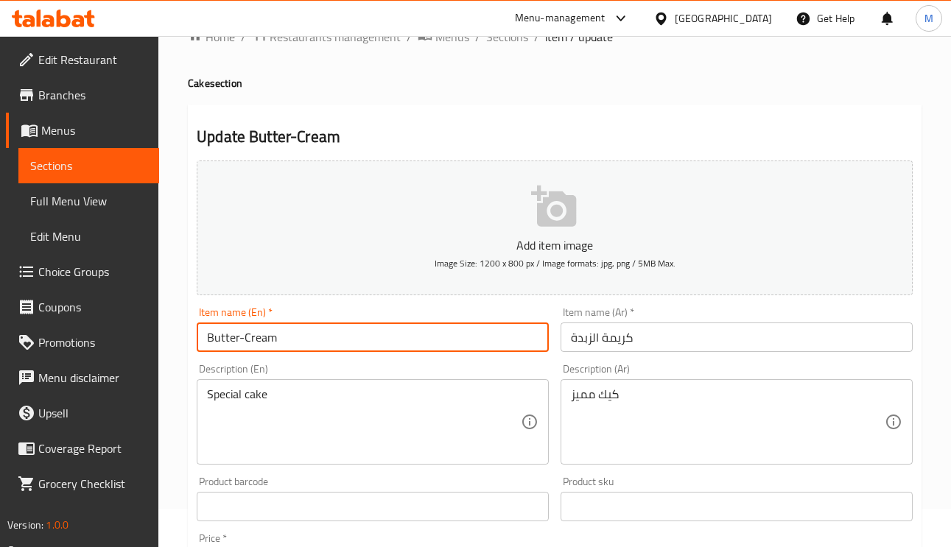
scroll to position [0, 0]
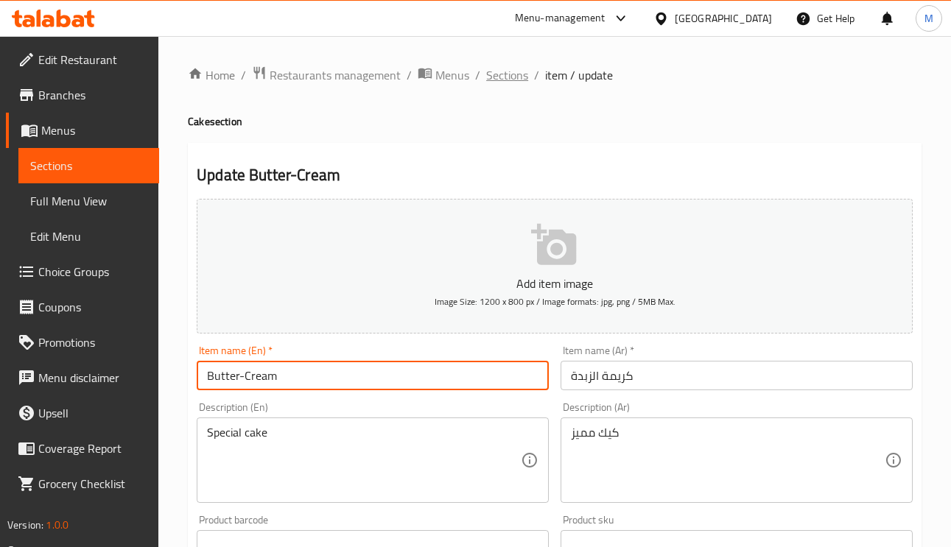
click at [514, 74] on span "Sections" at bounding box center [507, 75] width 42 height 18
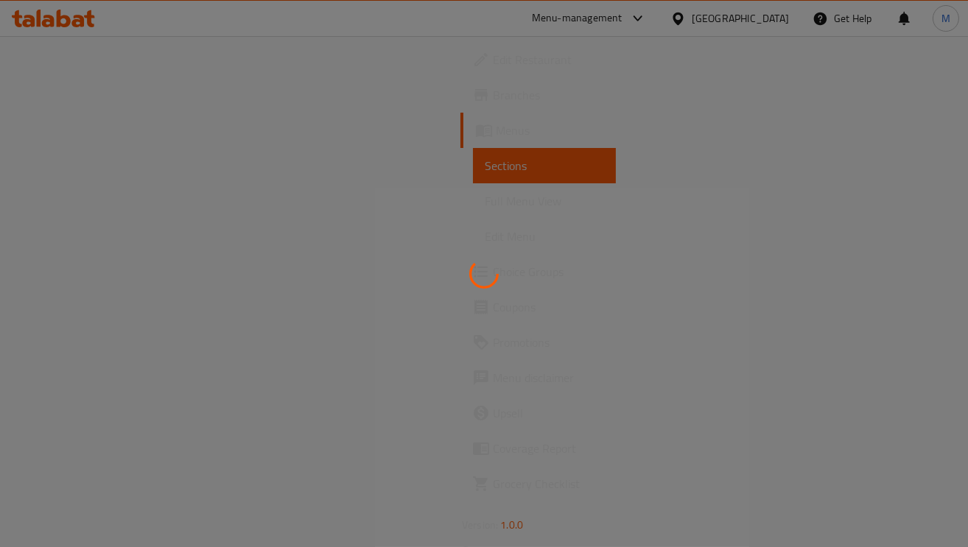
click at [514, 74] on div at bounding box center [484, 273] width 968 height 547
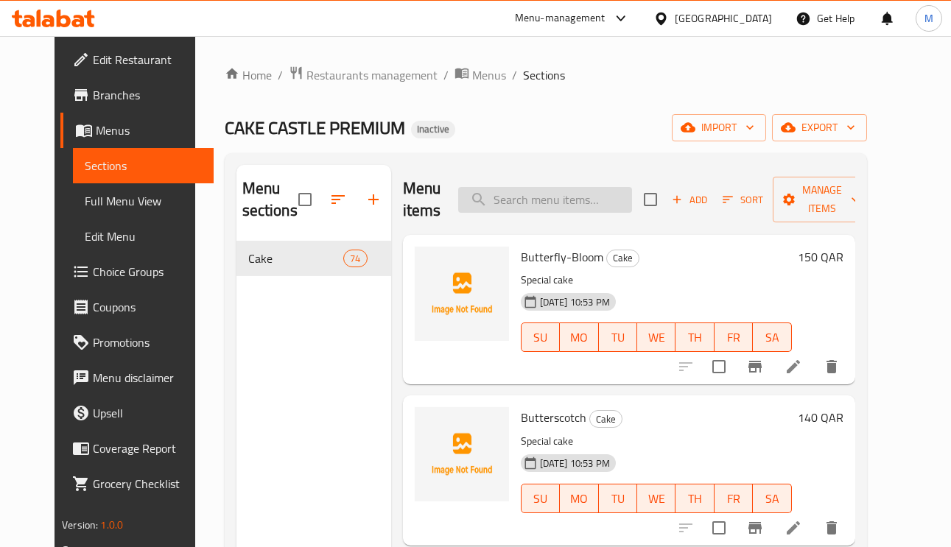
click at [588, 195] on input "search" at bounding box center [545, 200] width 174 height 26
paste input "Bliss-Bites"
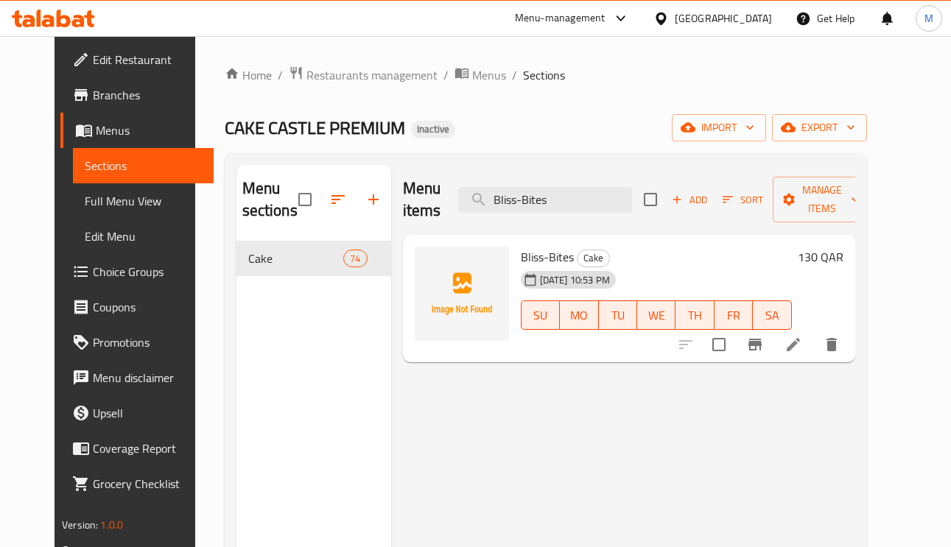
type input "Bliss-Bites"
click at [802, 354] on icon at bounding box center [794, 345] width 18 height 18
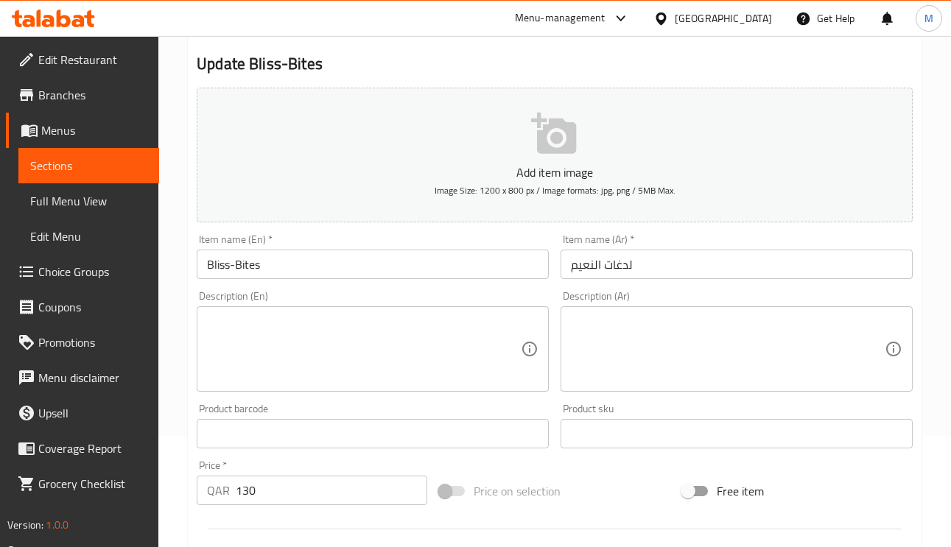
scroll to position [221, 0]
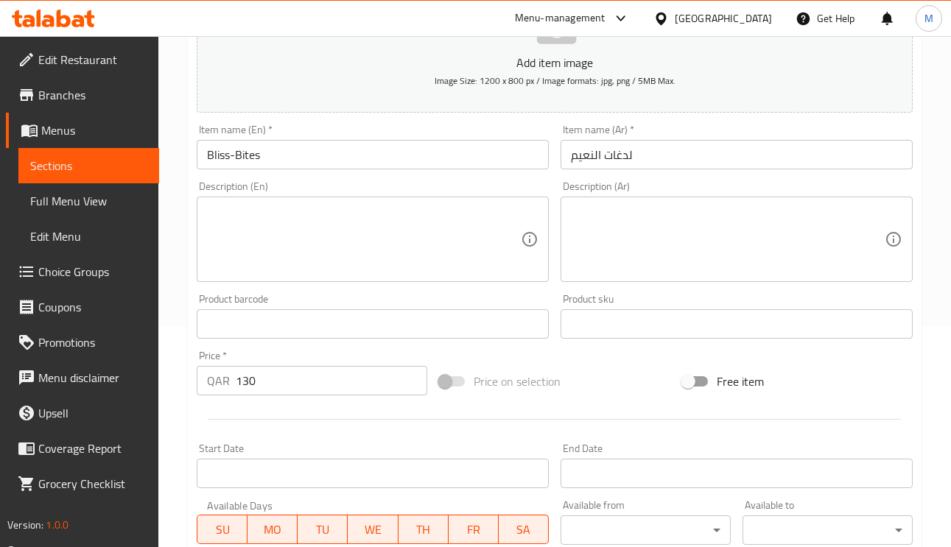
click at [626, 153] on input "لدغات النعيم" at bounding box center [737, 154] width 352 height 29
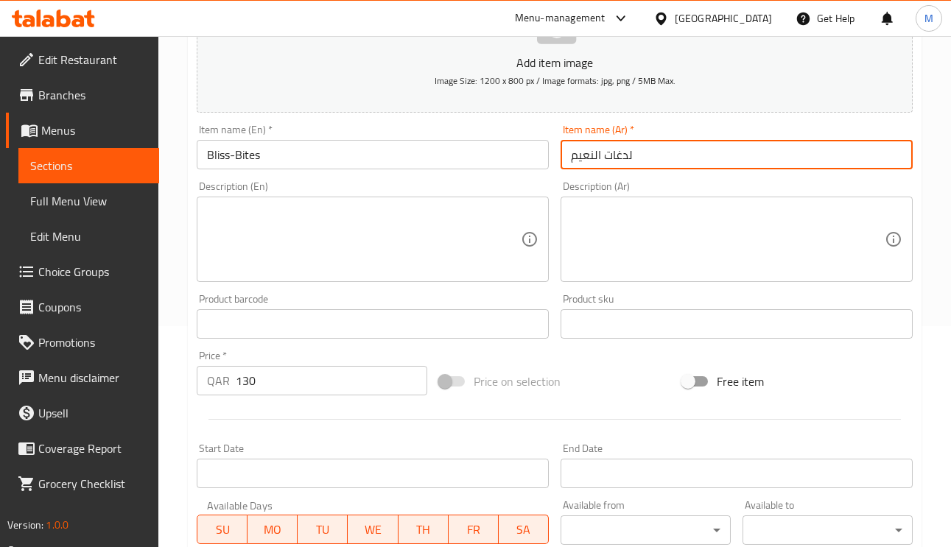
click at [626, 154] on input "لدغات النعيم" at bounding box center [737, 154] width 352 height 29
type input "بايتس بليس"
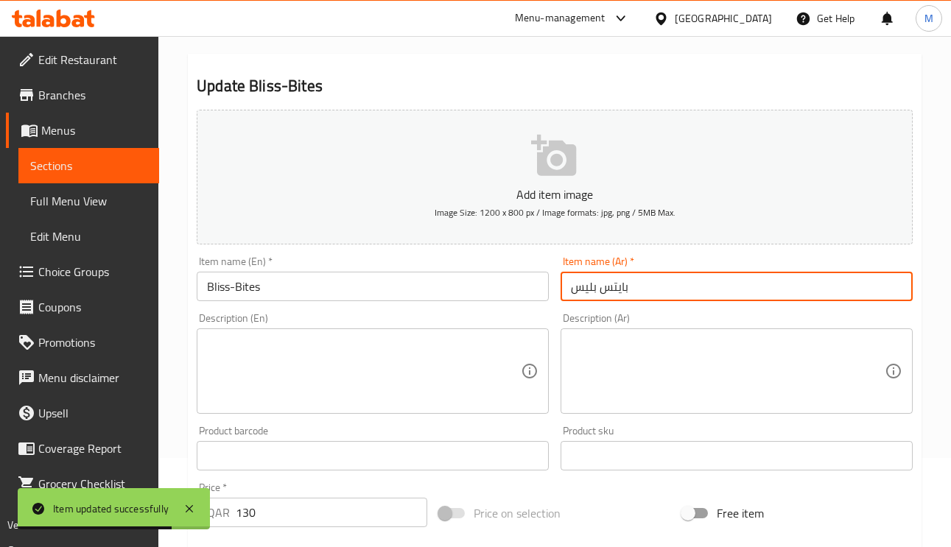
scroll to position [0, 0]
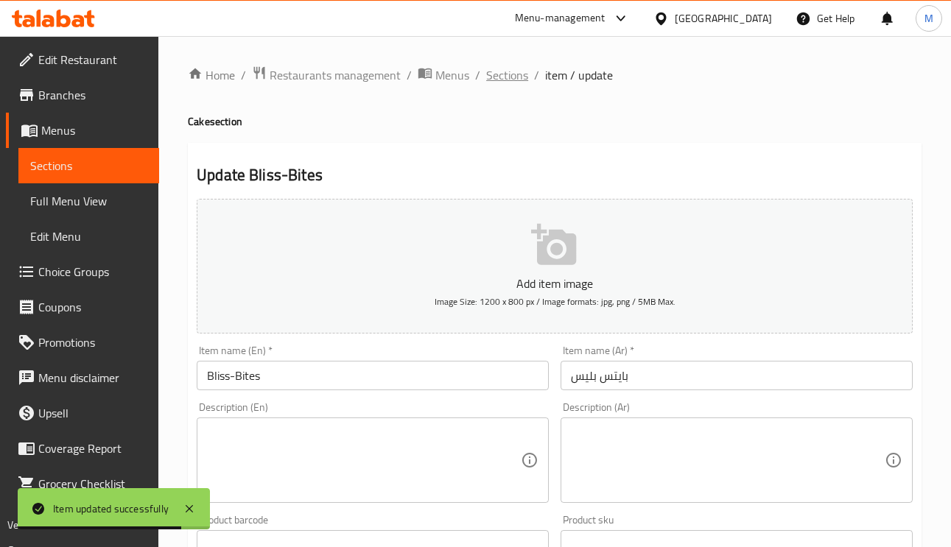
click at [513, 81] on span "Sections" at bounding box center [507, 75] width 42 height 18
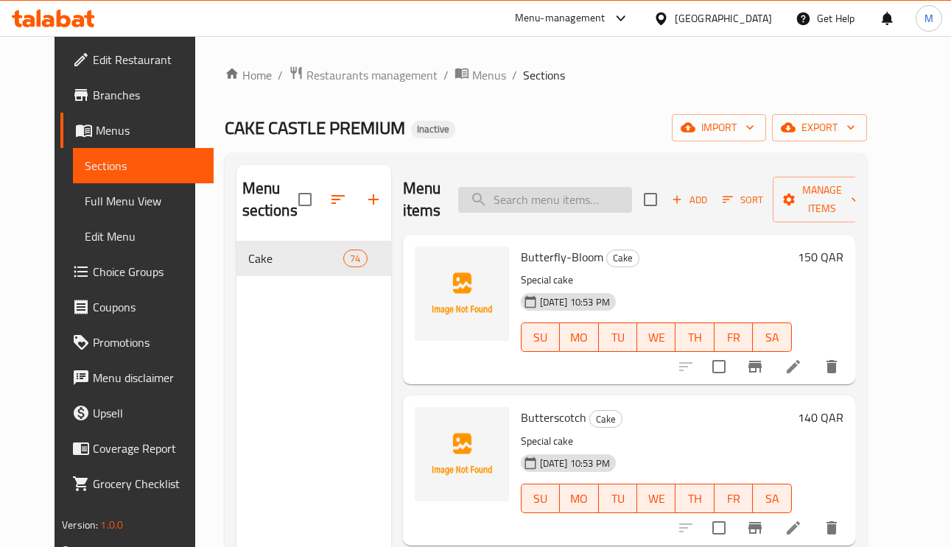
click at [561, 200] on input "search" at bounding box center [545, 200] width 174 height 26
paste input "Heartbeat-Chocolate"
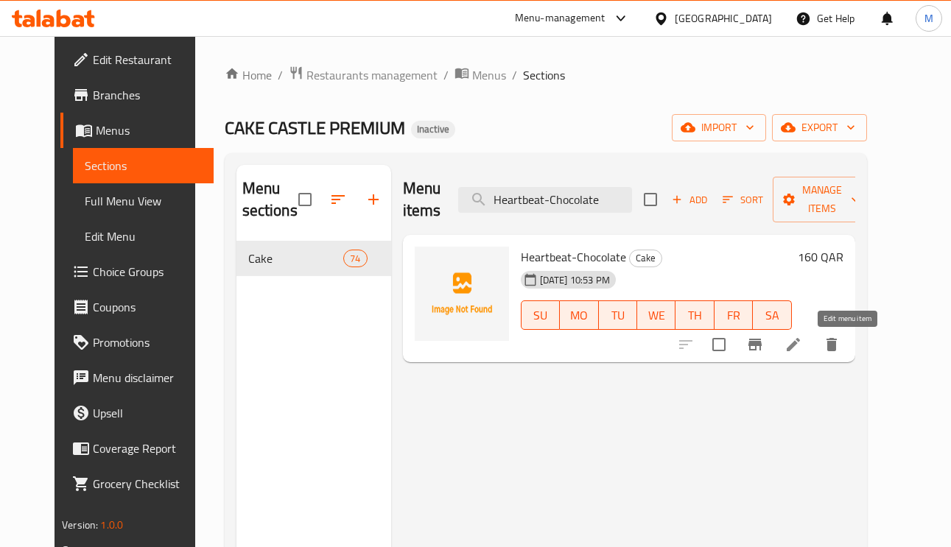
type input "Heartbeat-Chocolate"
click at [814, 335] on li at bounding box center [793, 345] width 41 height 27
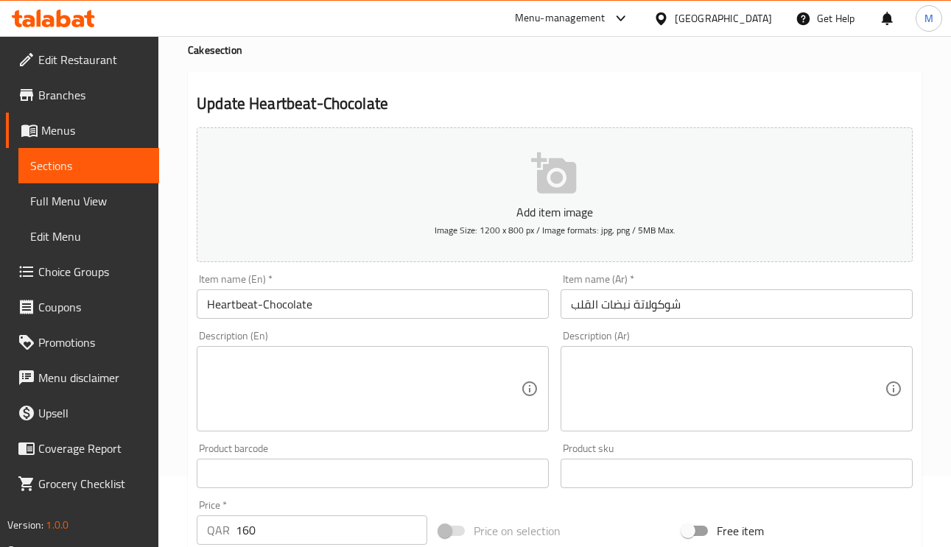
scroll to position [111, 0]
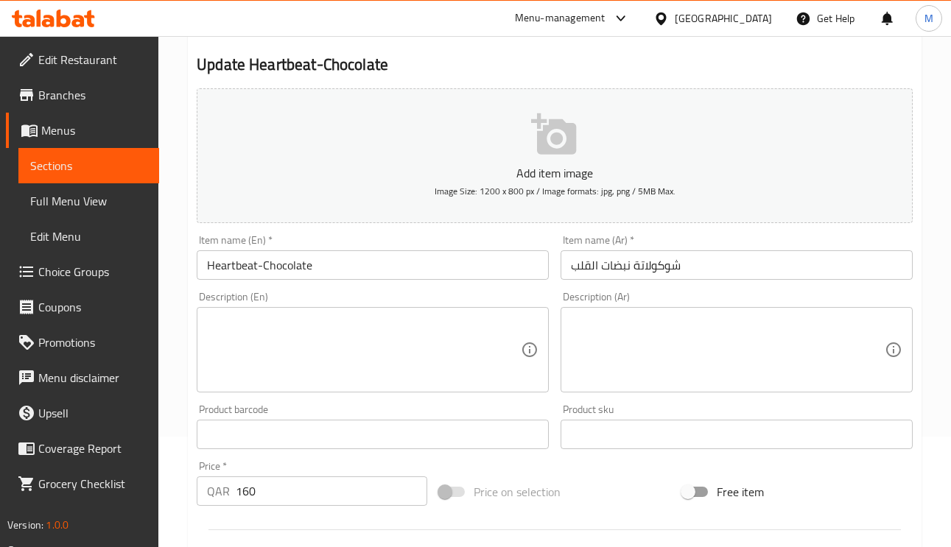
click at [631, 265] on input "شوكولاتة نبضات القلب" at bounding box center [737, 265] width 352 height 29
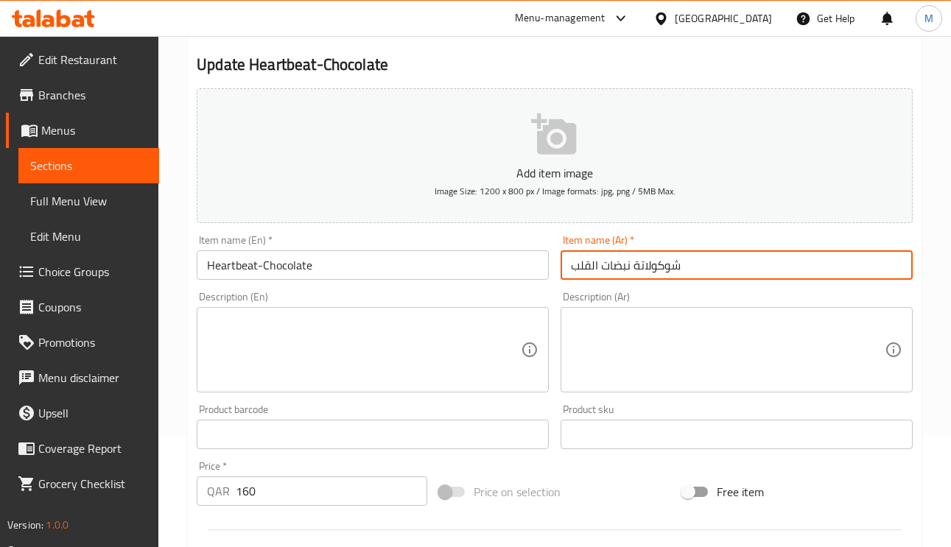
drag, startPoint x: 604, startPoint y: 265, endPoint x: 621, endPoint y: 260, distance: 17.7
click at [558, 260] on div "Item name (Ar)   * شوكولاتة نبضات القلب Item name (Ar) *" at bounding box center [737, 257] width 364 height 57
click at [628, 260] on input "شوكولاتة نبضات القلب" at bounding box center [737, 265] width 352 height 29
drag, startPoint x: 630, startPoint y: 267, endPoint x: 561, endPoint y: 267, distance: 69.3
click at [561, 267] on input "شوكولاتة نبضات القلب" at bounding box center [737, 265] width 352 height 29
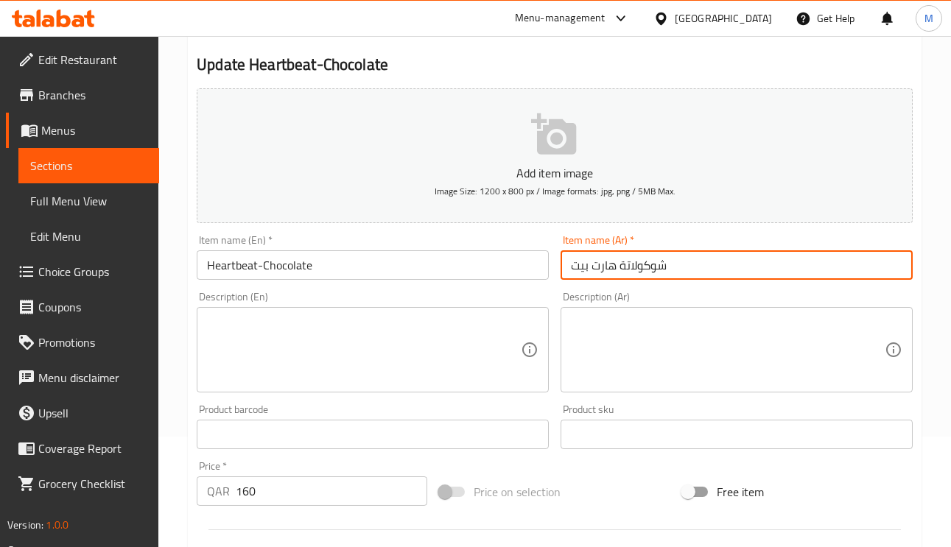
type input "شوكولاتة هارت بيت"
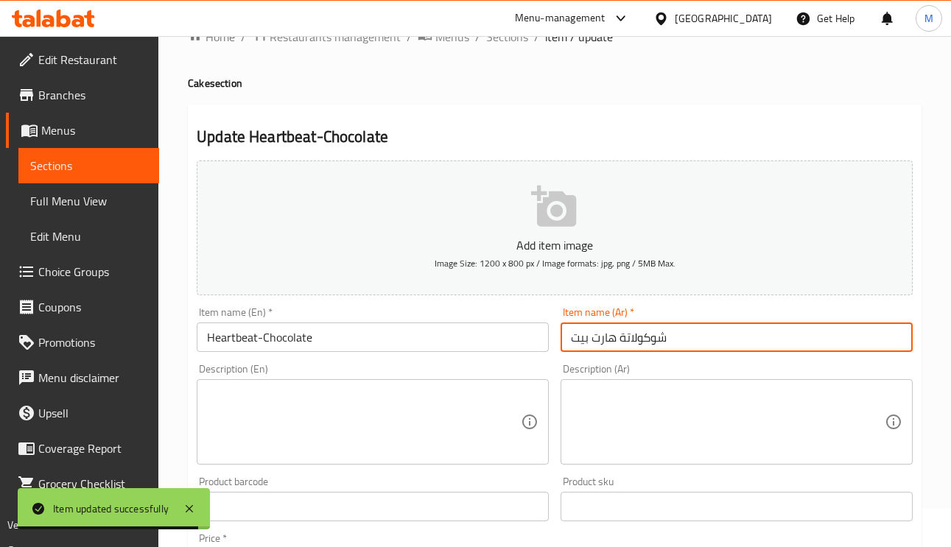
scroll to position [0, 0]
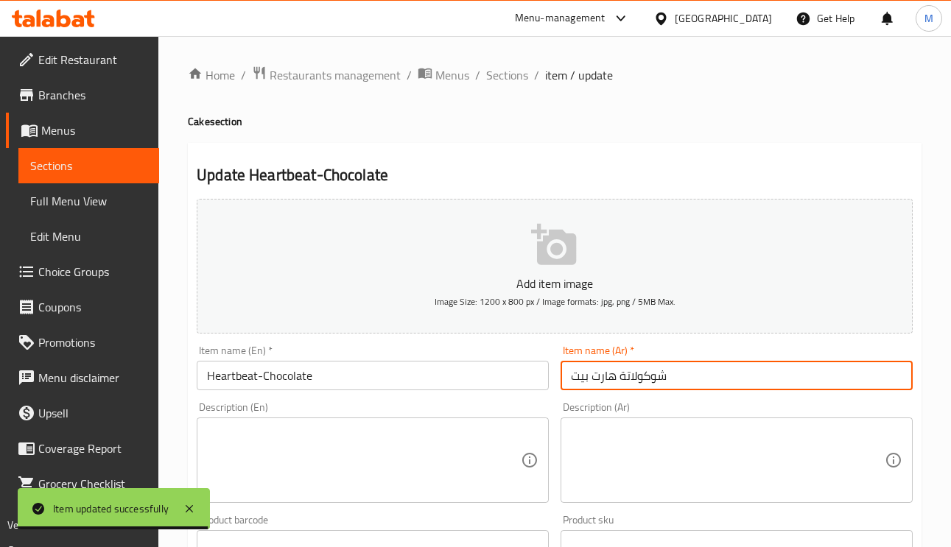
click at [481, 66] on ol "Home / Restaurants management / Menus / Sections / item / update" at bounding box center [555, 75] width 734 height 19
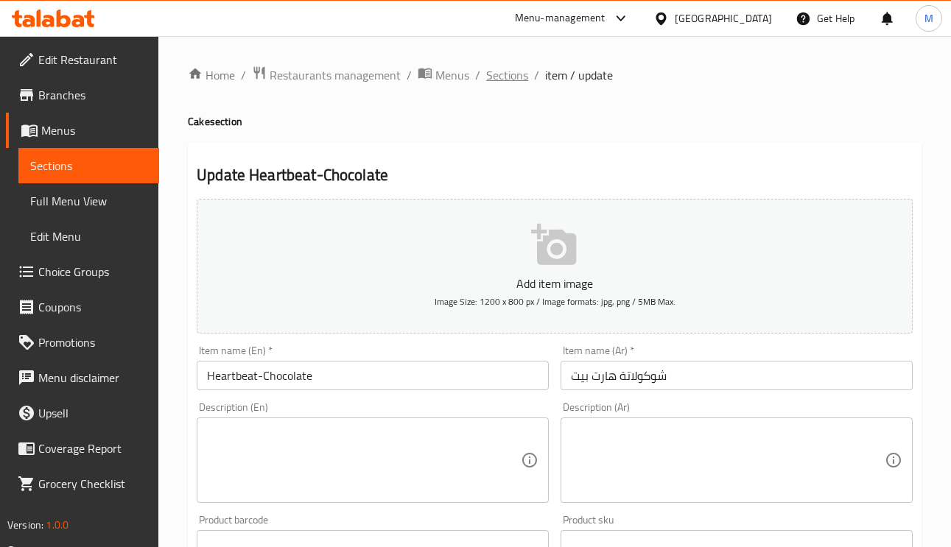
click at [509, 71] on span "Sections" at bounding box center [507, 75] width 42 height 18
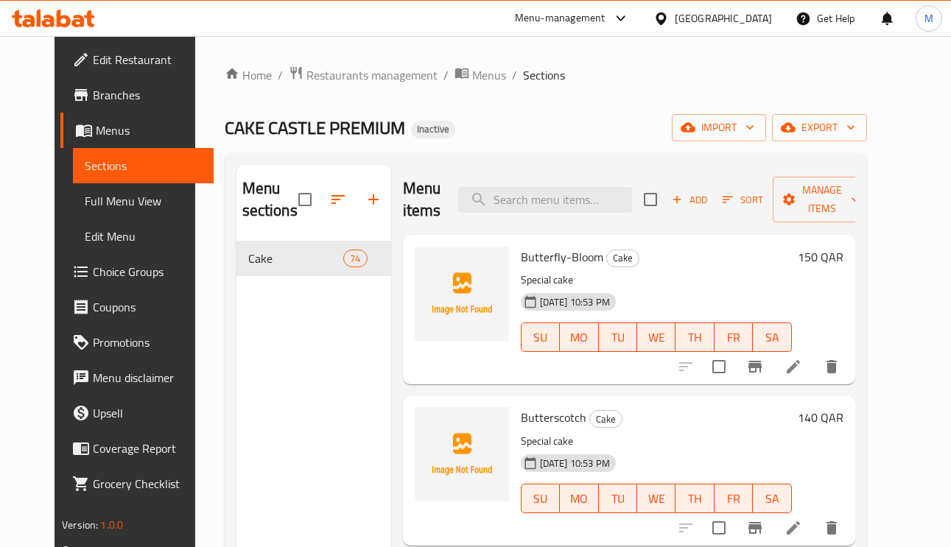
click at [535, 217] on div "Menu items Add Sort Manage items" at bounding box center [629, 200] width 452 height 70
click at [554, 188] on input "search" at bounding box center [545, 200] width 174 height 26
paste input "Love-Bites"
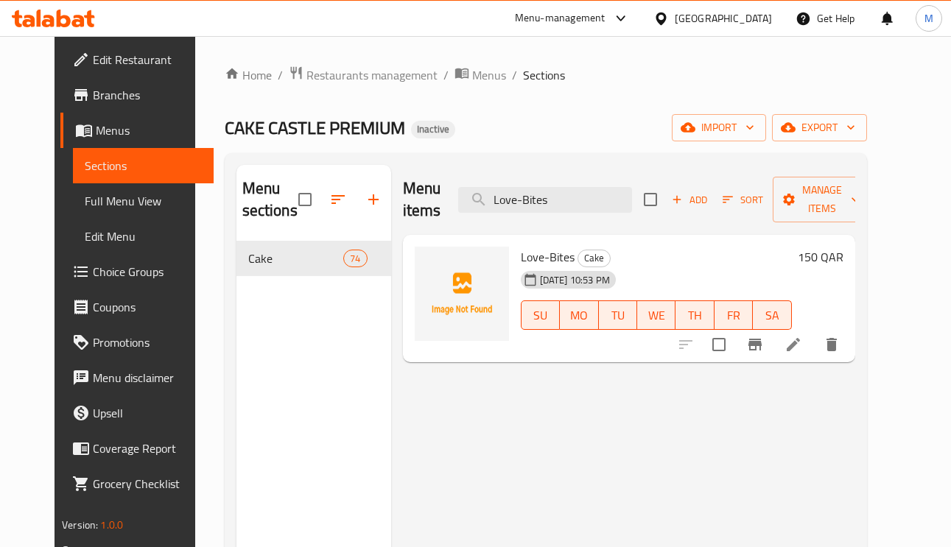
type input "Love-Bites"
click at [802, 342] on icon at bounding box center [794, 345] width 18 height 18
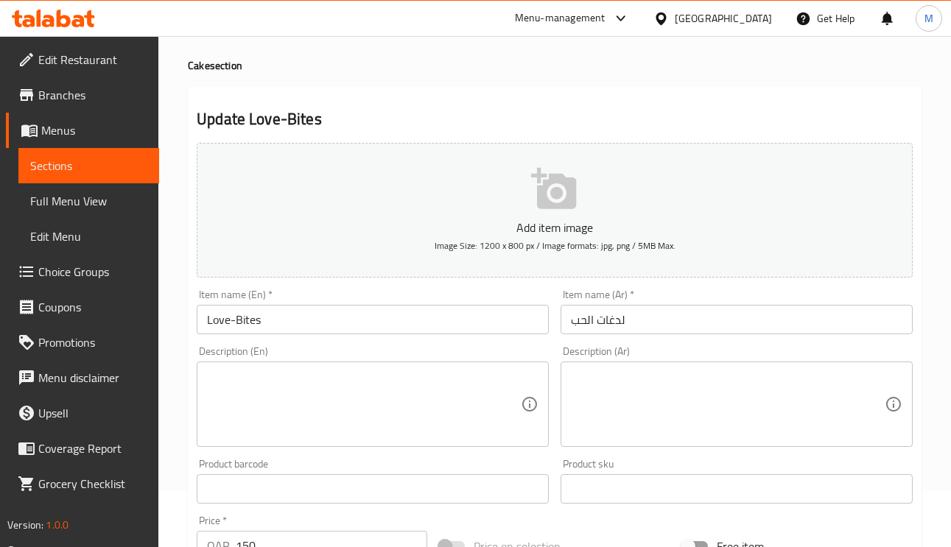
scroll to position [111, 0]
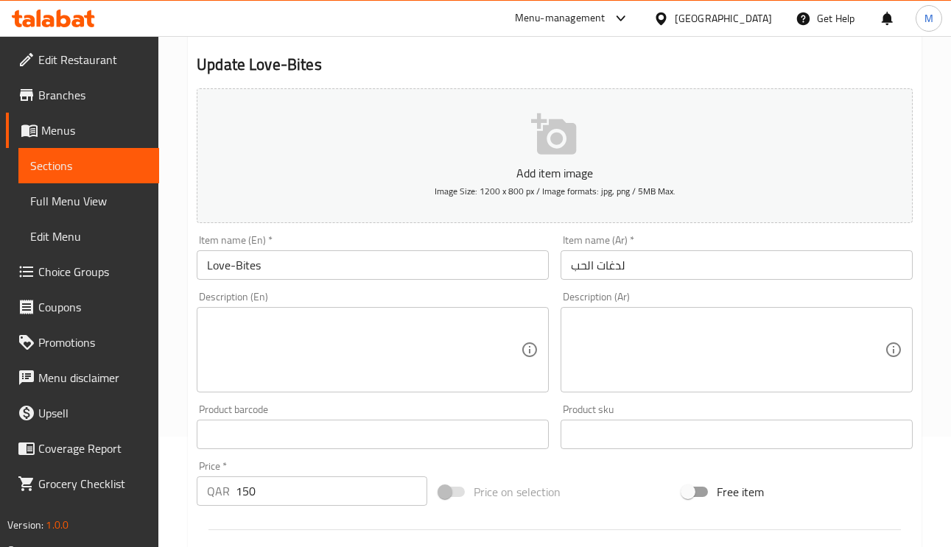
click at [701, 265] on input "لدغات الحب" at bounding box center [737, 265] width 352 height 29
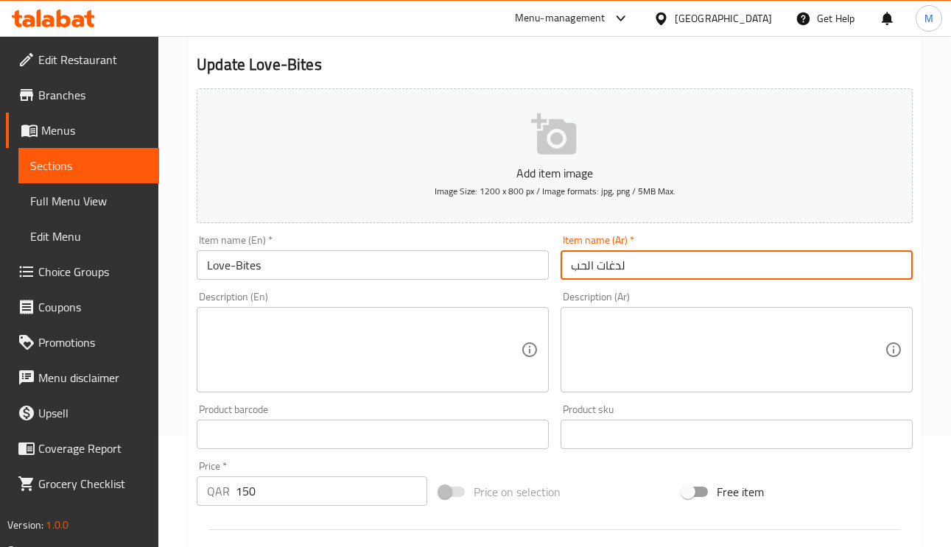
click at [701, 265] on input "لدغات الحب" at bounding box center [737, 265] width 352 height 29
type input "[PERSON_NAME]"
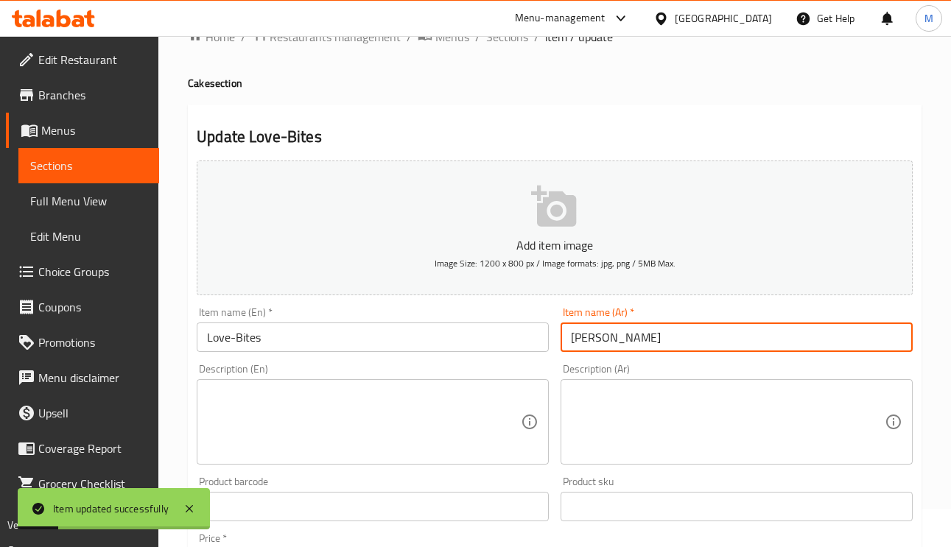
scroll to position [0, 0]
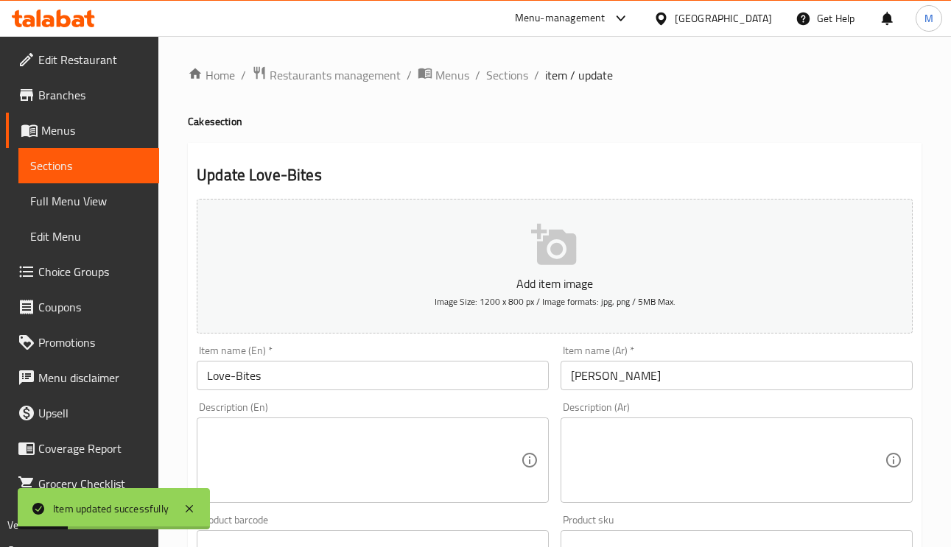
click at [514, 90] on div "Home / Restaurants management / Menus / Sections / item / update Cake section U…" at bounding box center [555, 539] width 734 height 946
click at [511, 80] on span "Sections" at bounding box center [507, 75] width 42 height 18
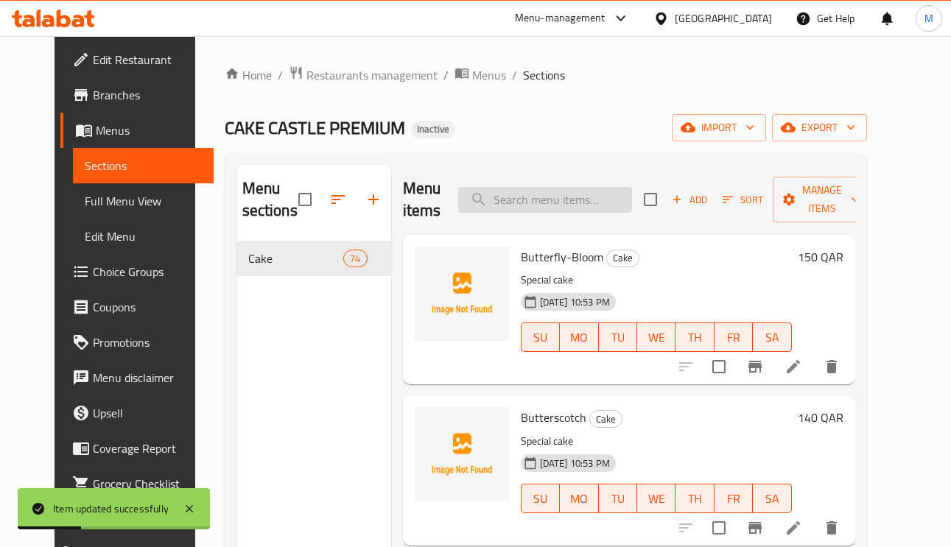
click at [517, 197] on input "search" at bounding box center [545, 200] width 174 height 26
paste input "Love-Chocolate"
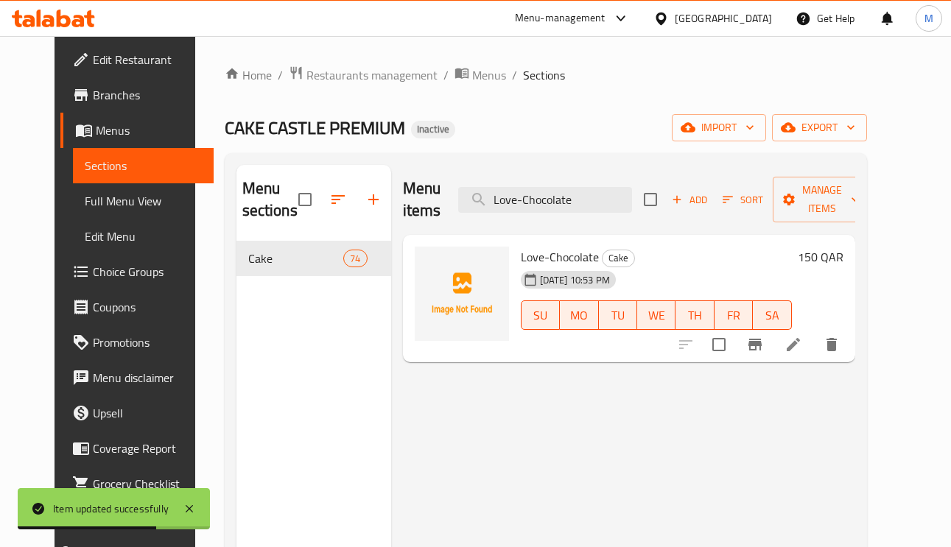
type input "Love-Chocolate"
click at [814, 357] on li at bounding box center [793, 345] width 41 height 27
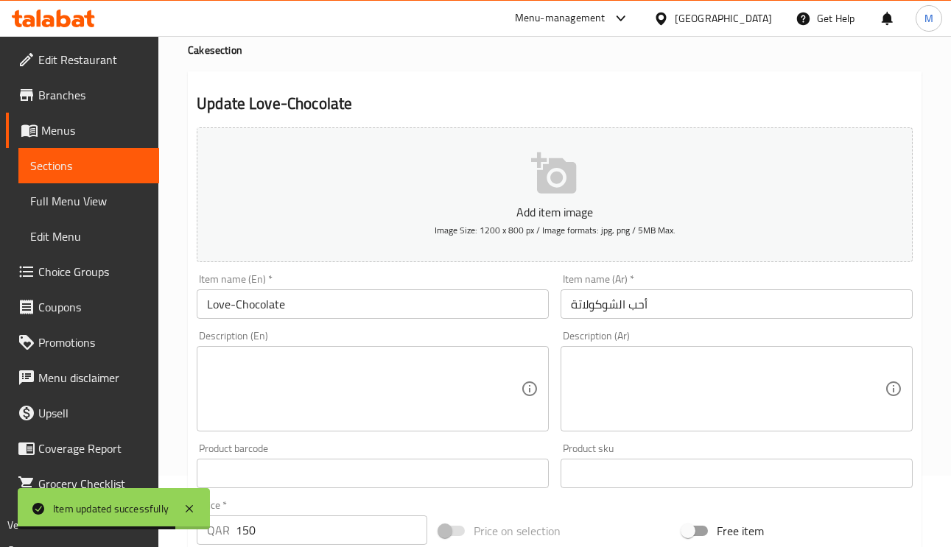
scroll to position [111, 0]
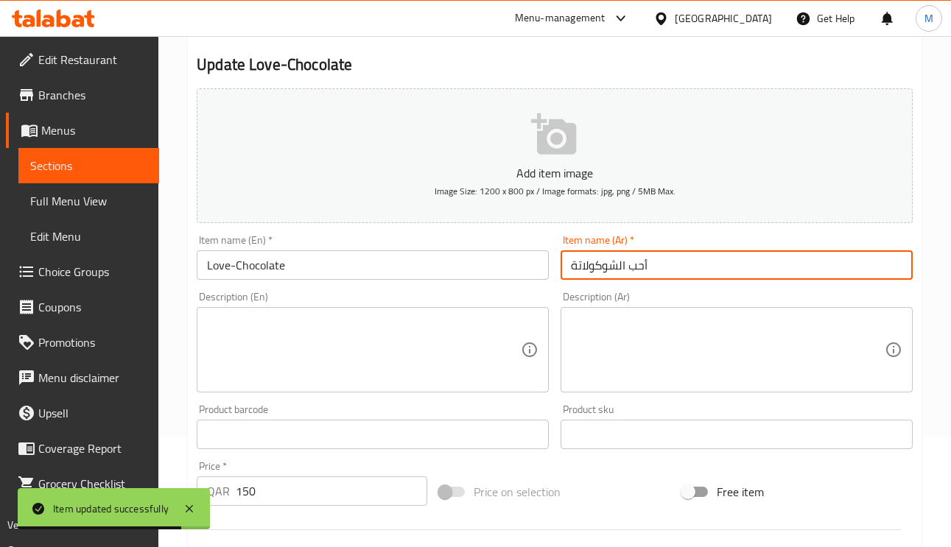
click at [644, 262] on input "أحب الشوكولاتة" at bounding box center [737, 265] width 352 height 29
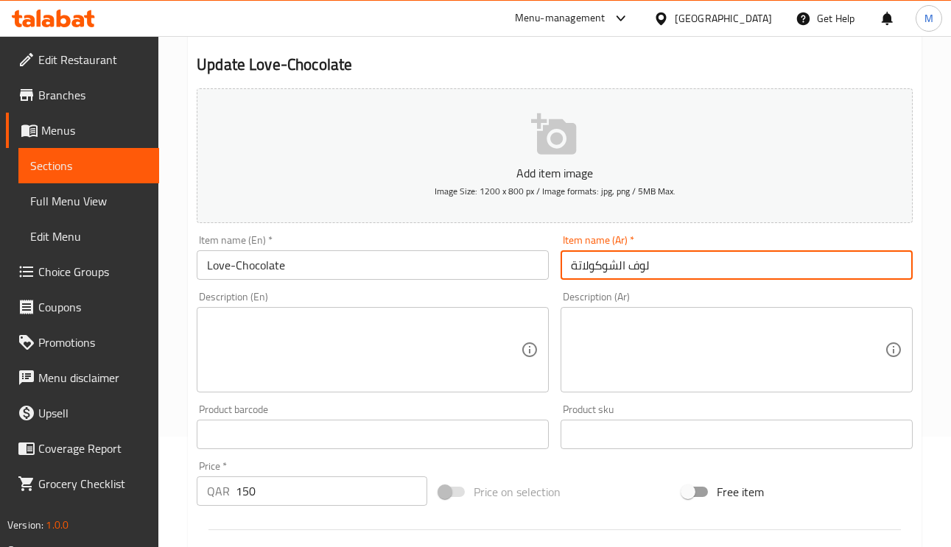
click at [617, 257] on input "لوف الشوكولاتة" at bounding box center [737, 265] width 352 height 29
type input "[PERSON_NAME]"
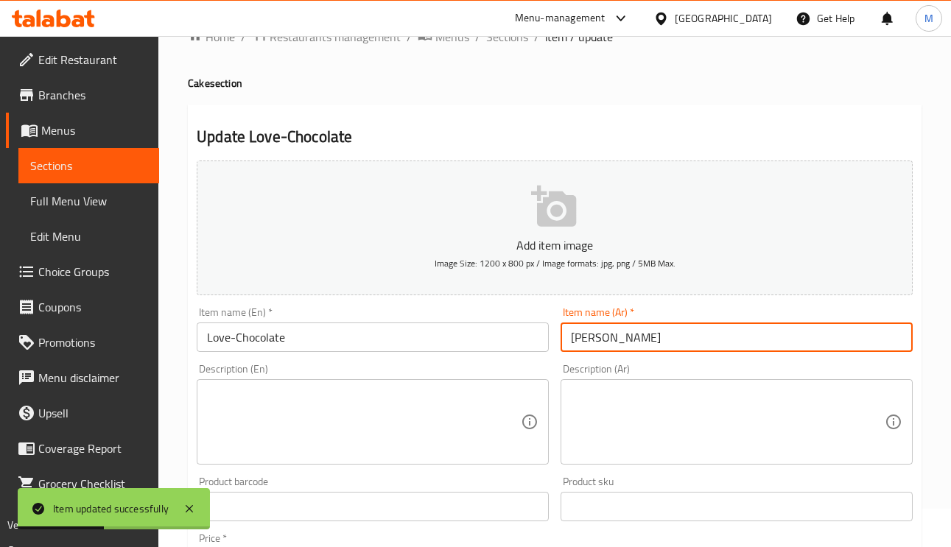
scroll to position [0, 0]
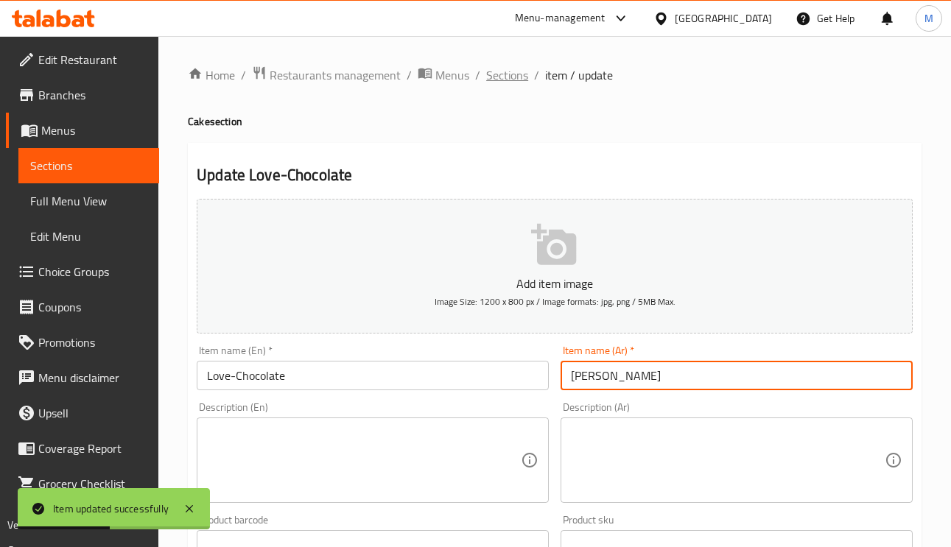
click at [522, 76] on span "Sections" at bounding box center [507, 75] width 42 height 18
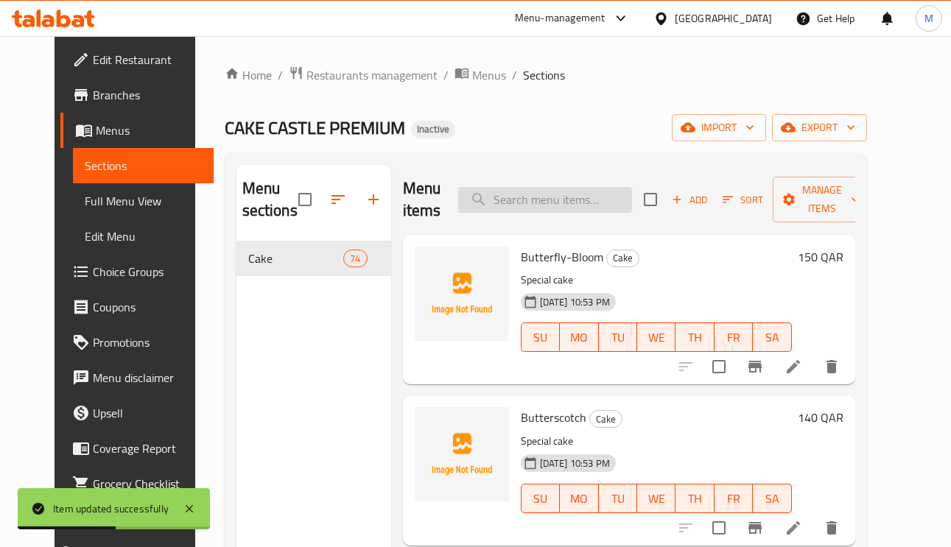
paste input "Love-Red-velvet"
click at [546, 194] on input "search" at bounding box center [545, 200] width 174 height 26
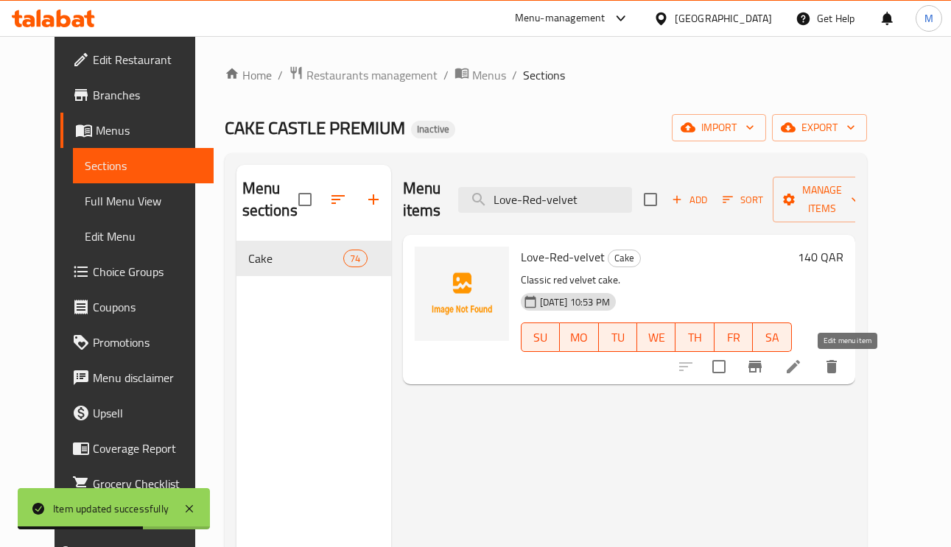
type input "Love-Red-velvet"
click at [802, 371] on icon at bounding box center [794, 367] width 18 height 18
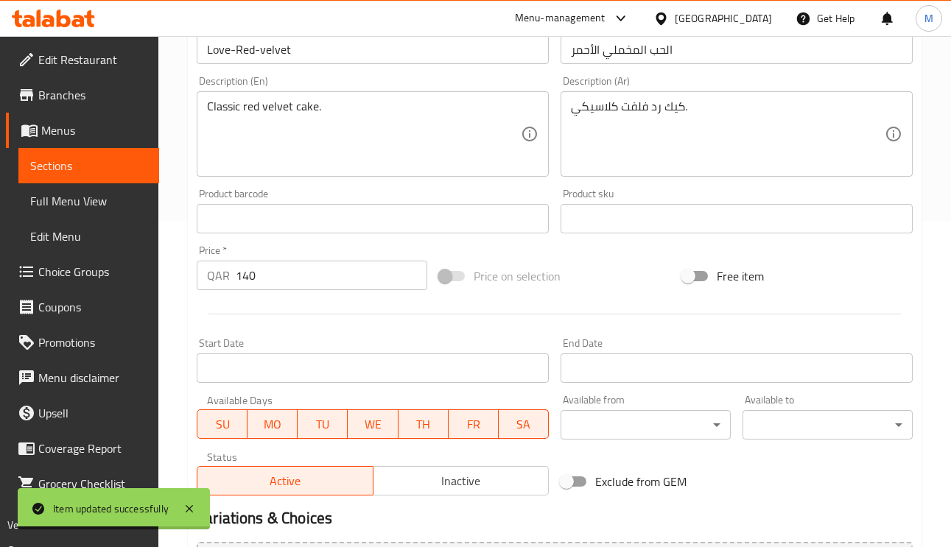
scroll to position [332, 0]
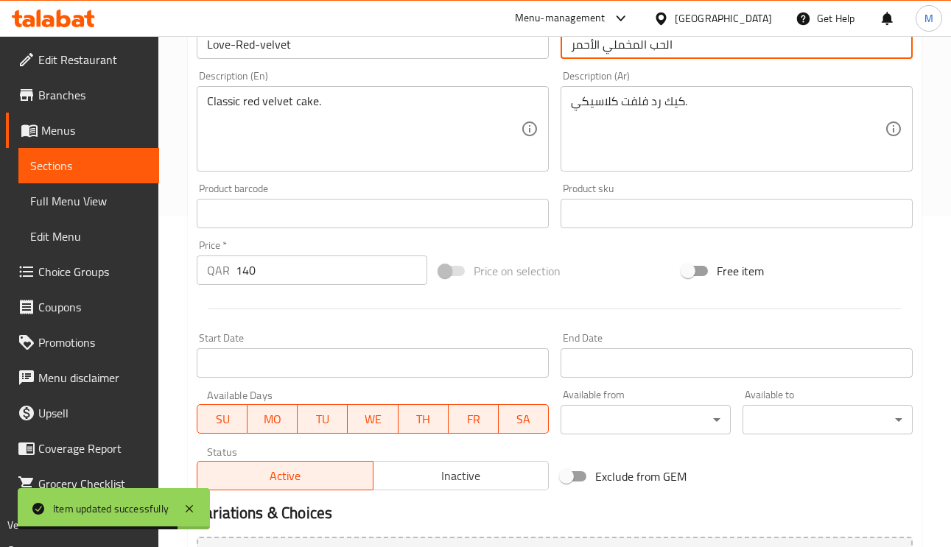
click at [650, 52] on input "الحب المخملي الأحمر" at bounding box center [737, 43] width 352 height 29
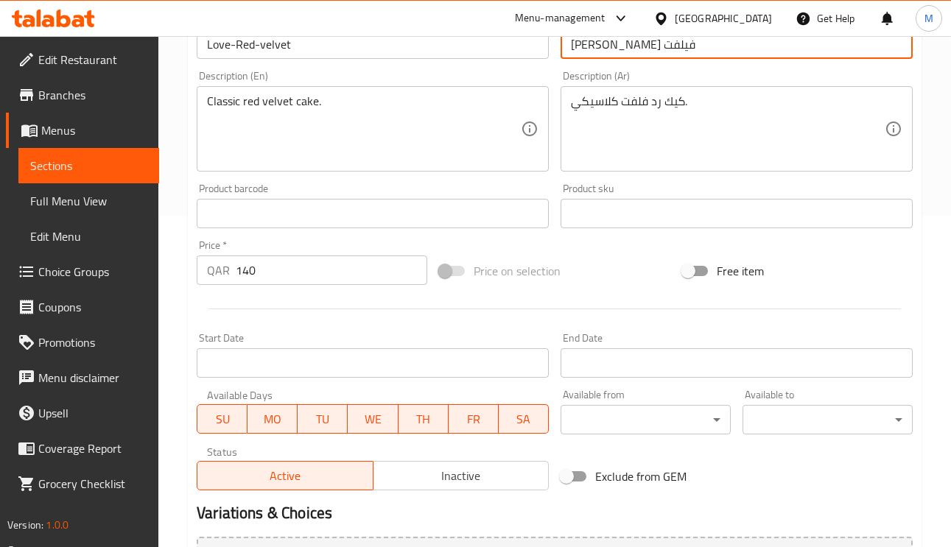
type input "[PERSON_NAME] فيلفت"
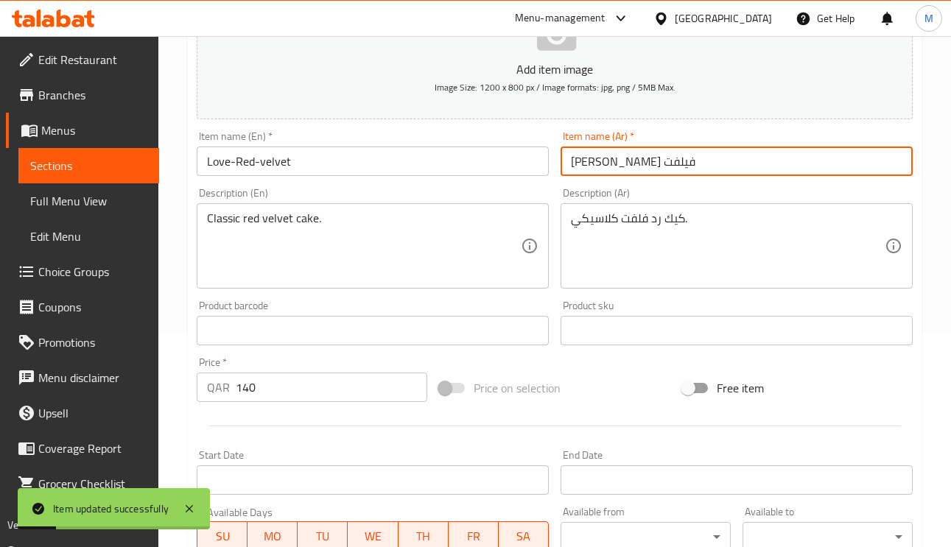
scroll to position [0, 0]
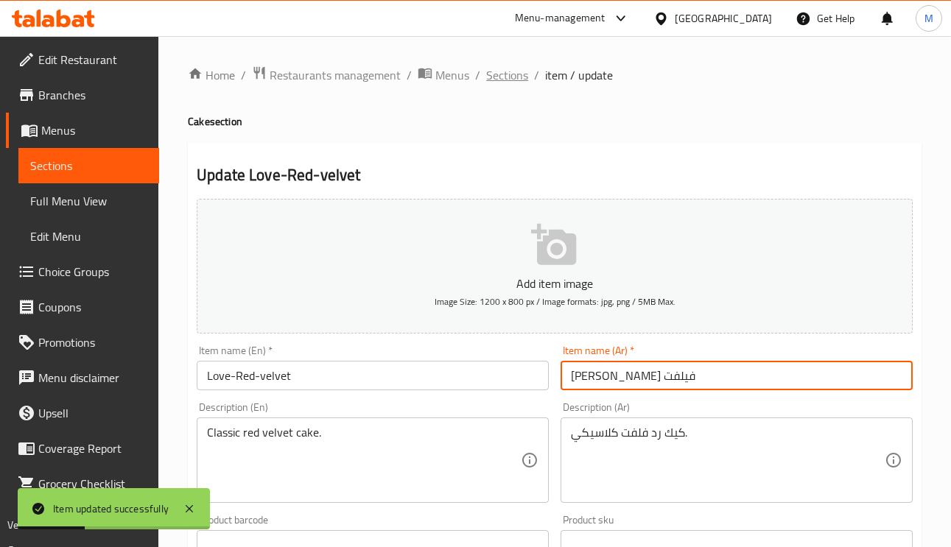
click at [511, 81] on span "Sections" at bounding box center [507, 75] width 42 height 18
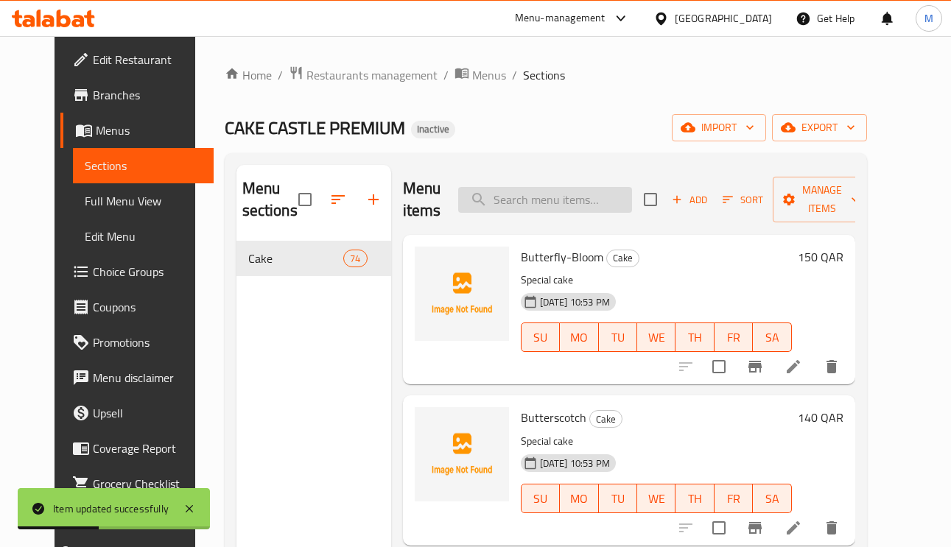
paste input "Love-Bites"
click at [553, 205] on input "Love-Bites" at bounding box center [545, 200] width 174 height 26
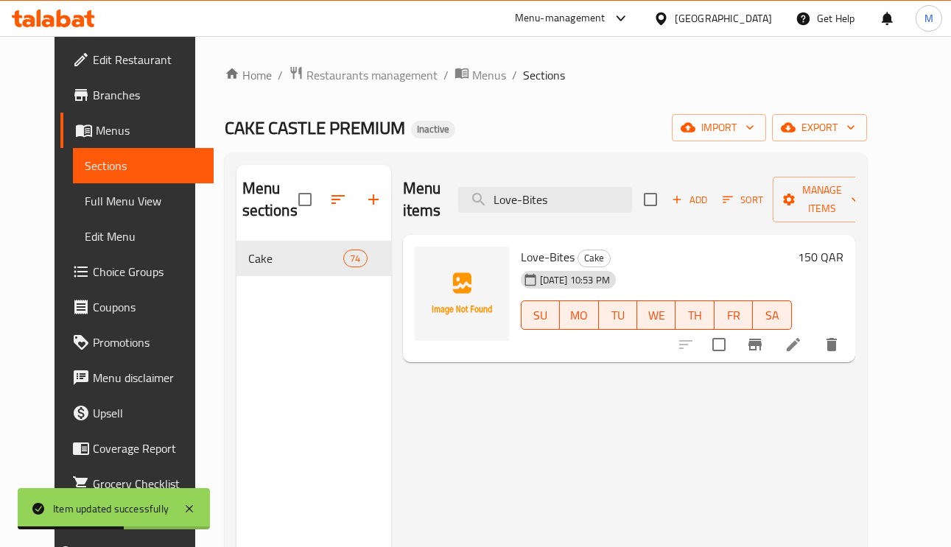
type input "Love-Bites"
click at [814, 358] on li at bounding box center [793, 345] width 41 height 27
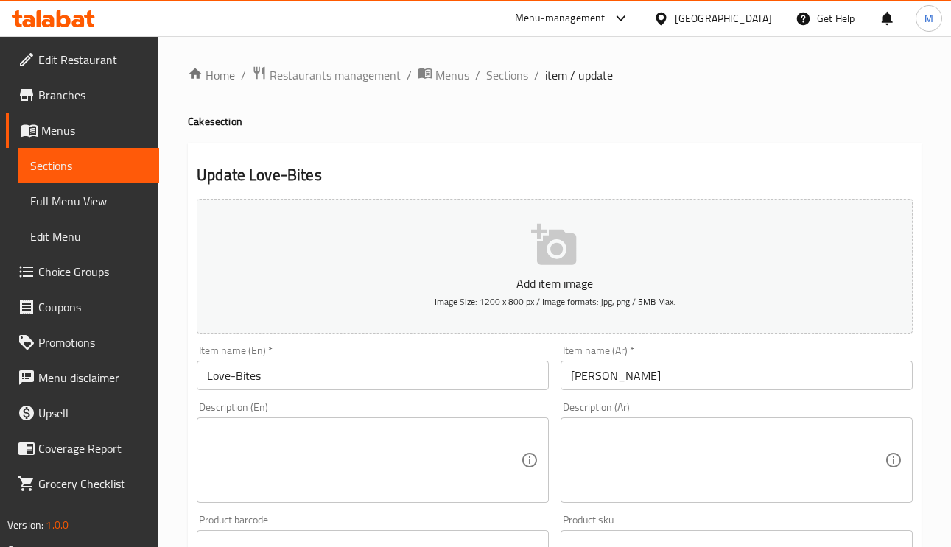
paste textarea "كيك مميز"
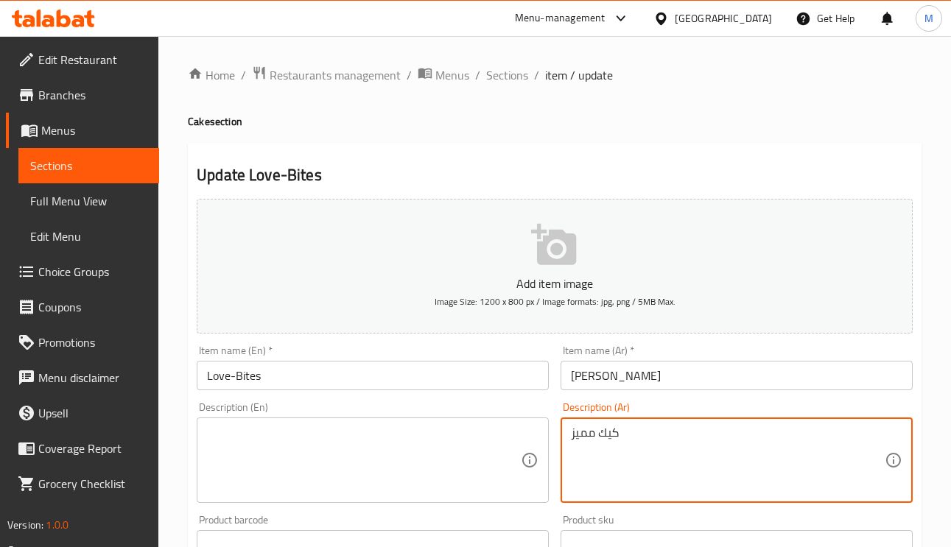
type textarea "كيك مميز"
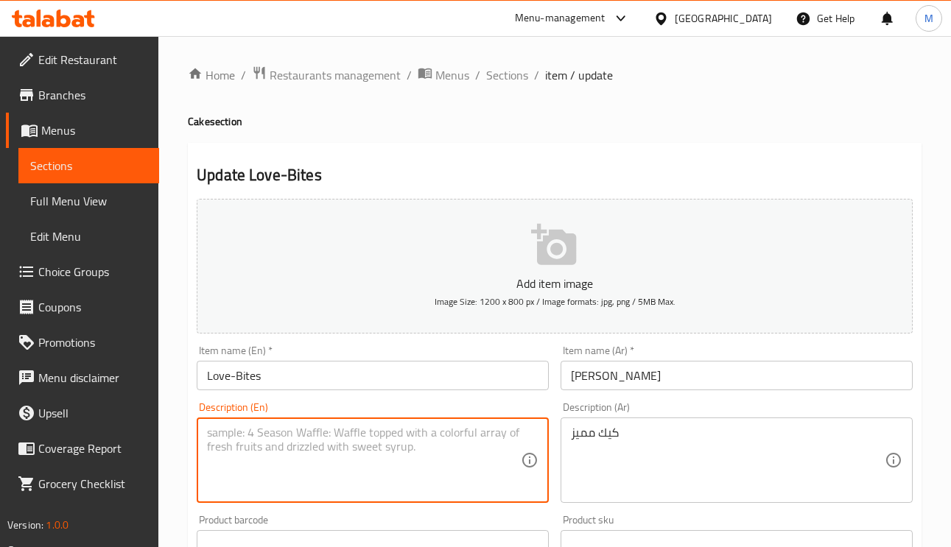
click at [403, 443] on textarea at bounding box center [364, 461] width 314 height 70
paste textarea "Special cake"
type textarea "Special cake"
click at [403, 396] on div "Item name (En)   * Love-Bites Item name (En) *" at bounding box center [373, 368] width 364 height 57
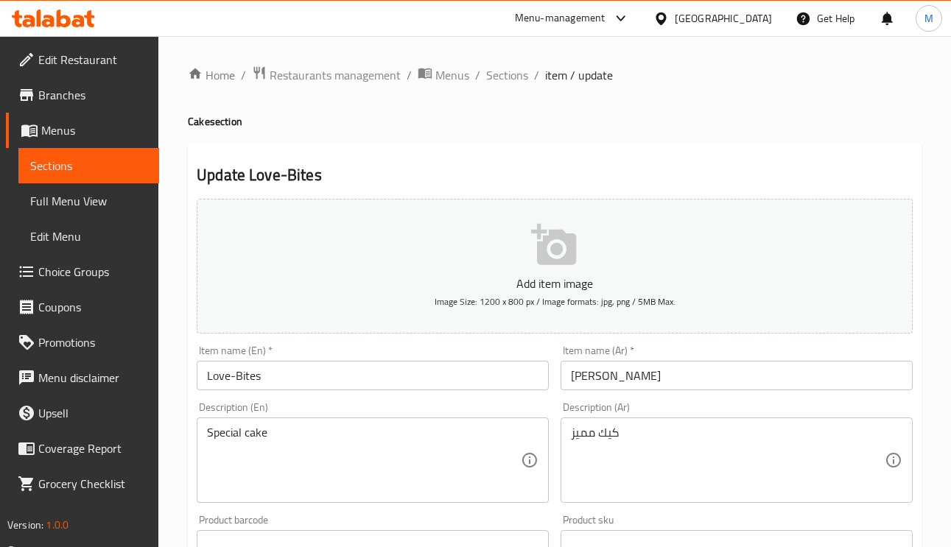
drag, startPoint x: 426, startPoint y: 379, endPoint x: 469, endPoint y: 392, distance: 45.2
click at [427, 379] on input "Love-Bites" at bounding box center [373, 375] width 352 height 29
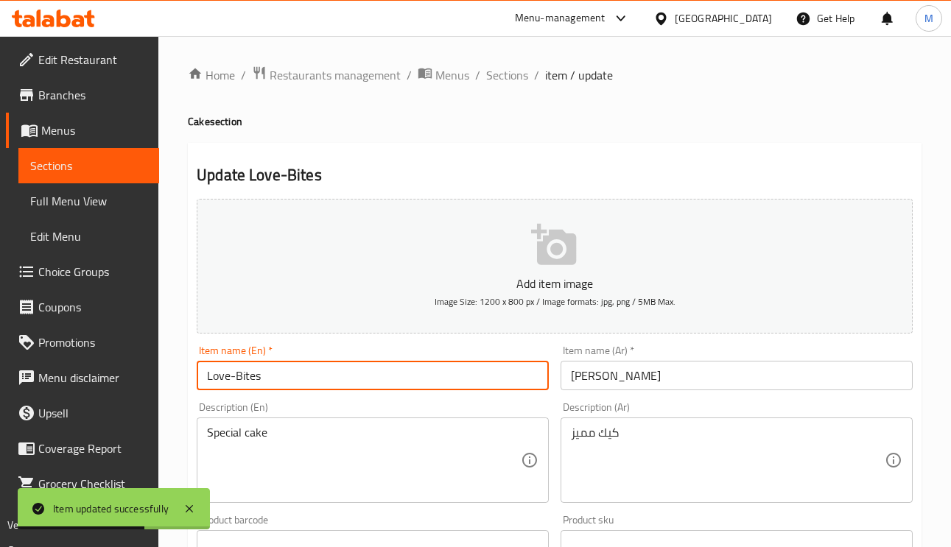
click at [480, 71] on ol "Home / Restaurants management / Menus / Sections / item / update" at bounding box center [555, 75] width 734 height 19
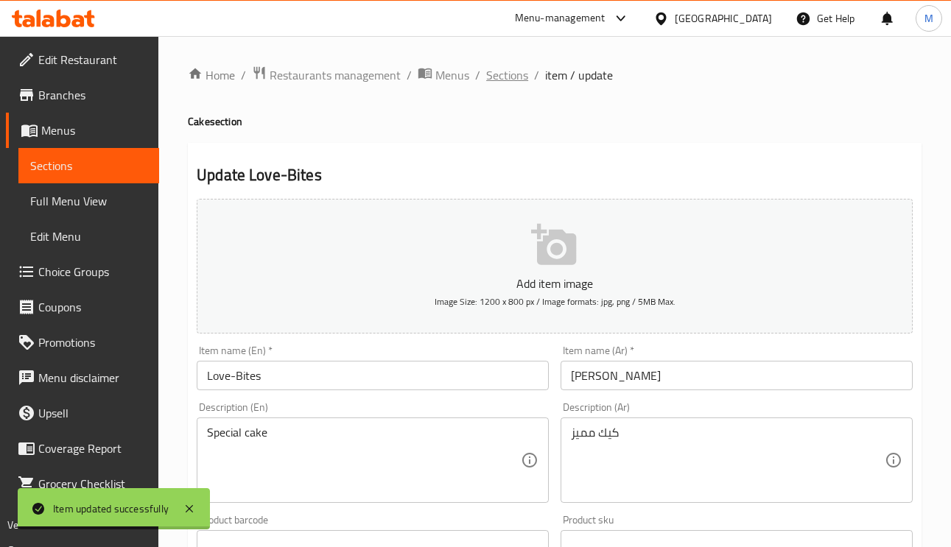
click at [511, 69] on span "Sections" at bounding box center [507, 75] width 42 height 18
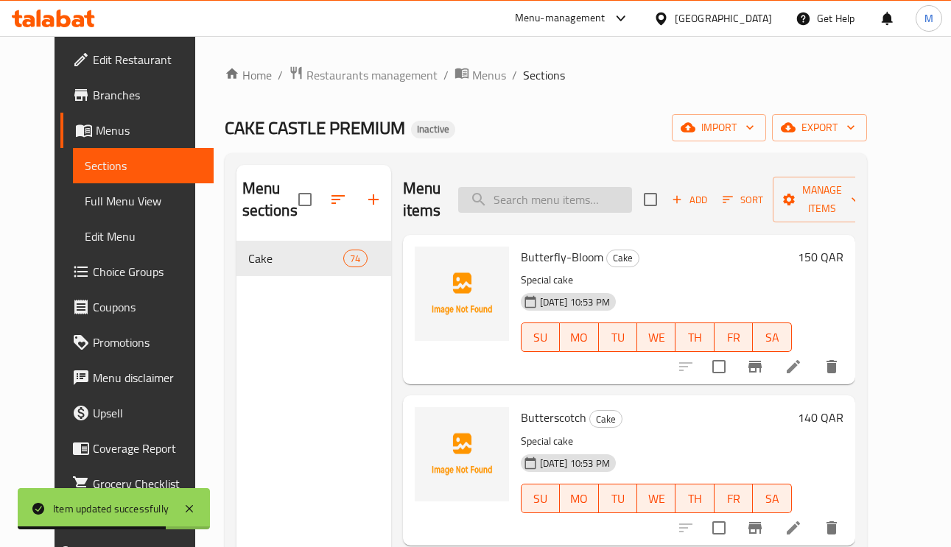
click at [561, 200] on input "search" at bounding box center [545, 200] width 174 height 26
paste input "Gypsum-Flower"
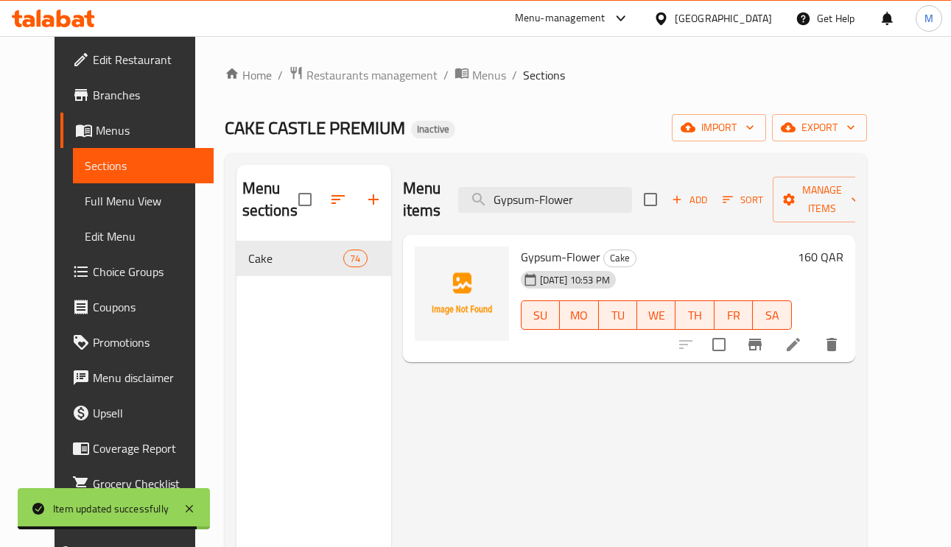
type input "Gypsum-Flower"
click at [855, 368] on div "Menu items Gypsum-Flower Add Sort Manage items Gypsum-Flower Cake 31-08-2025 10…" at bounding box center [623, 438] width 464 height 547
click at [800, 351] on icon at bounding box center [793, 344] width 13 height 13
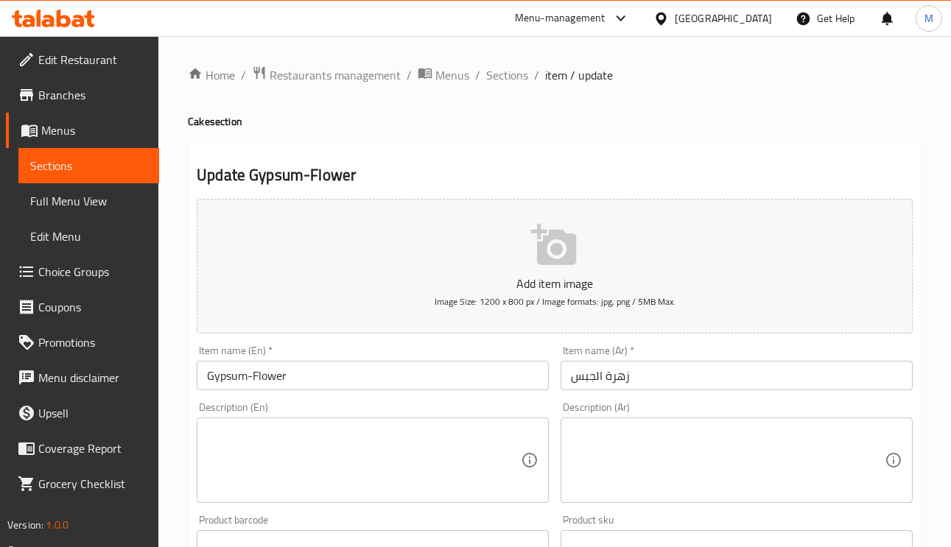
paste textarea "كيك مميز"
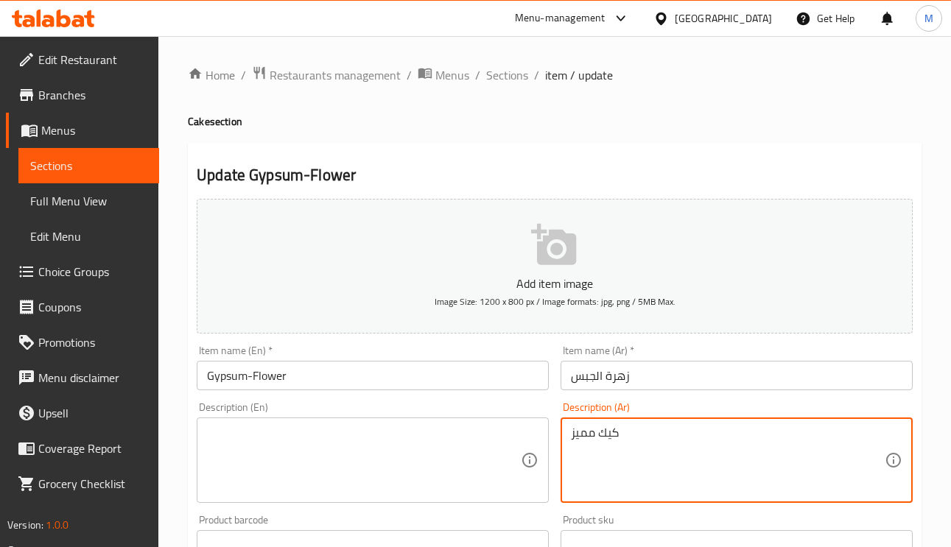
type textarea "كيك مميز"
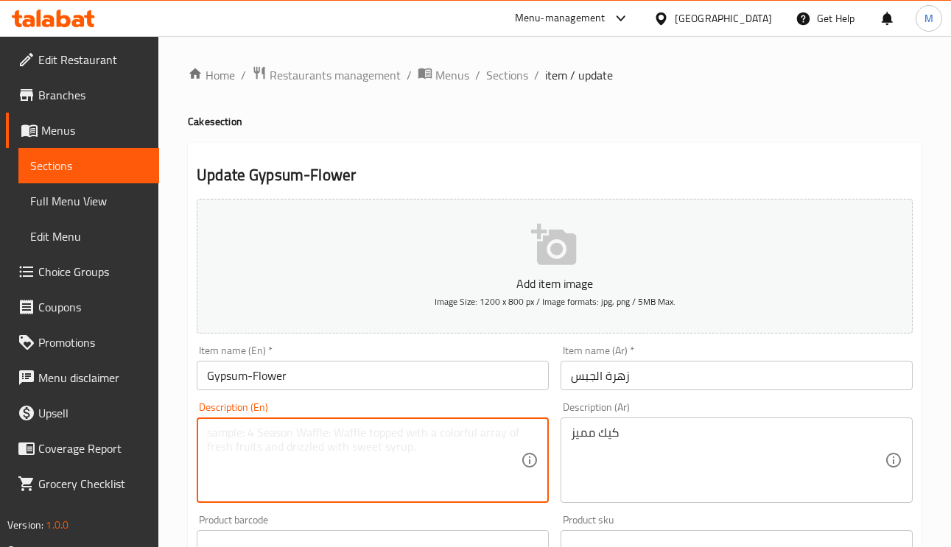
paste textarea "Special cake"
drag, startPoint x: 420, startPoint y: 475, endPoint x: 397, endPoint y: 403, distance: 75.7
type textarea "Special cake"
click at [379, 369] on input "Gypsum-Flower" at bounding box center [373, 375] width 352 height 29
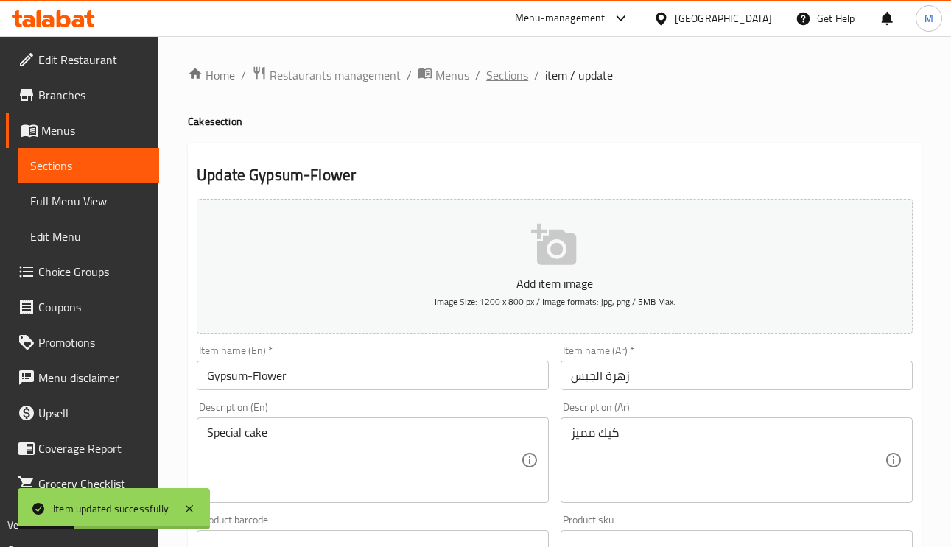
click at [515, 73] on span "Sections" at bounding box center [507, 75] width 42 height 18
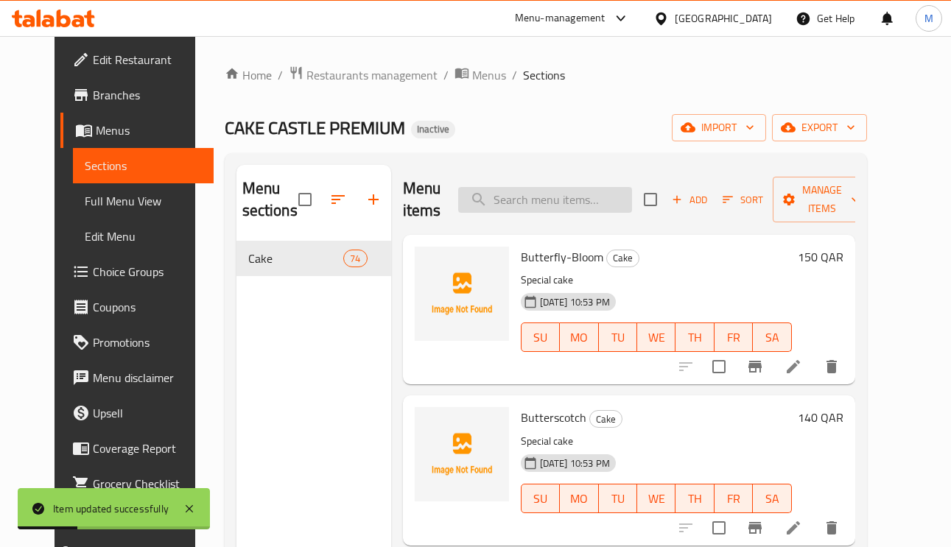
paste input "Bliss-Bites"
click at [572, 201] on input "search" at bounding box center [545, 200] width 174 height 26
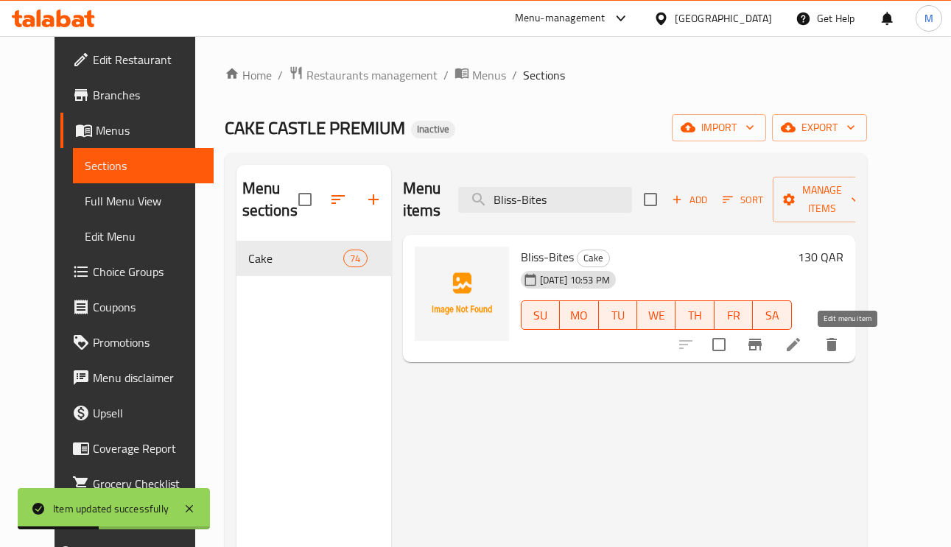
type input "Bliss-Bites"
click at [802, 351] on icon at bounding box center [794, 345] width 18 height 18
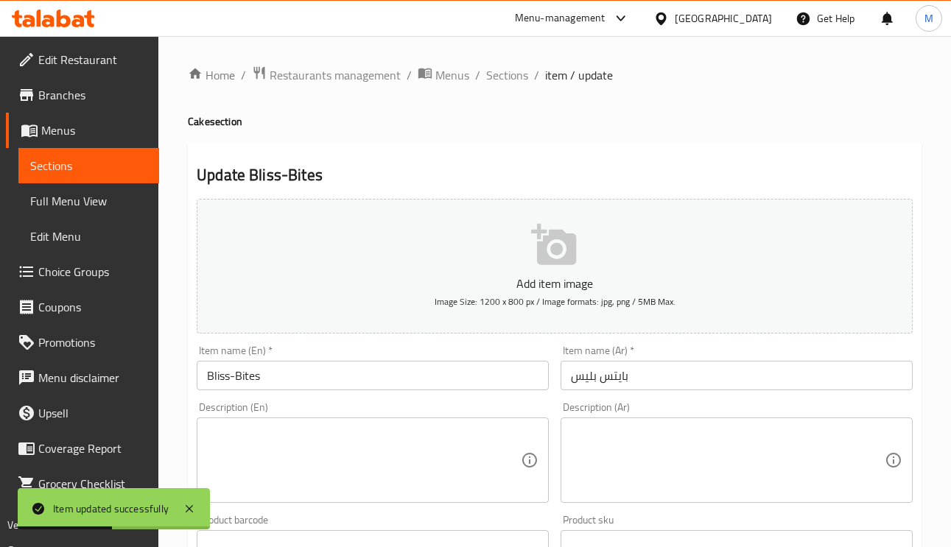
scroll to position [111, 0]
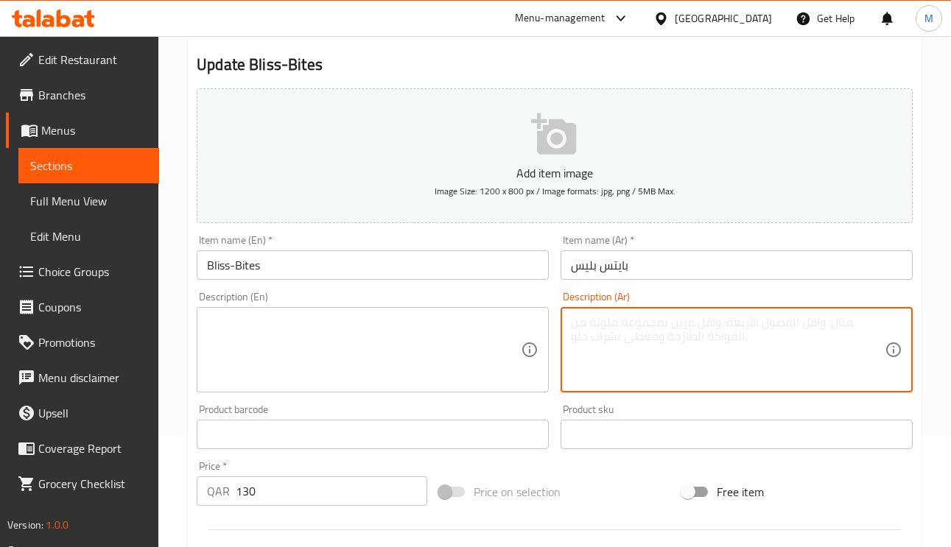
paste textarea "كيك مميز"
type textarea "كيك مميز"
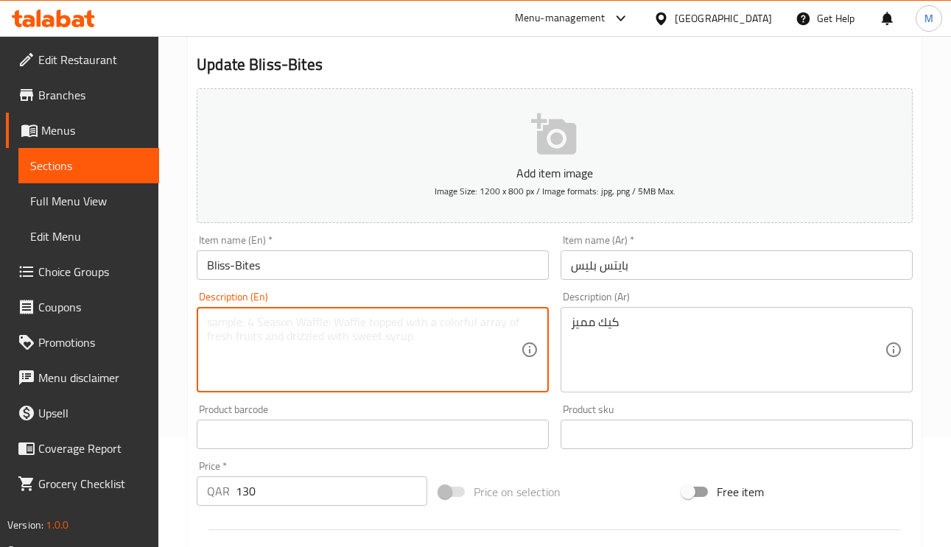
paste textarea "Special cake"
type textarea "Special cake"
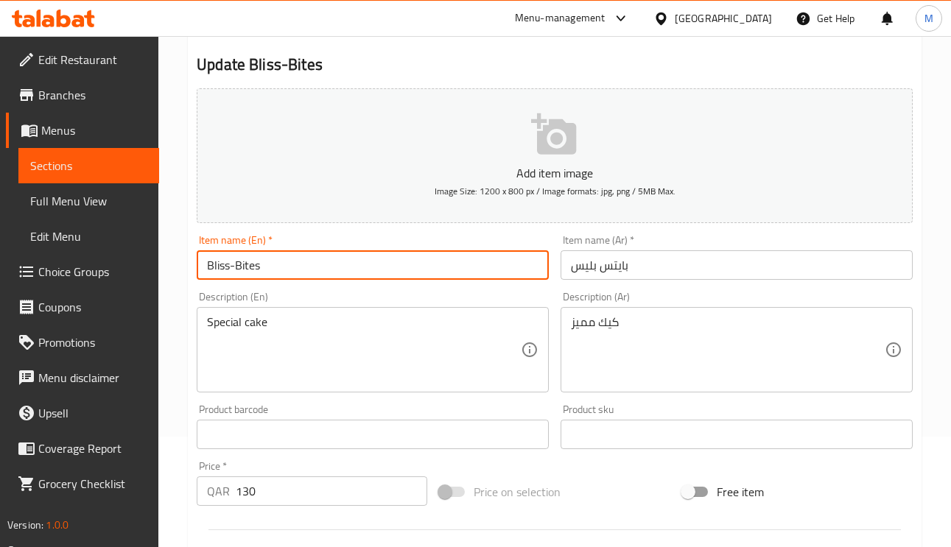
click at [363, 269] on input "Bliss-Bites" at bounding box center [373, 265] width 352 height 29
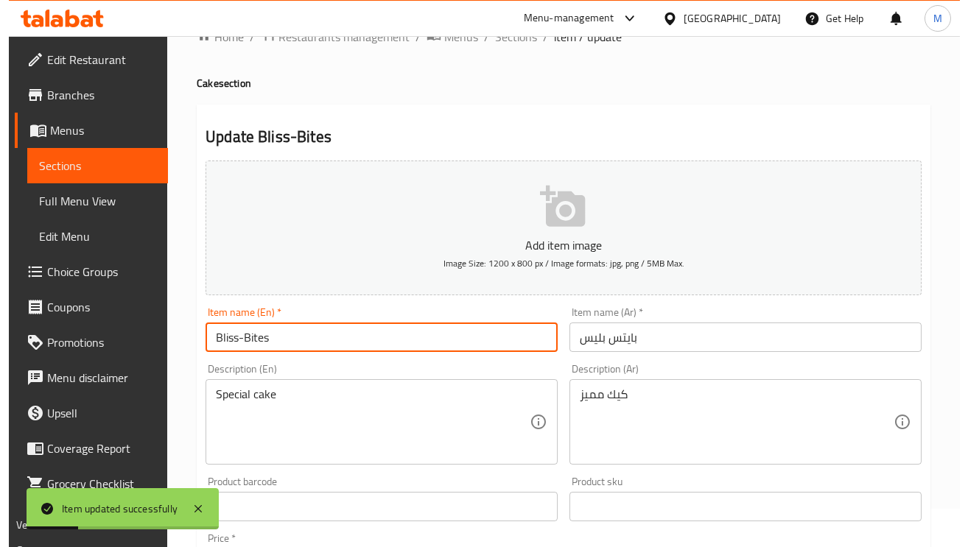
scroll to position [0, 0]
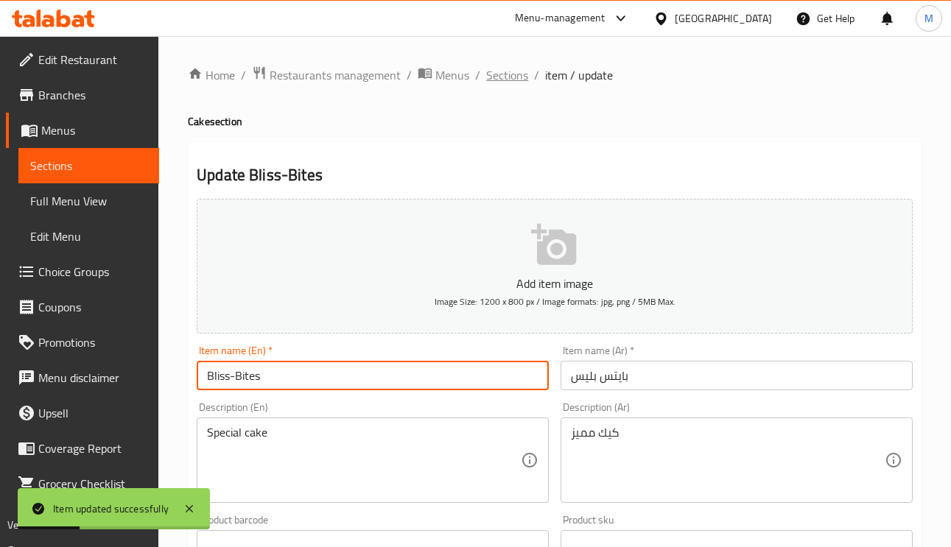
click at [505, 80] on span "Sections" at bounding box center [507, 75] width 42 height 18
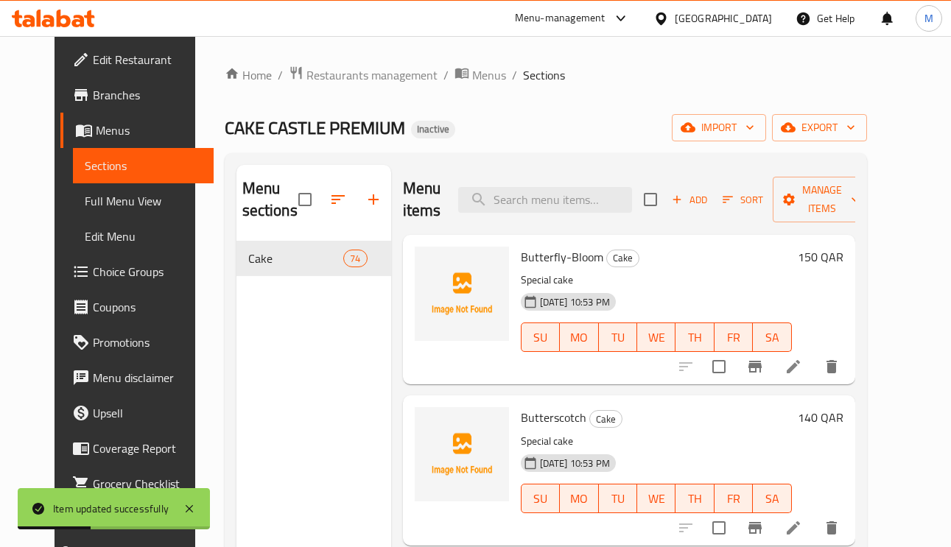
click at [608, 225] on div "Menu items Add Sort Manage items" at bounding box center [629, 200] width 452 height 70
paste input "Butter-Cream"
click at [601, 206] on input "search" at bounding box center [545, 200] width 174 height 26
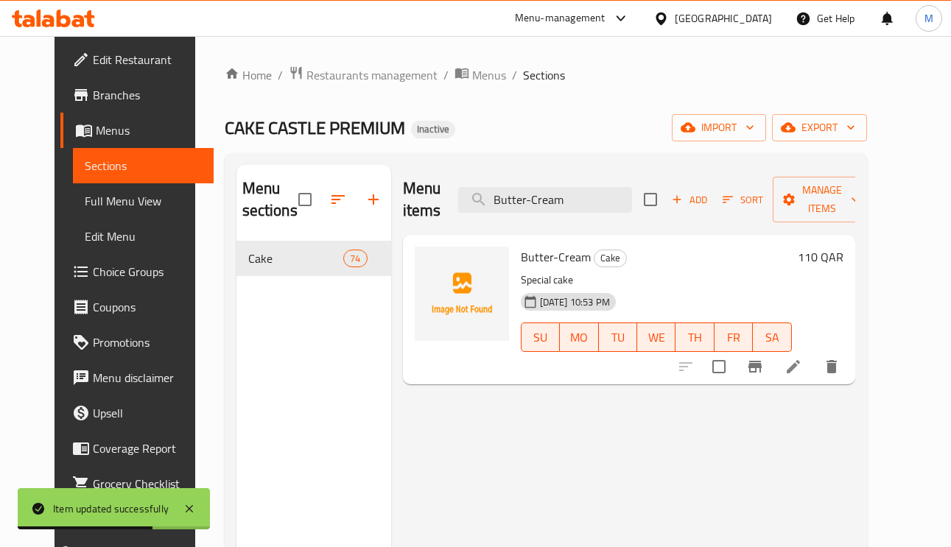
type input "Butter-Cream"
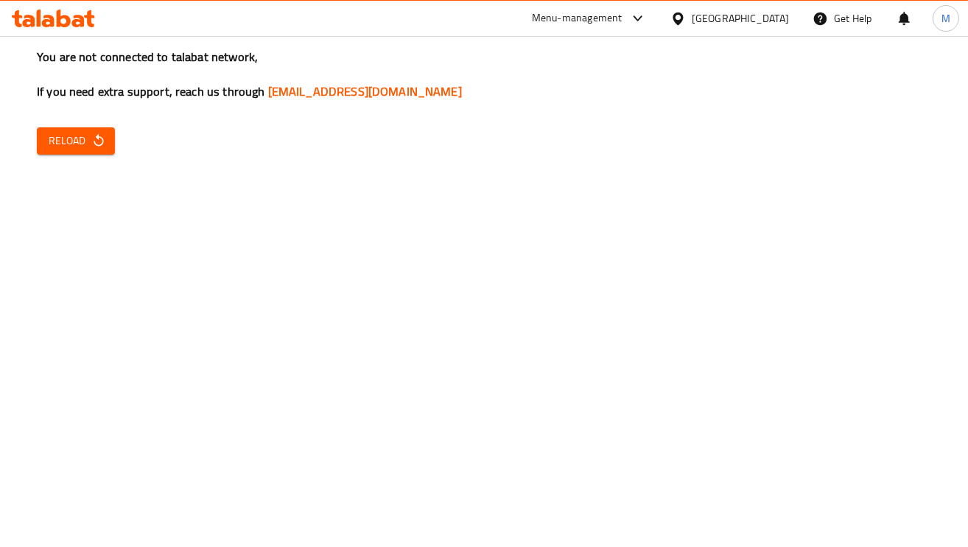
click at [115, 144] on div "You are not connected to talabat network, If you need extra support, reach us t…" at bounding box center [484, 273] width 968 height 547
click at [99, 148] on span "Reload" at bounding box center [76, 141] width 55 height 18
click at [99, 135] on icon "button" at bounding box center [98, 140] width 15 height 15
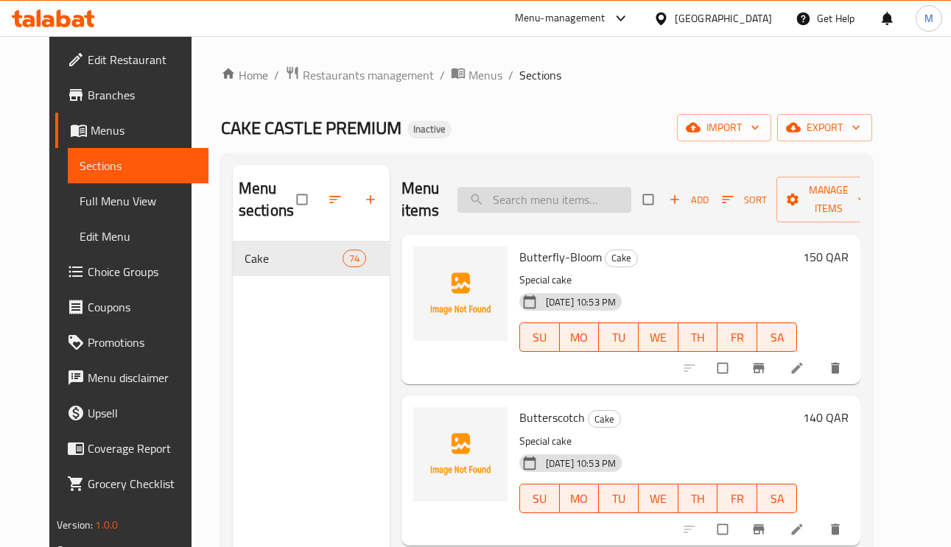
click at [591, 198] on input "search" at bounding box center [545, 200] width 174 height 26
paste input "Milky-Pistachio"
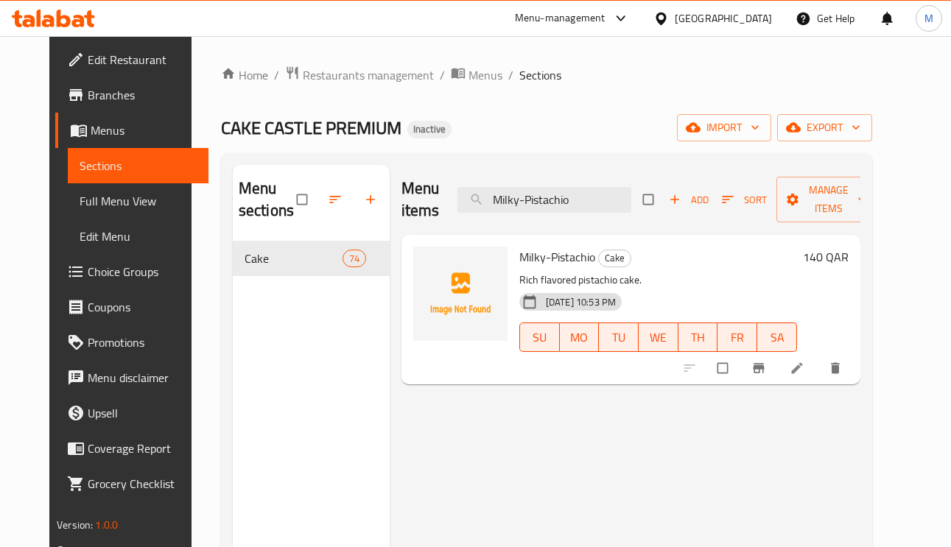
type input "Milky-Pistachio"
click at [805, 373] on icon at bounding box center [797, 368] width 15 height 15
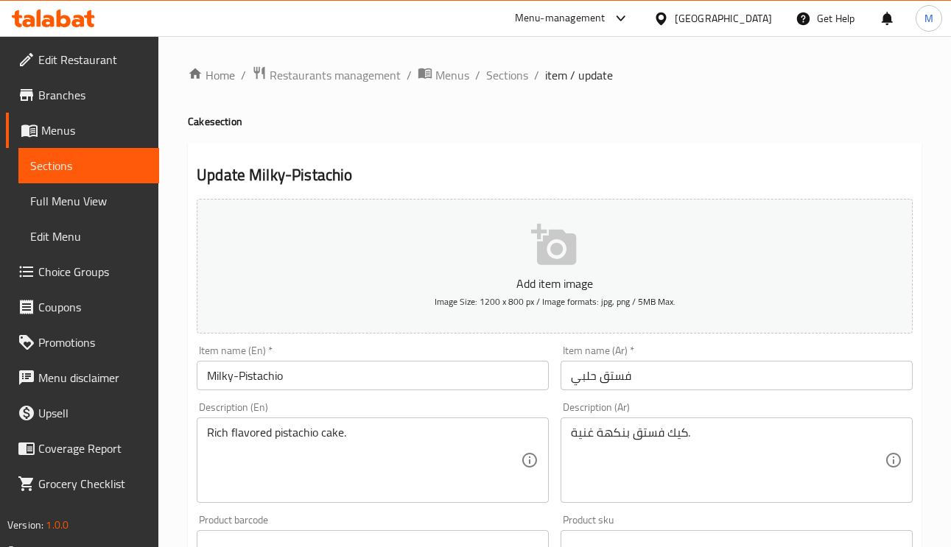
click at [585, 378] on input "فستق حلبي" at bounding box center [737, 375] width 352 height 29
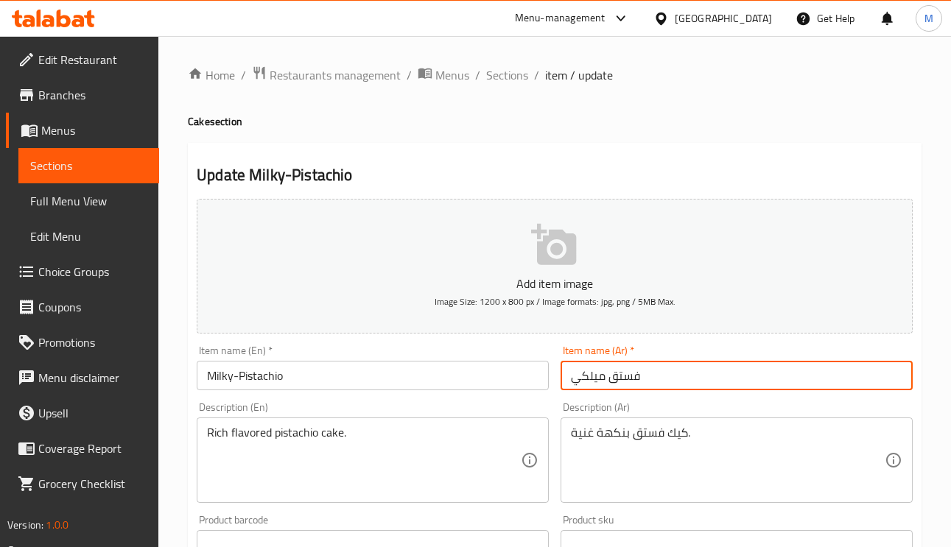
type input "فستق ميلكي"
click at [513, 66] on span "Sections" at bounding box center [507, 75] width 42 height 18
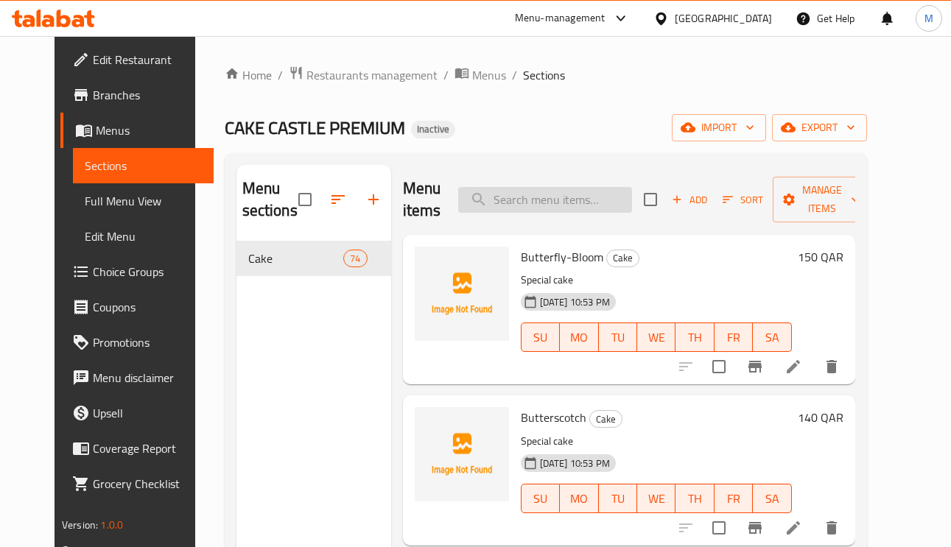
paste input "Nutty-Bubbly"
click at [622, 210] on input "search" at bounding box center [545, 200] width 174 height 26
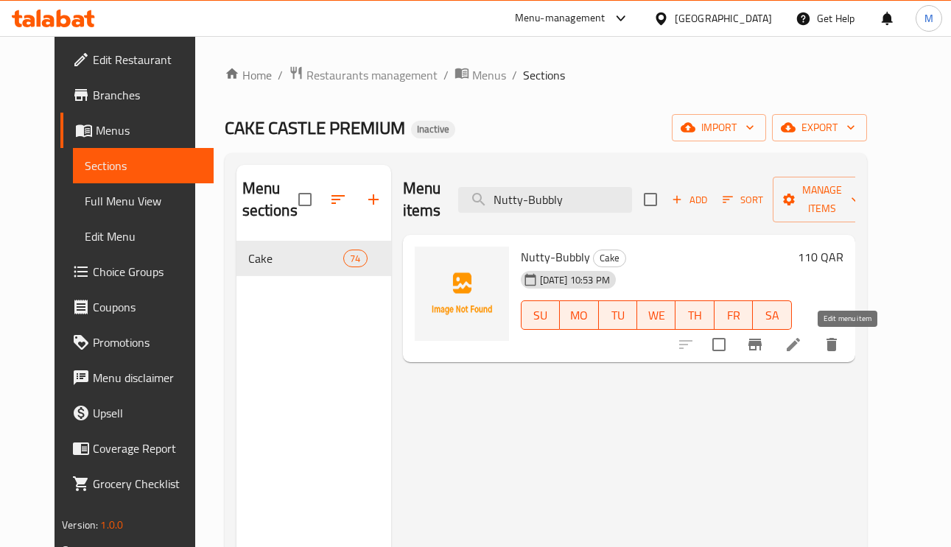
type input "Nutty-Bubbly"
click at [800, 351] on icon at bounding box center [793, 344] width 13 height 13
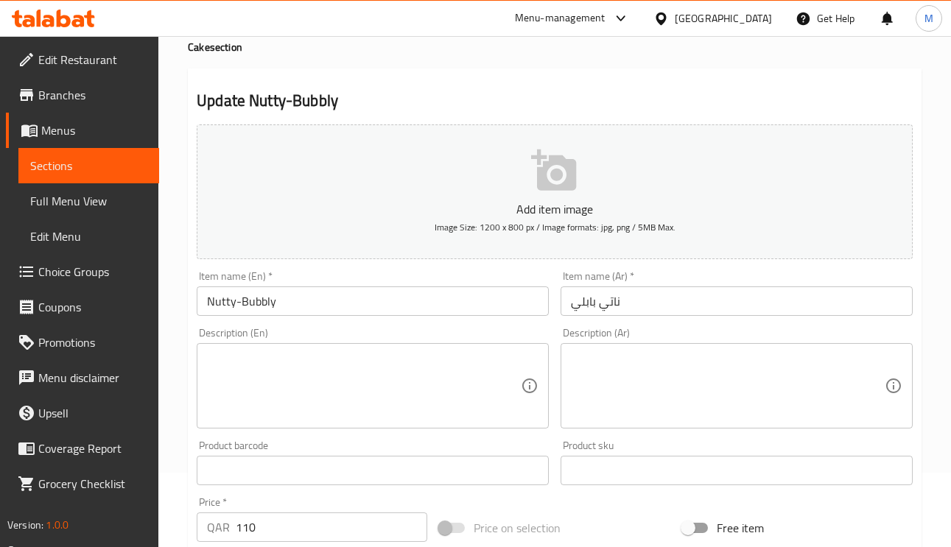
scroll to position [111, 0]
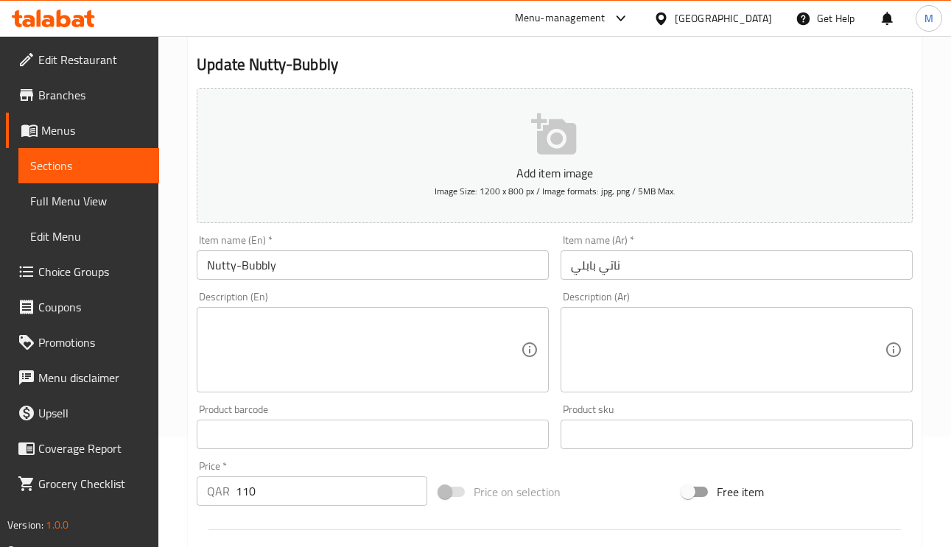
paste textarea "كيك مميز"
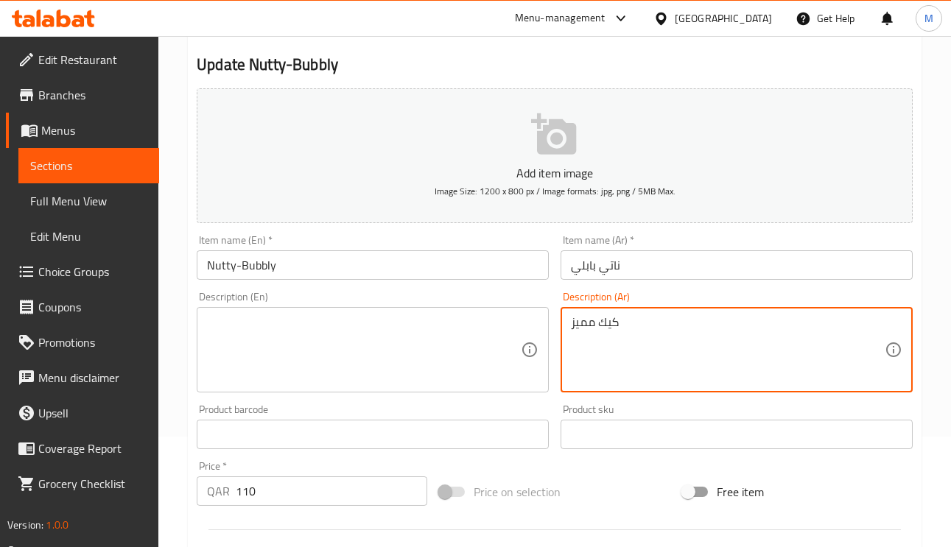
type textarea "كيك مميز"
paste textarea "Special cake"
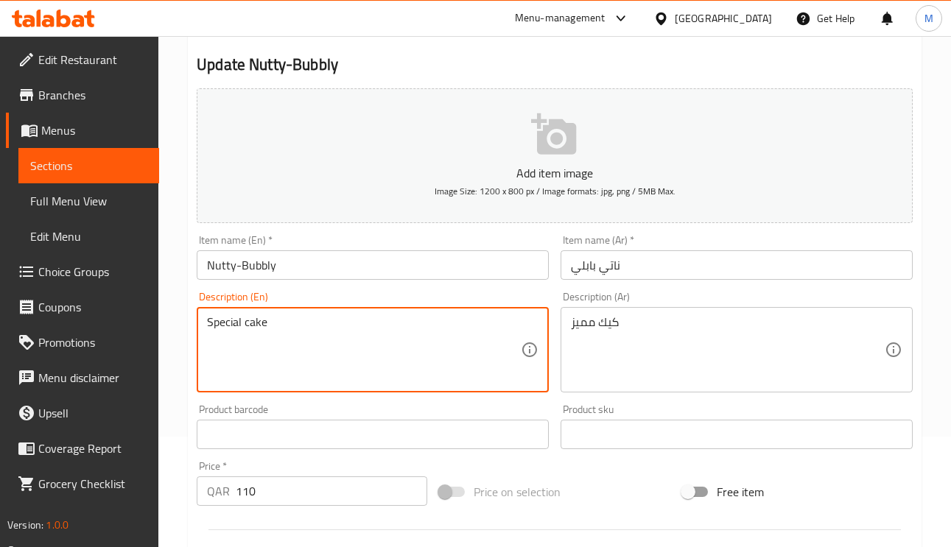
type textarea "Special cake"
click at [401, 269] on input "Nutty-Bubbly" at bounding box center [373, 265] width 352 height 29
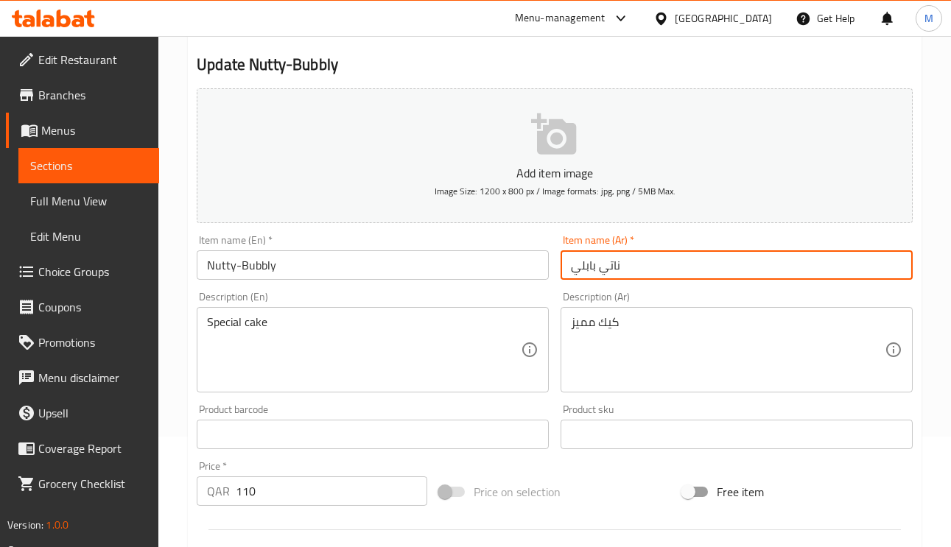
click at [721, 262] on input "ناتي بابلي" at bounding box center [737, 265] width 352 height 29
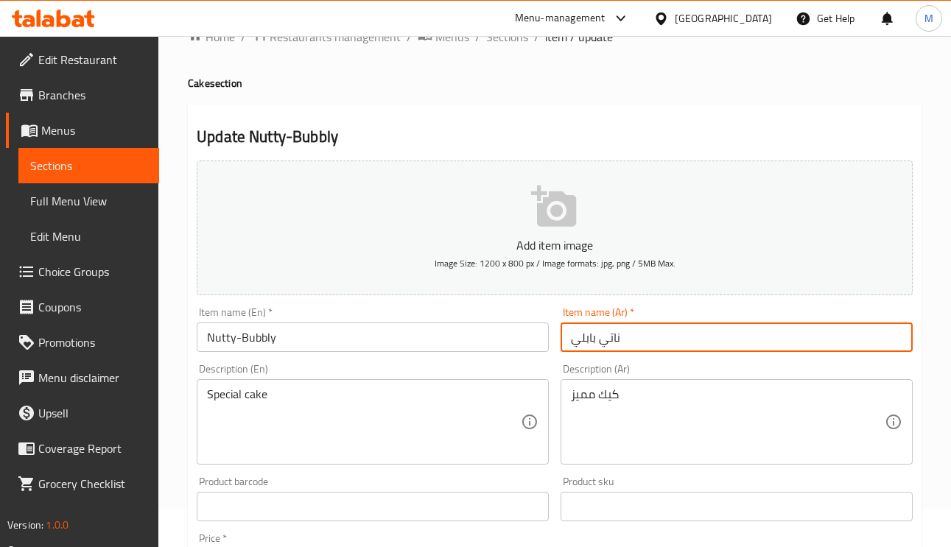
scroll to position [0, 0]
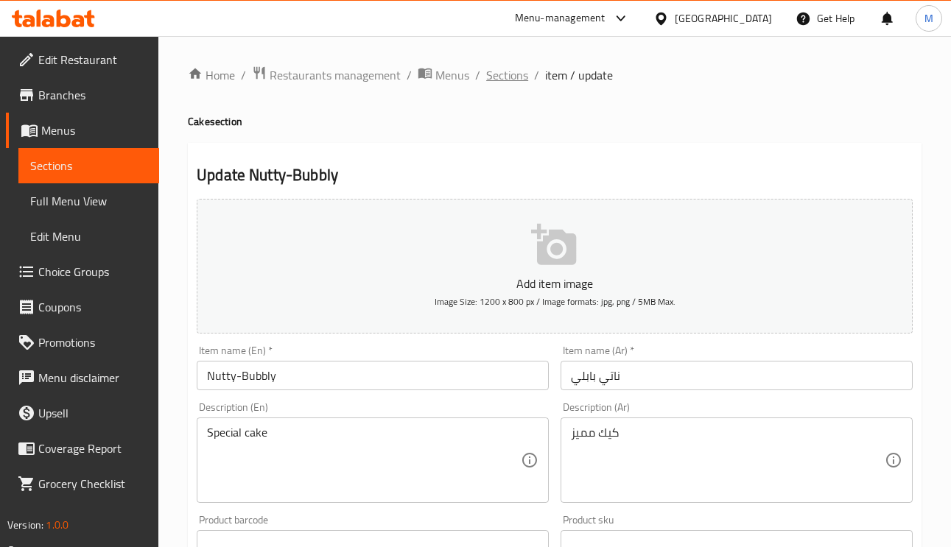
click at [516, 74] on span "Sections" at bounding box center [507, 75] width 42 height 18
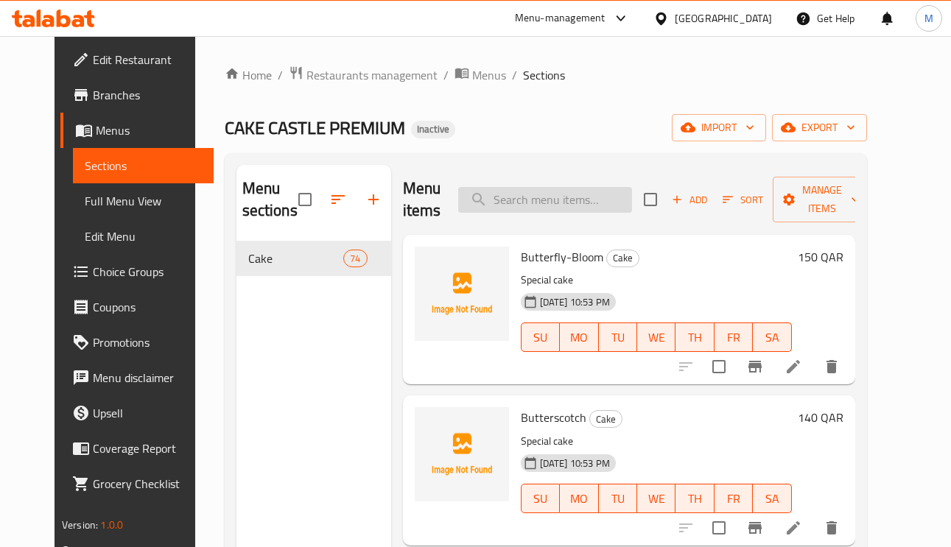
click at [610, 204] on input "search" at bounding box center [545, 200] width 174 height 26
paste input "Pink-strawberry"
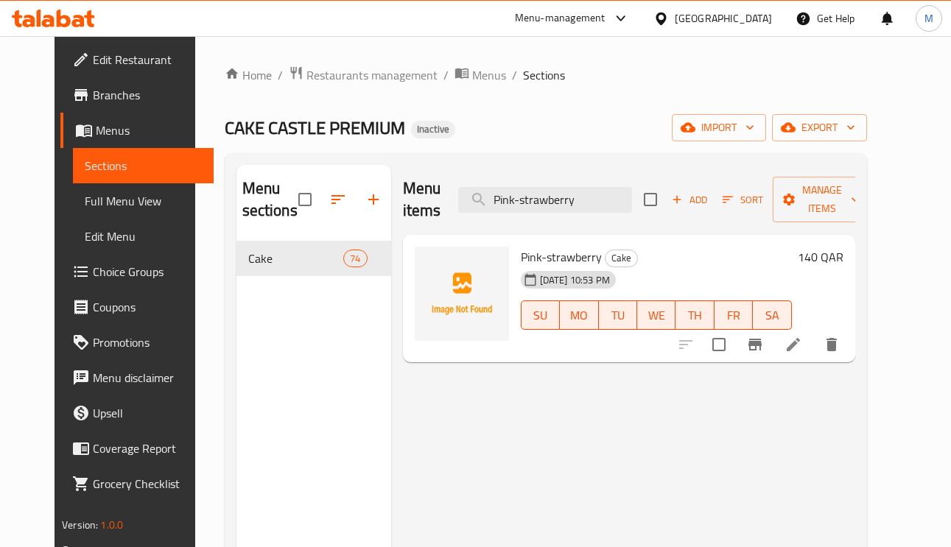
type input "Pink-strawberry"
click at [814, 344] on li at bounding box center [793, 345] width 41 height 27
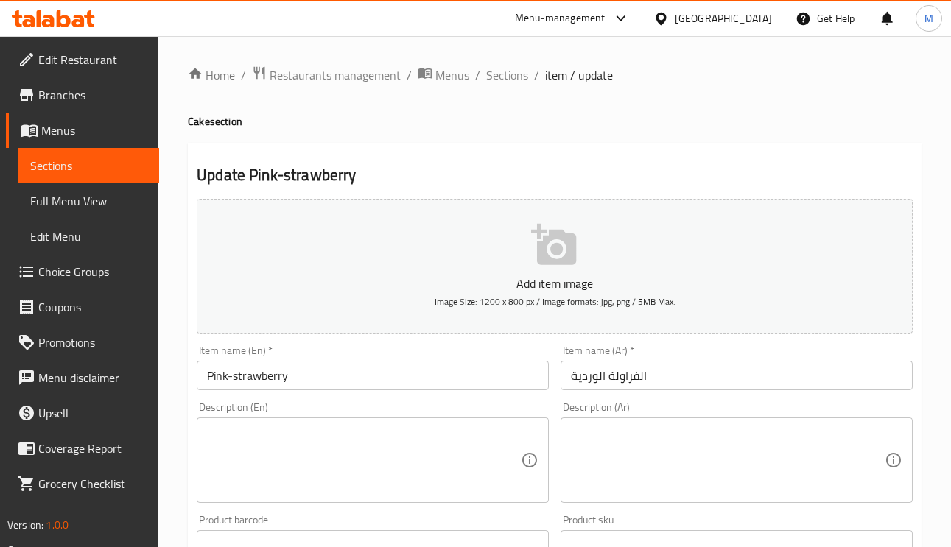
click at [638, 429] on textarea at bounding box center [728, 461] width 314 height 70
paste textarea "كيك مميز"
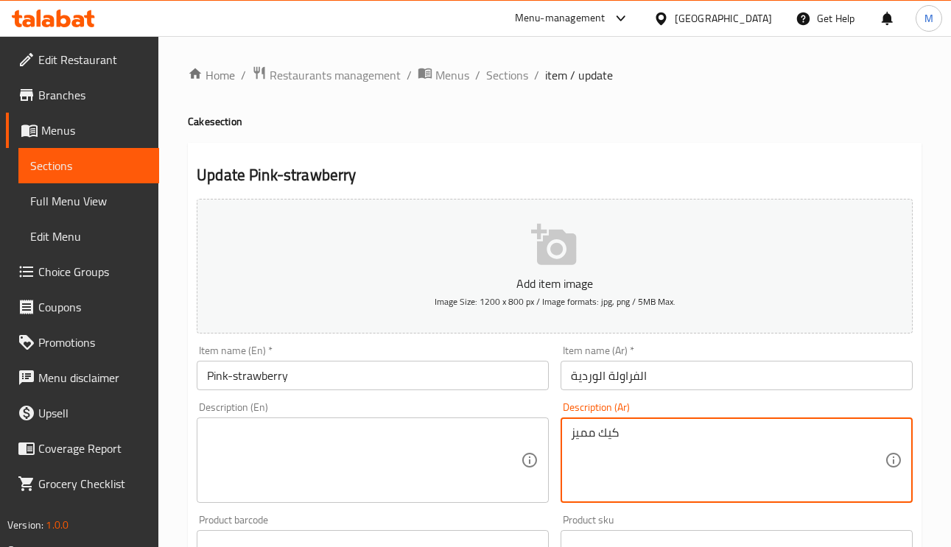
type textarea "كيك مميز"
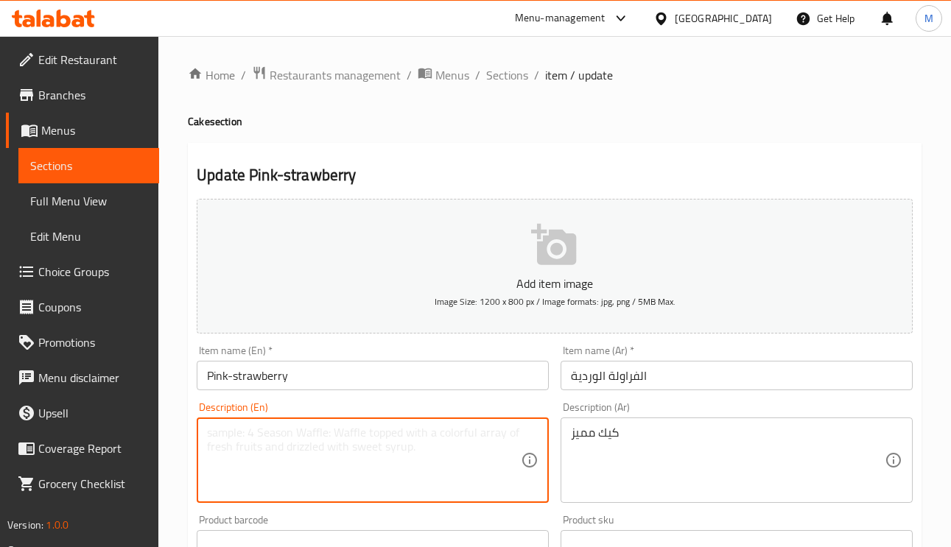
paste textarea "Special cake"
type textarea "Special cake"
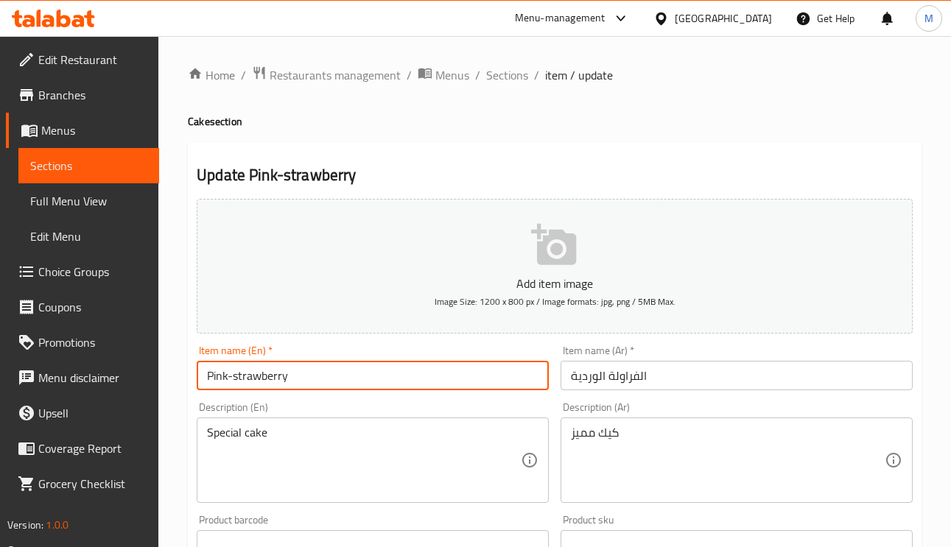
click at [377, 368] on input "Pink-strawberry" at bounding box center [373, 375] width 352 height 29
click at [731, 358] on div "Item name (Ar)   * الفراولة الوردية Item name (Ar) *" at bounding box center [737, 368] width 352 height 45
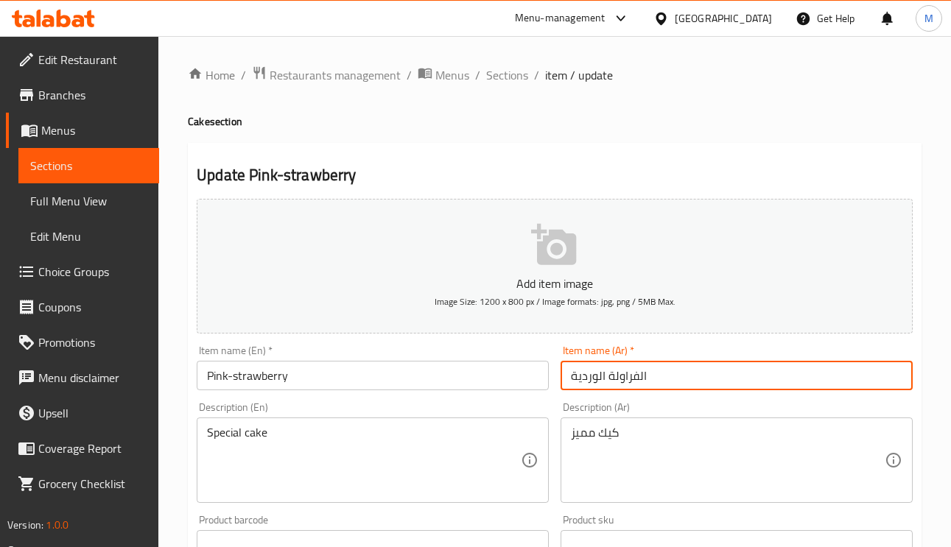
click at [744, 385] on input "الفراولة الوردية" at bounding box center [737, 375] width 352 height 29
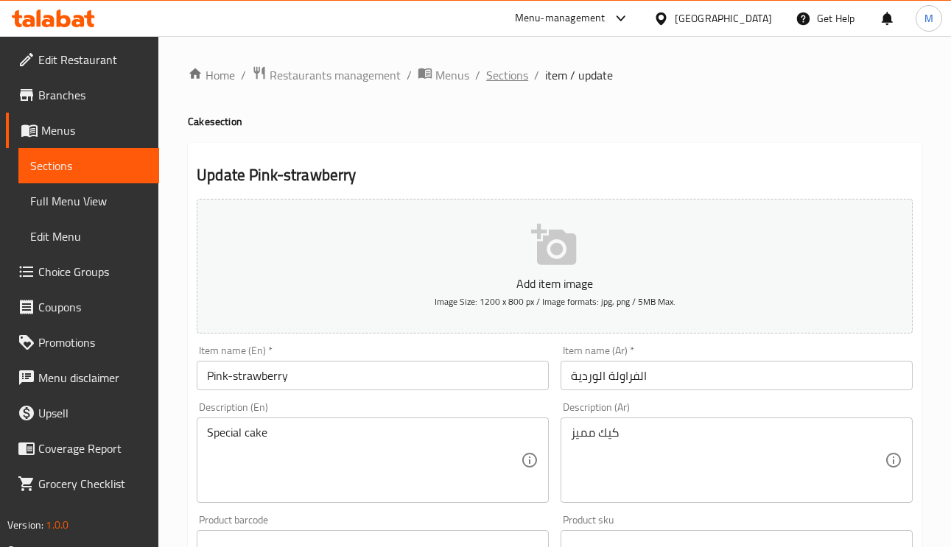
click at [490, 69] on span "Sections" at bounding box center [507, 75] width 42 height 18
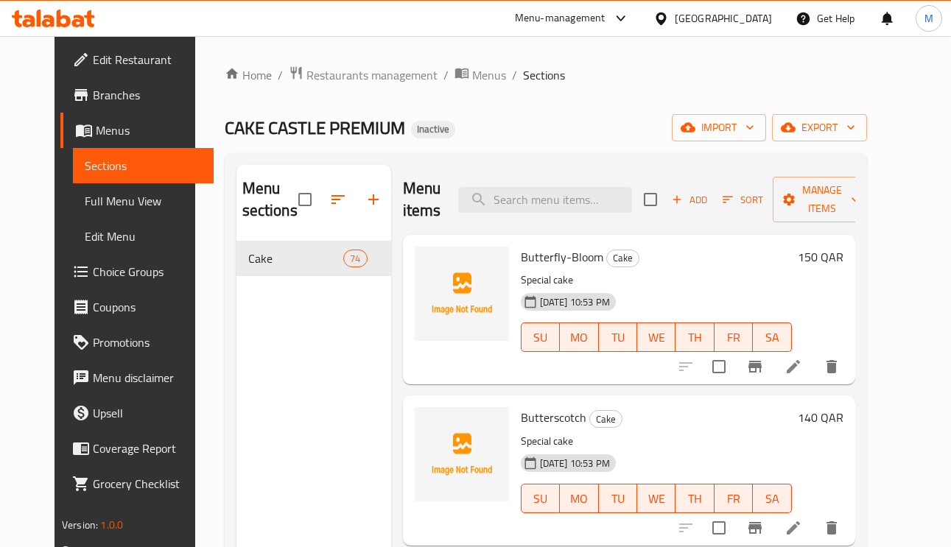
click at [577, 197] on input "search" at bounding box center [545, 200] width 174 height 26
paste input "Purple-Rosette"
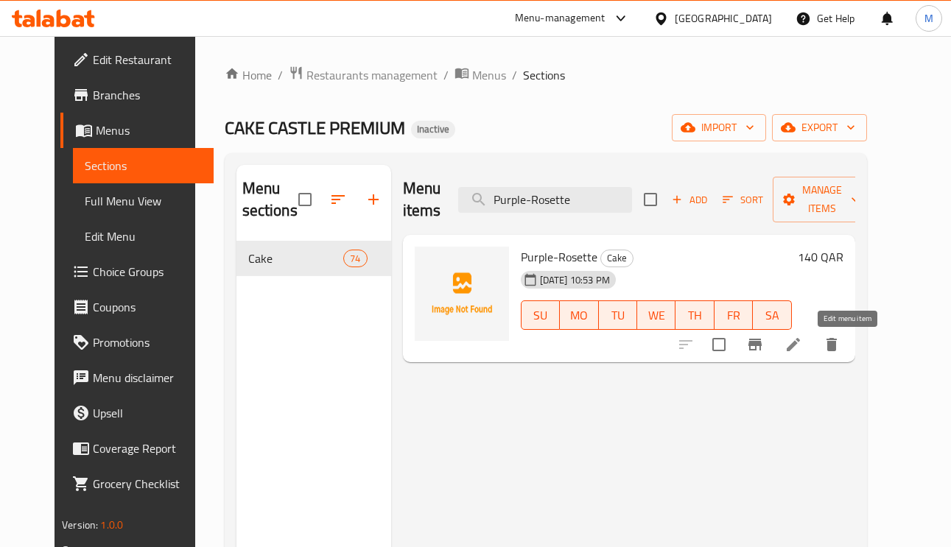
type input "Purple-Rosette"
click at [800, 348] on icon at bounding box center [793, 344] width 13 height 13
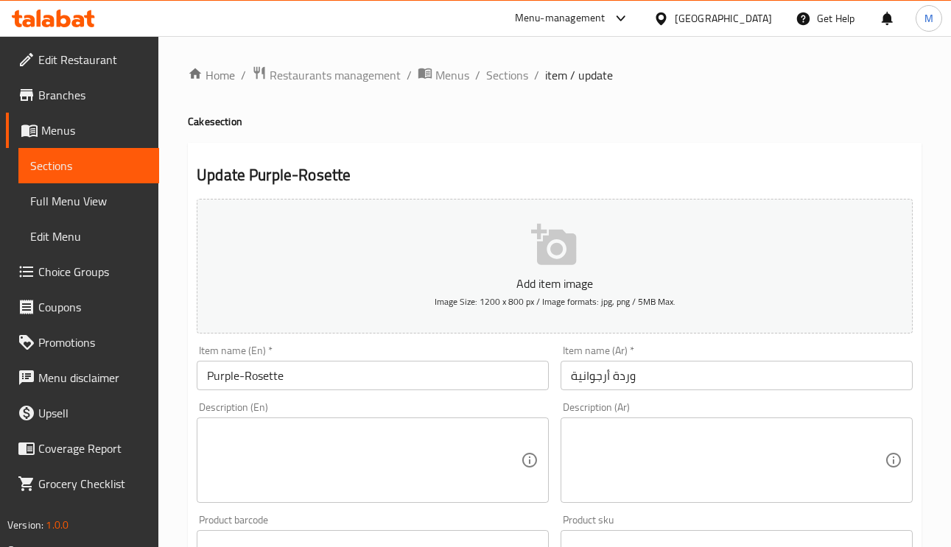
paste textarea "كيك مميز"
drag, startPoint x: 761, startPoint y: 466, endPoint x: 756, endPoint y: 458, distance: 9.0
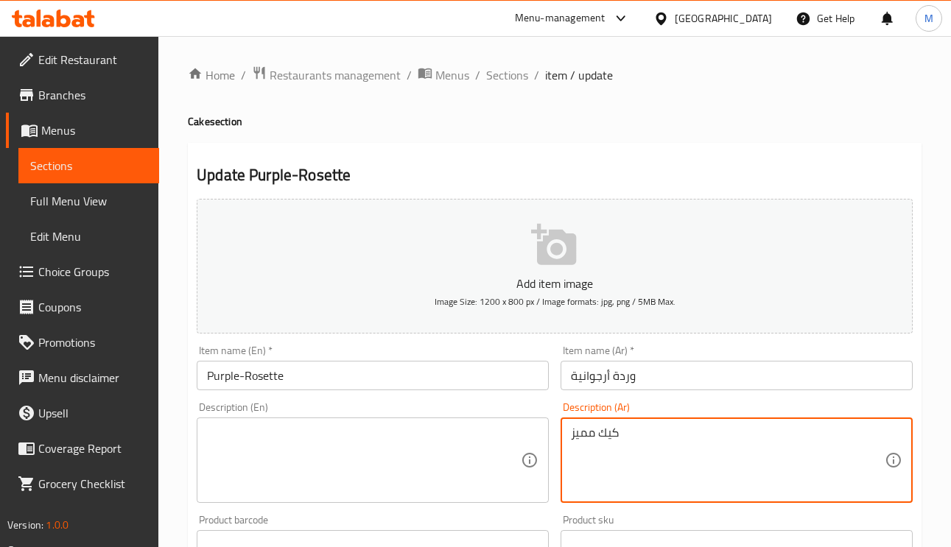
type textarea "كيك مميز"
click at [435, 419] on div "Description (En)" at bounding box center [373, 460] width 352 height 85
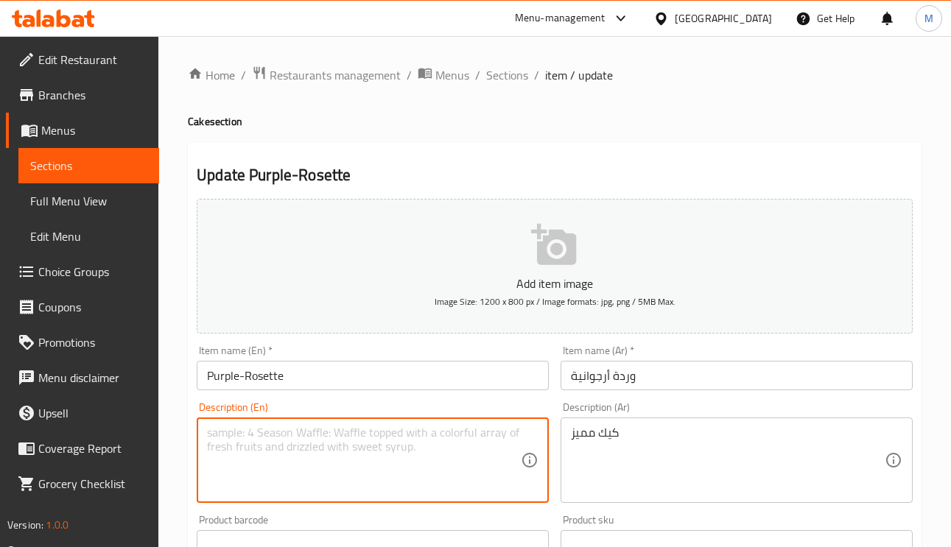
paste textarea "كيك مميز"
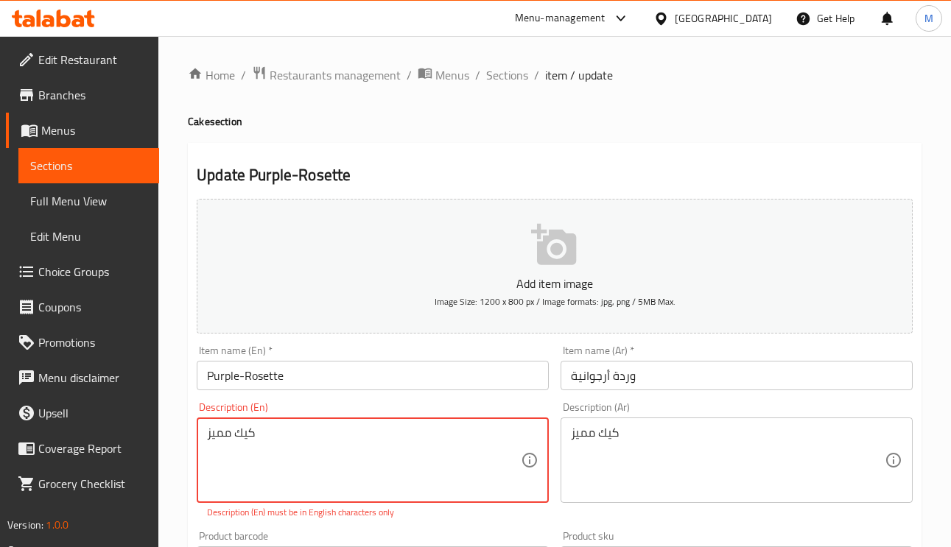
click at [267, 455] on textarea "كيك مميز" at bounding box center [364, 461] width 314 height 70
click at [262, 439] on textarea "كيك مميز" at bounding box center [364, 461] width 314 height 70
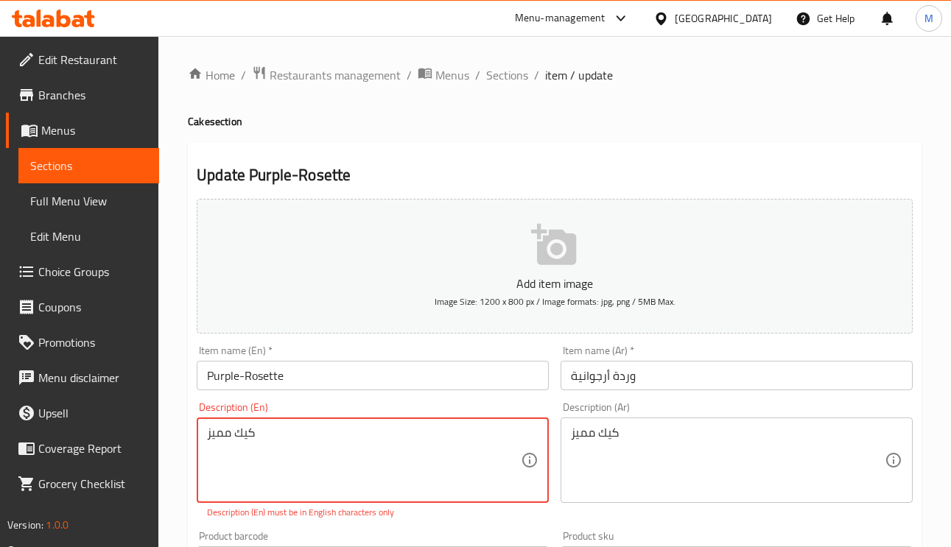
paste textarea "Special cake"
type textarea "Special cake"
click at [319, 385] on input "Purple-Rosette" at bounding box center [373, 375] width 352 height 29
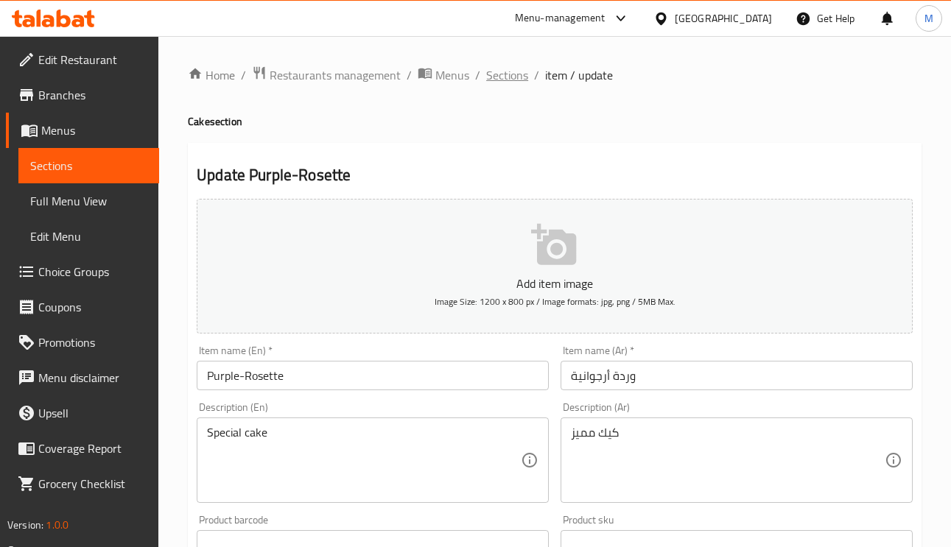
click at [519, 78] on span "Sections" at bounding box center [507, 75] width 42 height 18
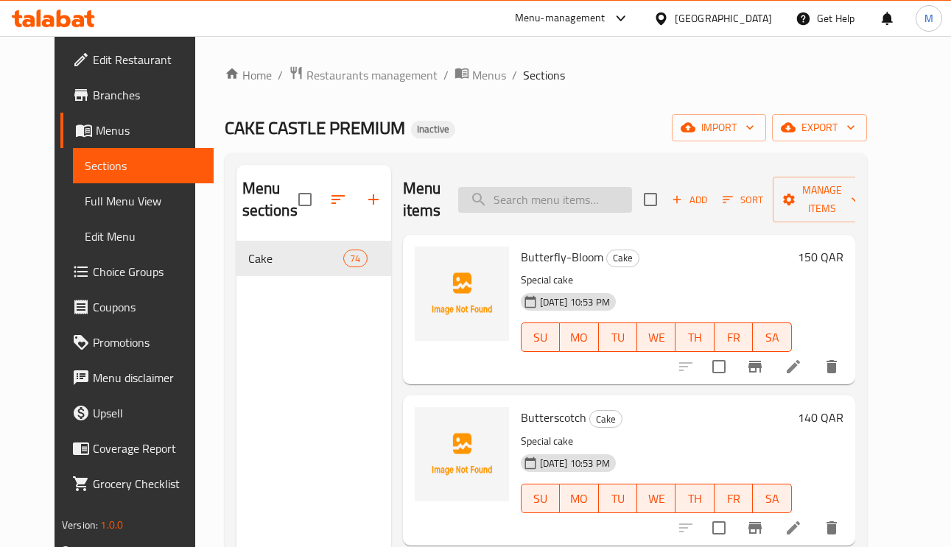
click at [598, 203] on input "search" at bounding box center [545, 200] width 174 height 26
paste input "Red-Bloom"
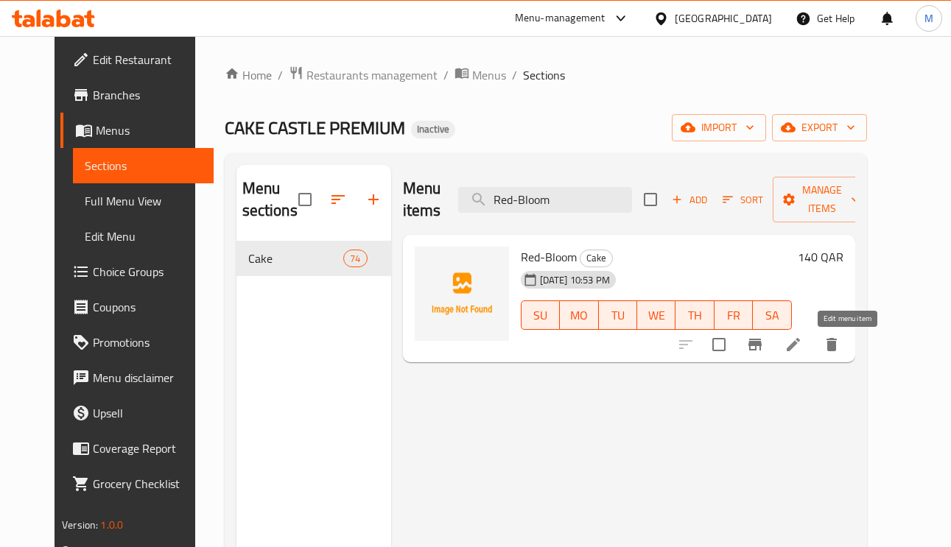
type input "Red-Bloom"
click at [802, 340] on icon at bounding box center [794, 345] width 18 height 18
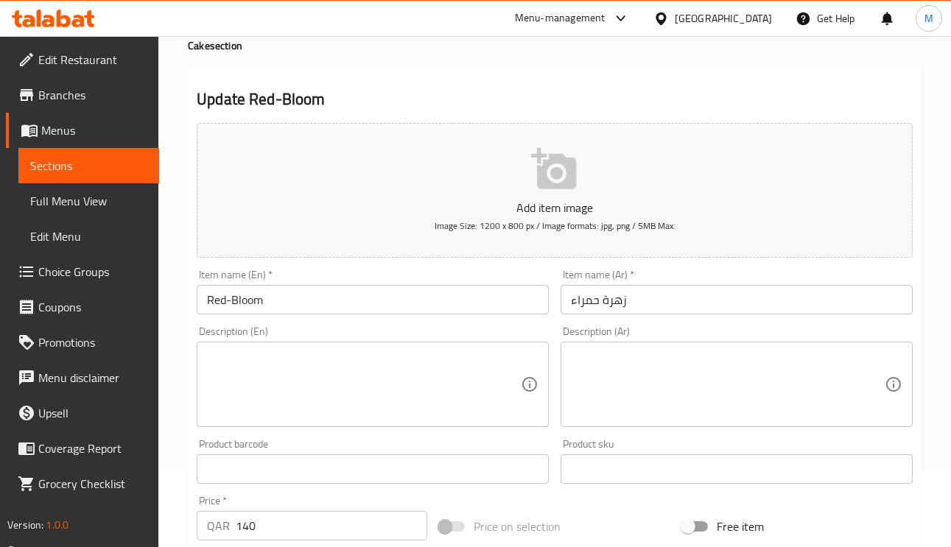
scroll to position [111, 0]
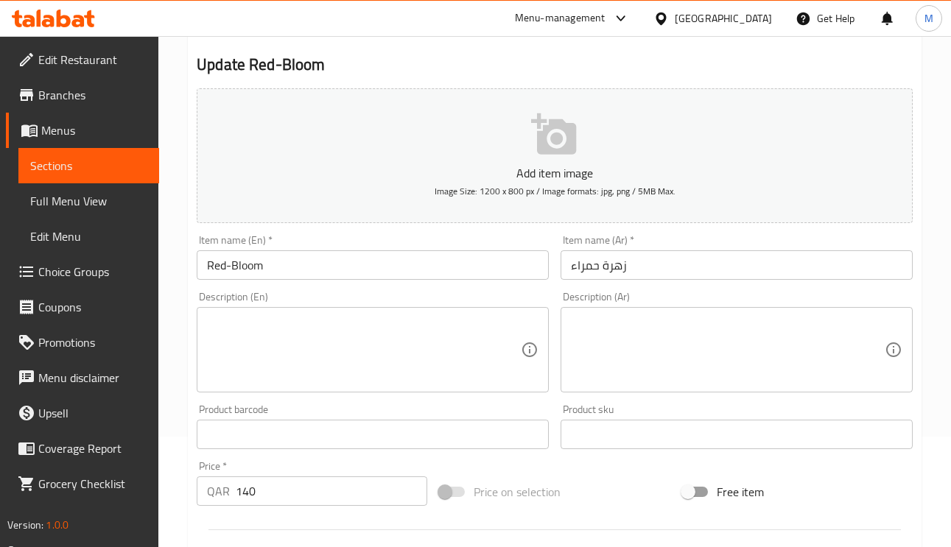
click at [673, 284] on div "Item name (Ar)   * زهرة حمراء Item name (Ar) *" at bounding box center [737, 257] width 364 height 57
click at [668, 265] on input "زهرة حمراء" at bounding box center [737, 265] width 352 height 29
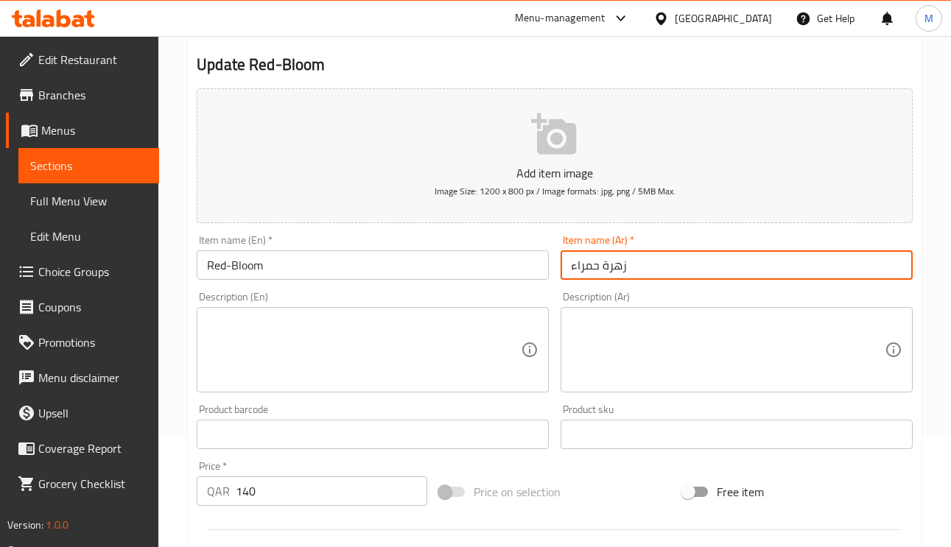
click at [668, 265] on input "زهرة حمراء" at bounding box center [737, 265] width 352 height 29
type input "ريد بلوم"
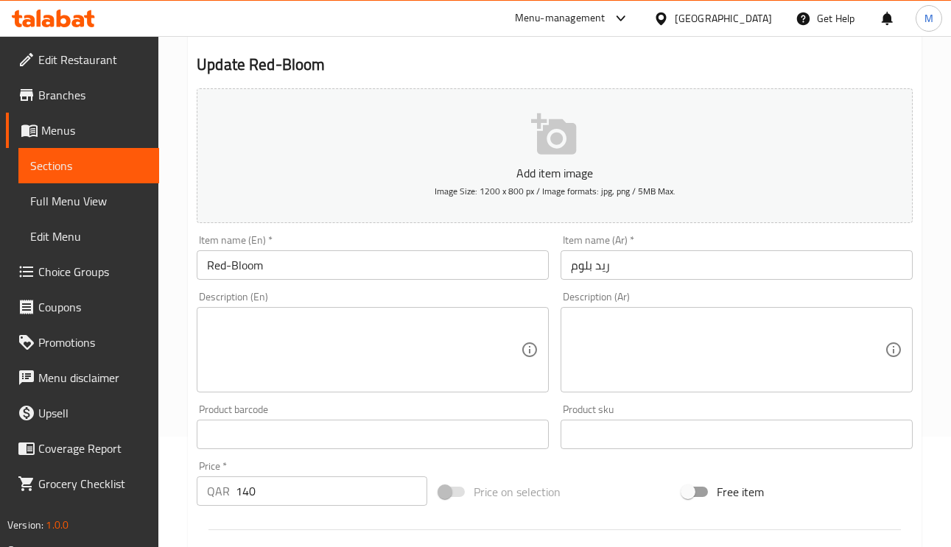
click at [689, 348] on textarea at bounding box center [728, 350] width 314 height 70
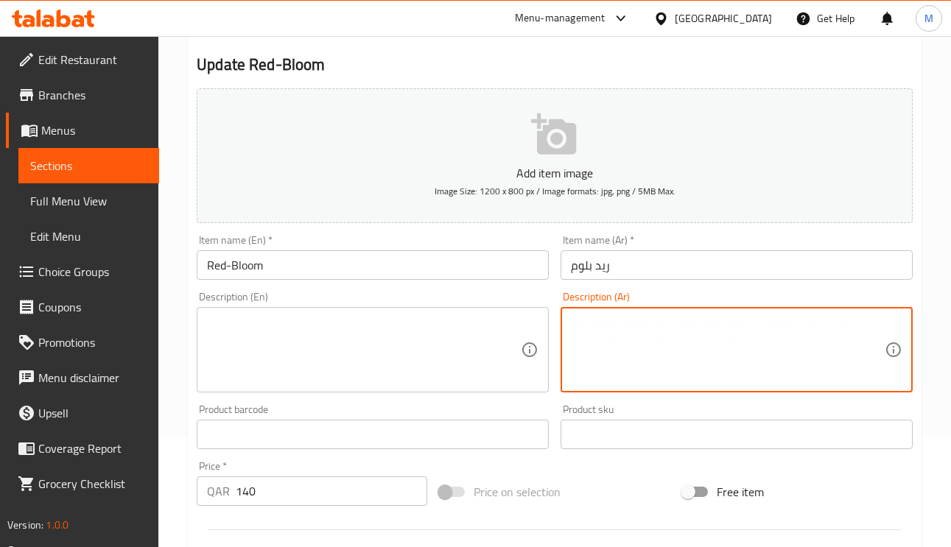
paste textarea "كيك مميز"
type textarea "كيك مميز"
click at [430, 308] on div "Description (En) Description (En)" at bounding box center [373, 342] width 352 height 101
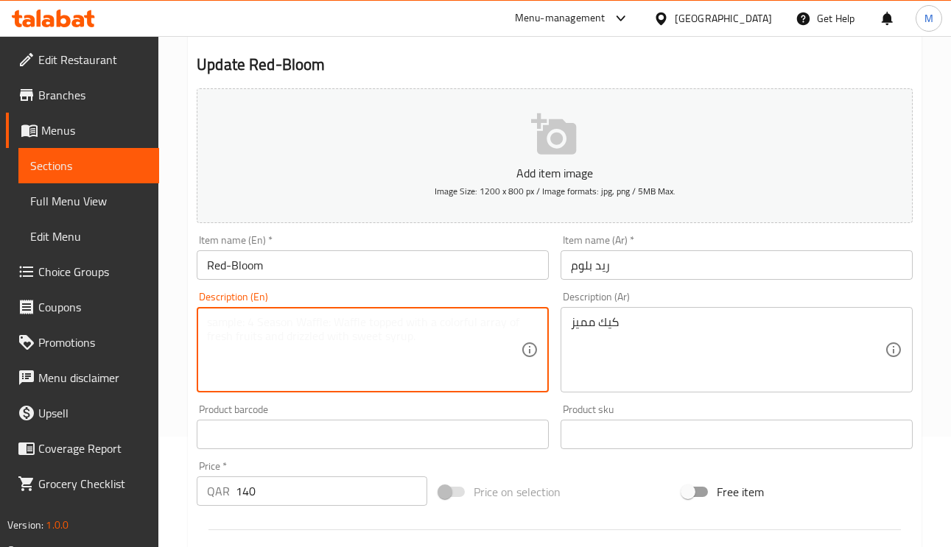
paste textarea "Special cake"
type textarea "Special cake"
click at [692, 281] on div "Item name (Ar)   * ريد بلوم Item name (Ar) *" at bounding box center [737, 257] width 364 height 57
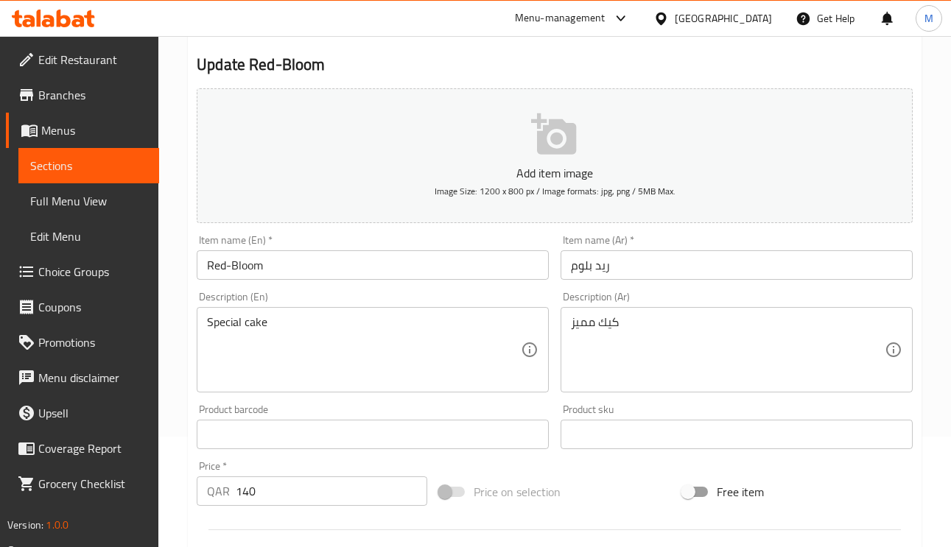
click at [684, 267] on input "ريد بلوم" at bounding box center [737, 265] width 352 height 29
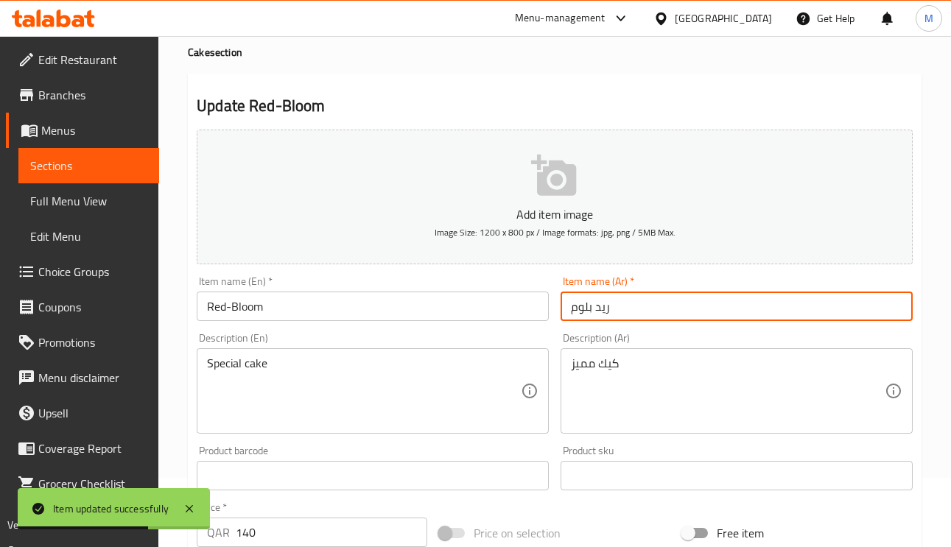
scroll to position [0, 0]
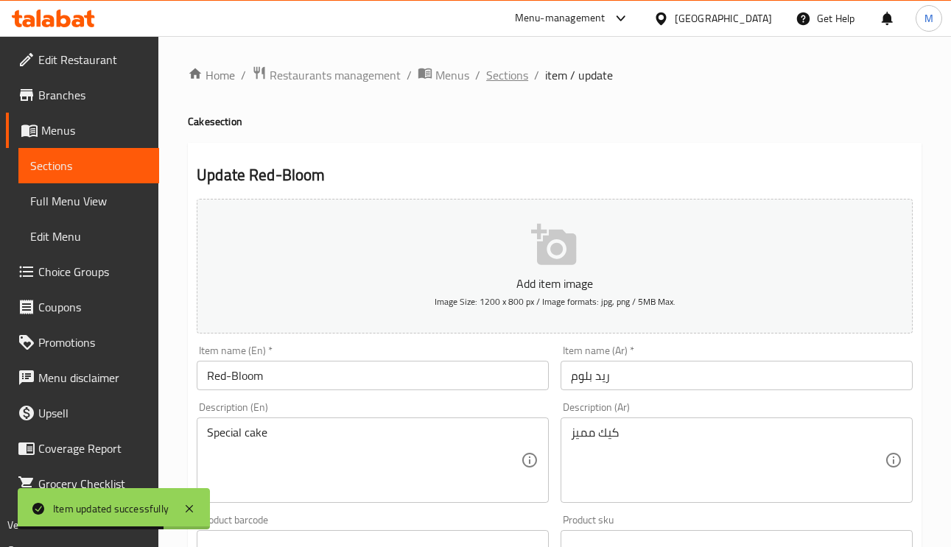
drag, startPoint x: 496, startPoint y: 59, endPoint x: 498, endPoint y: 67, distance: 8.4
click at [496, 59] on div "Home / Restaurants management / Menus / Sections / item / update Cake section U…" at bounding box center [554, 538] width 793 height 1005
click at [498, 67] on span "Sections" at bounding box center [507, 75] width 42 height 18
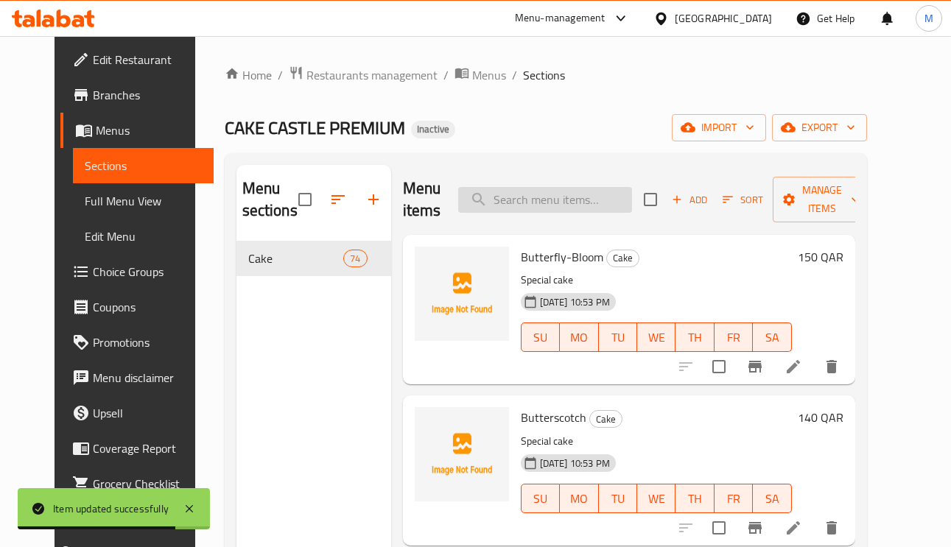
paste input "Red-velvet-Cheese"
click at [578, 210] on input "search" at bounding box center [545, 200] width 174 height 26
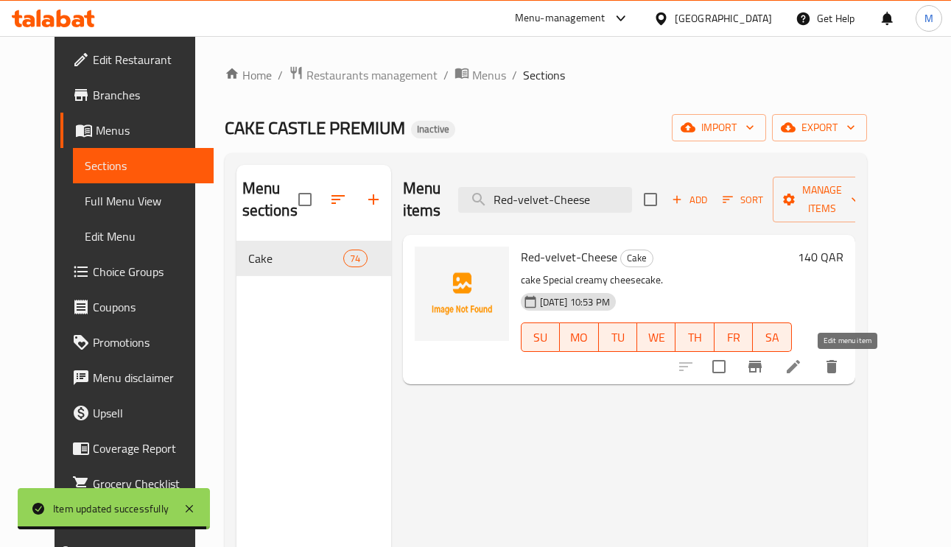
type input "Red-velvet-Cheese"
click at [802, 369] on icon at bounding box center [794, 367] width 18 height 18
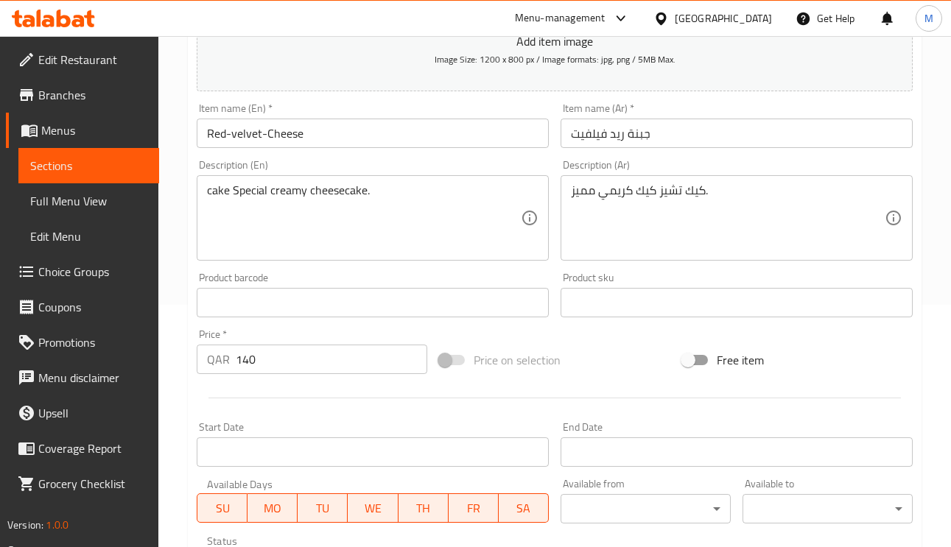
scroll to position [111, 0]
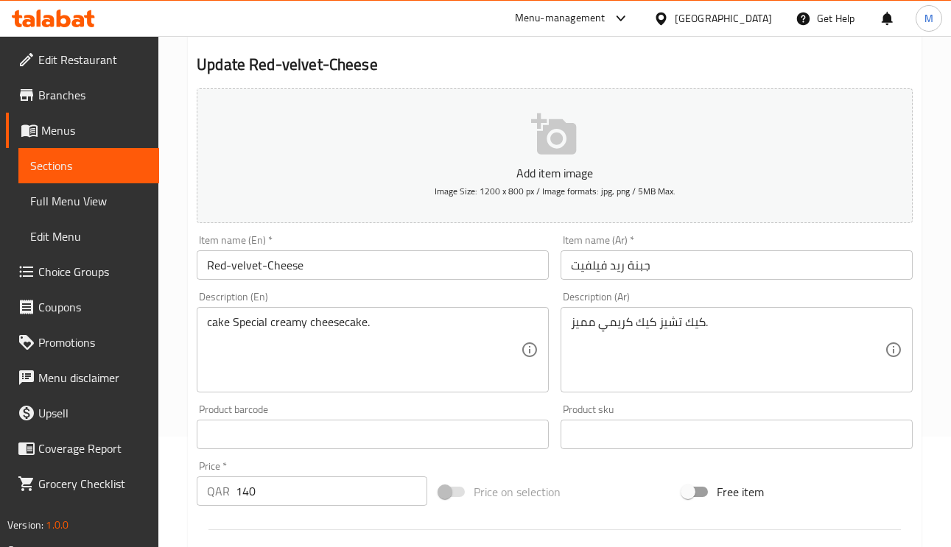
click at [642, 262] on input "جبنة ريد فيلفيت" at bounding box center [737, 265] width 352 height 29
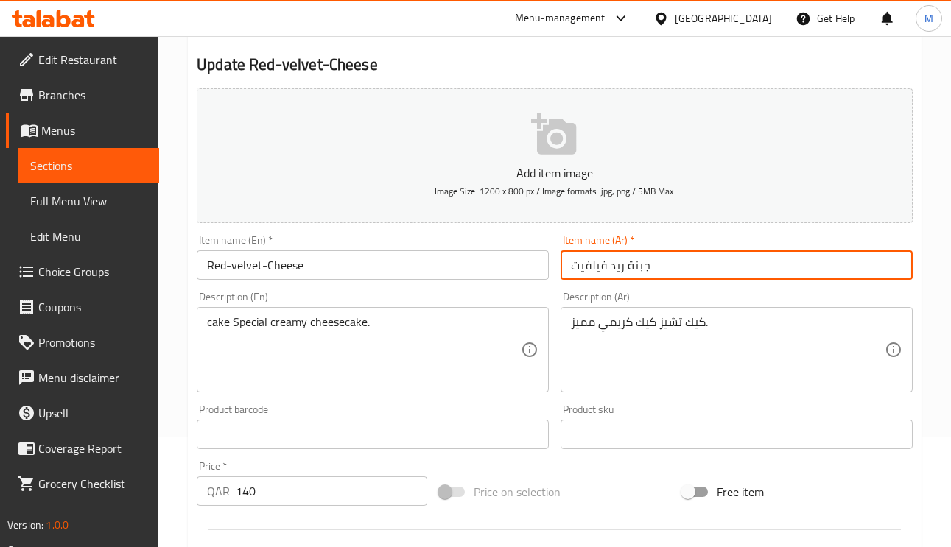
click at [642, 262] on input "جبنة ريد فيلفيت" at bounding box center [737, 265] width 352 height 29
type input "تشيز ريد فيلفيت"
click at [687, 321] on textarea "كيك تشيز كيك كريمي مميز." at bounding box center [728, 350] width 314 height 70
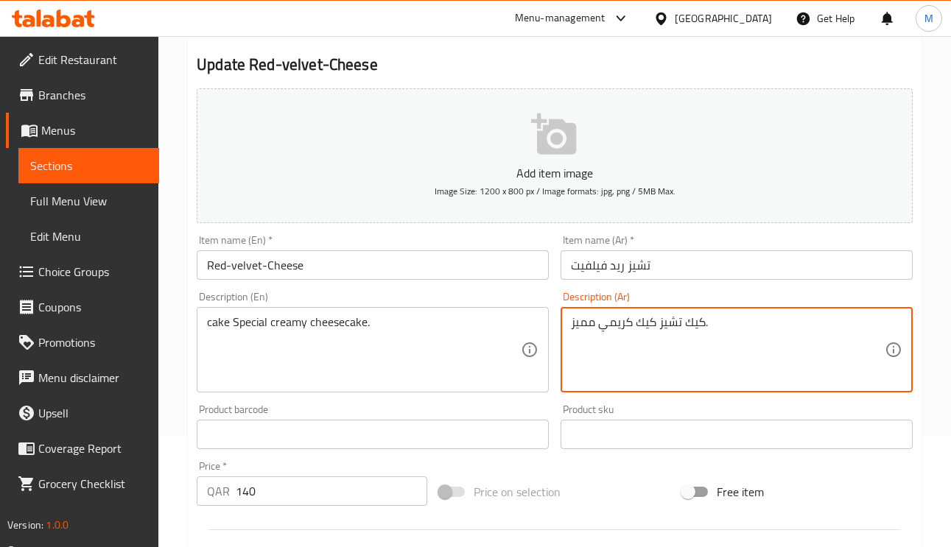
click at [698, 323] on textarea "كيك تشيز كيك كريمي مميز." at bounding box center [728, 350] width 314 height 70
type textarea "كيك تشيز كيك كريمي مميز."
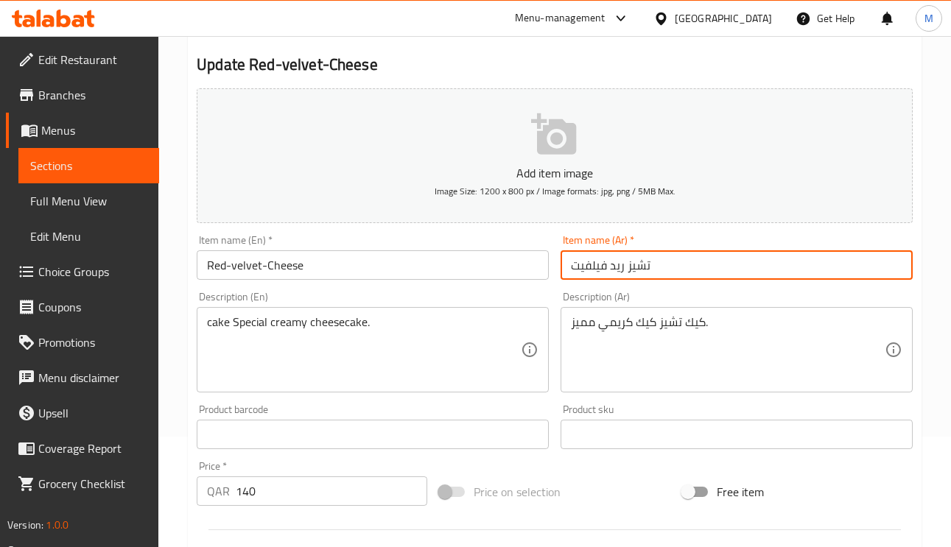
click at [693, 280] on input "تشيز ريد فيلفيت" at bounding box center [737, 265] width 352 height 29
click at [691, 280] on input "تشيز ريد فيلفيت" at bounding box center [737, 265] width 352 height 29
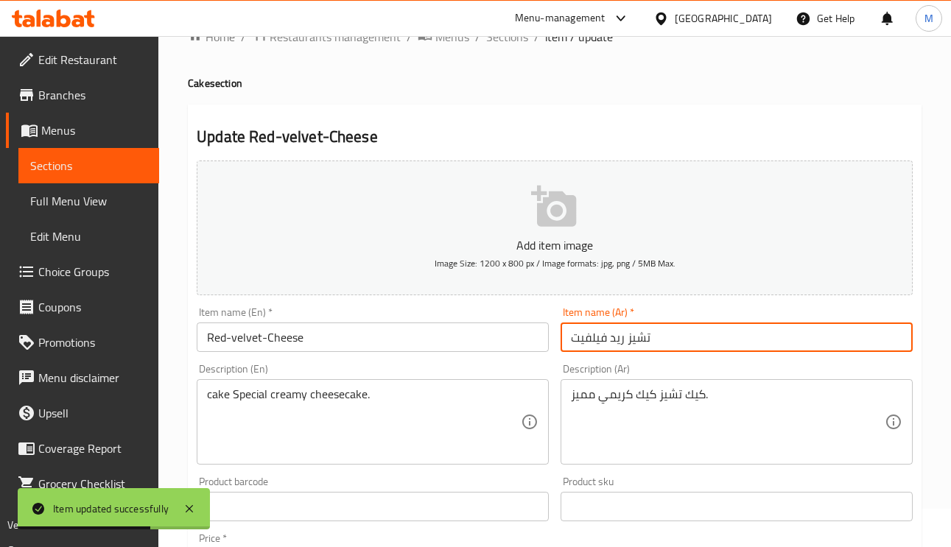
scroll to position [0, 0]
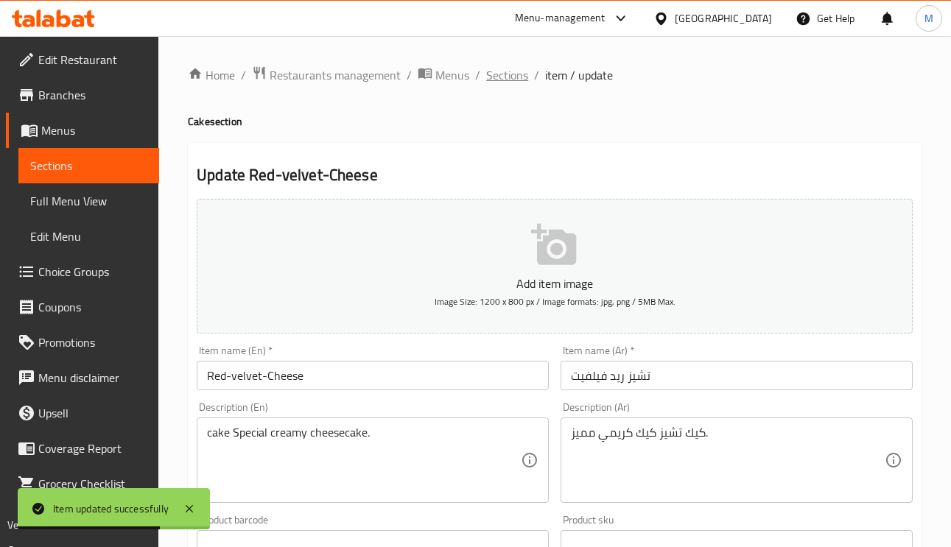
click at [521, 68] on span "Sections" at bounding box center [507, 75] width 42 height 18
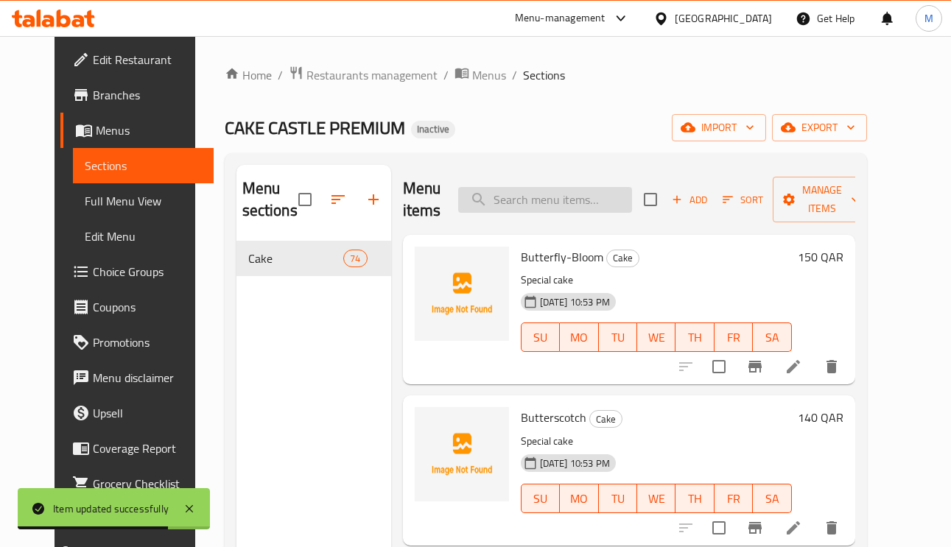
click at [612, 198] on input "search" at bounding box center [545, 200] width 174 height 26
paste input "Rose-Meadow"
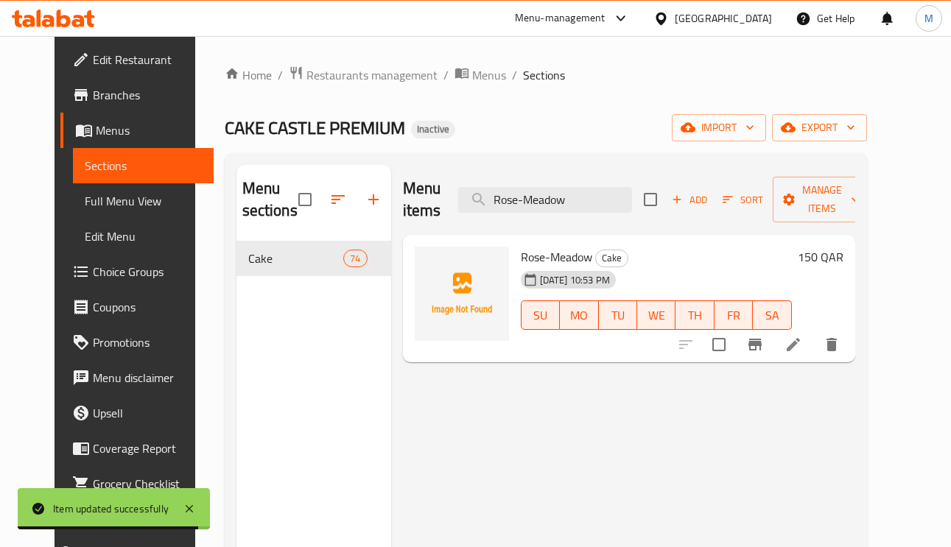
type input "Rose-Meadow"
click at [814, 355] on li at bounding box center [793, 345] width 41 height 27
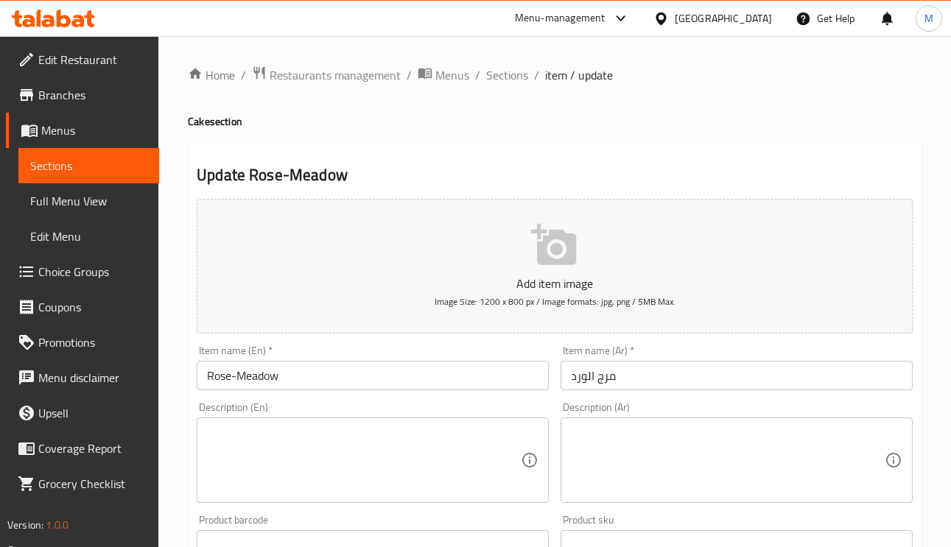
paste textarea "كيك مميز"
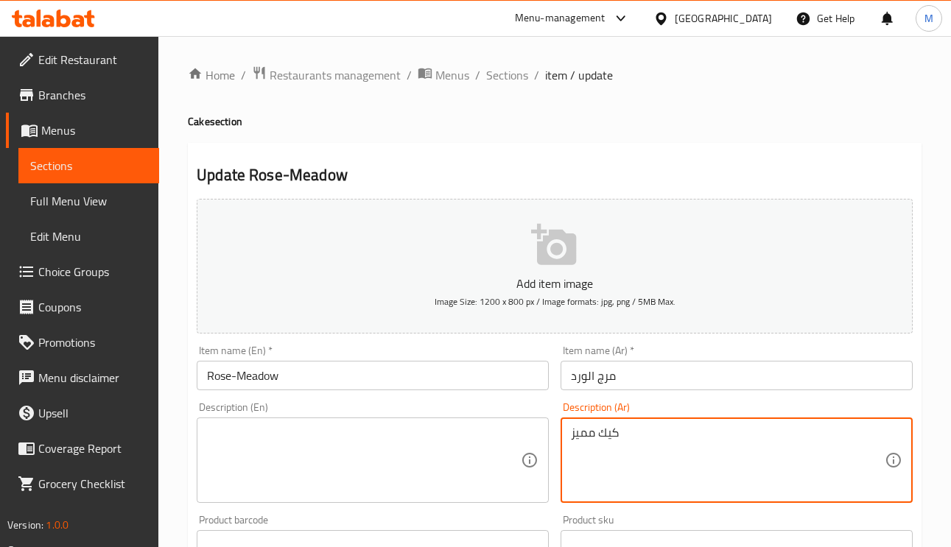
type textarea "كيك مميز"
click at [380, 451] on textarea at bounding box center [364, 461] width 314 height 70
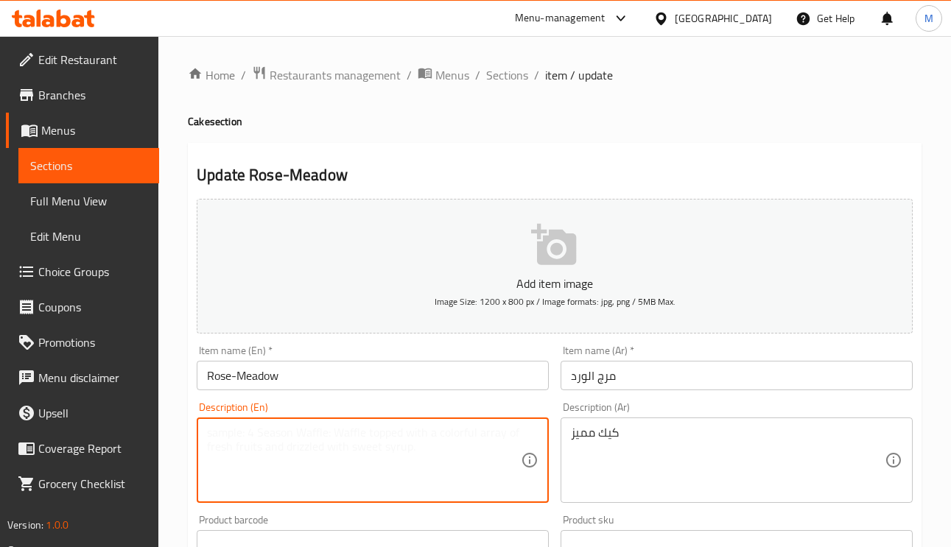
paste textarea "Special cake"
type textarea "Special cake"
click at [369, 391] on input "Rose-Meadow" at bounding box center [373, 375] width 352 height 29
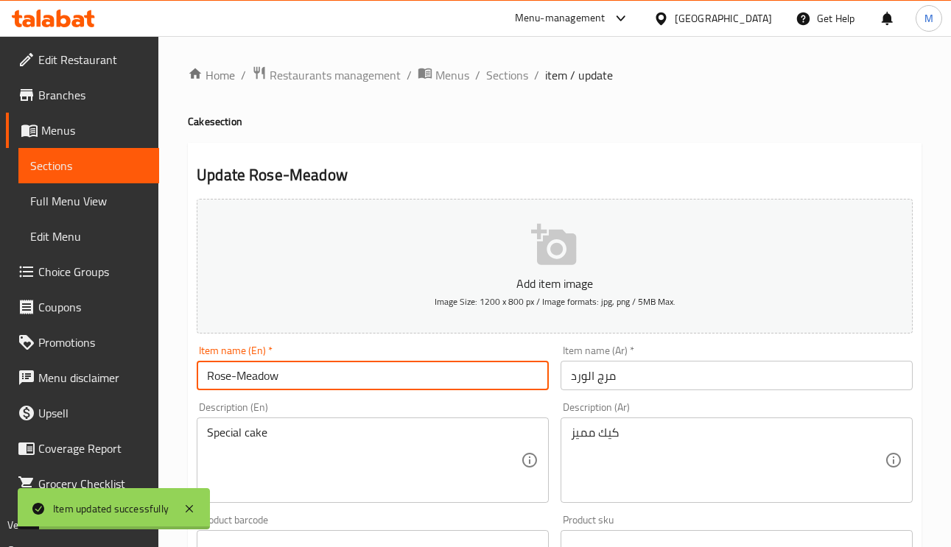
click at [537, 81] on ol "Home / Restaurants management / Menus / Sections / item / update" at bounding box center [555, 75] width 734 height 19
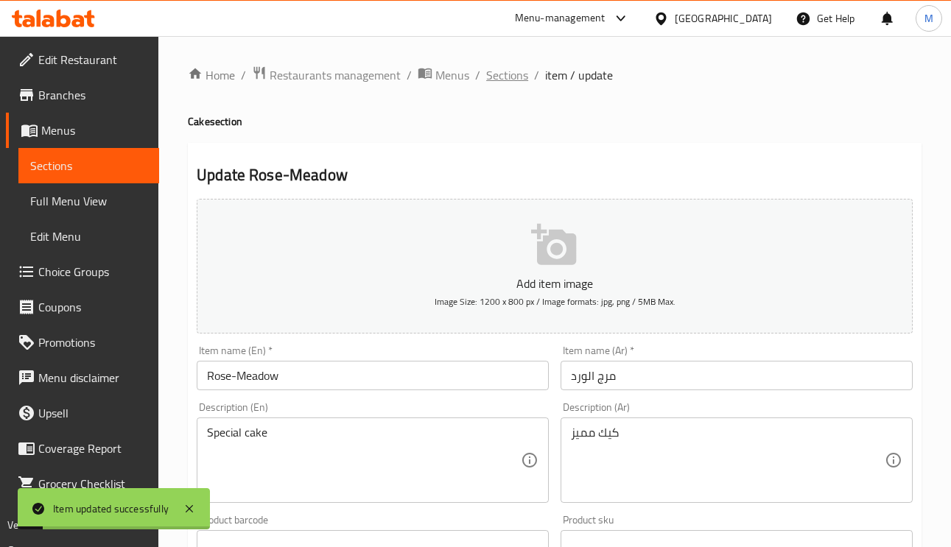
click at [517, 71] on span "Sections" at bounding box center [507, 75] width 42 height 18
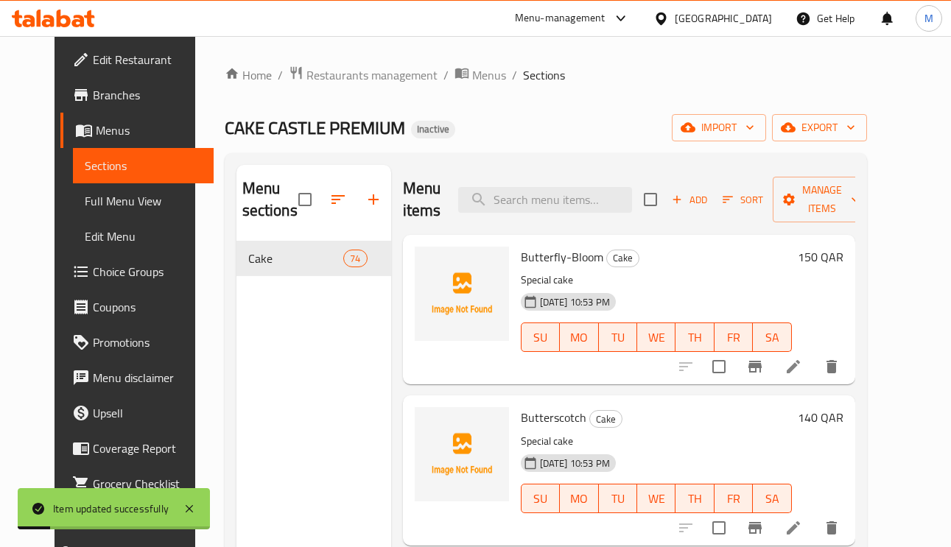
click at [586, 200] on input "search" at bounding box center [545, 200] width 174 height 26
paste input "Sprinkle-Bliss"
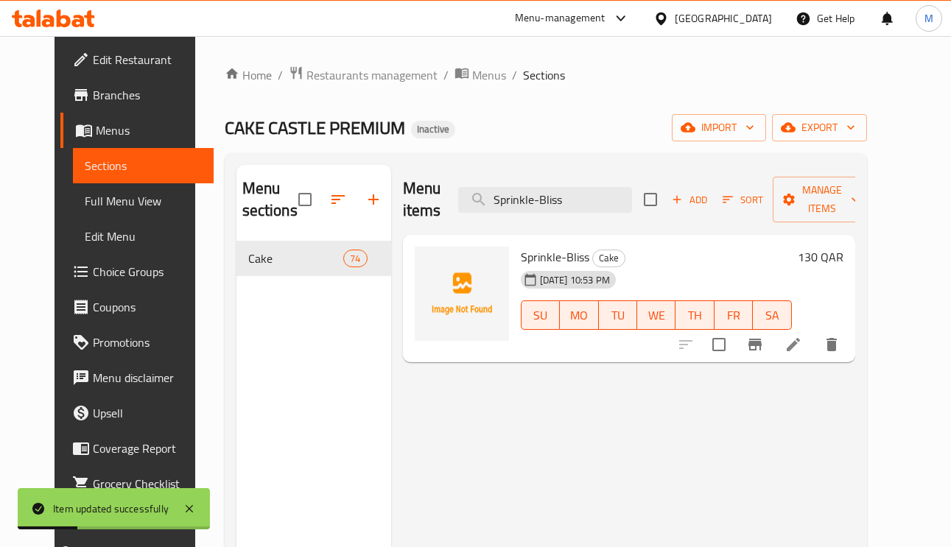
type input "Sprinkle-Bliss"
click at [814, 358] on li at bounding box center [793, 345] width 41 height 27
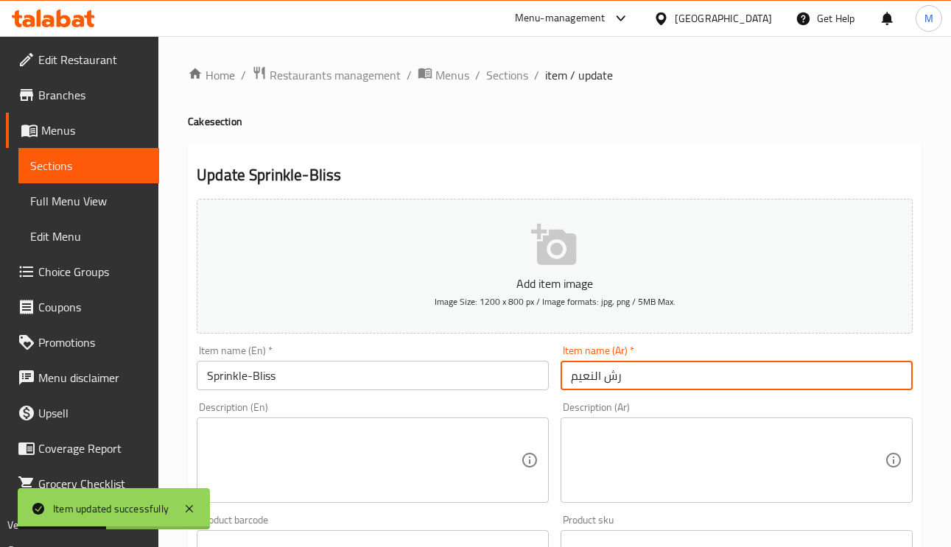
click at [621, 369] on input "رش النعيم" at bounding box center [737, 375] width 352 height 29
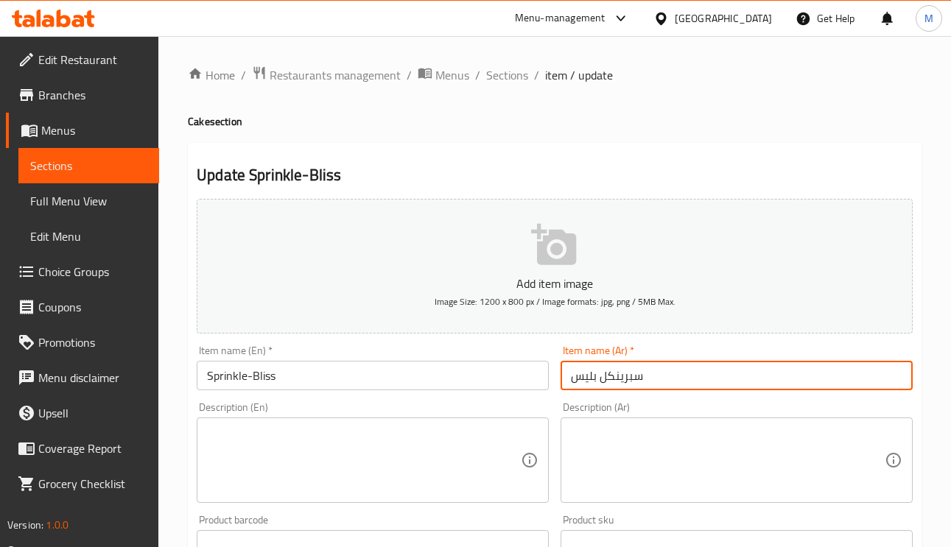
type input "سبرينكل بليس"
click at [688, 472] on textarea at bounding box center [728, 461] width 314 height 70
click at [684, 385] on input "سبرينكل بليس" at bounding box center [737, 375] width 352 height 29
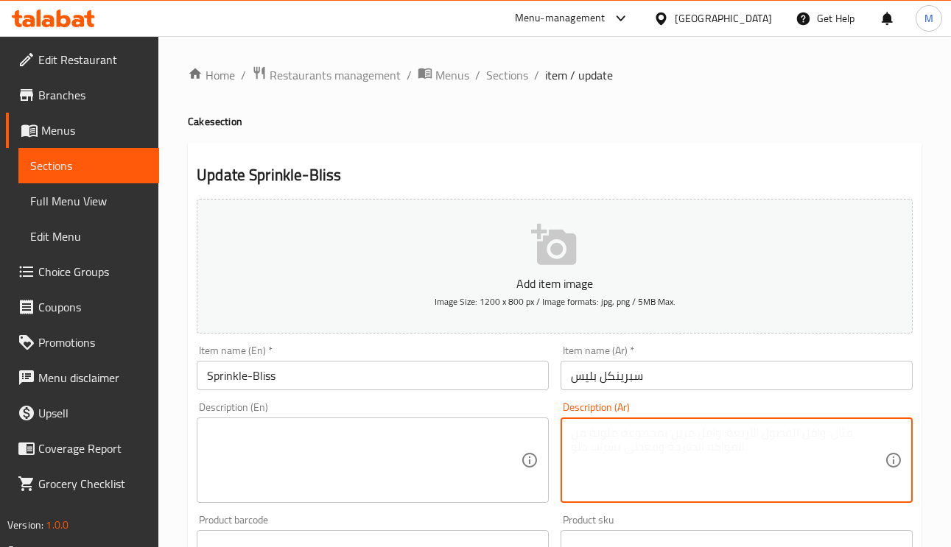
click at [752, 438] on textarea at bounding box center [728, 461] width 314 height 70
paste textarea "كيك مميز"
type textarea "كيك مميز"
paste textarea "Special cake"
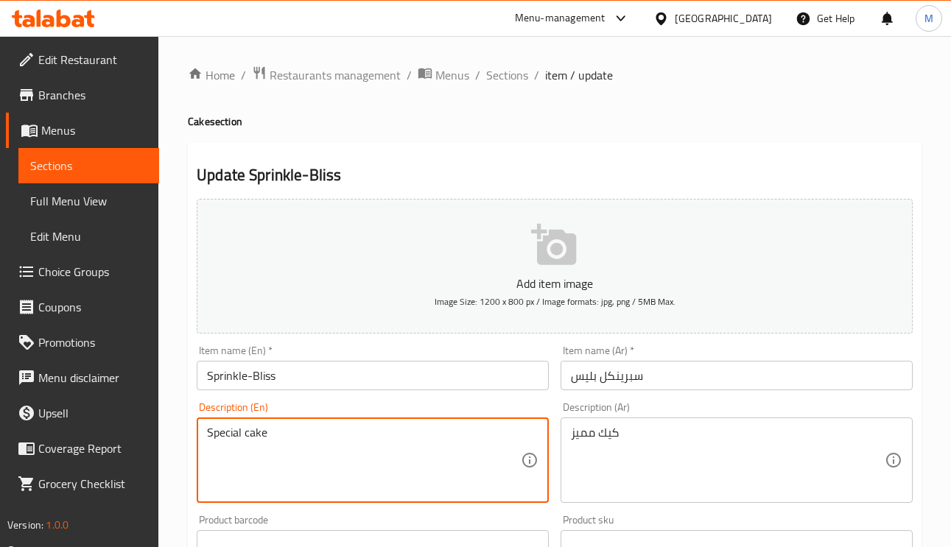
type textarea "Special cake"
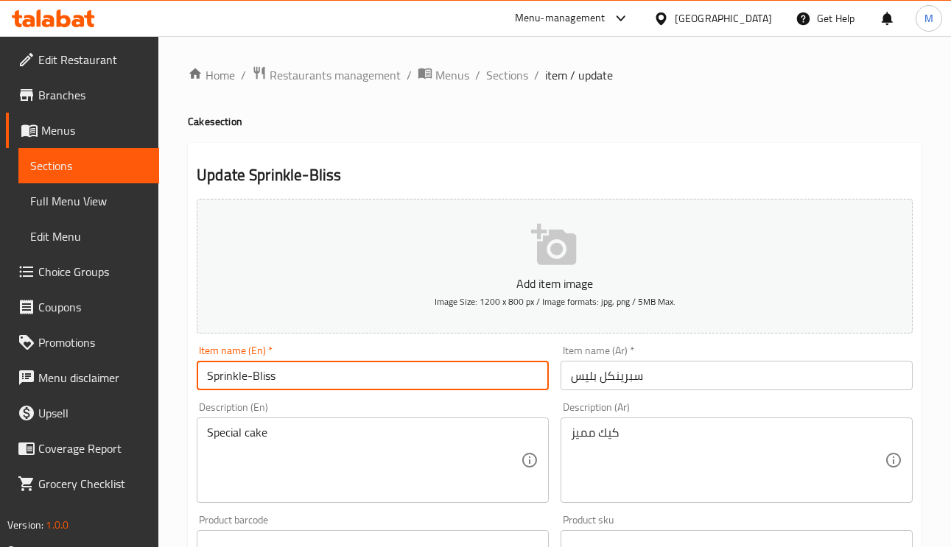
click at [373, 376] on input "Sprinkle-Bliss" at bounding box center [373, 375] width 352 height 29
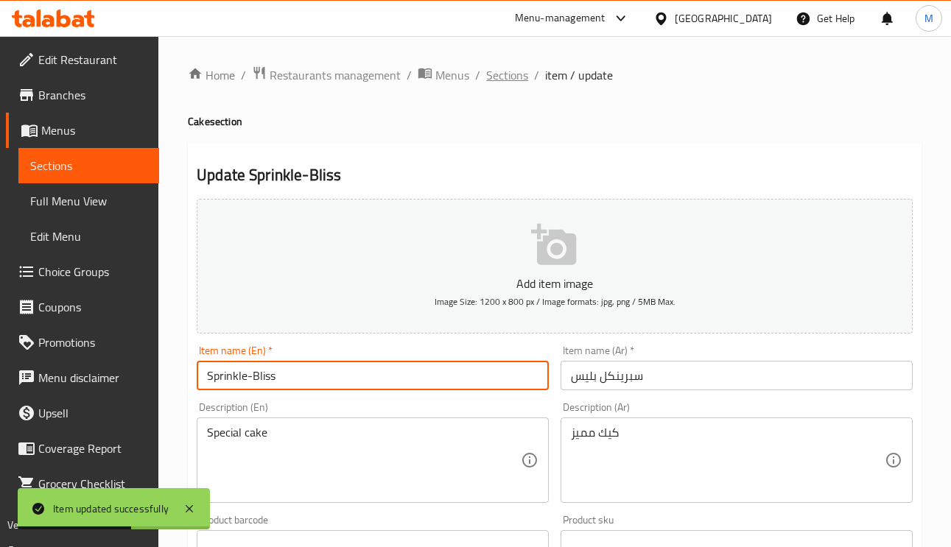
click at [514, 78] on span "Sections" at bounding box center [507, 75] width 42 height 18
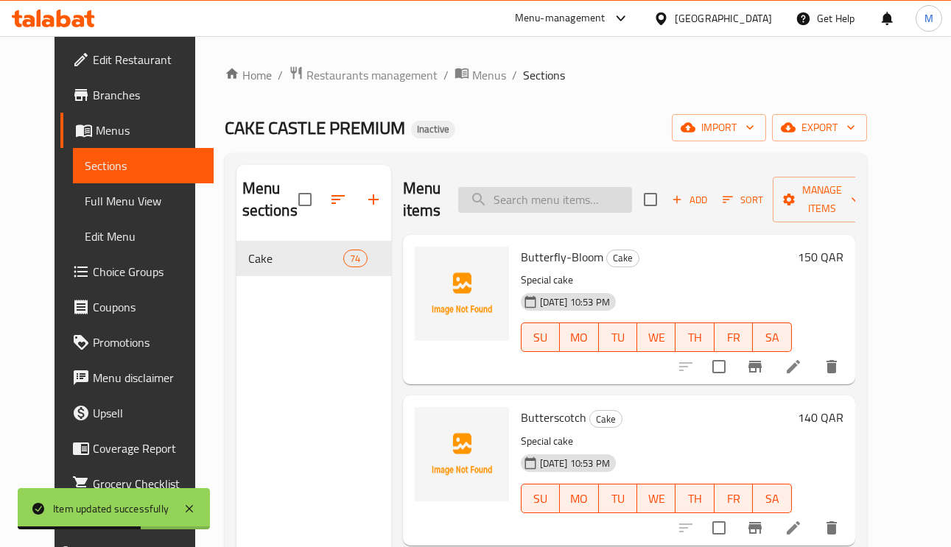
click at [564, 198] on input "search" at bounding box center [545, 200] width 174 height 26
paste input "Sweetheart-Bliss"
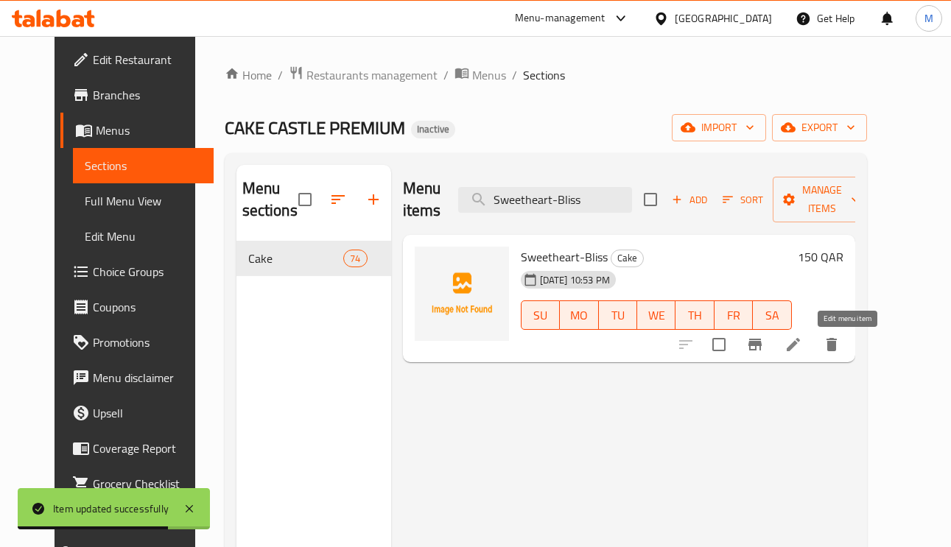
type input "Sweetheart-Bliss"
click at [802, 345] on icon at bounding box center [794, 345] width 18 height 18
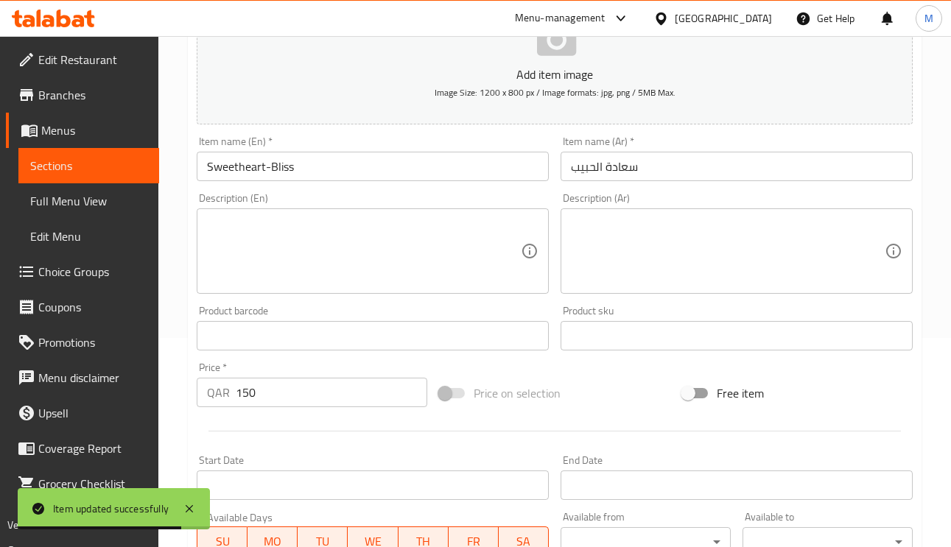
scroll to position [221, 0]
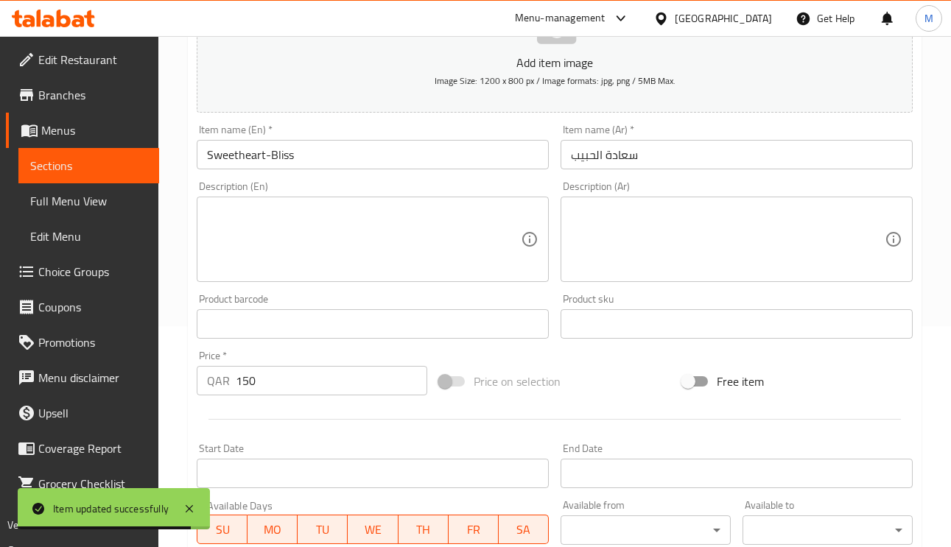
click at [642, 136] on div "Item name (Ar)   * سعادة الحبيب Item name (Ar) *" at bounding box center [737, 147] width 352 height 45
click at [645, 151] on input "سعادة الحبيب" at bounding box center [737, 154] width 352 height 29
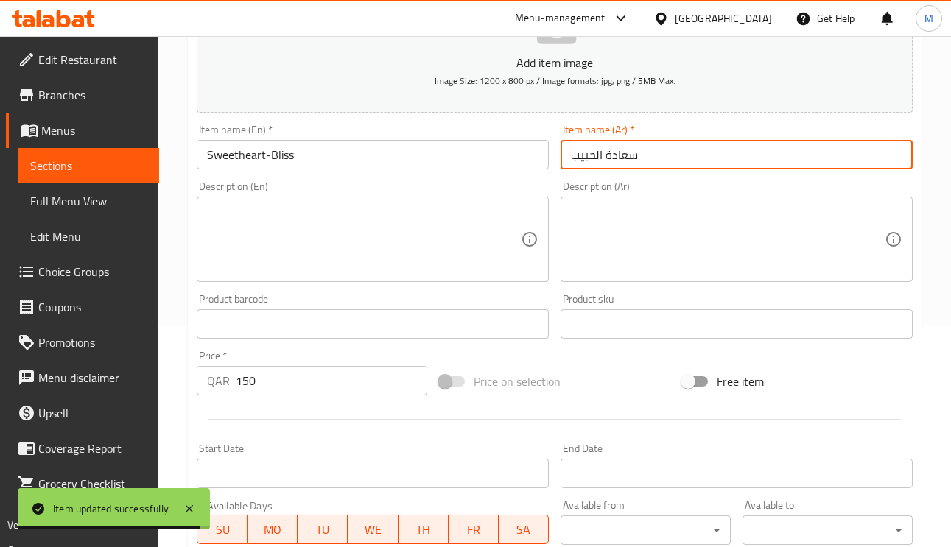
click at [645, 151] on input "سعادة الحبيب" at bounding box center [737, 154] width 352 height 29
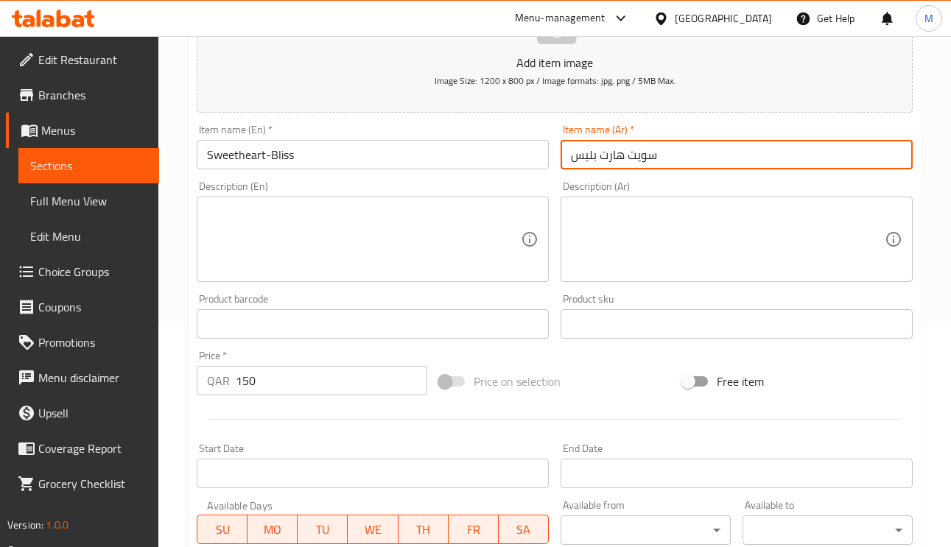
type input "سويت هارت بليس"
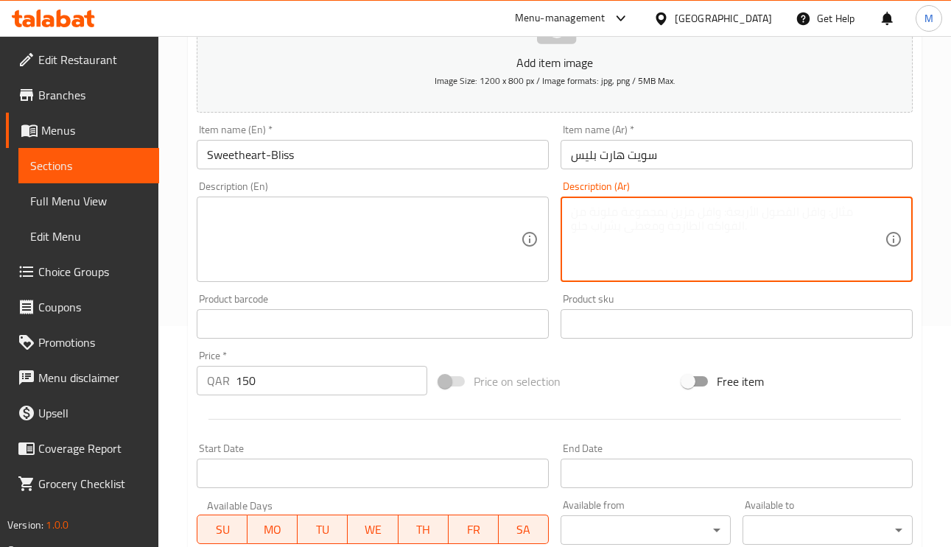
paste textarea "كيك مميز"
type textarea "كيك مميز"
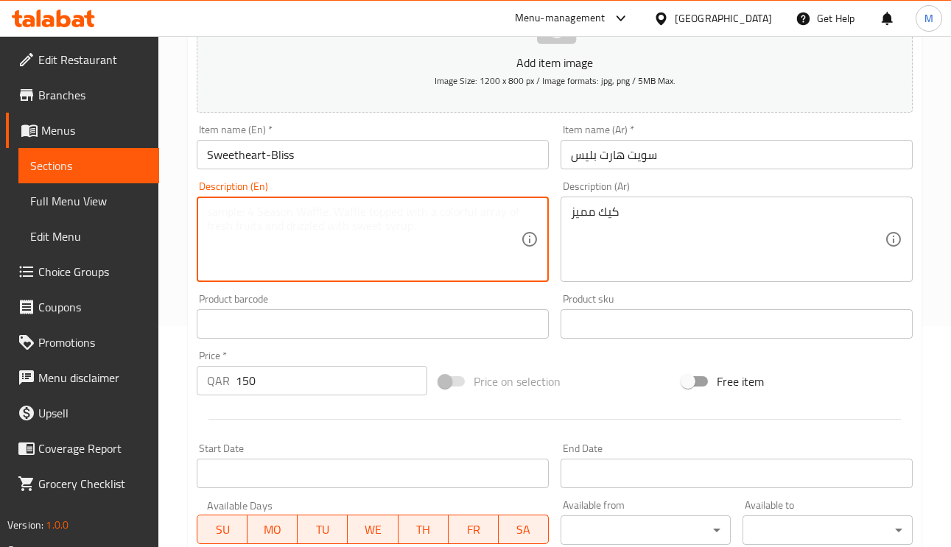
click at [381, 274] on textarea at bounding box center [364, 240] width 314 height 70
paste textarea "Special cake"
type textarea "Special cake"
click at [687, 143] on input "سويت هارت بليس" at bounding box center [737, 154] width 352 height 29
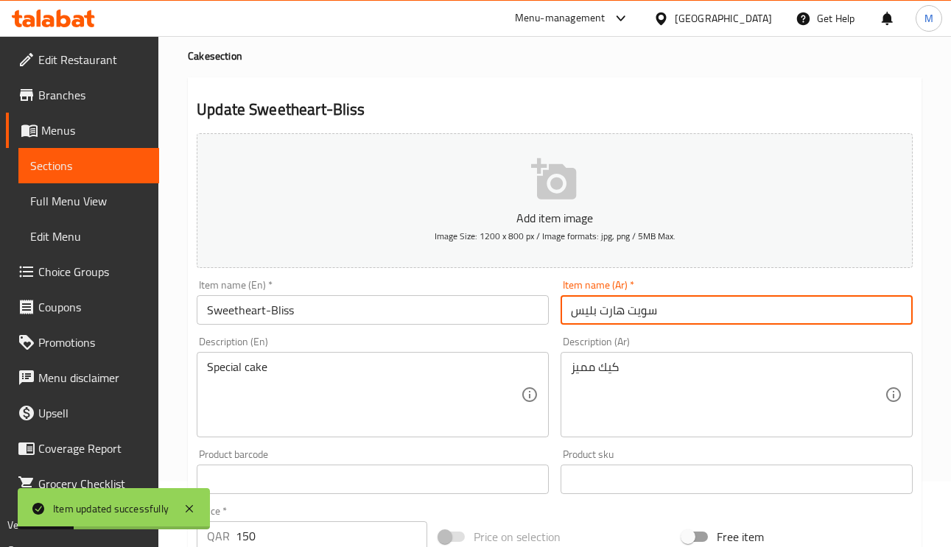
scroll to position [0, 0]
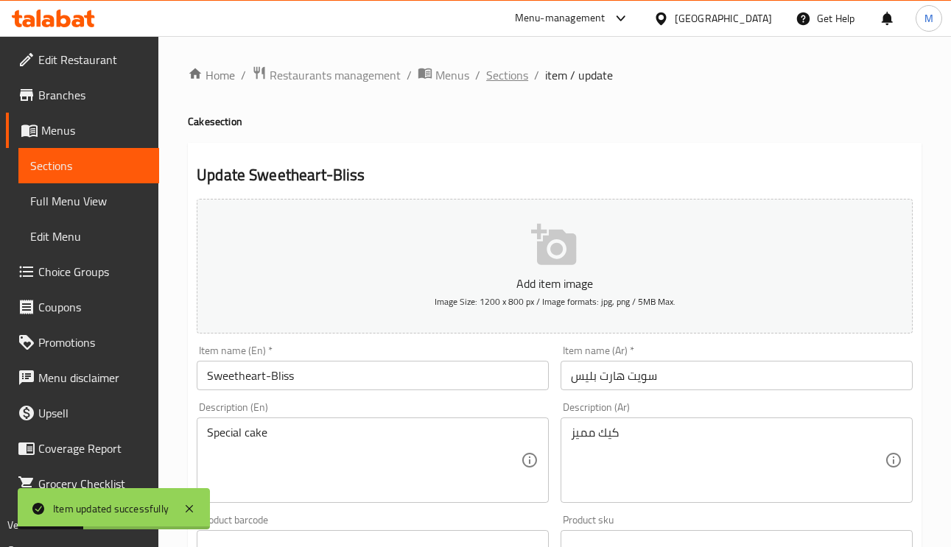
click at [491, 66] on span "Sections" at bounding box center [507, 75] width 42 height 18
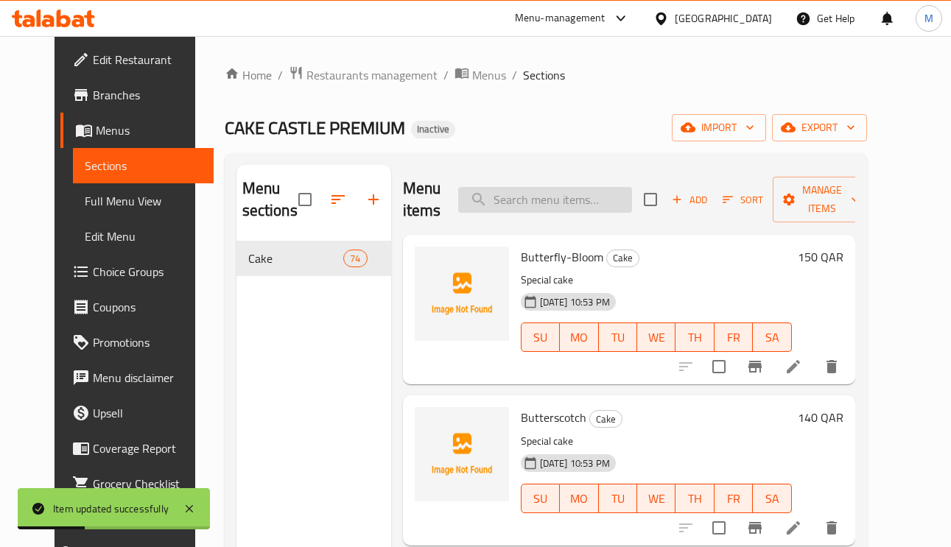
paste input "Rose-Meadow"
click at [548, 203] on input "search" at bounding box center [545, 200] width 174 height 26
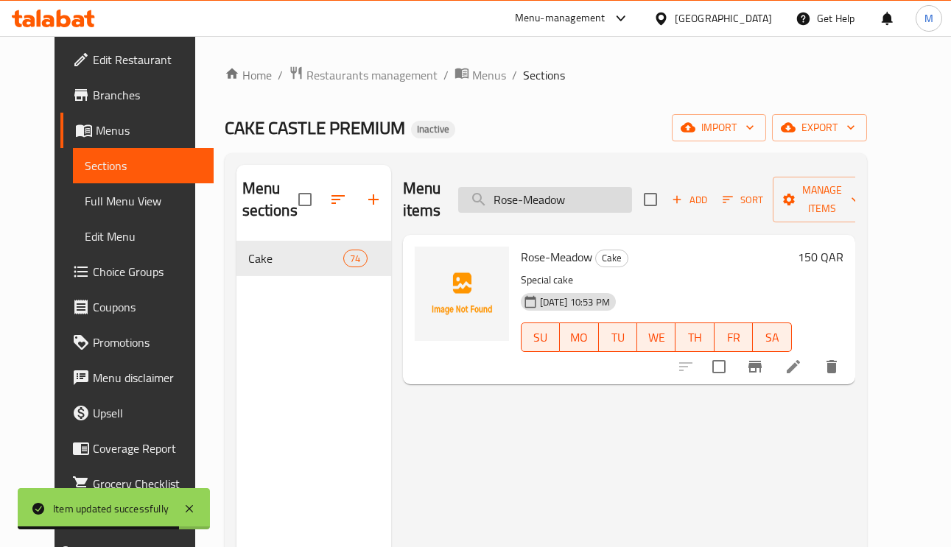
click at [584, 205] on input "Rose-Meadow" at bounding box center [545, 200] width 174 height 26
paste input "Vancho-Delight"
click at [584, 205] on input "Rose-Meadow" at bounding box center [545, 200] width 174 height 26
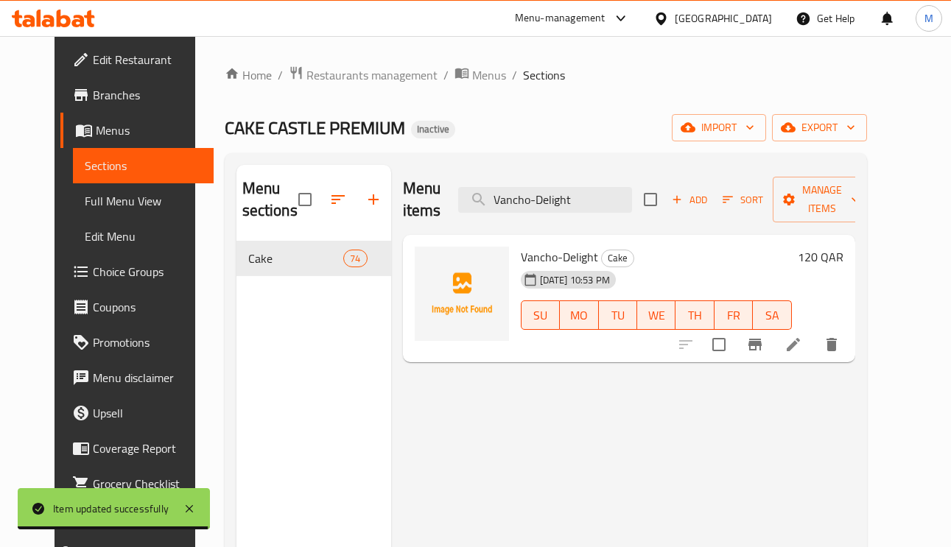
type input "Vancho-Delight"
click at [802, 345] on icon at bounding box center [794, 345] width 18 height 18
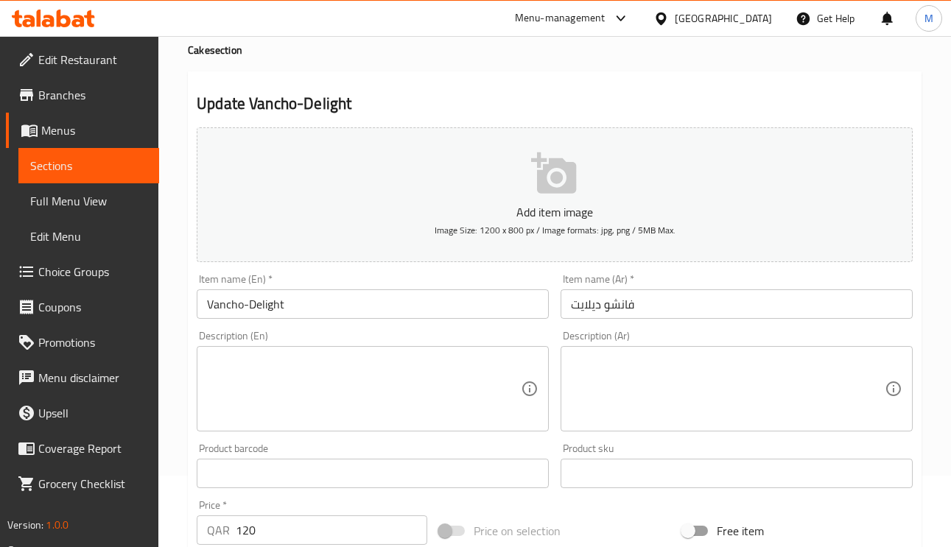
scroll to position [111, 0]
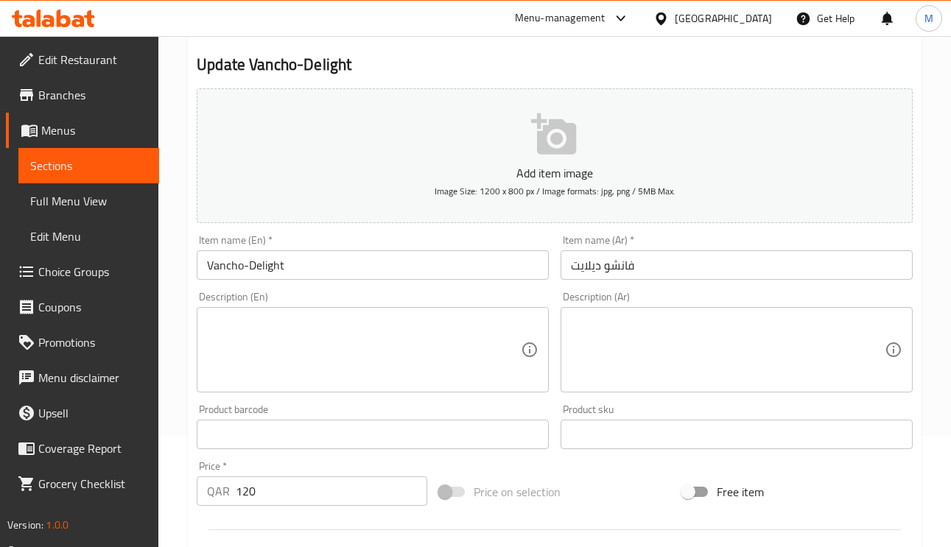
drag, startPoint x: 808, startPoint y: 304, endPoint x: 804, endPoint y: 342, distance: 38.6
click at [808, 304] on div "Description (Ar) Description (Ar)" at bounding box center [737, 342] width 352 height 101
paste textarea "كيك مميز"
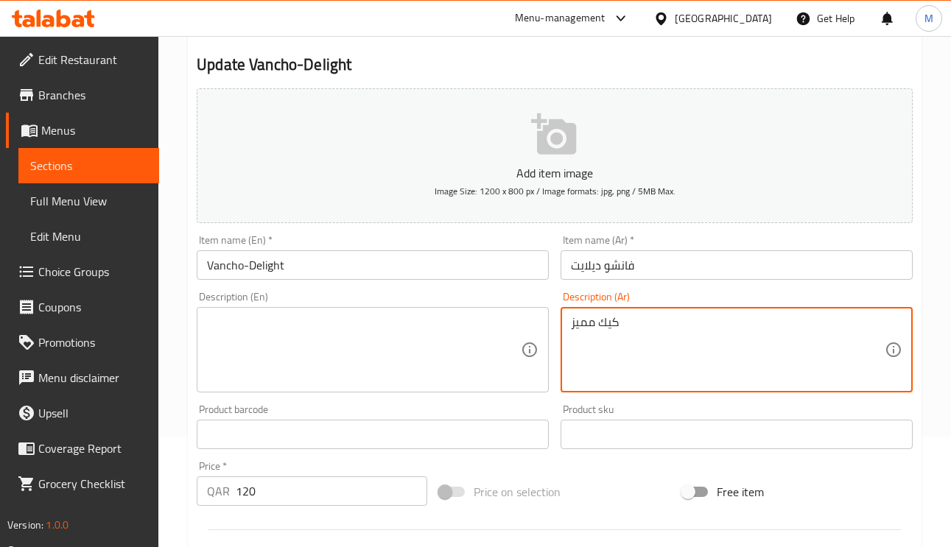
type textarea "كيك مميز"
paste textarea "Special cake"
drag, startPoint x: 343, startPoint y: 381, endPoint x: 343, endPoint y: 301, distance: 79.6
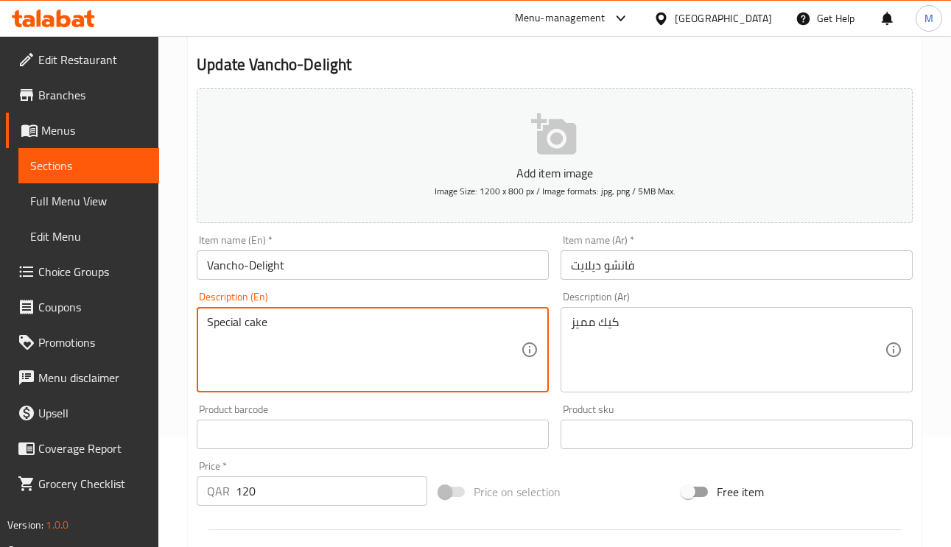
type textarea "Special cake"
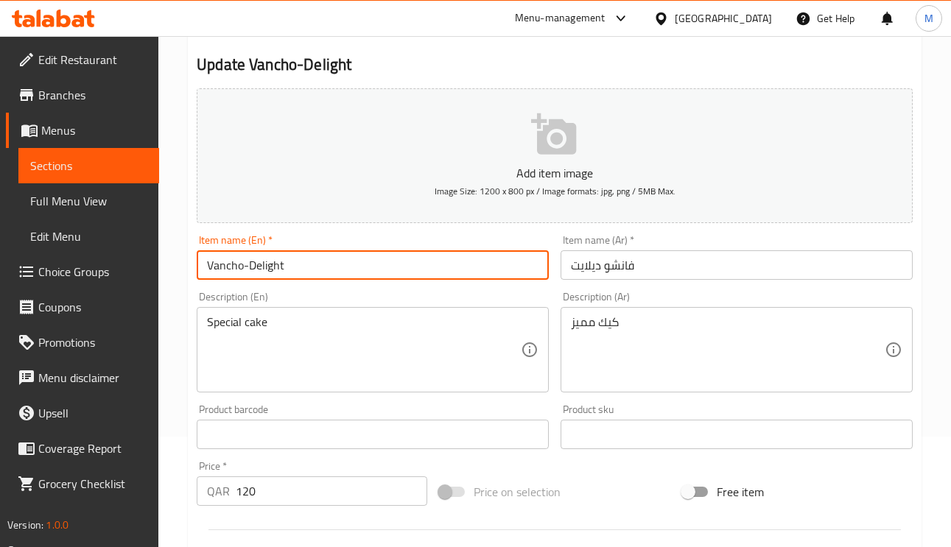
click at [336, 280] on input "Vancho-Delight" at bounding box center [373, 265] width 352 height 29
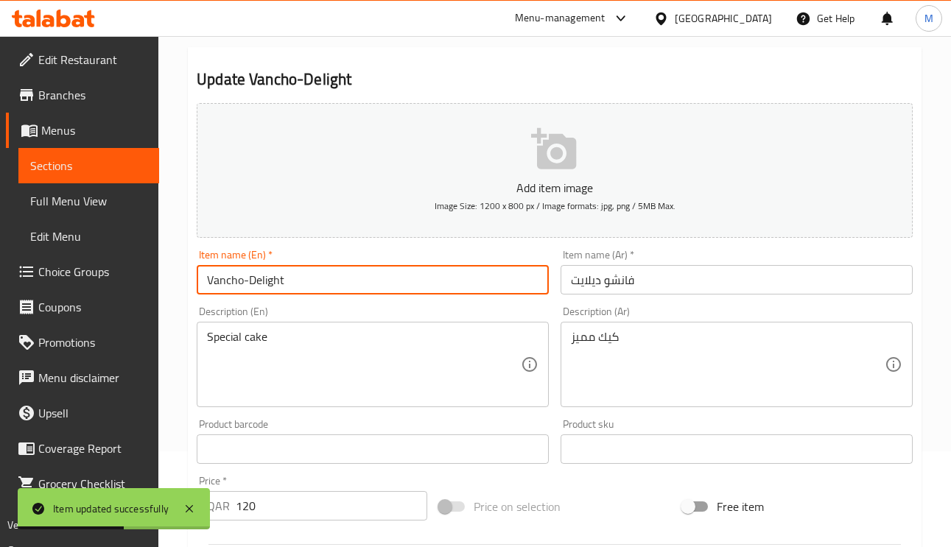
scroll to position [0, 0]
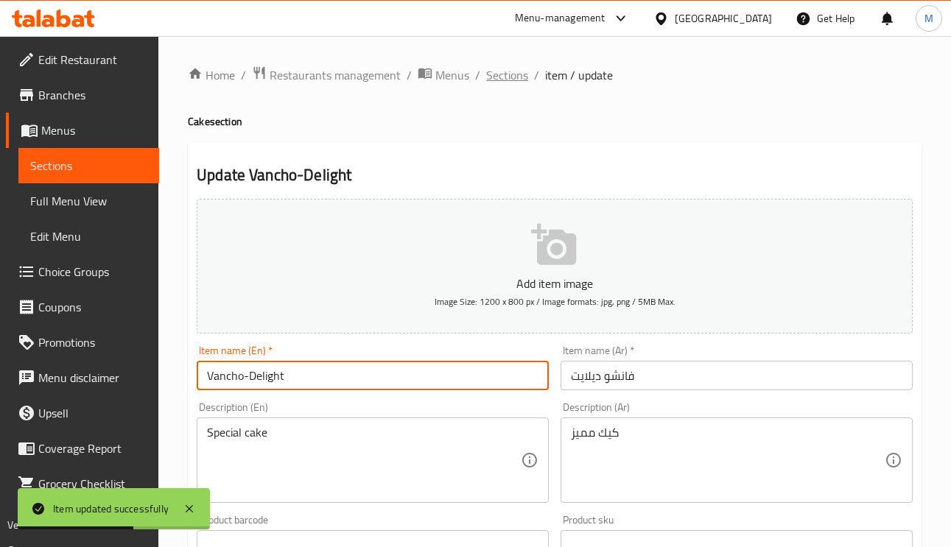
click at [514, 77] on span "Sections" at bounding box center [507, 75] width 42 height 18
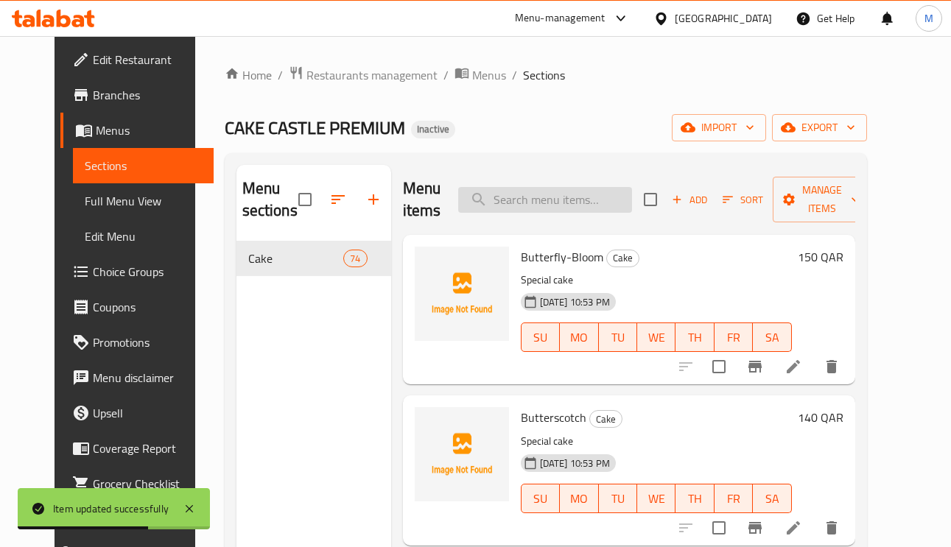
paste input "White-Forest"
click at [550, 203] on input "White-Forest" at bounding box center [545, 200] width 174 height 26
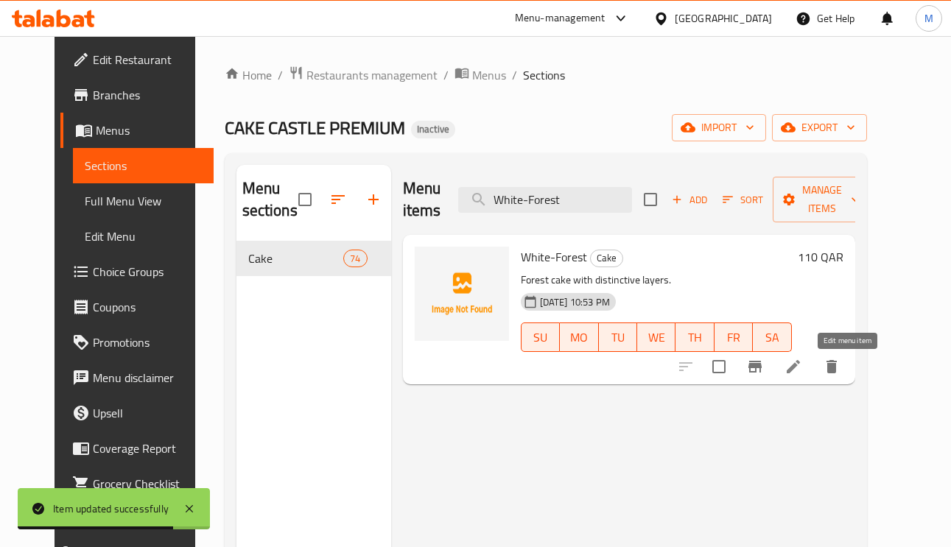
type input "White-Forest"
click at [802, 365] on icon at bounding box center [794, 367] width 18 height 18
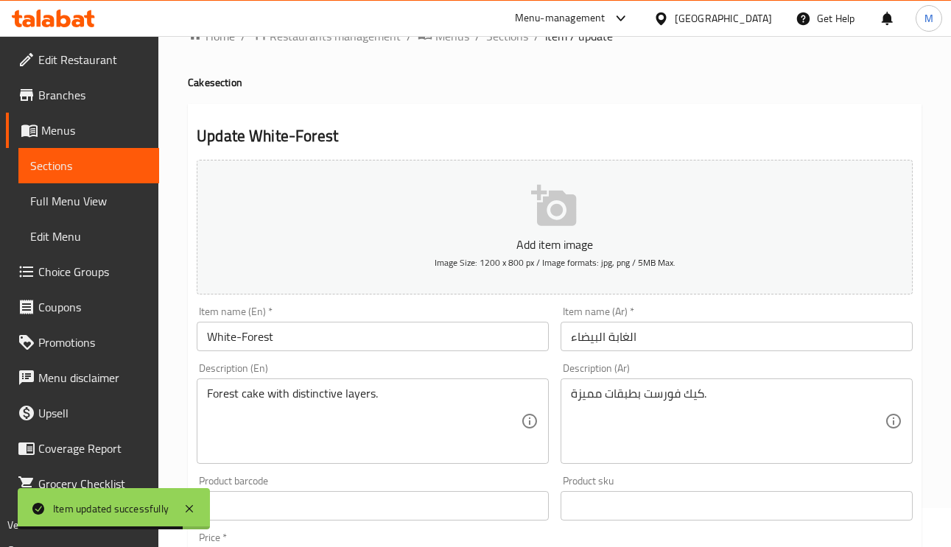
scroll to position [111, 0]
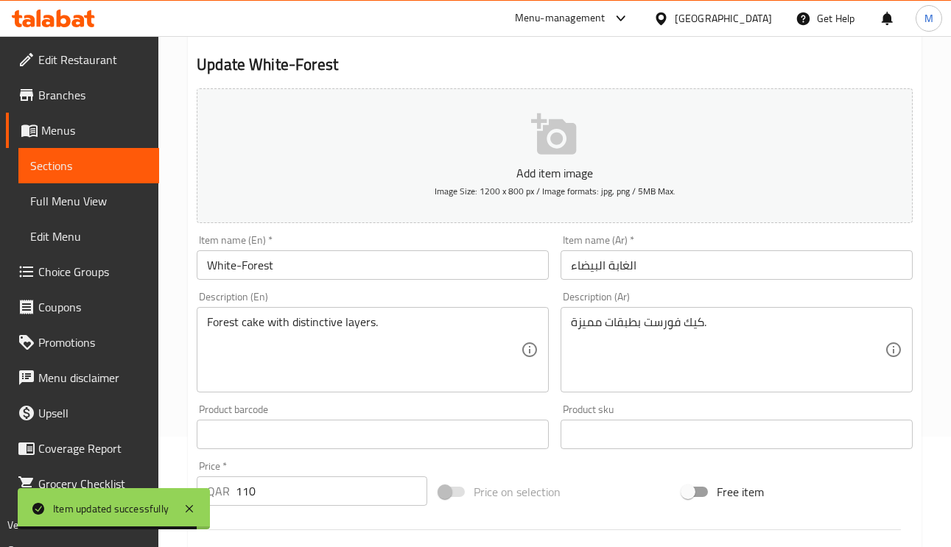
click at [631, 268] on input "الغابة البيضاء" at bounding box center [737, 265] width 352 height 29
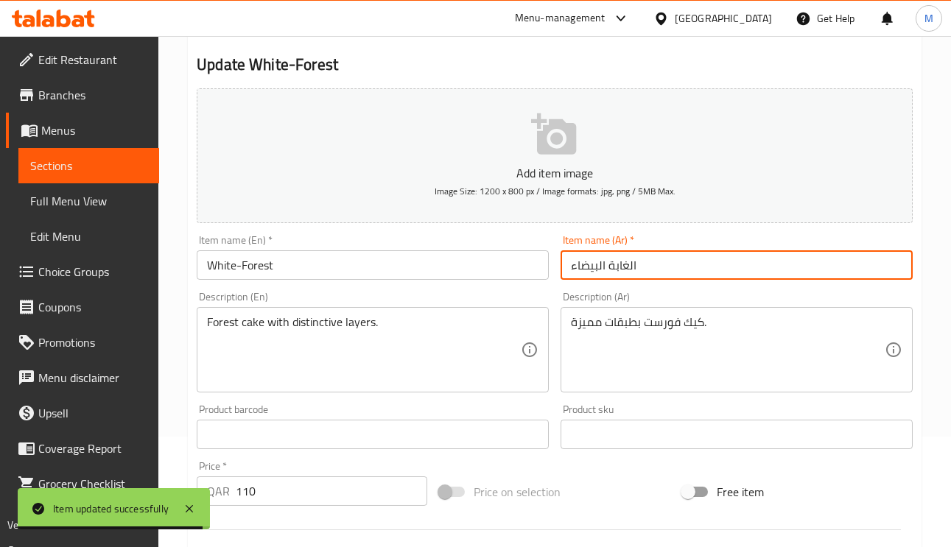
click at [631, 268] on input "الغابة البيضاء" at bounding box center [737, 265] width 352 height 29
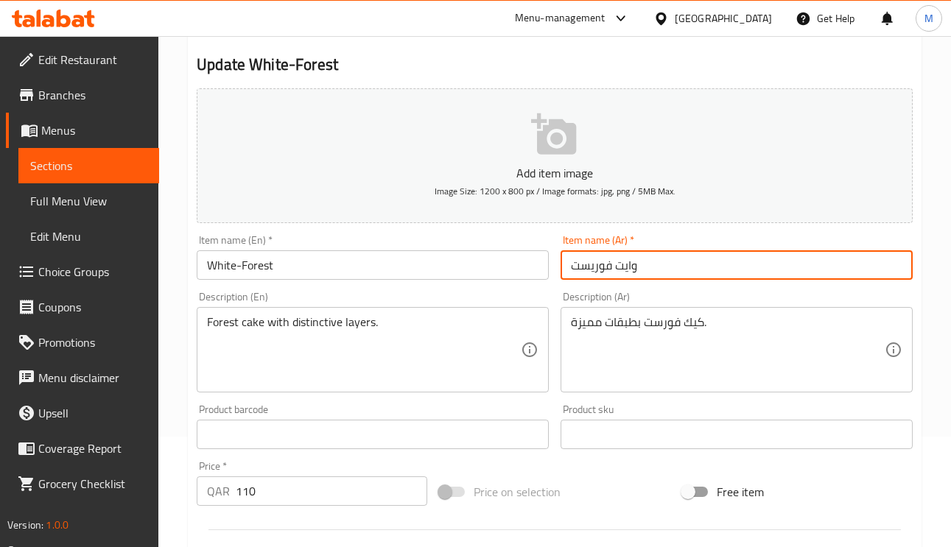
click at [687, 278] on input "وايت فوريست" at bounding box center [737, 265] width 352 height 29
type input "وايت فوريست"
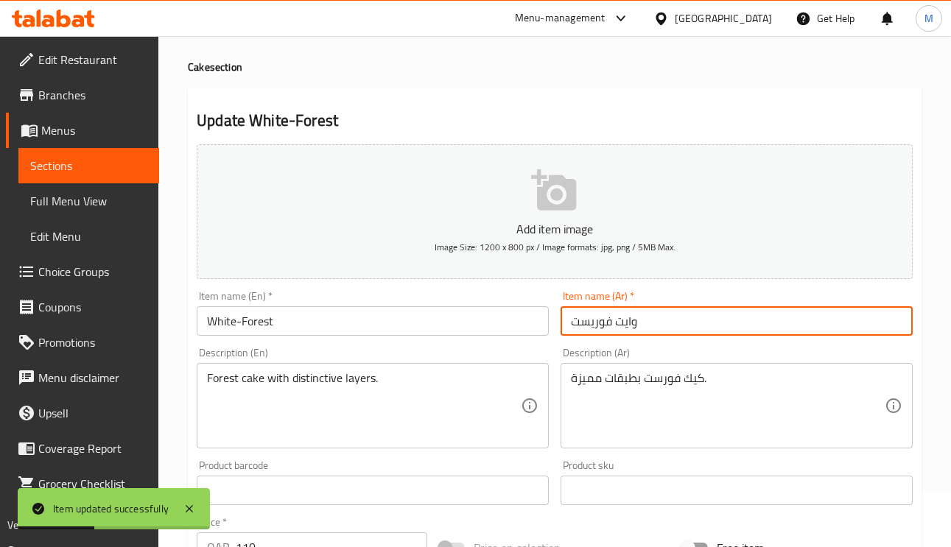
scroll to position [0, 0]
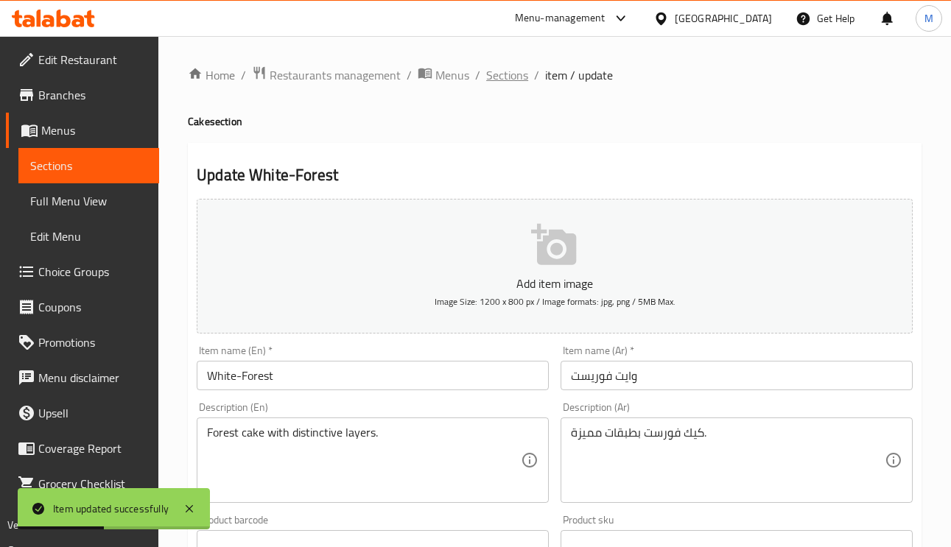
click at [520, 76] on span "Sections" at bounding box center [507, 75] width 42 height 18
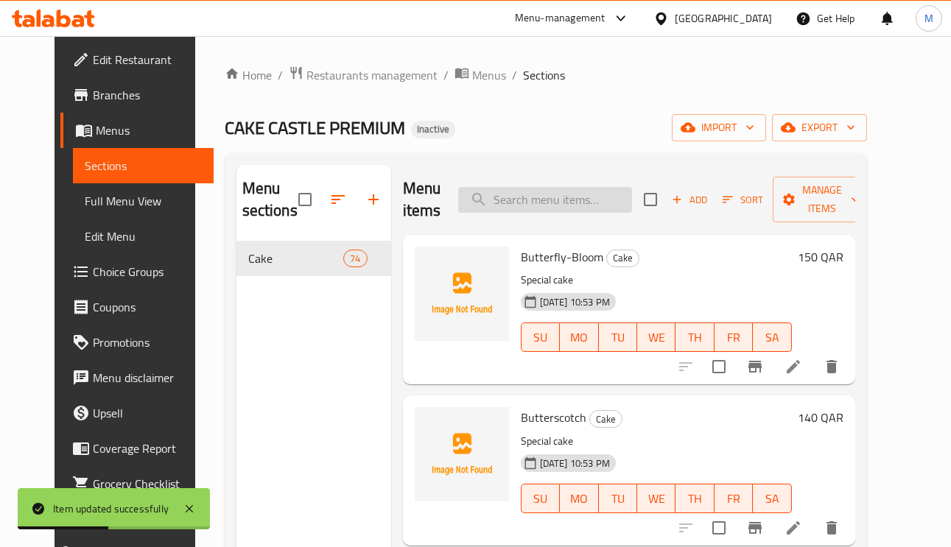
click at [573, 198] on input "search" at bounding box center [545, 200] width 174 height 26
paste input "Arabian-Blueberry"
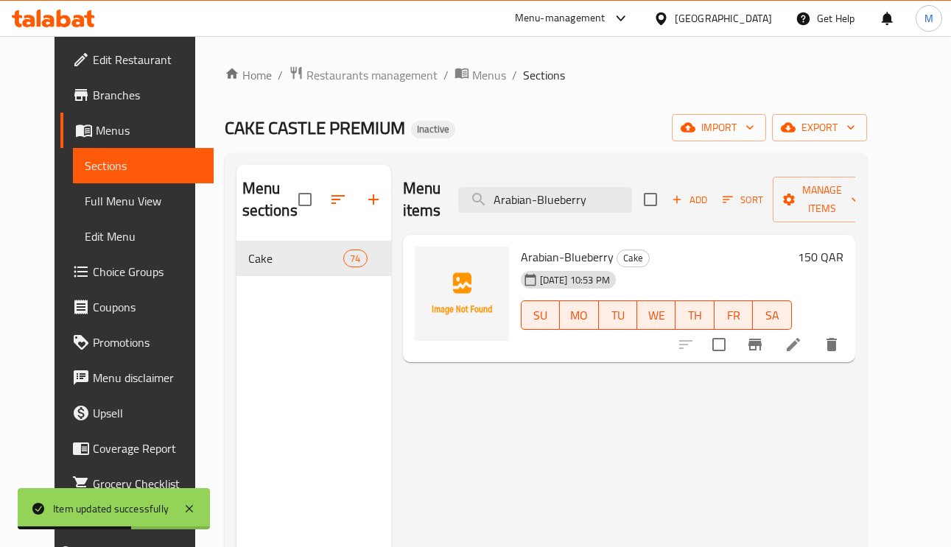
type input "Arabian-Blueberry"
click at [802, 349] on icon at bounding box center [794, 345] width 18 height 18
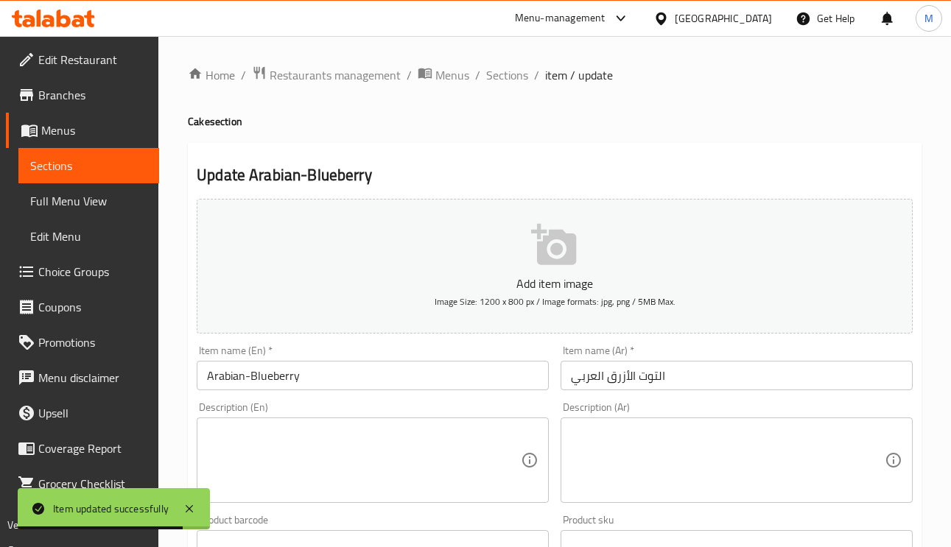
paste textarea "كيك مميز"
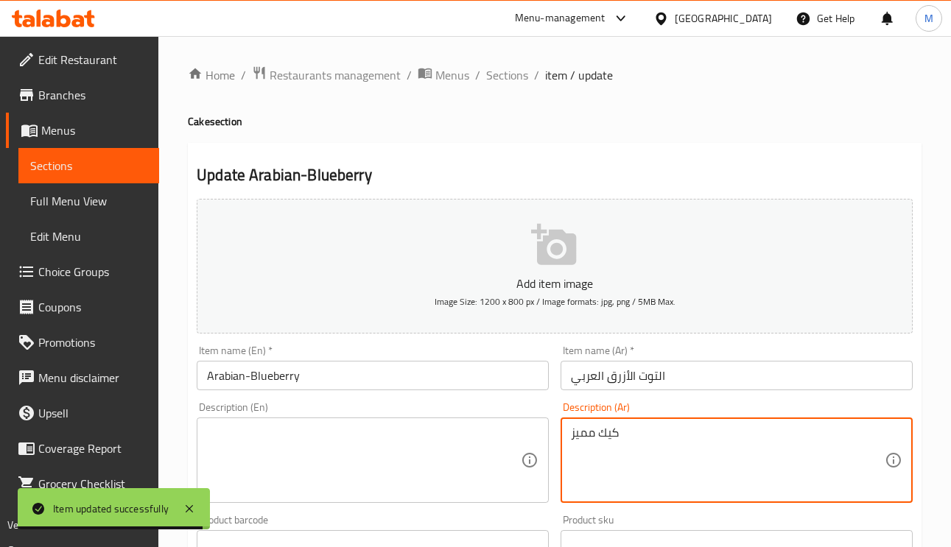
type textarea "كيك مميز"
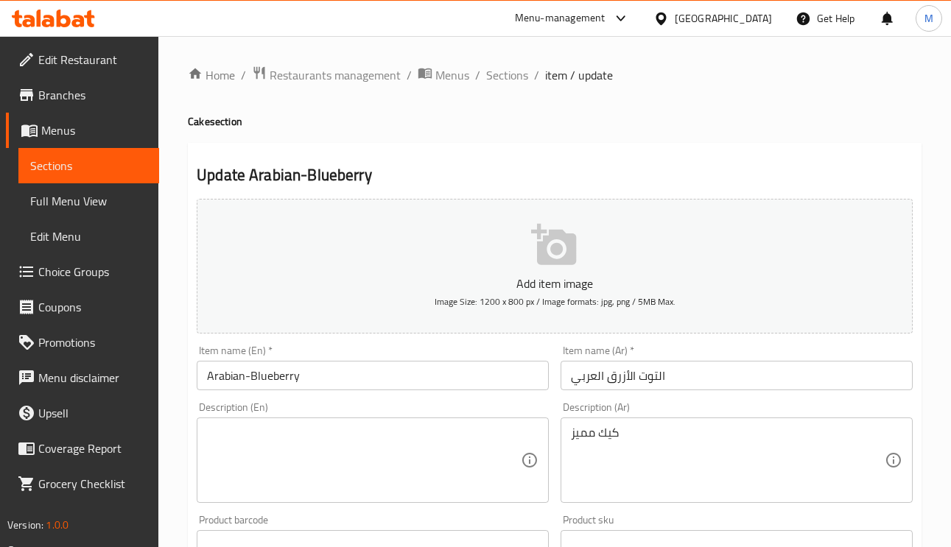
click at [396, 409] on div "Description (En) Description (En)" at bounding box center [373, 452] width 352 height 101
click at [355, 427] on textarea at bounding box center [364, 461] width 314 height 70
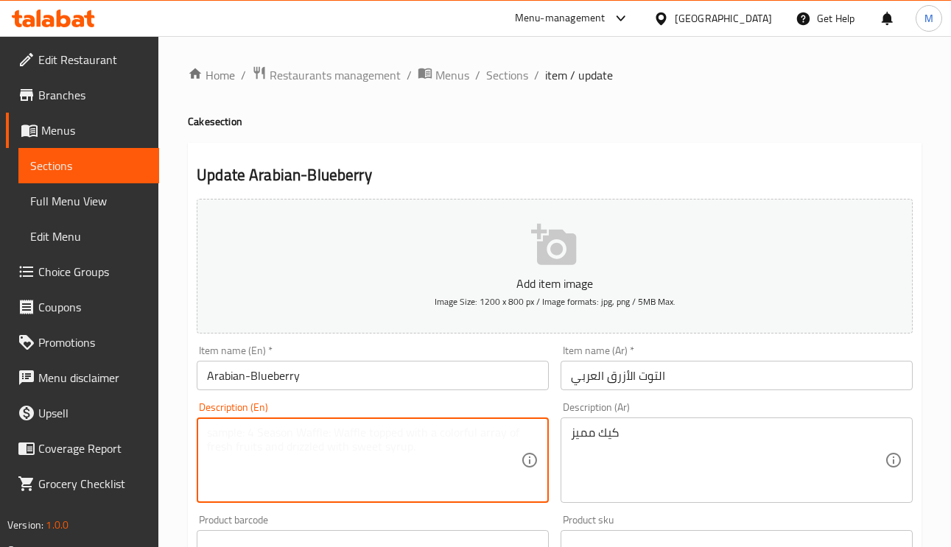
paste textarea "Special cake"
type textarea "Special cake"
click at [372, 369] on input "Arabian-Blueberry" at bounding box center [373, 375] width 352 height 29
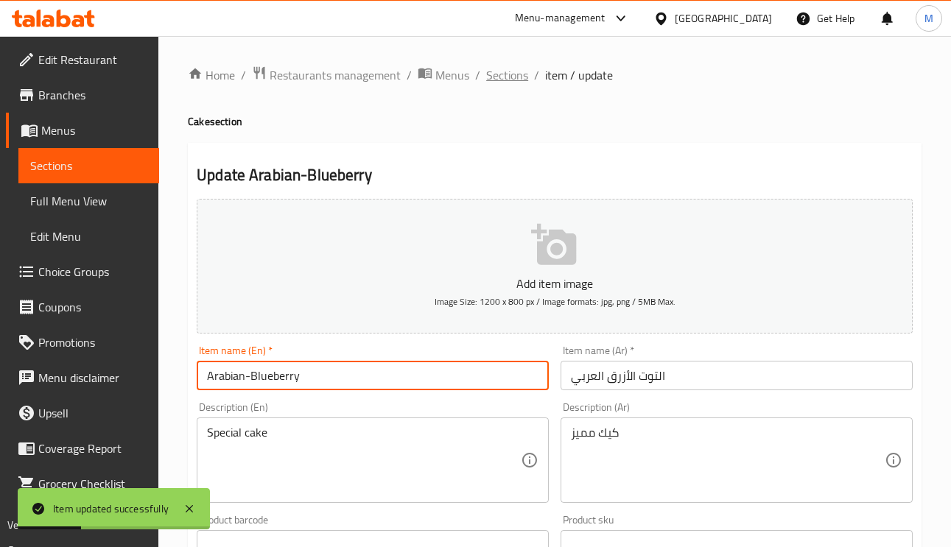
click at [515, 77] on span "Sections" at bounding box center [507, 75] width 42 height 18
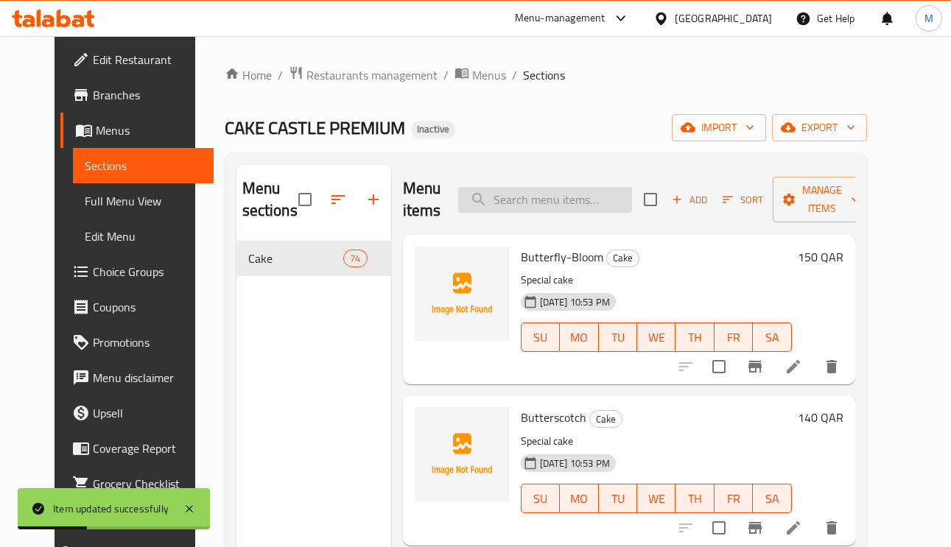
paste input "Arabian-Castle"
click at [573, 197] on input "search" at bounding box center [545, 200] width 174 height 26
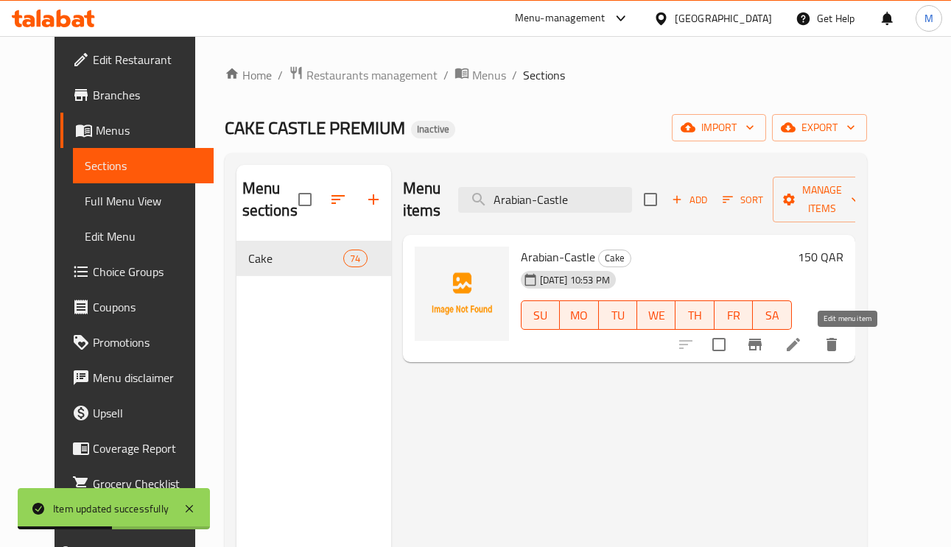
type input "Arabian-Castle"
click at [802, 348] on icon at bounding box center [794, 345] width 18 height 18
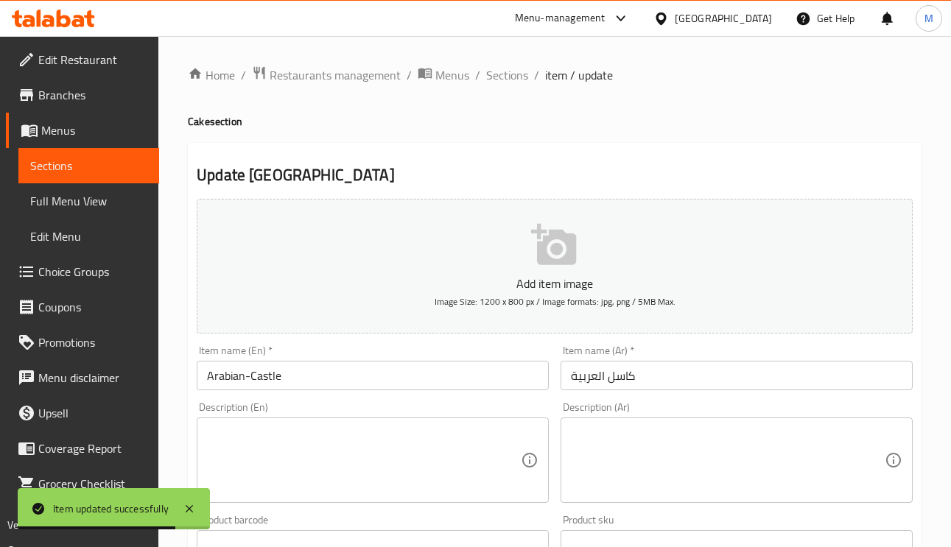
paste textarea "كيك مميز"
drag, startPoint x: 732, startPoint y: 474, endPoint x: 721, endPoint y: 466, distance: 13.1
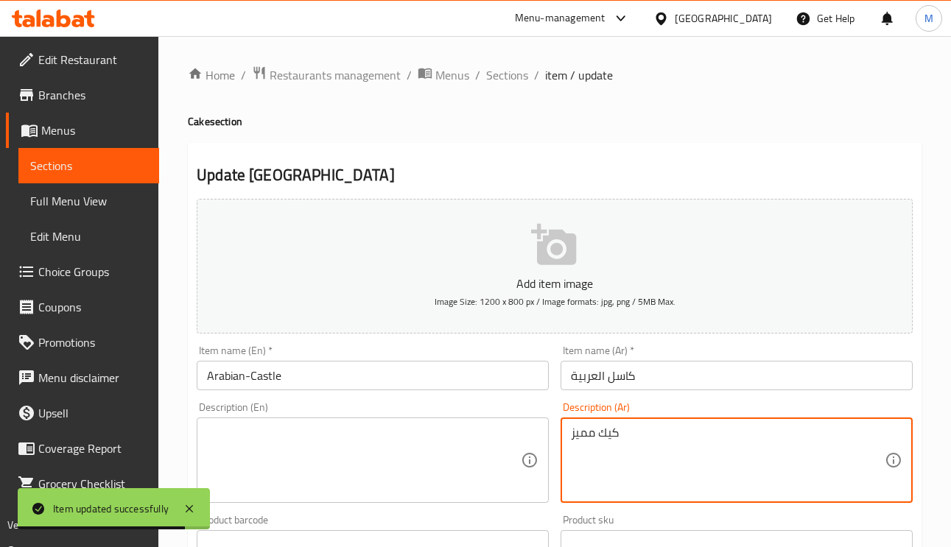
type textarea "كيك مميز"
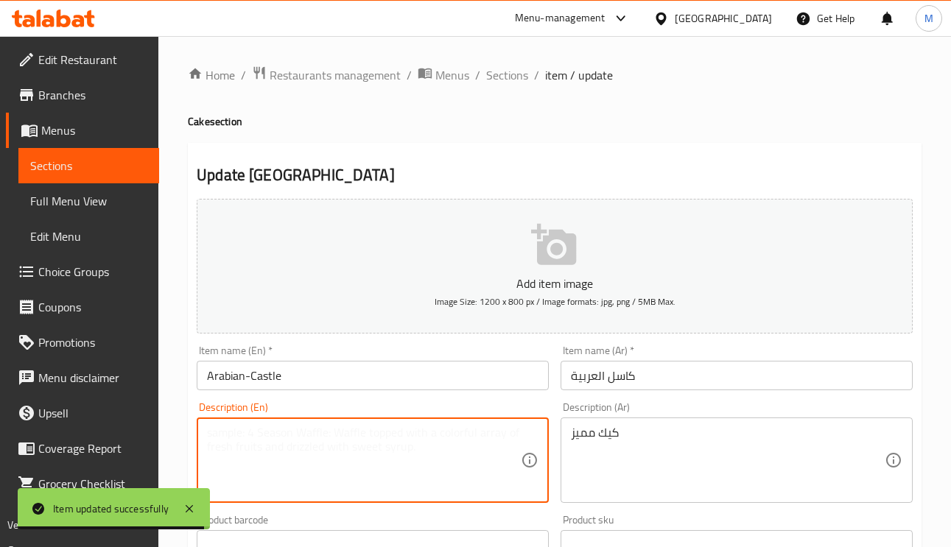
paste textarea "Special cake"
drag, startPoint x: 340, startPoint y: 441, endPoint x: 342, endPoint y: 374, distance: 67.1
type textarea "Special cake"
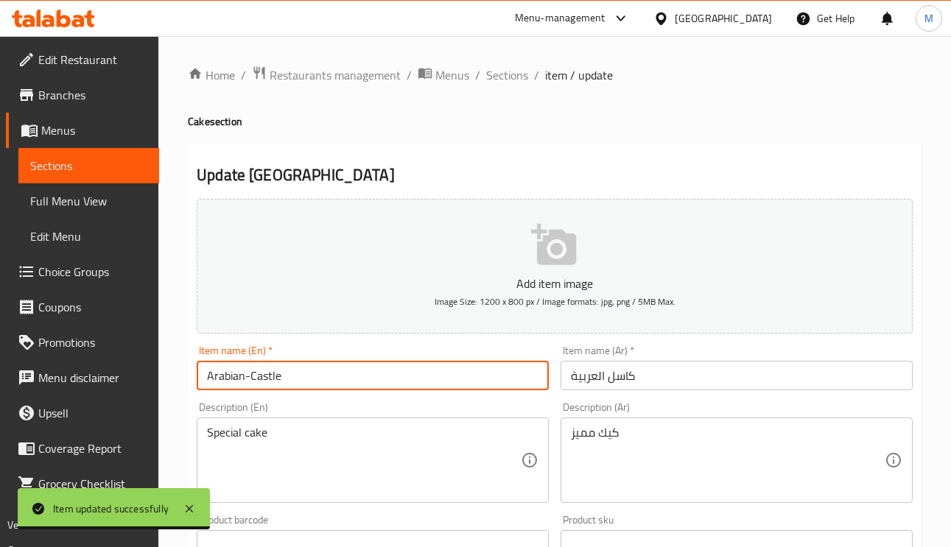
click at [342, 373] on input "Arabian-Castle" at bounding box center [373, 375] width 352 height 29
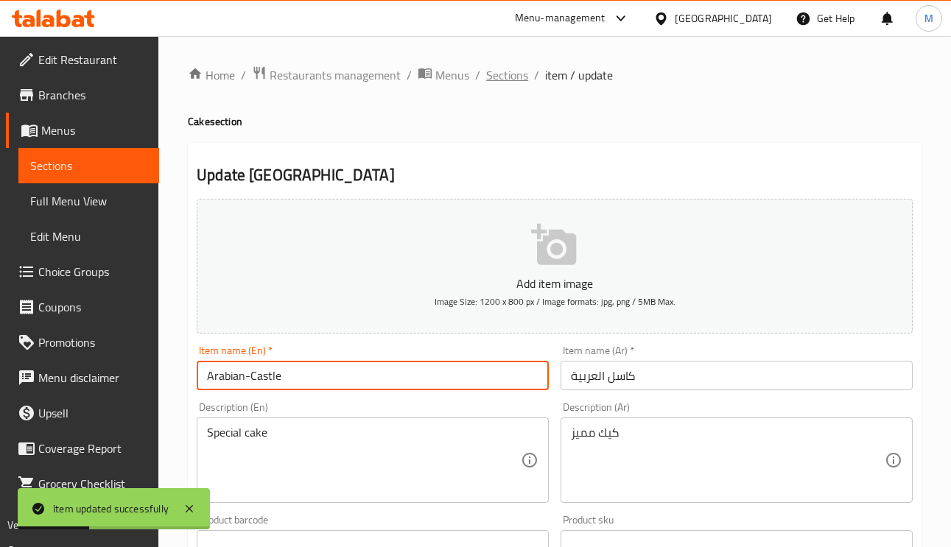
click at [522, 78] on span "Sections" at bounding box center [507, 75] width 42 height 18
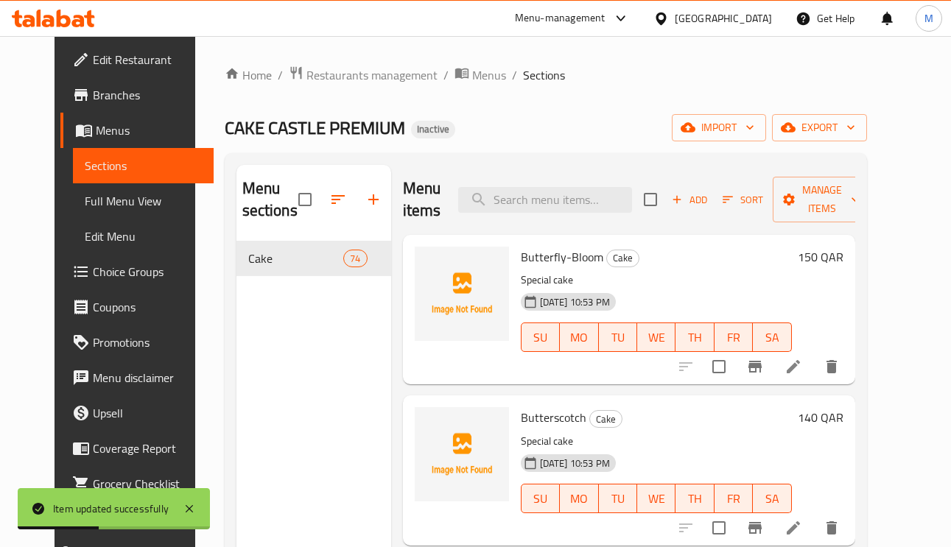
click at [541, 187] on div "Menu items Add Sort Manage items" at bounding box center [629, 200] width 452 height 70
paste input "Arabian-Delight"
click at [541, 207] on input "Arabian-Delight" at bounding box center [545, 200] width 174 height 26
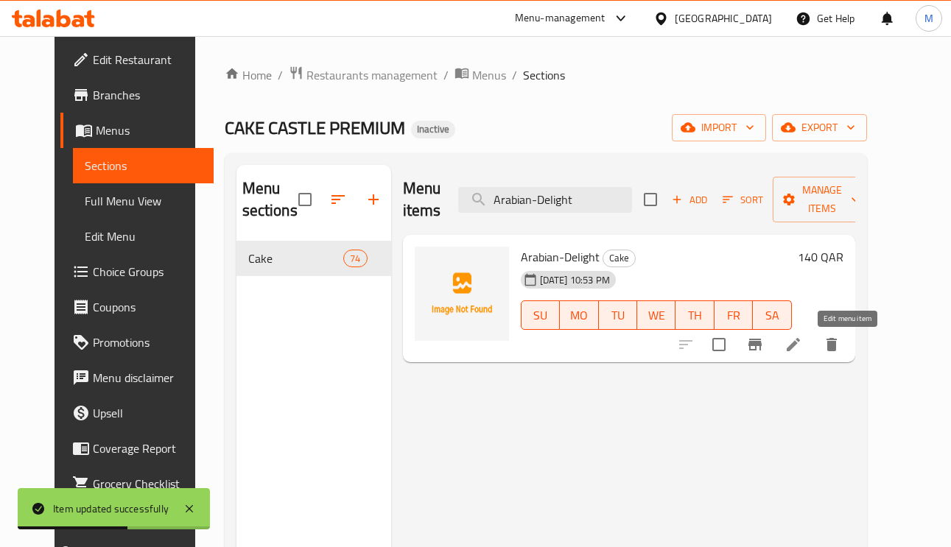
type input "Arabian-Delight"
click at [802, 345] on icon at bounding box center [794, 345] width 18 height 18
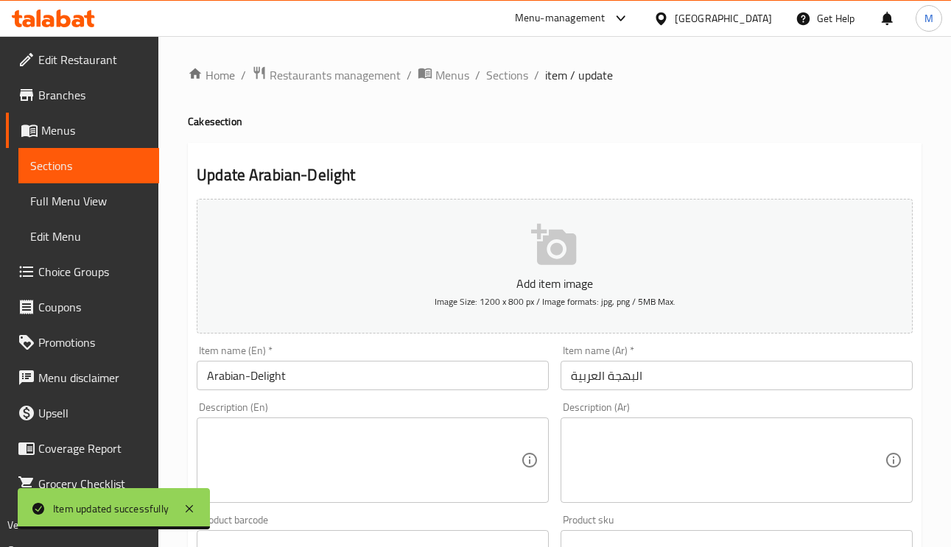
paste textarea "كيك مميز"
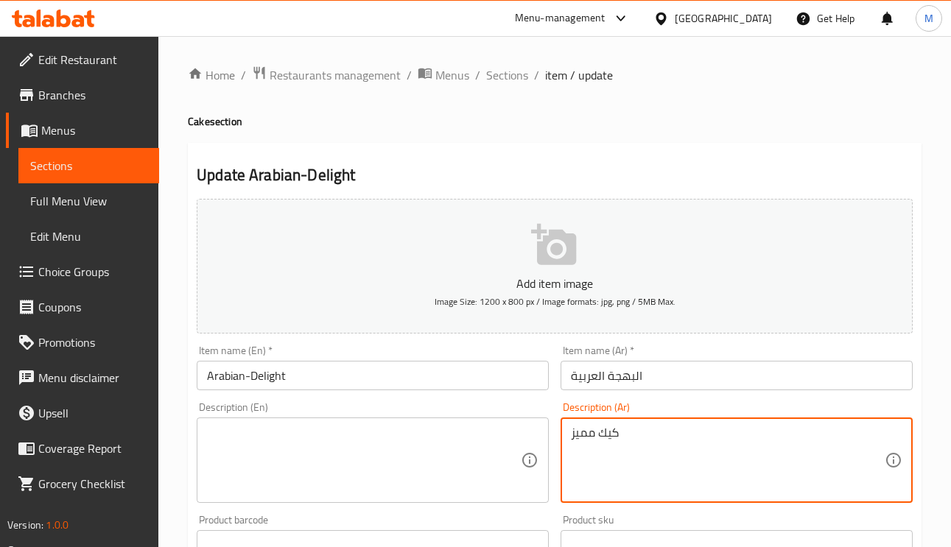
type textarea "كيك مميز"
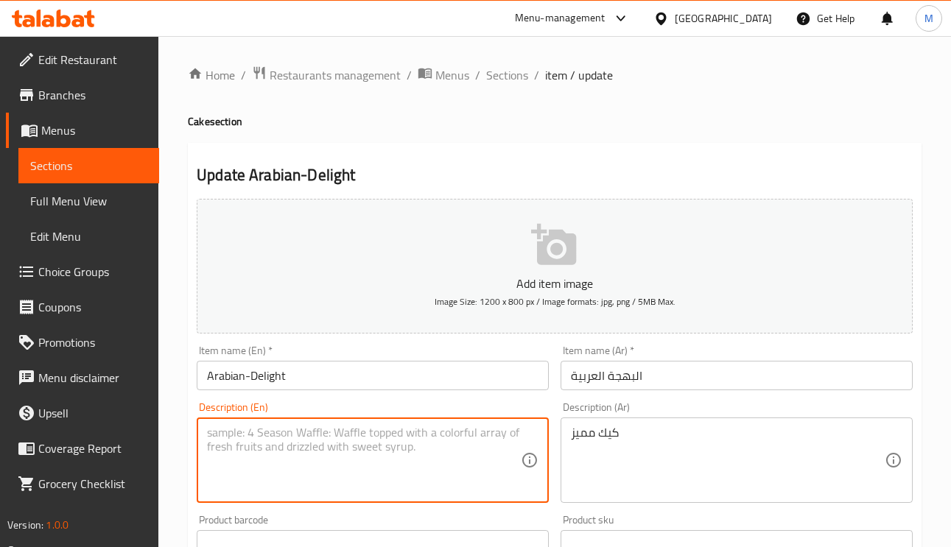
click at [357, 445] on textarea at bounding box center [364, 461] width 314 height 70
paste textarea "Special cake"
type textarea "Special cake"
click at [357, 384] on input "Arabian-Delight" at bounding box center [373, 375] width 352 height 29
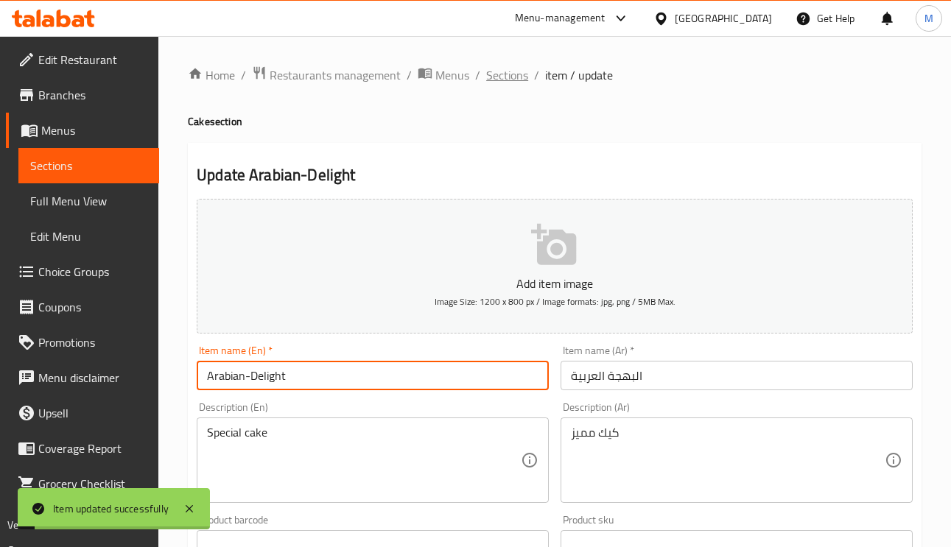
click at [510, 77] on span "Sections" at bounding box center [507, 75] width 42 height 18
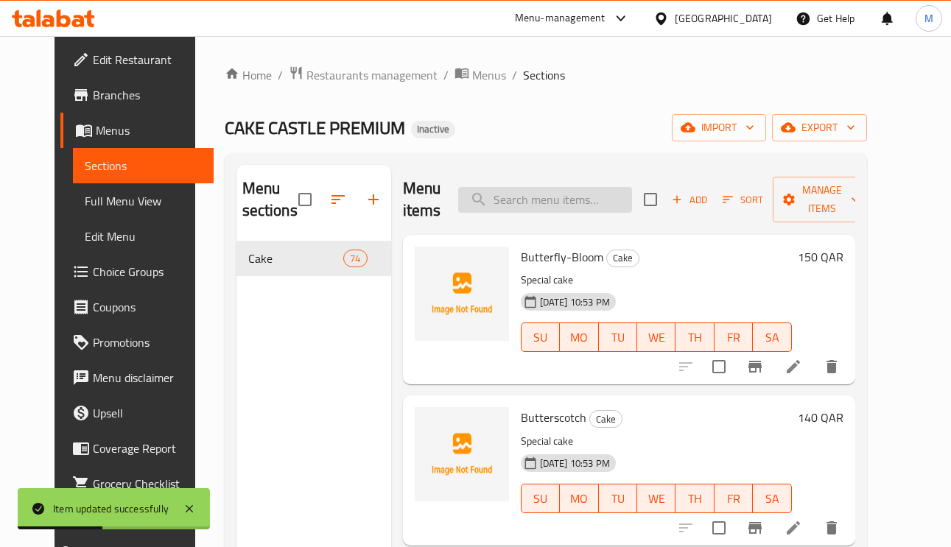
click at [544, 206] on input "search" at bounding box center [545, 200] width 174 height 26
paste input "Arabian-Heart"
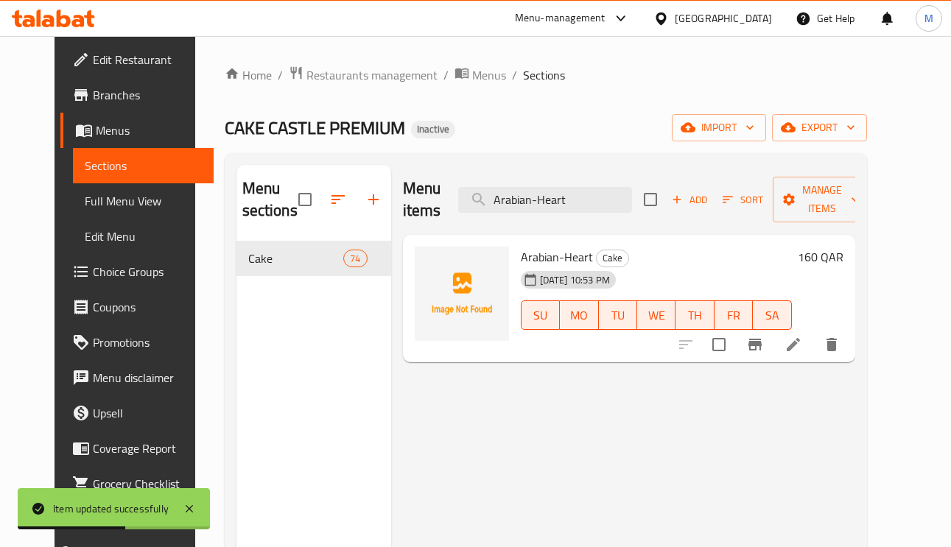
type input "Arabian-Heart"
click at [814, 355] on li at bounding box center [793, 345] width 41 height 27
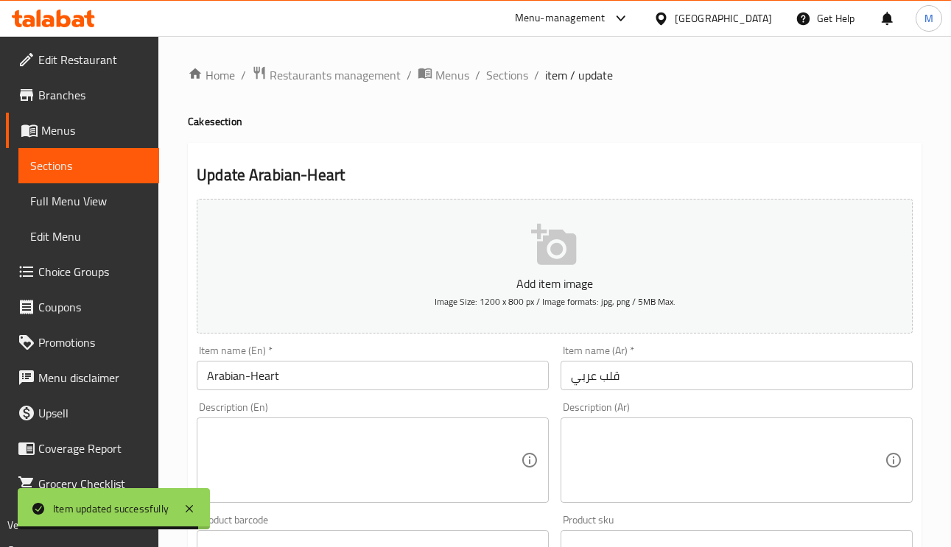
click at [661, 424] on div "Description (Ar)" at bounding box center [737, 460] width 352 height 85
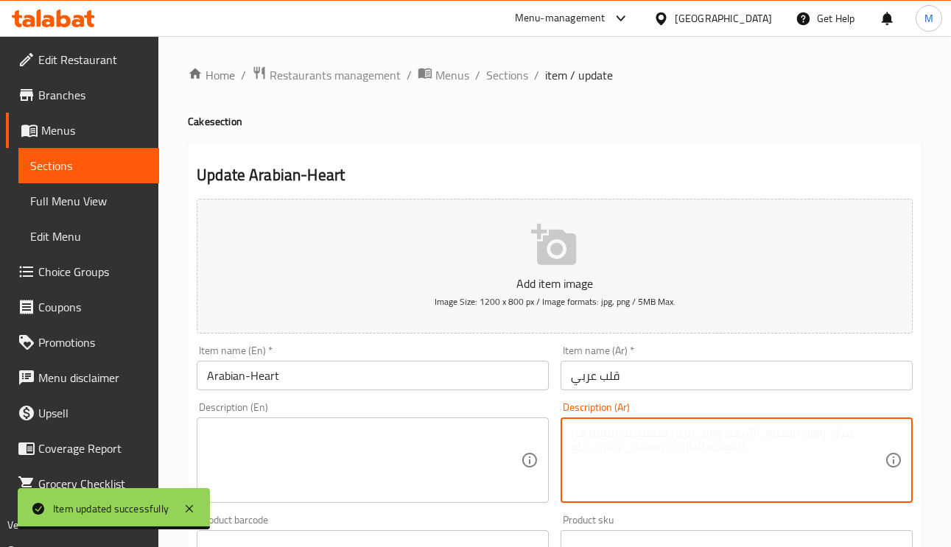
paste textarea "كيك مميز"
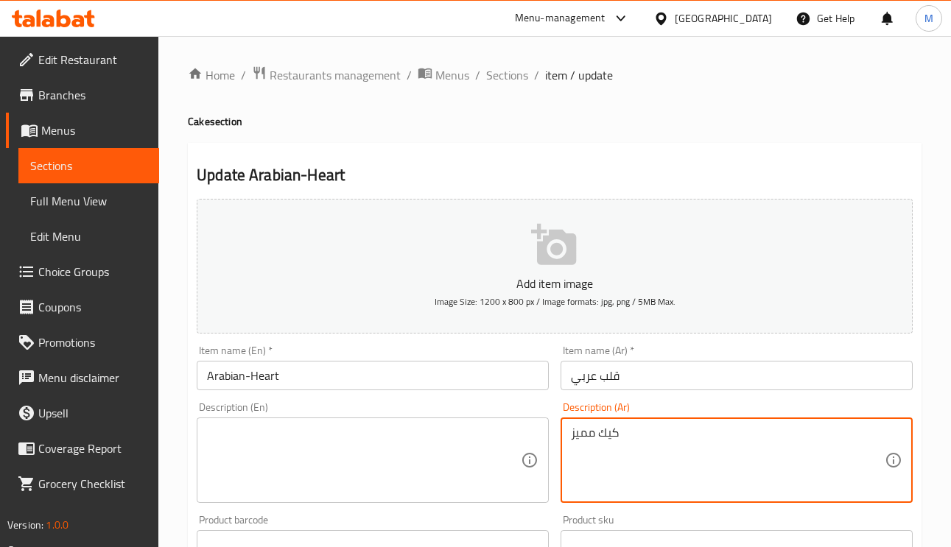
type textarea "كيك مميز"
paste textarea "Special cake"
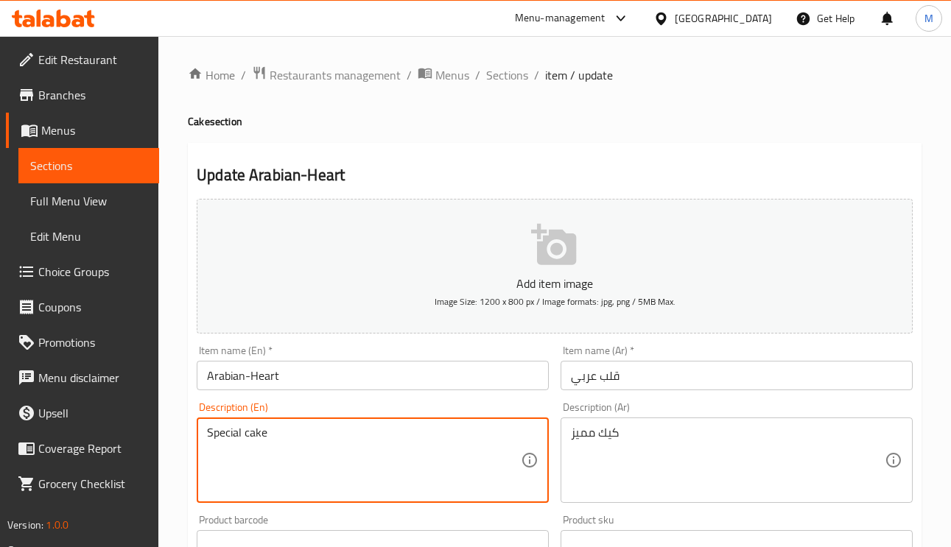
type textarea "Special cake"
click at [368, 372] on input "Arabian-Heart" at bounding box center [373, 375] width 352 height 29
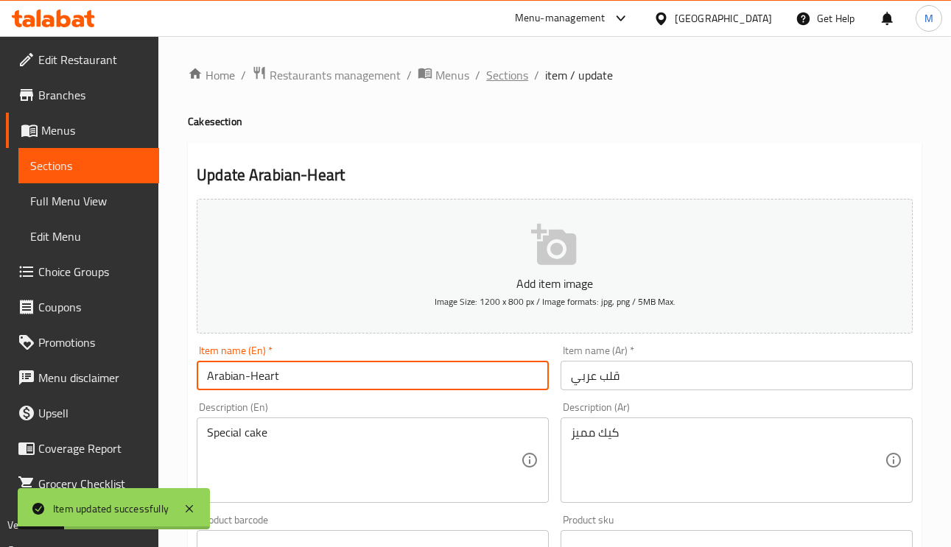
click at [511, 74] on span "Sections" at bounding box center [507, 75] width 42 height 18
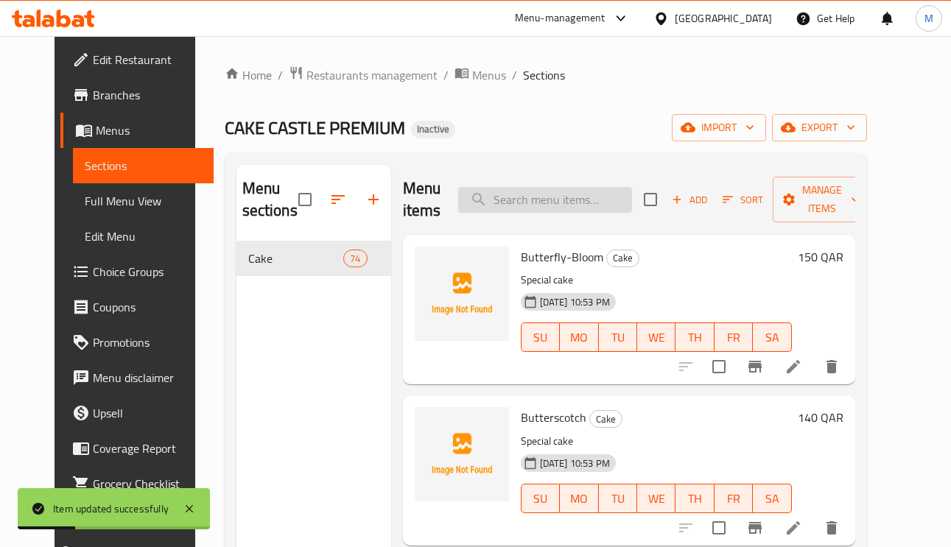
paste input "Arabian-Pink"
click at [608, 204] on input "Arabian-Pink" at bounding box center [545, 200] width 174 height 26
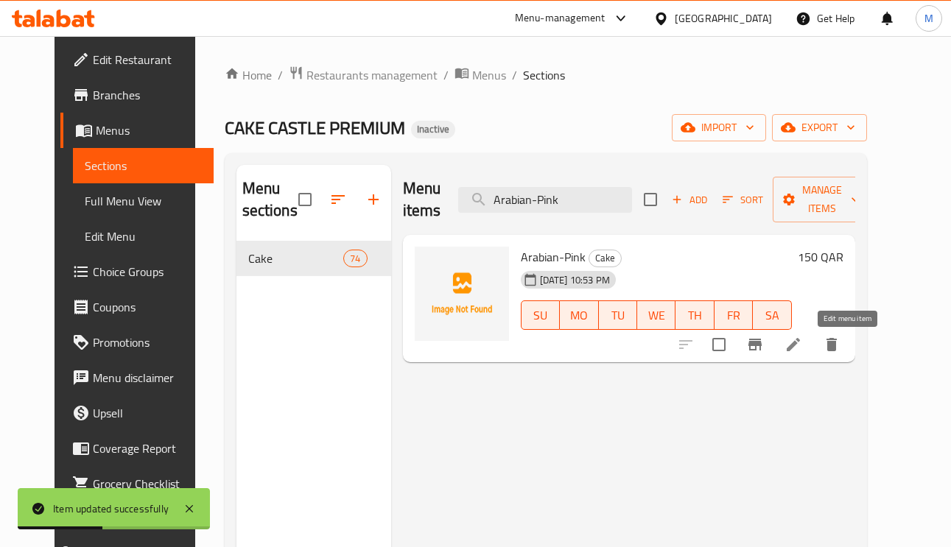
type input "Arabian-Pink"
click at [800, 349] on icon at bounding box center [793, 344] width 13 height 13
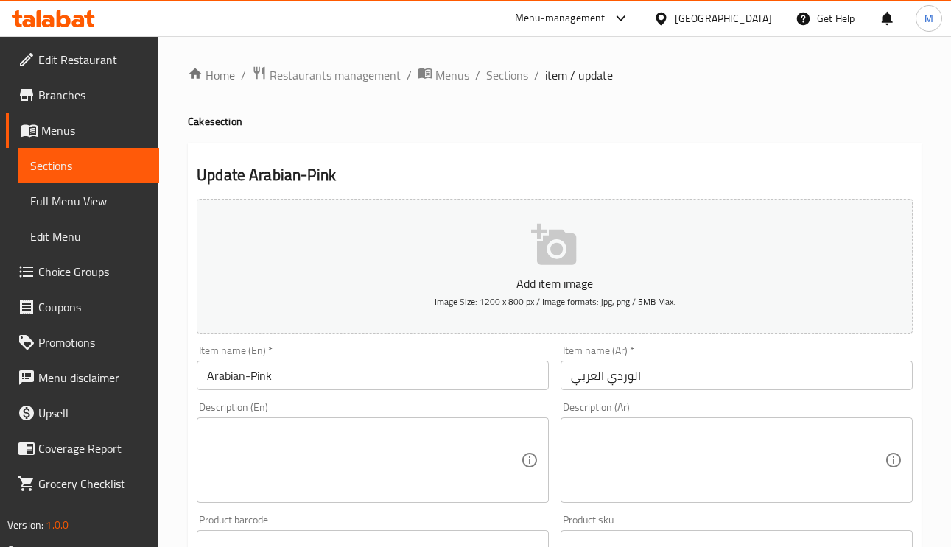
paste textarea "كيك مميز"
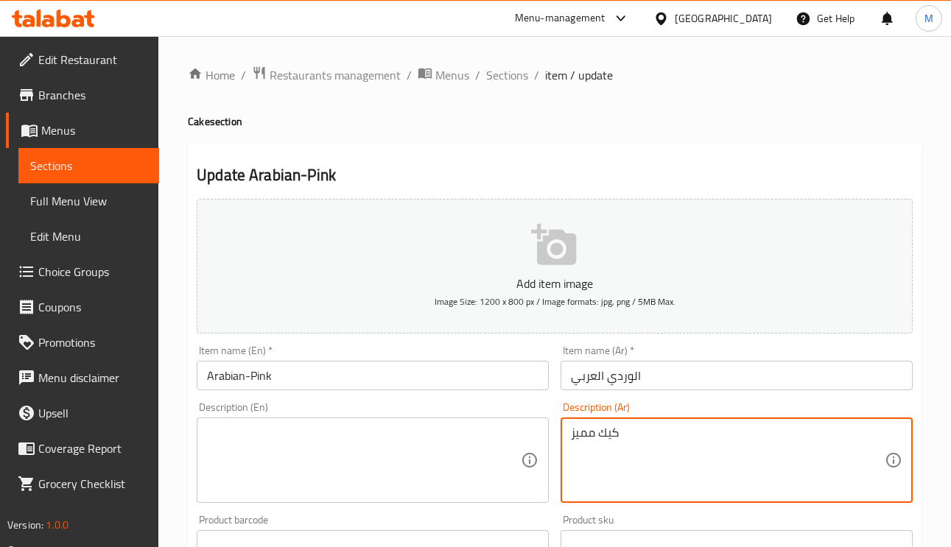
type textarea "كيك مميز"
paste textarea "Special cake"
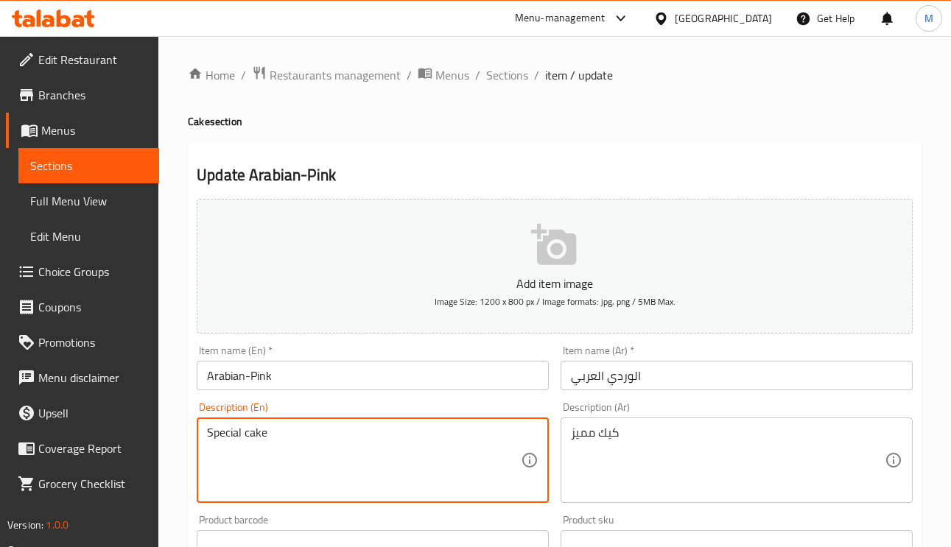
type textarea "Special cake"
click at [340, 378] on input "Arabian-Pink" at bounding box center [373, 375] width 352 height 29
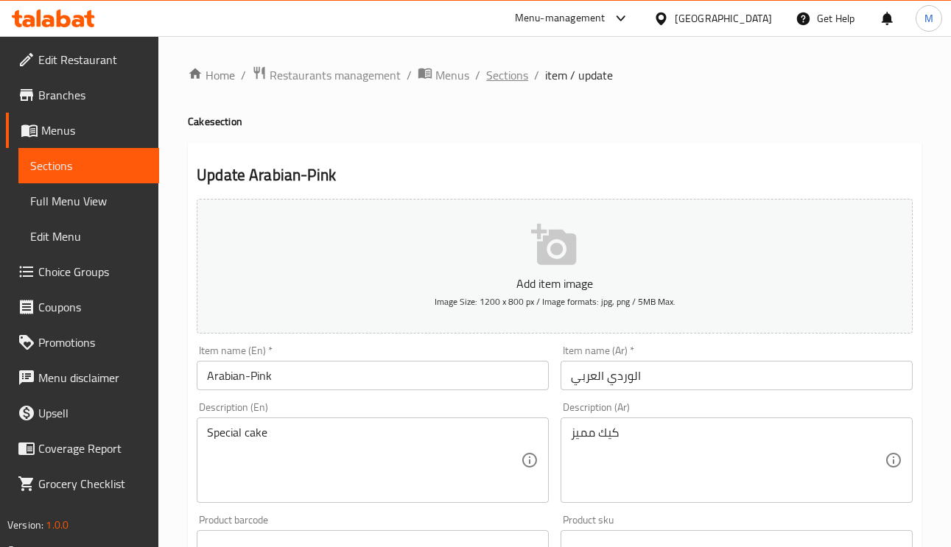
click at [514, 83] on span "Sections" at bounding box center [507, 75] width 42 height 18
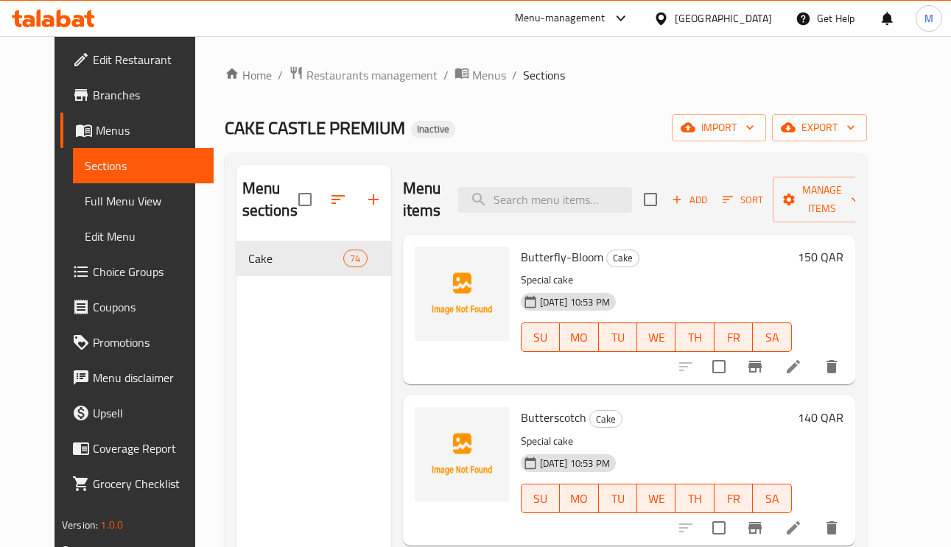
drag, startPoint x: 570, startPoint y: 188, endPoint x: 584, endPoint y: 227, distance: 41.5
click at [570, 188] on input "search" at bounding box center [545, 200] width 174 height 26
paste input "Castle-Berry"
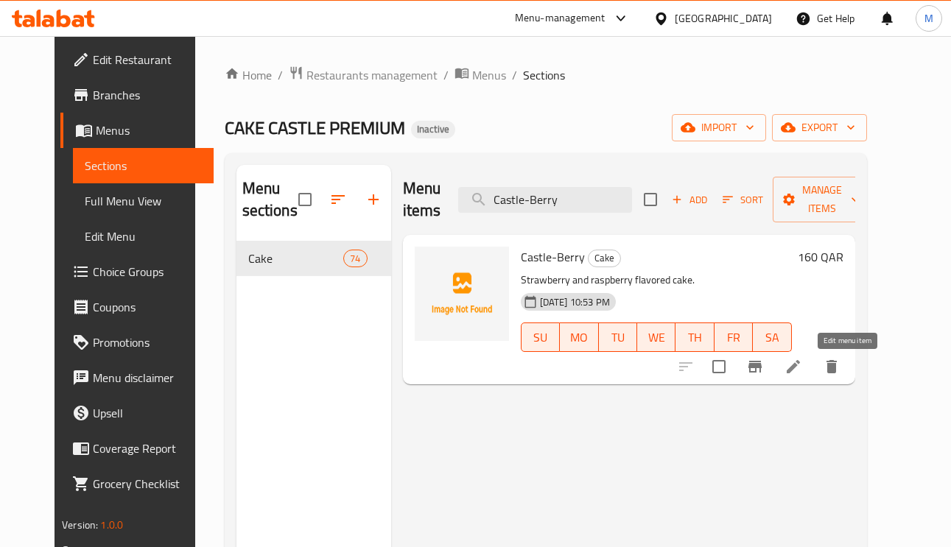
type input "Castle-Berry"
click at [802, 369] on icon at bounding box center [794, 367] width 18 height 18
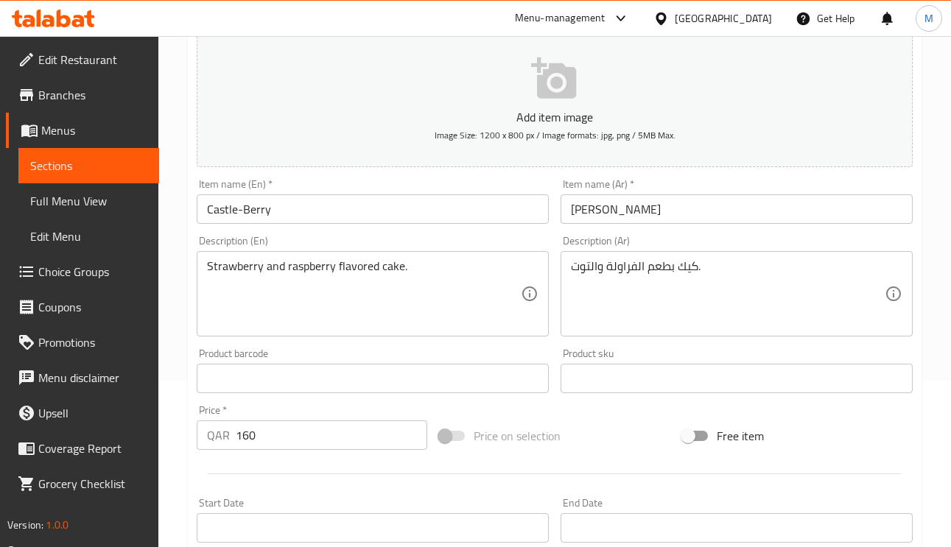
scroll to position [221, 0]
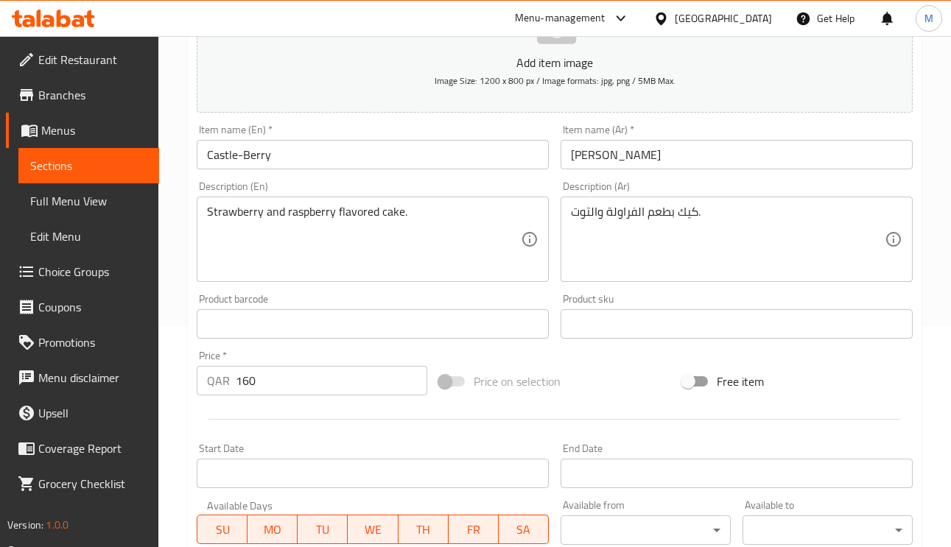
click at [747, 204] on div "كيك بطعم الفراولة والتوت. Description (Ar)" at bounding box center [737, 239] width 352 height 85
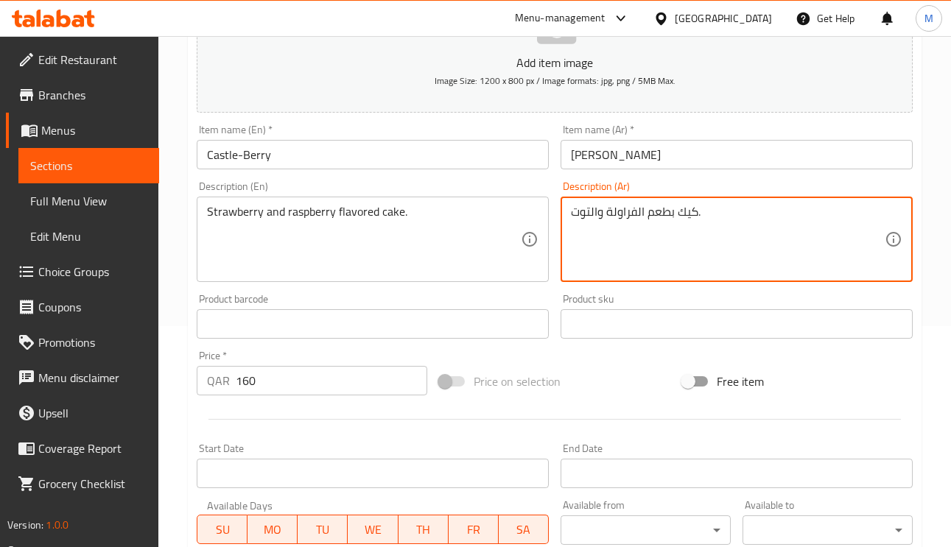
click at [695, 213] on textarea "كيك بطعم الفراولة والتوت." at bounding box center [728, 240] width 314 height 70
type textarea "كيك بطعم الفراولة والتوت البري الأحمر."
click at [741, 151] on input "[PERSON_NAME]" at bounding box center [737, 154] width 352 height 29
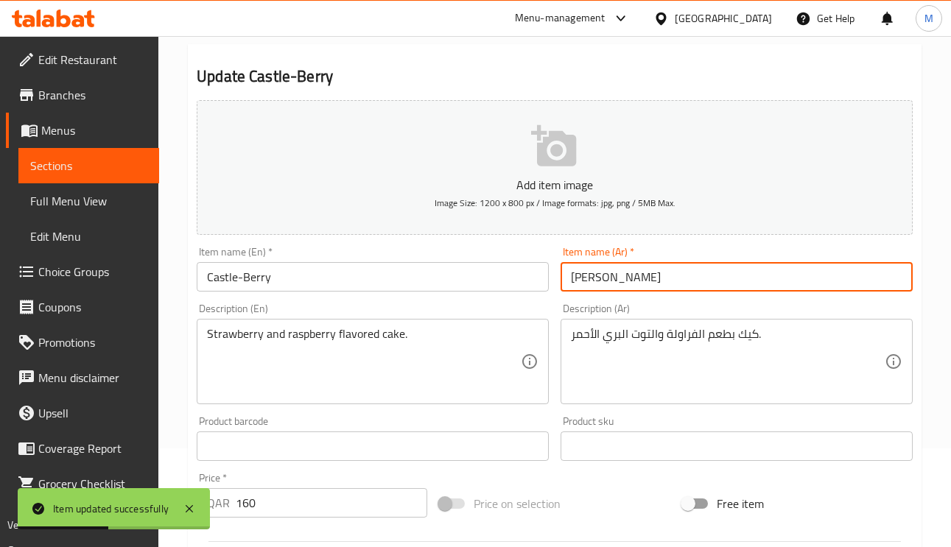
scroll to position [0, 0]
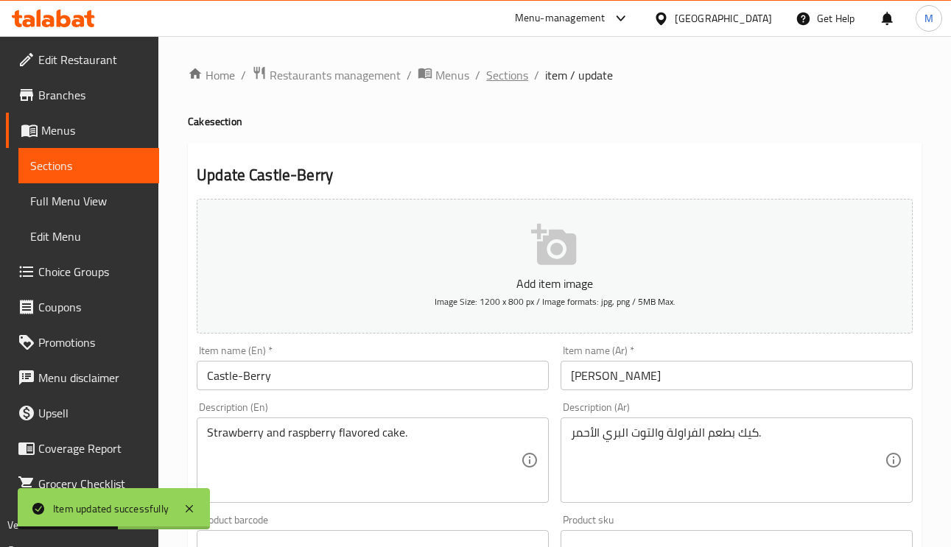
click at [505, 66] on span "Sections" at bounding box center [507, 75] width 42 height 18
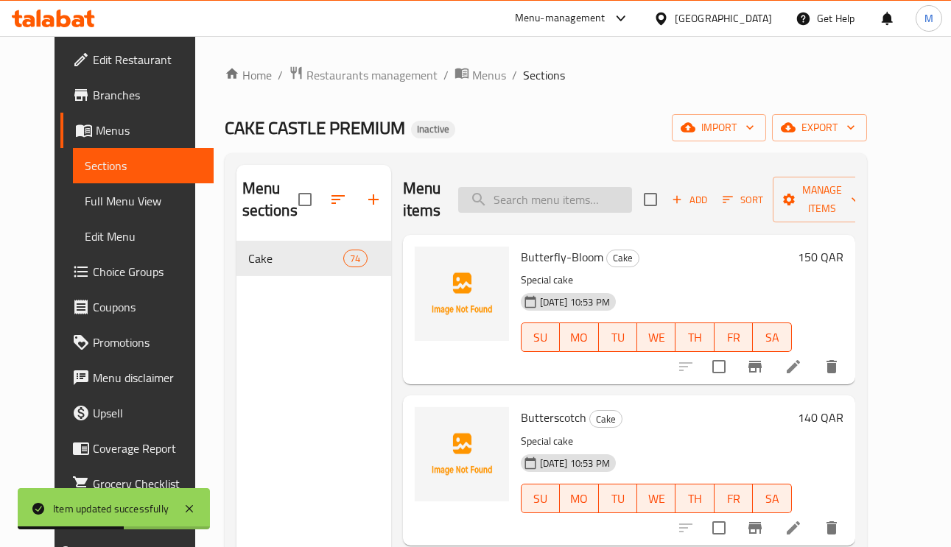
click at [570, 206] on input "search" at bounding box center [545, 200] width 174 height 26
paste input "Alia-bhatt-Milk-Cake-Dulce-de-leche-Tres-leches"
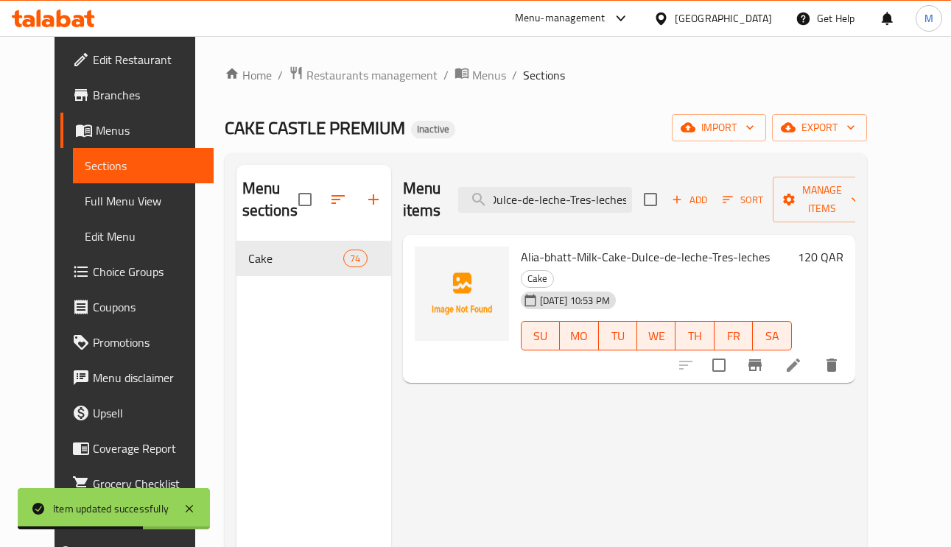
type input "Alia-bhatt-Milk-Cake-Dulce-de-leche-Tres-leches"
click at [802, 357] on icon at bounding box center [794, 366] width 18 height 18
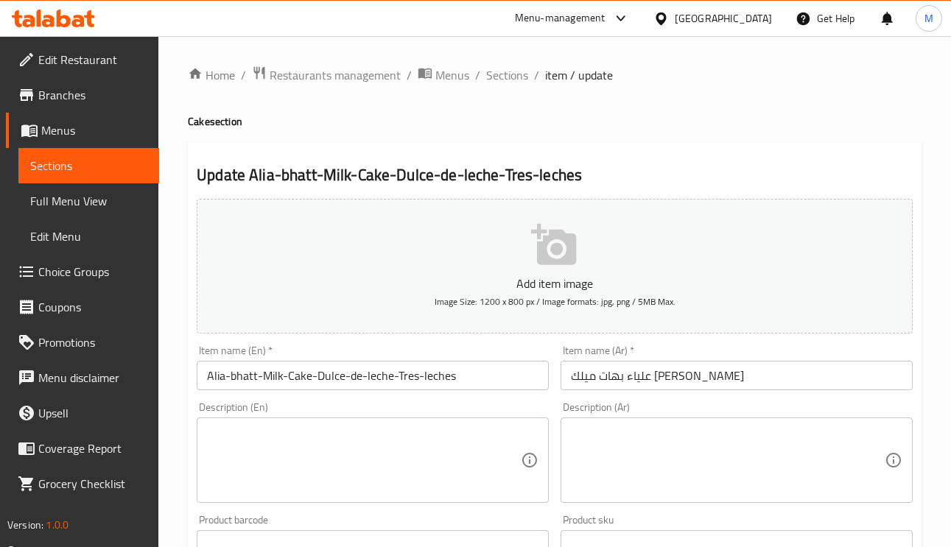
paste textarea "كيك مميز"
drag, startPoint x: 764, startPoint y: 458, endPoint x: 758, endPoint y: 440, distance: 18.6
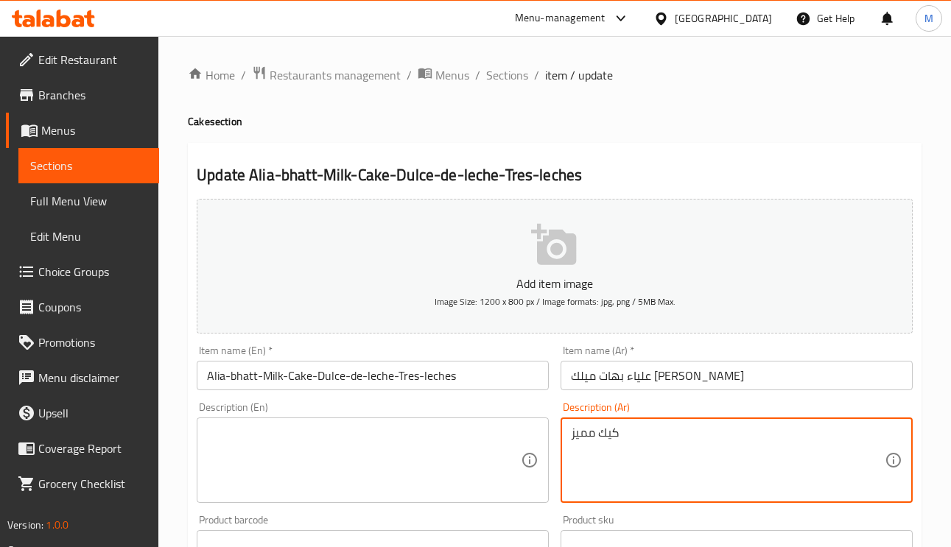
type textarea "كيك مميز"
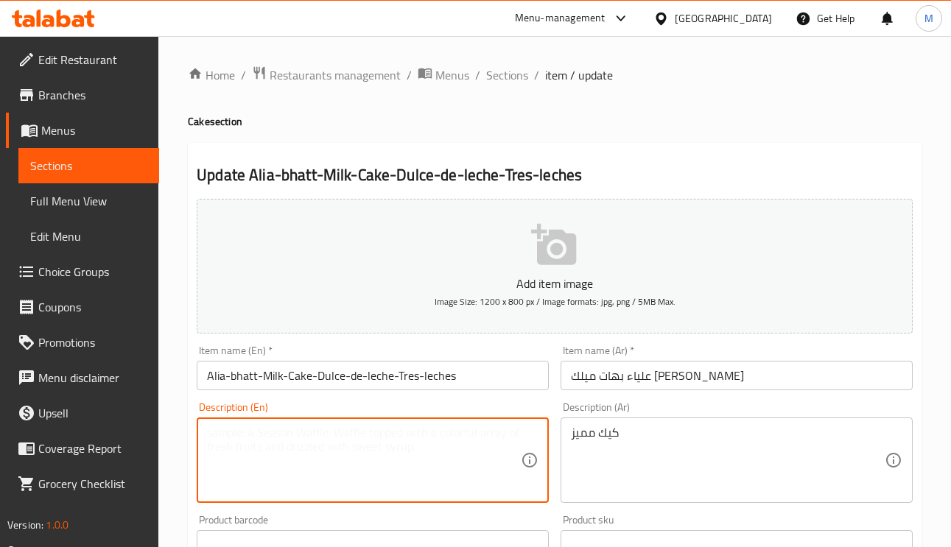
paste textarea "Special cake"
type textarea "Special cake"
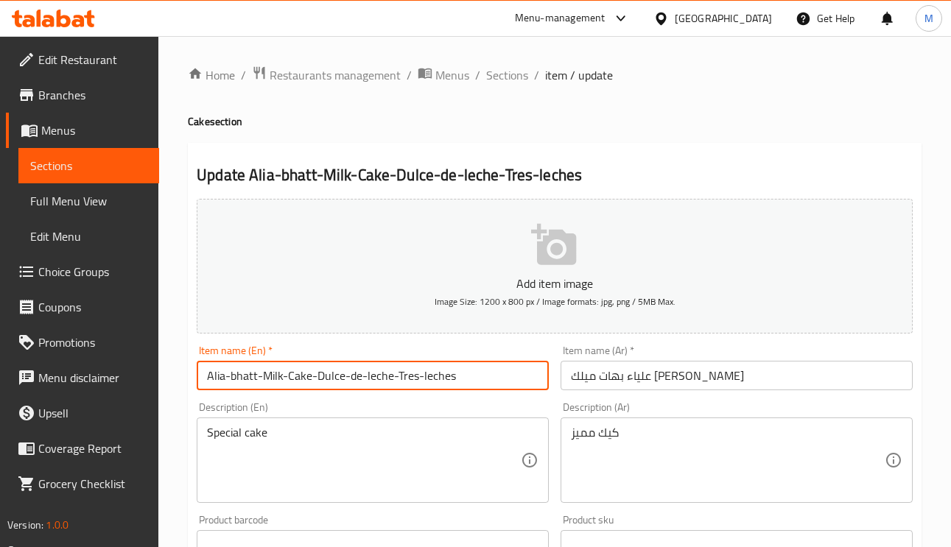
click at [472, 388] on input "Alia-bhatt-Milk-Cake-Dulce-de-leche-Tres-leches" at bounding box center [373, 375] width 352 height 29
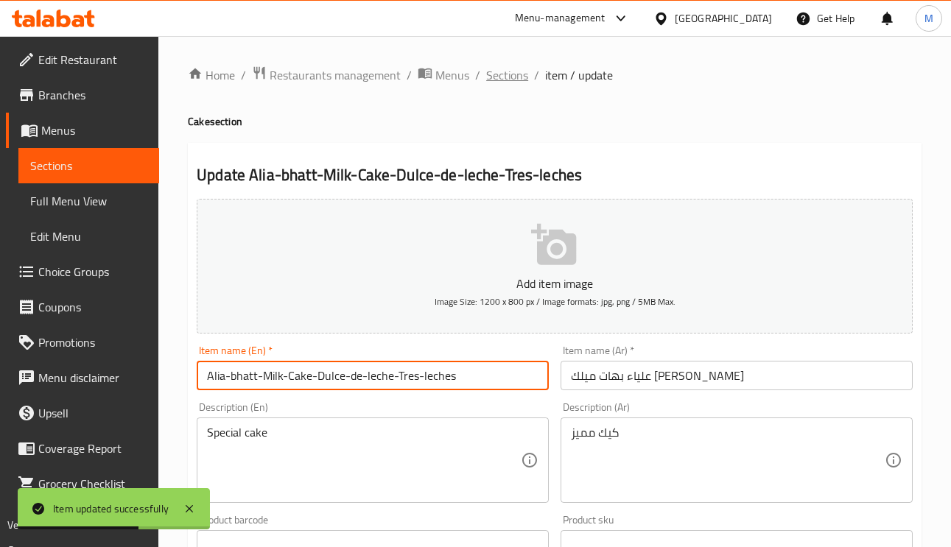
click at [500, 73] on span "Sections" at bounding box center [507, 75] width 42 height 18
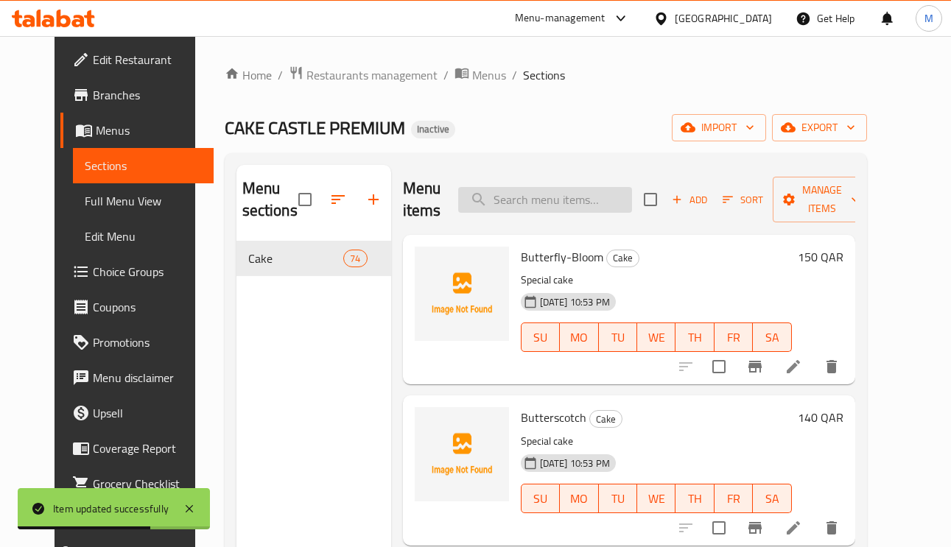
click at [572, 206] on input "search" at bounding box center [545, 200] width 174 height 26
paste input "Strawberry-cheese"
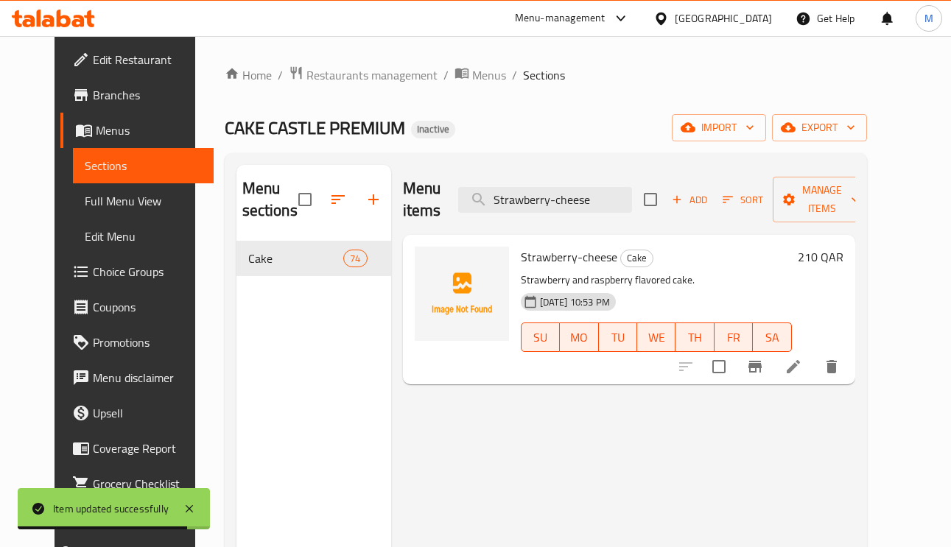
type input "Strawberry-cheese"
click at [814, 369] on li at bounding box center [793, 367] width 41 height 27
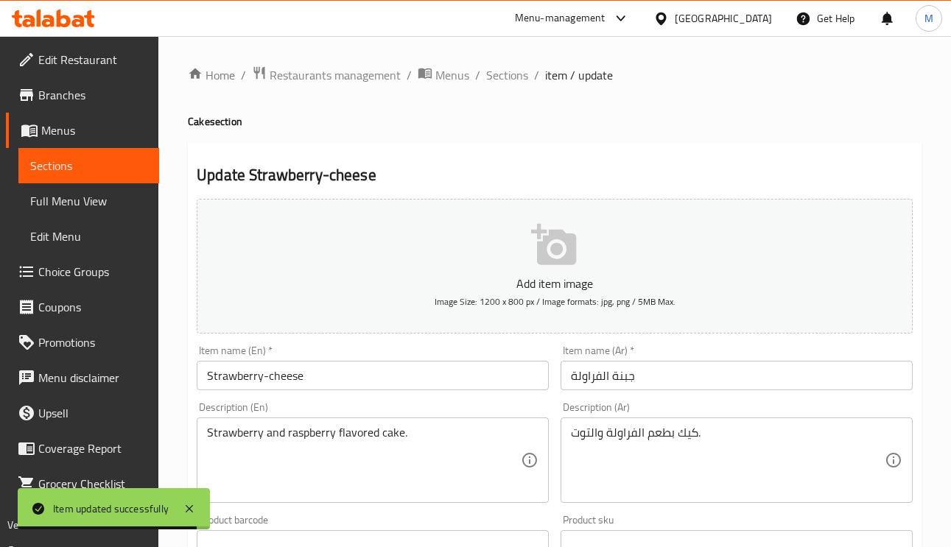
scroll to position [221, 0]
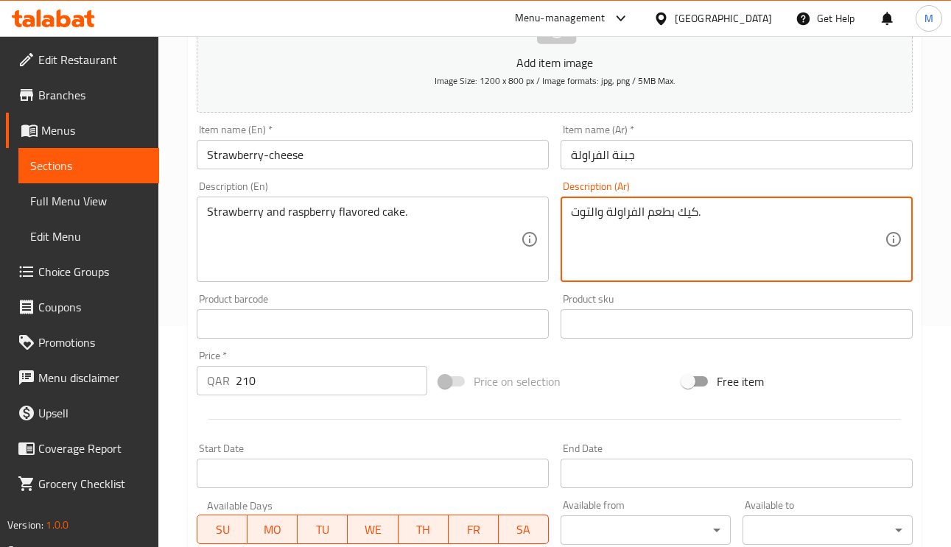
click at [651, 213] on textarea "كيك بطعم الفراولة والتوت." at bounding box center [728, 240] width 314 height 70
click at [701, 211] on textarea "كيك بطعم الفراولة والتوت." at bounding box center [728, 240] width 314 height 70
click at [699, 211] on textarea "كيك بطعم الفراولة والتوت." at bounding box center [728, 240] width 314 height 70
click at [694, 214] on textarea "كيك بطعم الفراولة والتوت." at bounding box center [728, 240] width 314 height 70
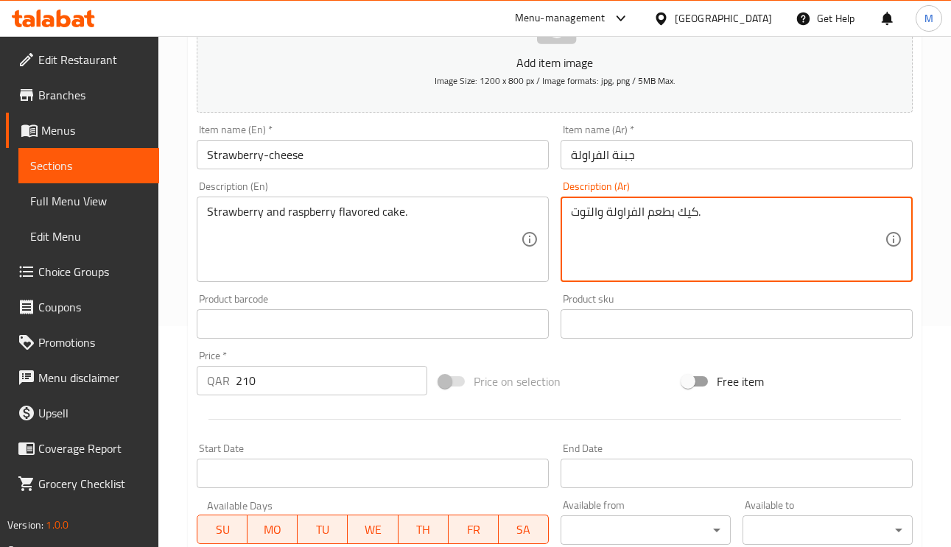
click at [697, 214] on textarea "كيك بطعم الفراولة والتوت." at bounding box center [728, 240] width 314 height 70
type textarea "كيك بطعم الفراولة والتوت البري الاحمر."
click at [682, 161] on input "جبنة الفراولة" at bounding box center [737, 154] width 352 height 29
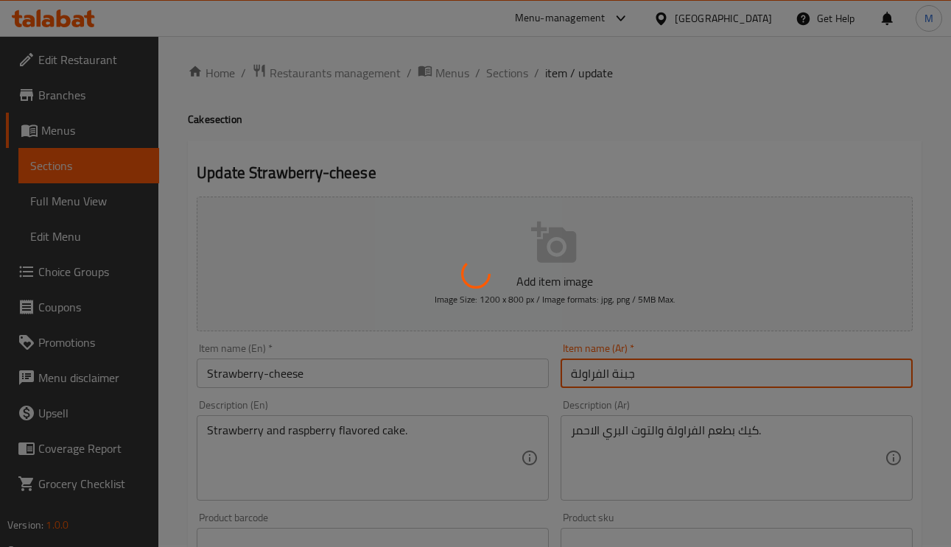
scroll to position [0, 0]
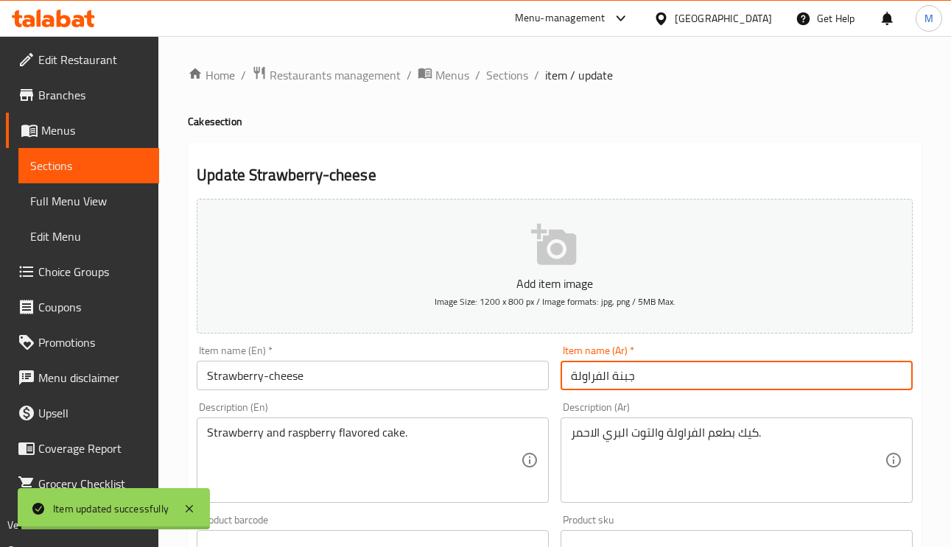
click at [503, 70] on span "Sections" at bounding box center [507, 75] width 42 height 18
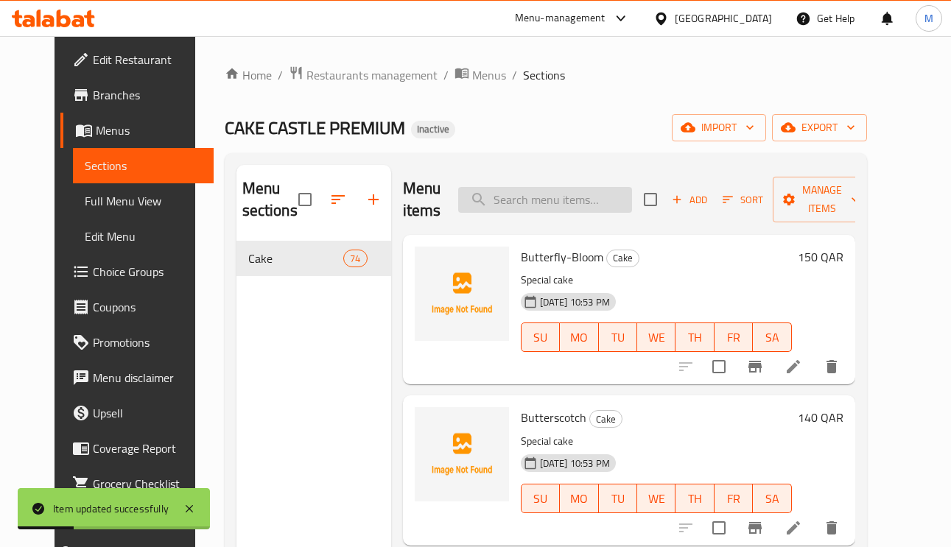
paste input "White-chocolate"
click at [560, 194] on input "search" at bounding box center [545, 200] width 174 height 26
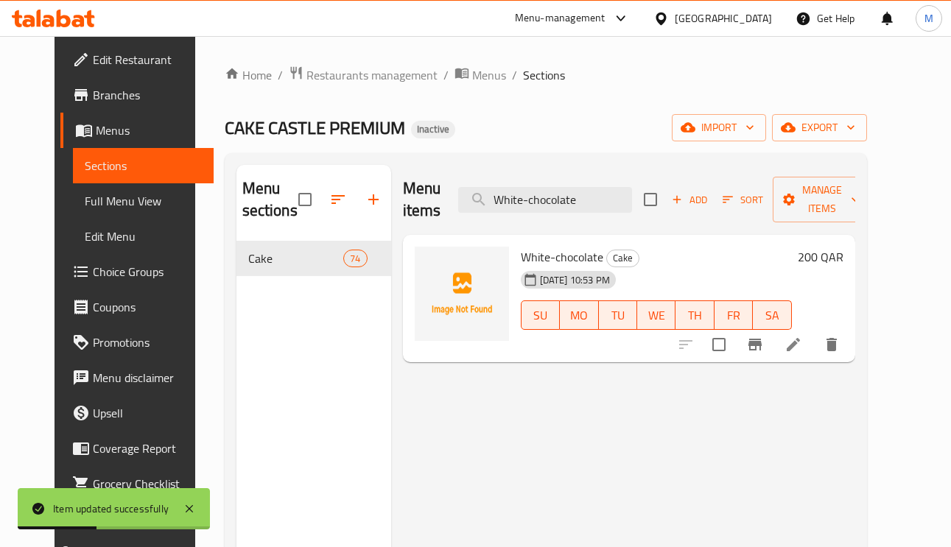
type input "White-chocolate"
click at [814, 347] on li at bounding box center [793, 345] width 41 height 27
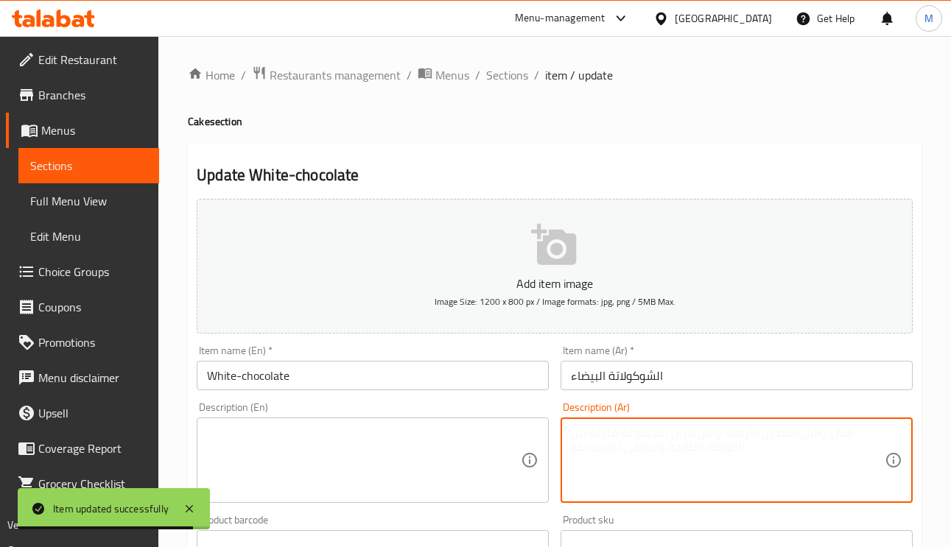
paste textarea "كيك مميز"
drag, startPoint x: 809, startPoint y: 466, endPoint x: 802, endPoint y: 464, distance: 7.7
type textarea "كيك مميز"
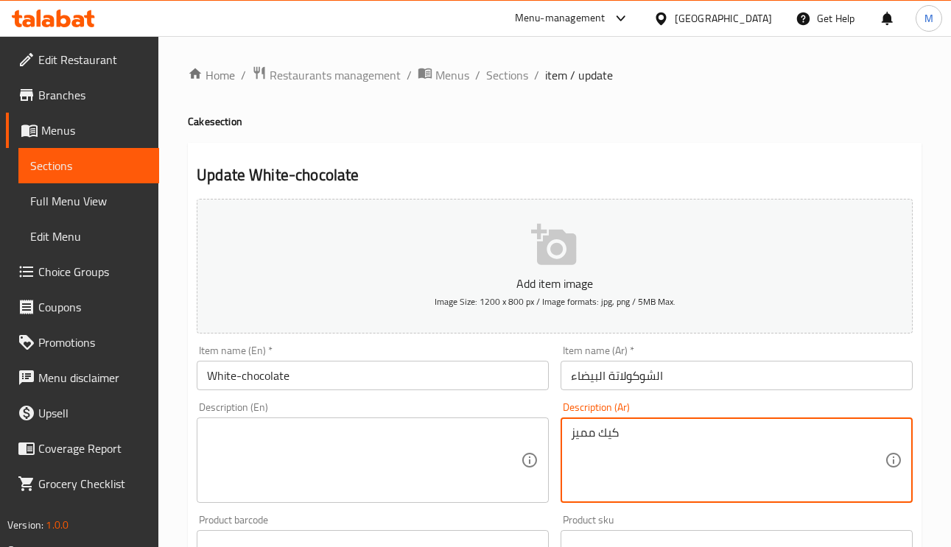
paste textarea "Special cake"
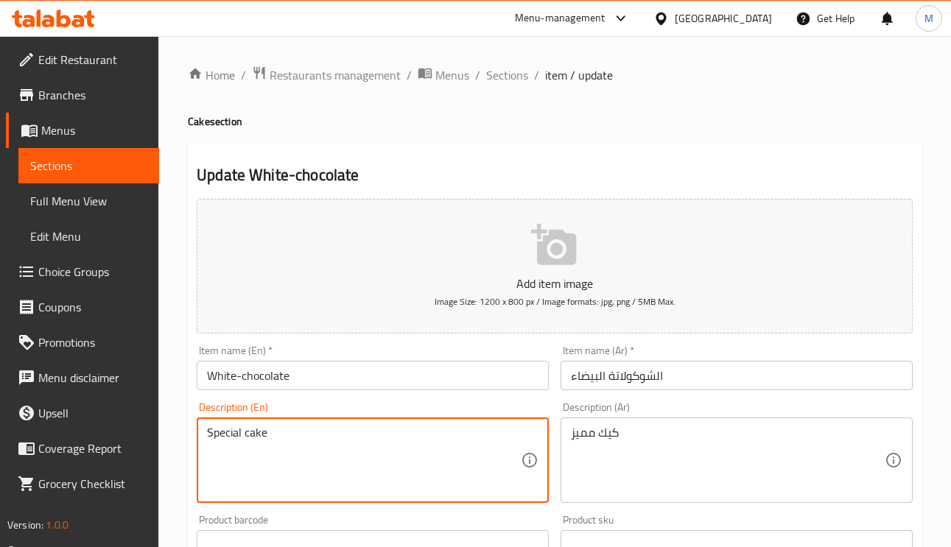
type textarea "Special cake"
click at [384, 368] on input "White-chocolate" at bounding box center [373, 375] width 352 height 29
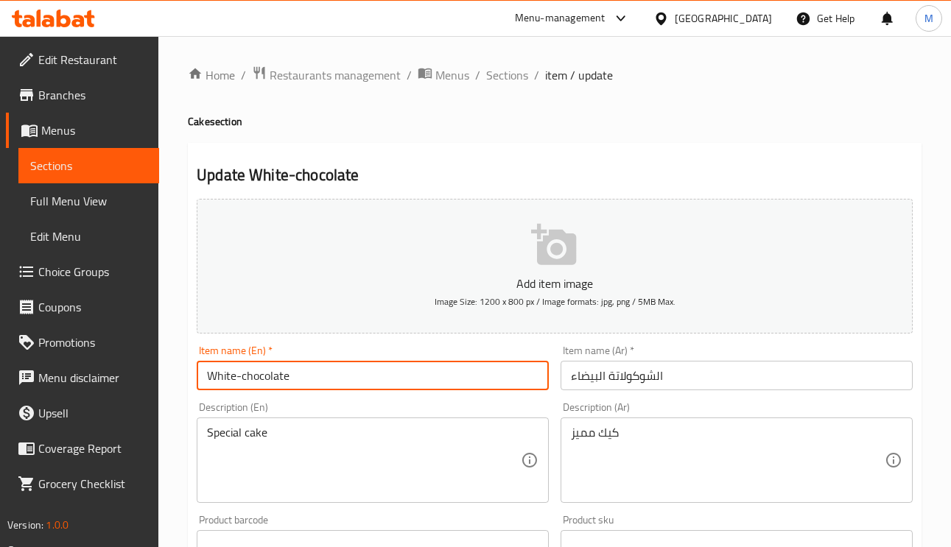
click at [514, 84] on span "Sections" at bounding box center [507, 75] width 42 height 18
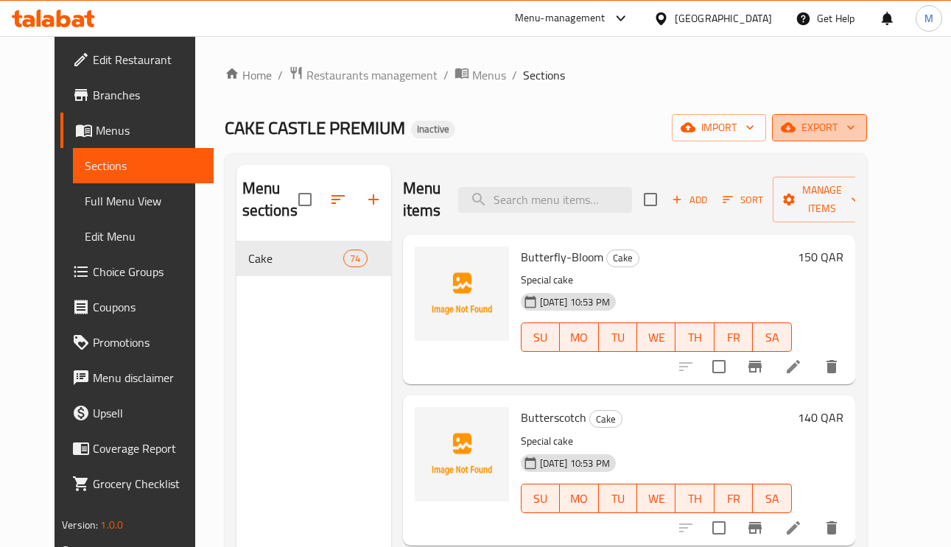
click at [858, 133] on icon "button" at bounding box center [851, 127] width 15 height 15
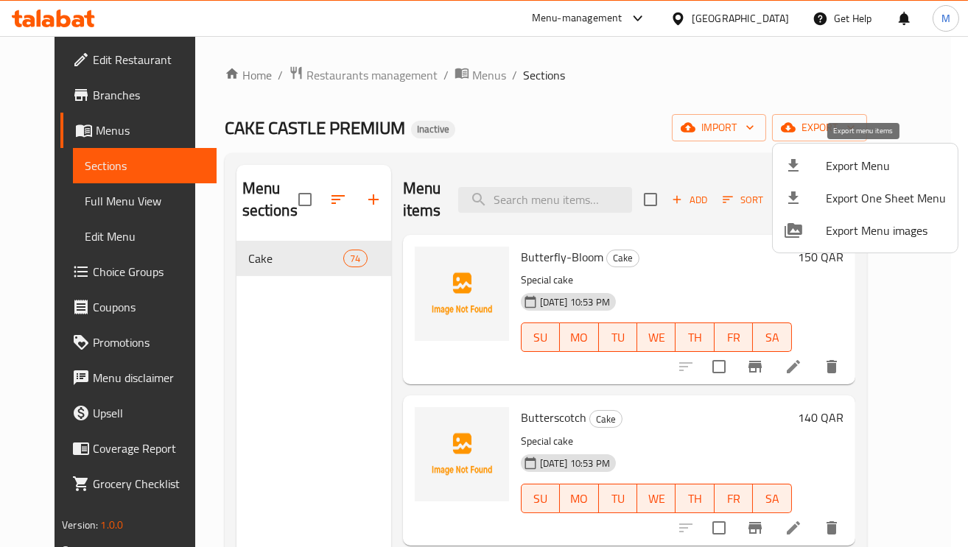
click at [832, 167] on span "Export Menu" at bounding box center [886, 166] width 120 height 18
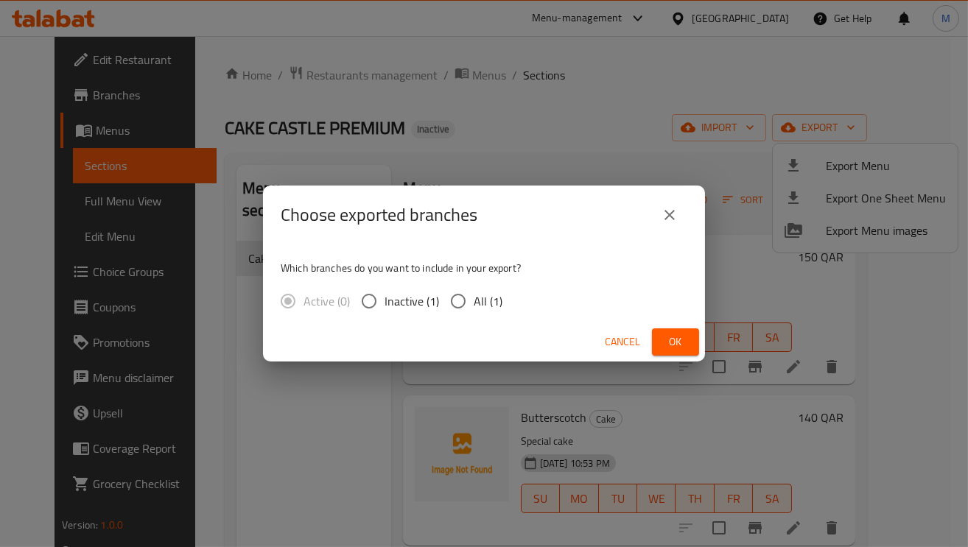
click at [457, 299] on input "All (1)" at bounding box center [458, 301] width 31 height 31
radio input "true"
click at [685, 339] on span "Ok" at bounding box center [676, 342] width 24 height 18
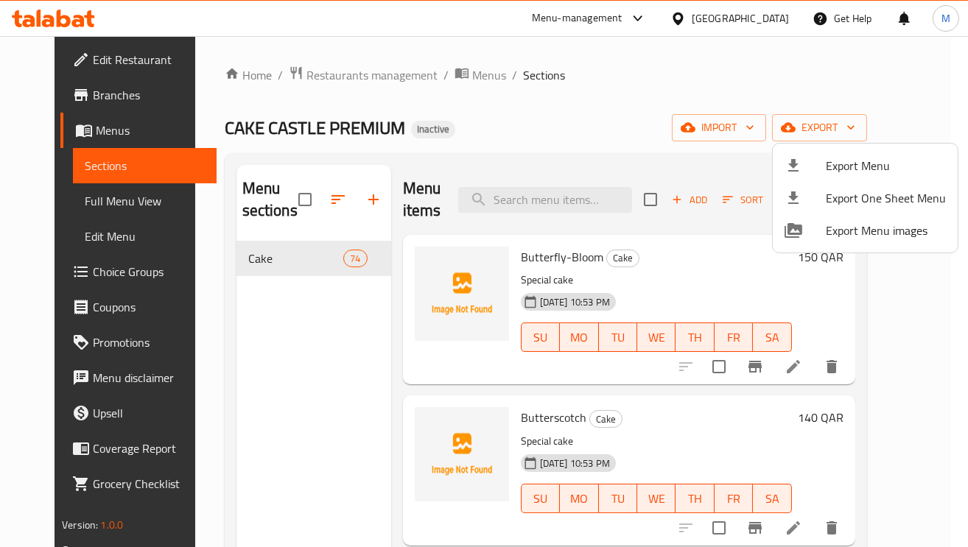
click at [113, 63] on div at bounding box center [484, 273] width 968 height 547
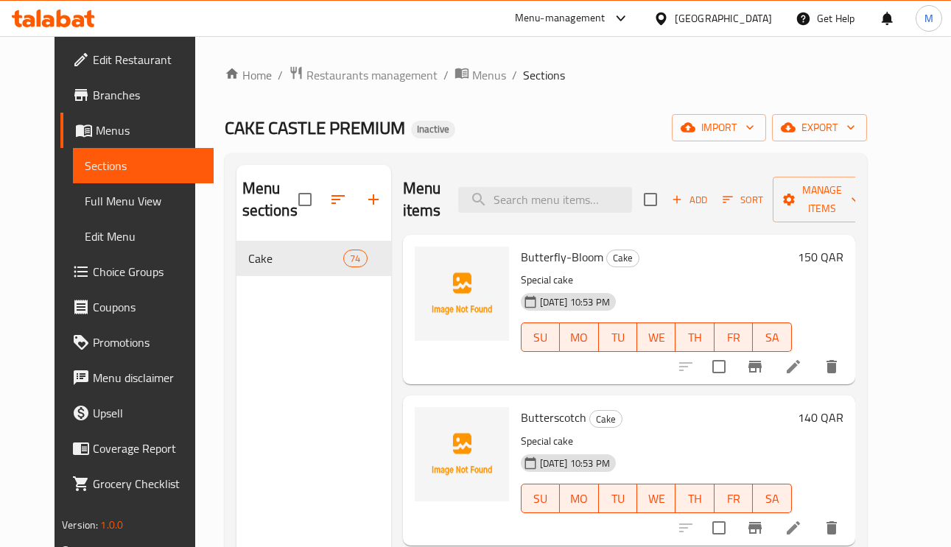
click at [109, 61] on span "Edit Restaurant" at bounding box center [147, 60] width 109 height 18
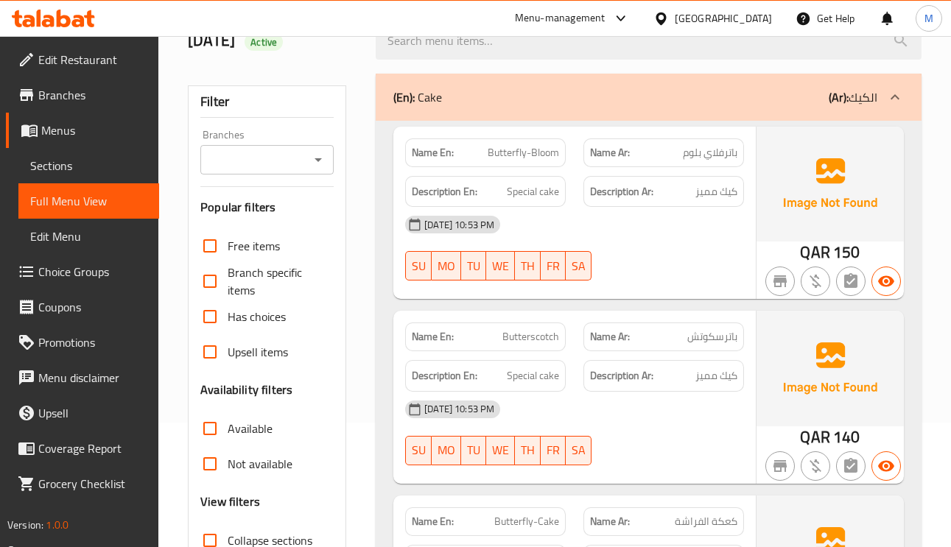
scroll to position [332, 0]
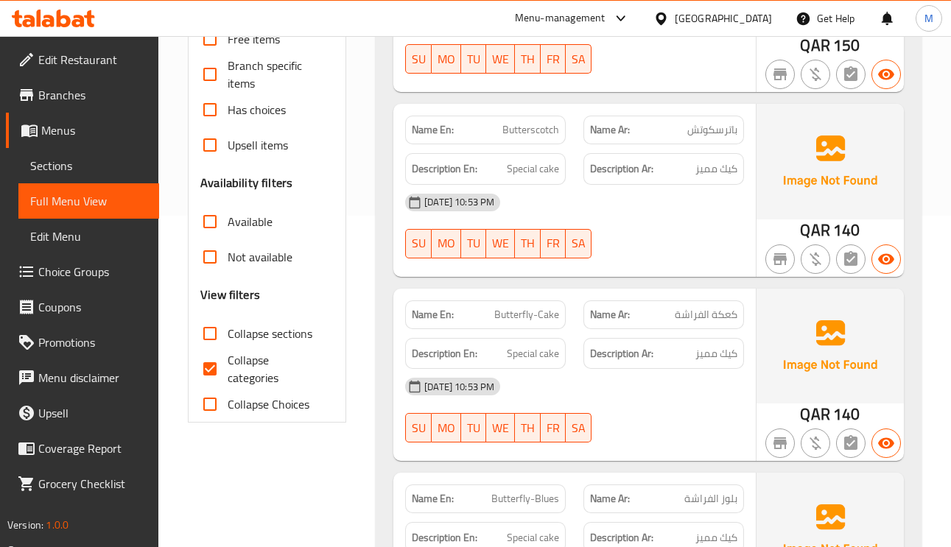
drag, startPoint x: 213, startPoint y: 375, endPoint x: 314, endPoint y: 302, distance: 124.5
click at [213, 375] on input "Collapse categories" at bounding box center [209, 368] width 35 height 35
checkbox input "false"
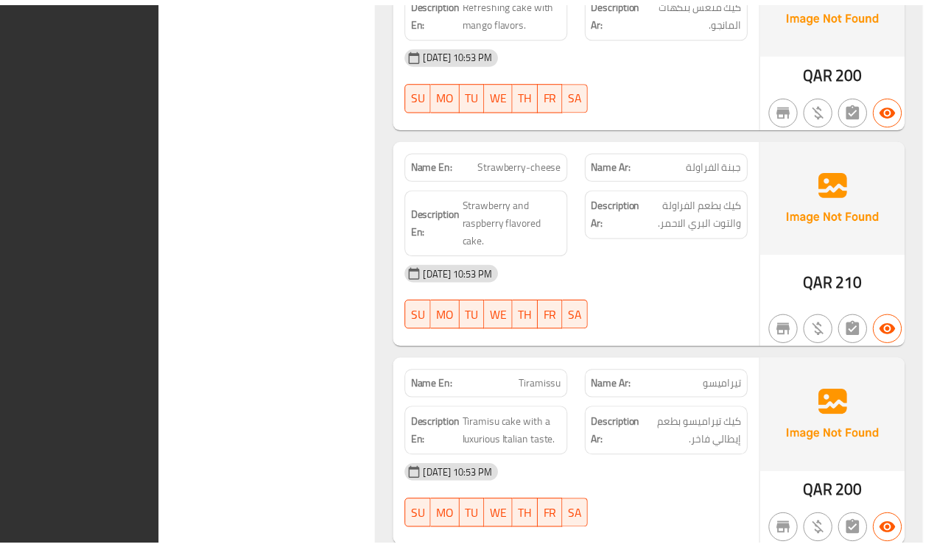
scroll to position [14201, 0]
